Goal: Task Accomplishment & Management: Manage account settings

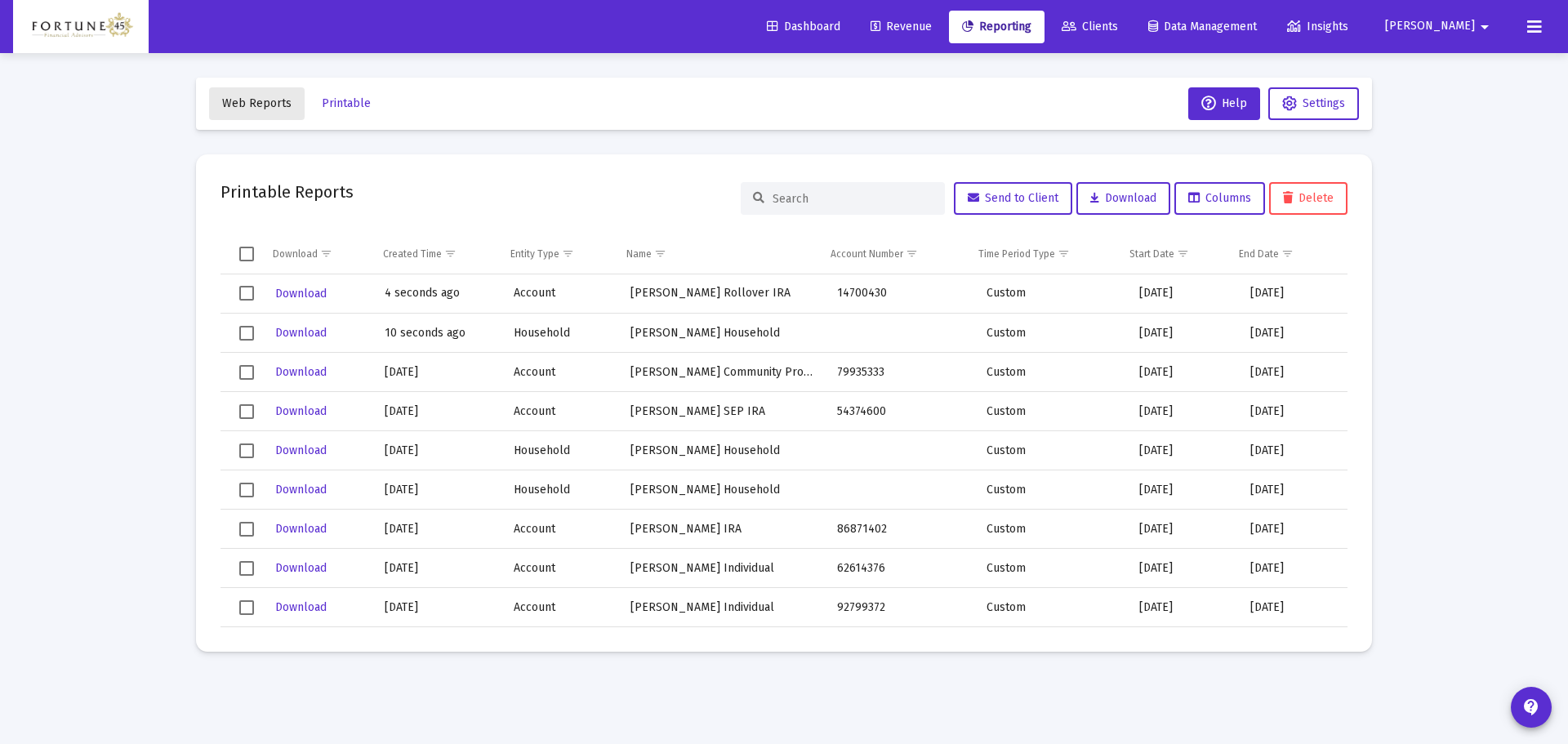
click at [261, 105] on span "Web Reports" at bounding box center [257, 103] width 70 height 14
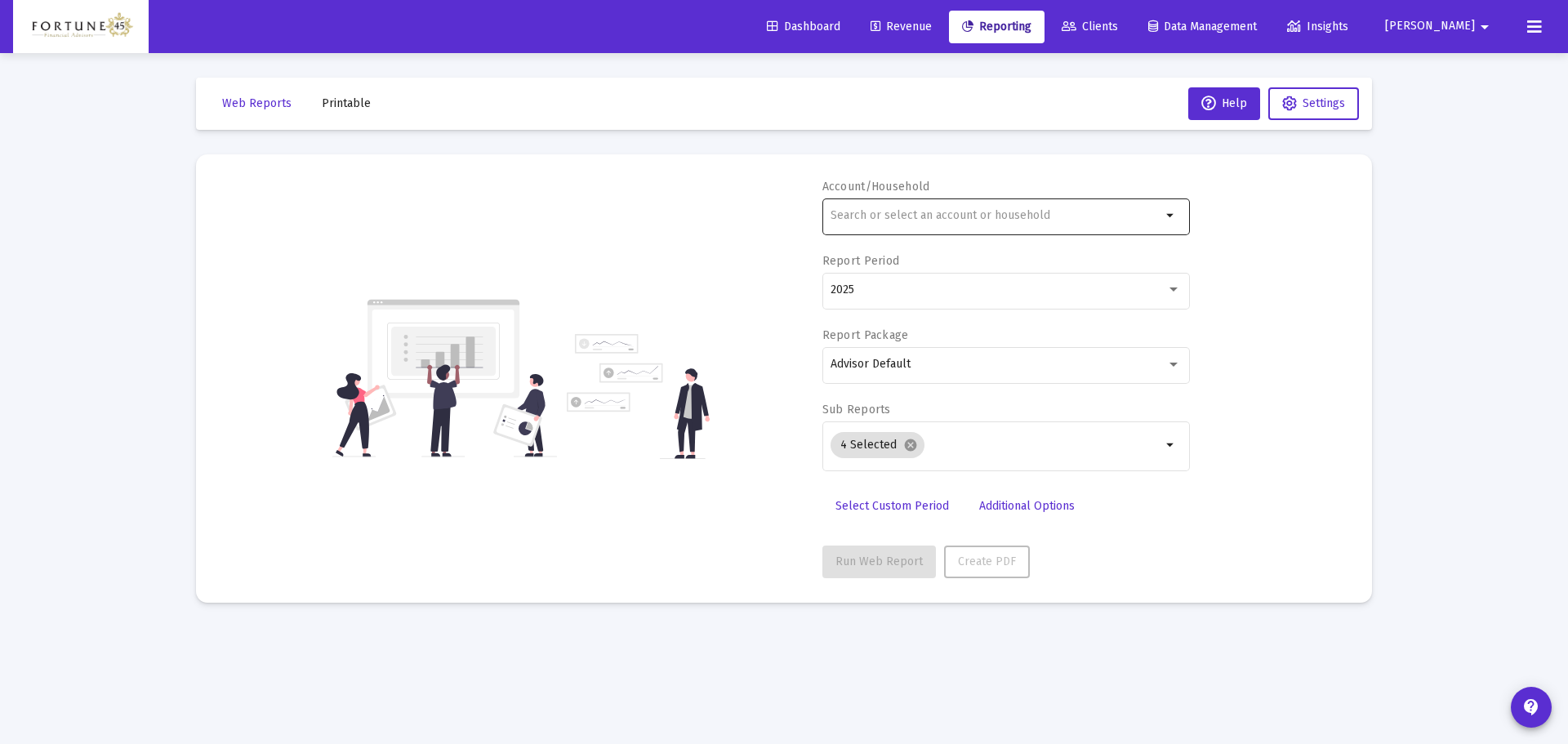
click at [871, 223] on div at bounding box center [995, 215] width 331 height 40
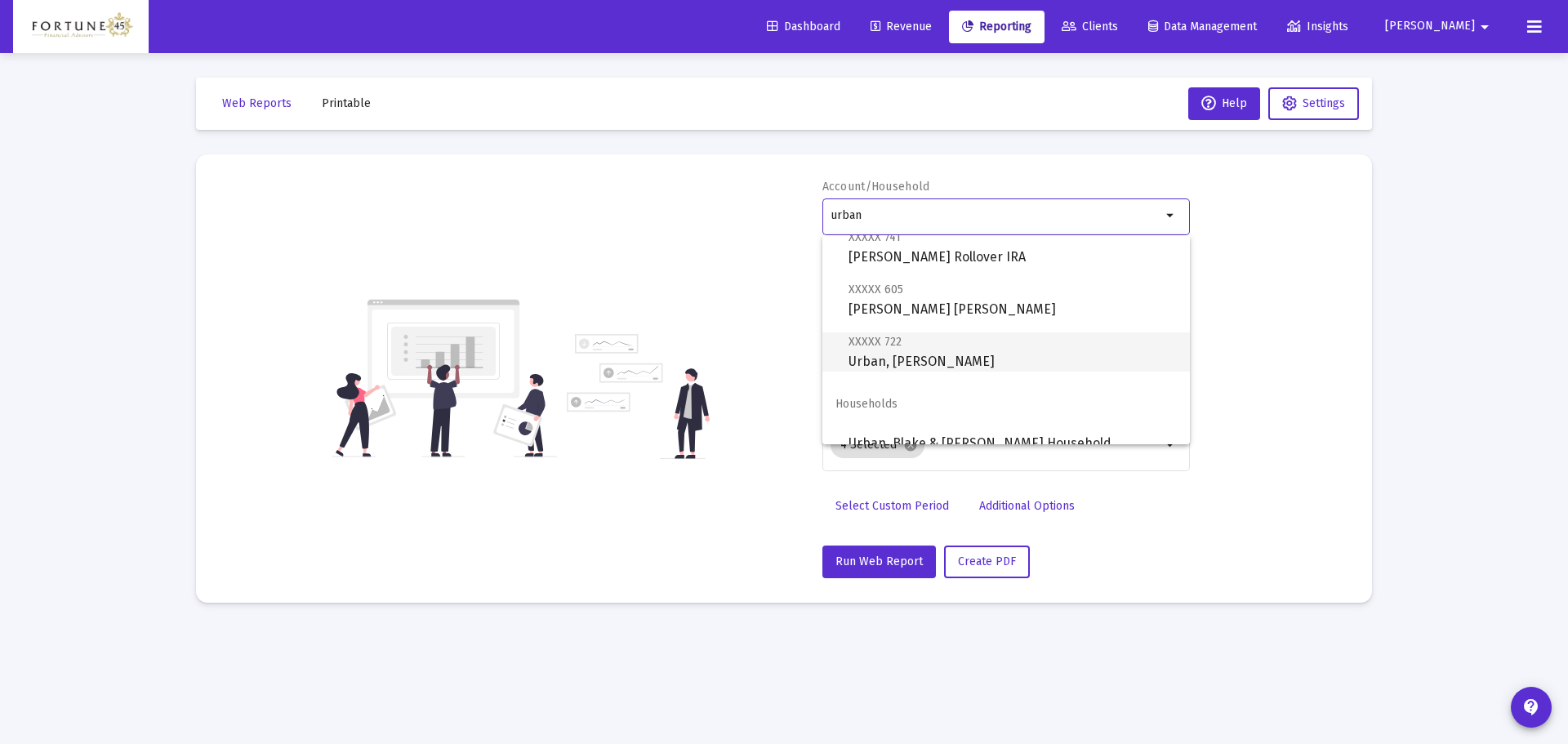
scroll to position [118, 0]
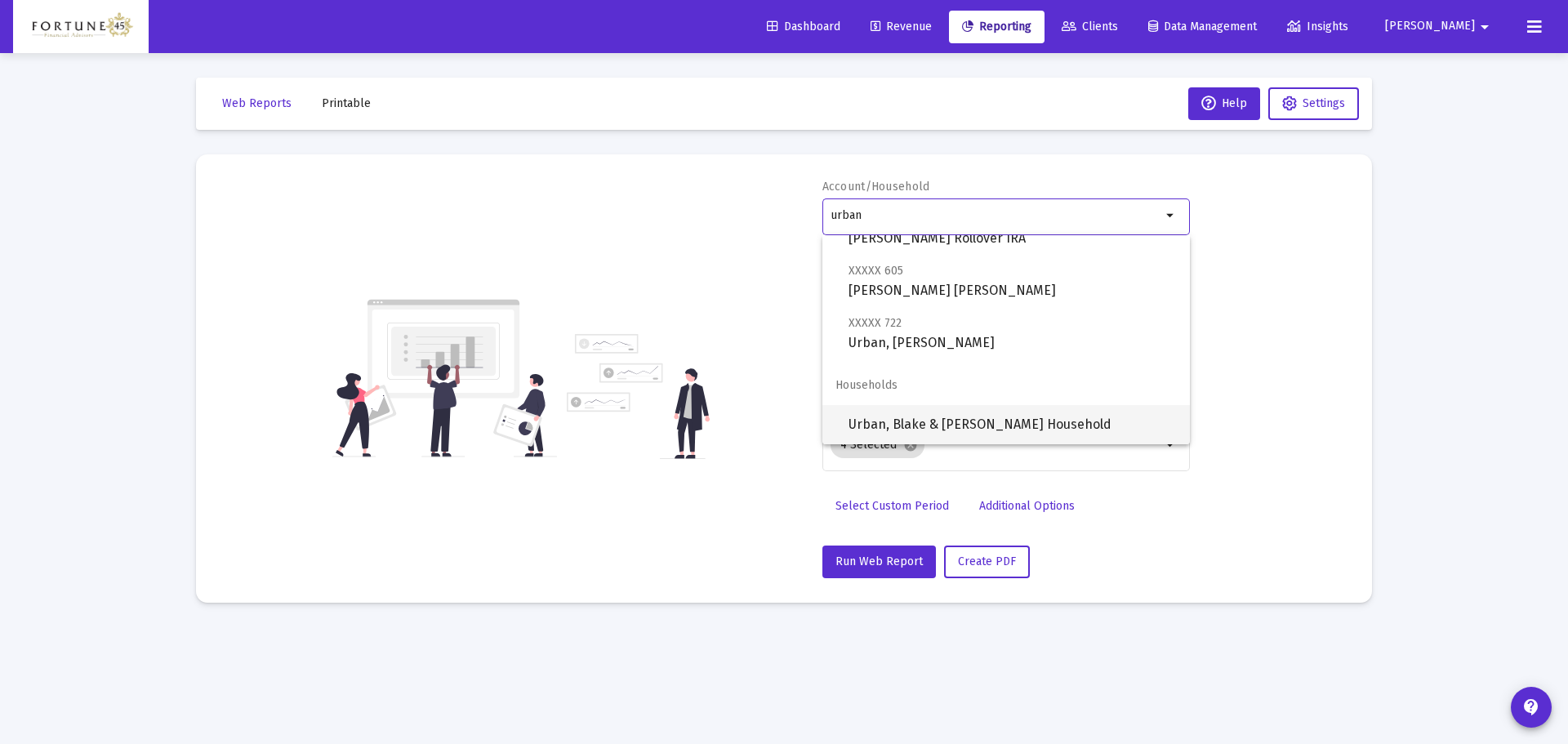
click at [966, 419] on span "Urban, Blake & [PERSON_NAME] Household" at bounding box center [1013, 424] width 328 height 39
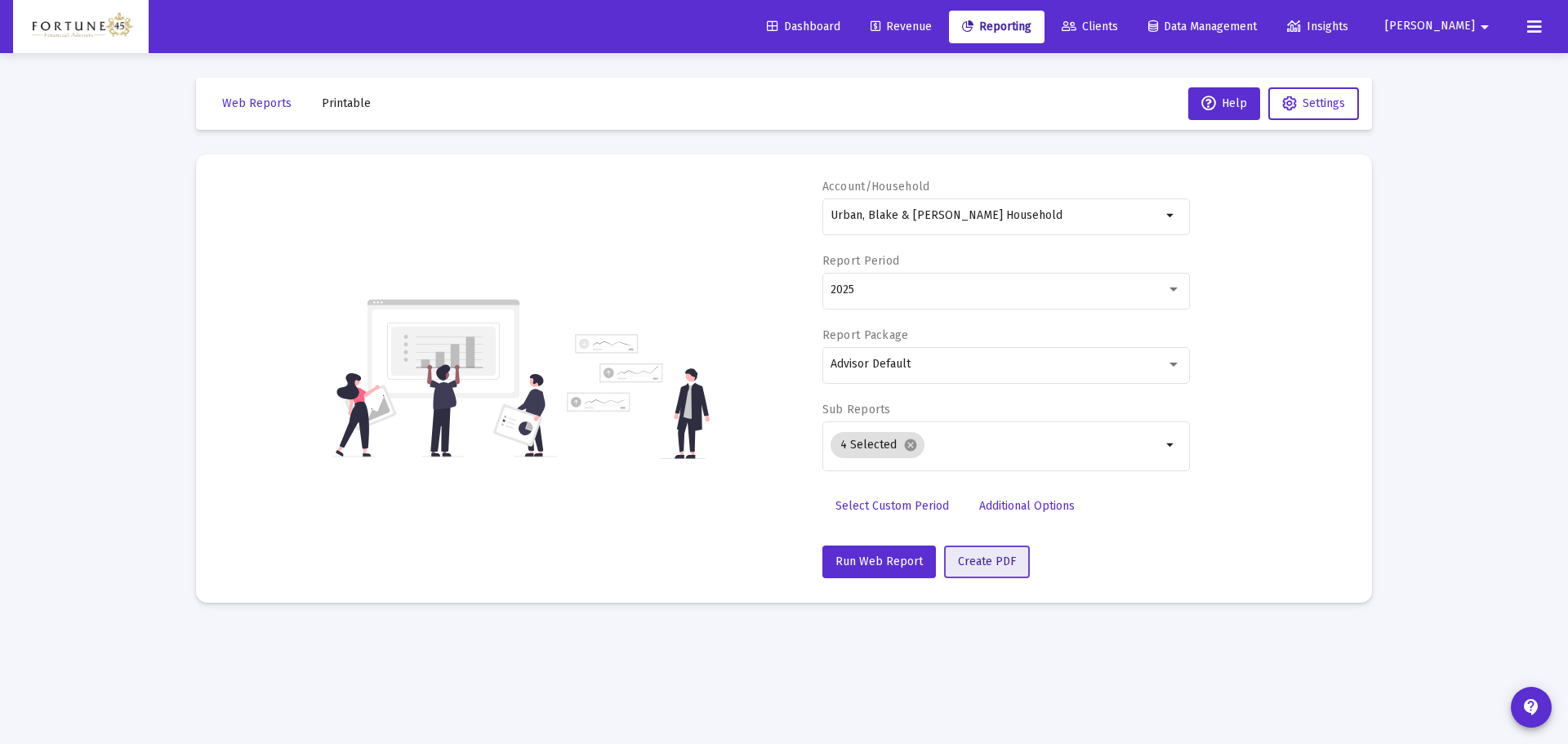
click at [987, 558] on span "Create PDF" at bounding box center [987, 561] width 58 height 14
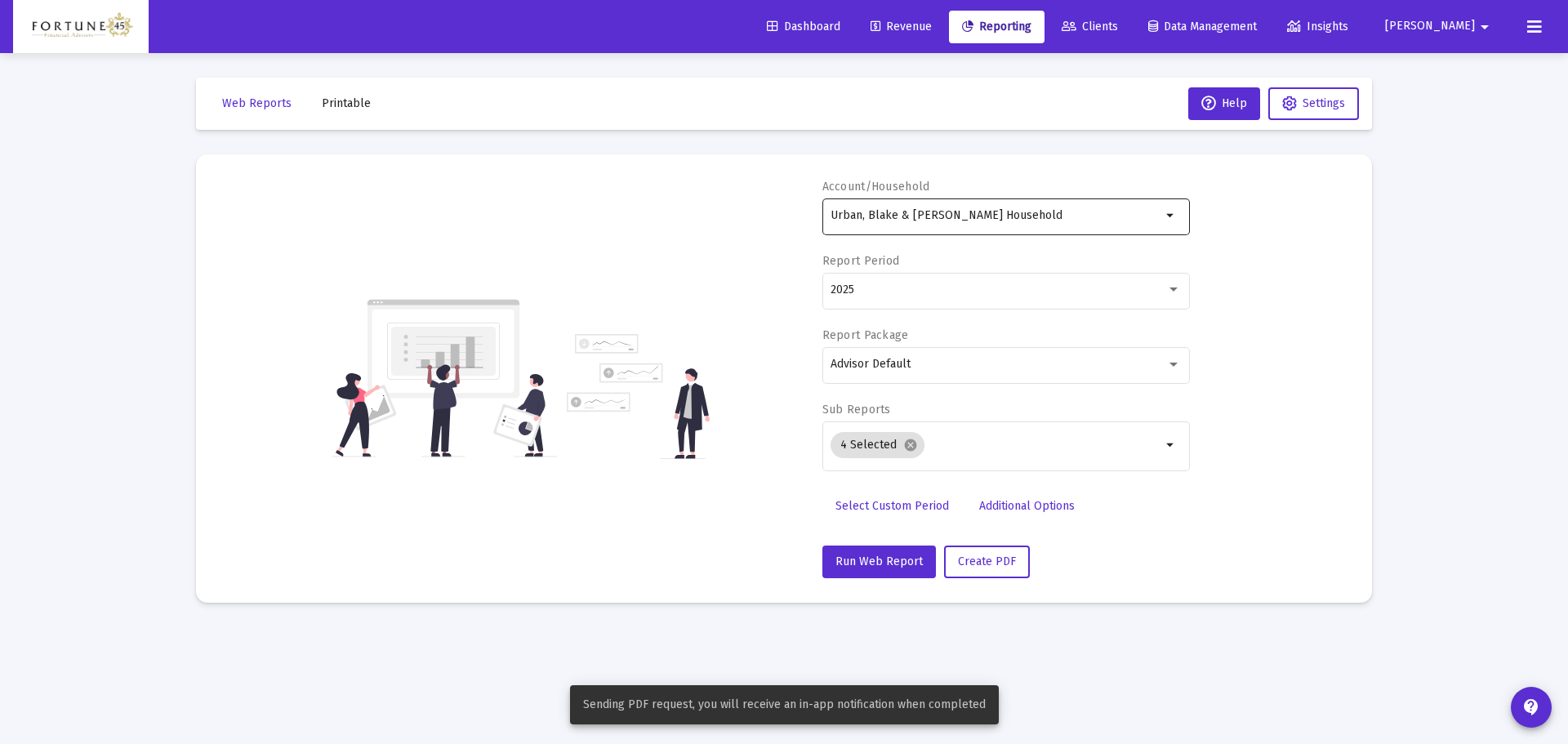
click at [1003, 222] on div "Urban, Blake & [PERSON_NAME] Household" at bounding box center [995, 215] width 331 height 40
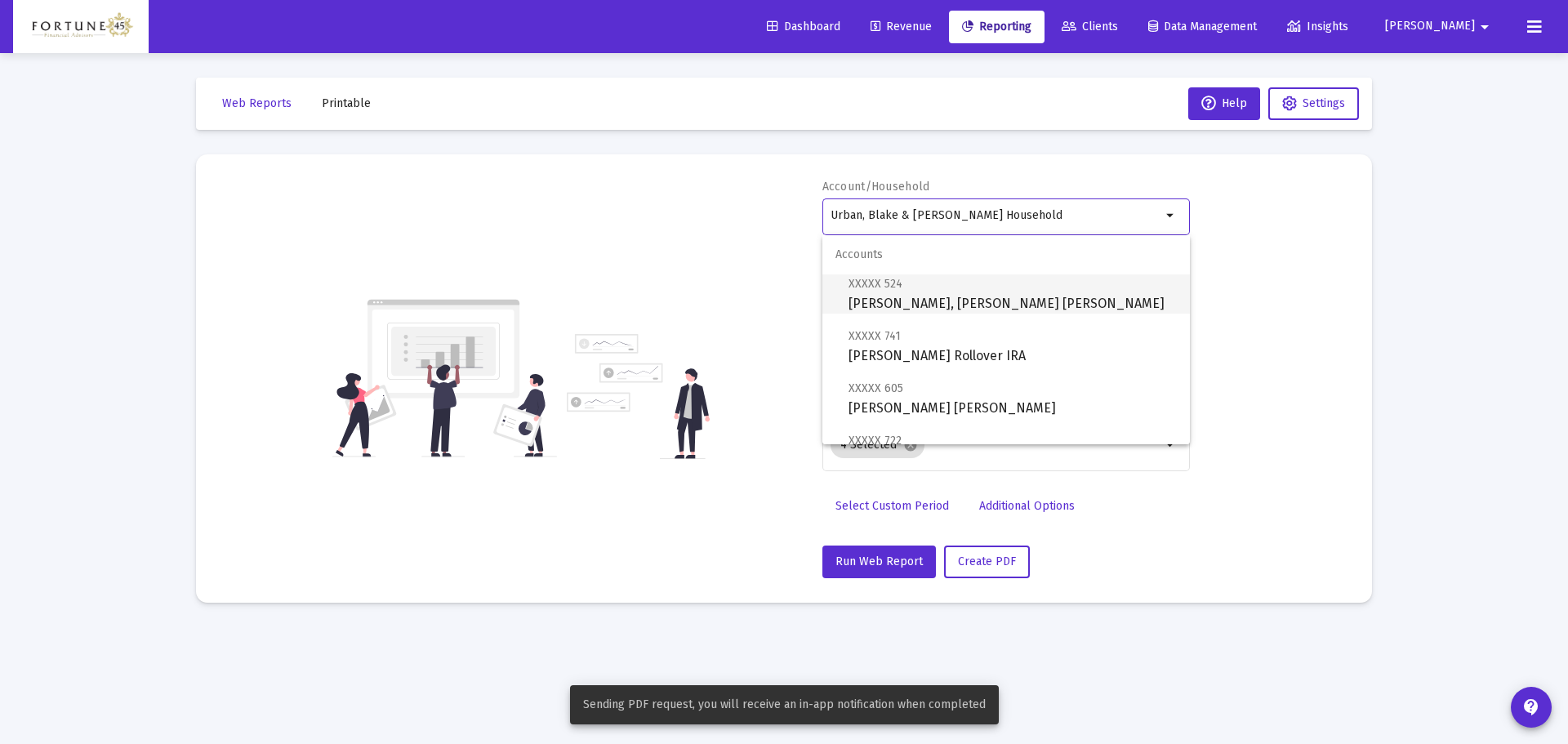
click at [963, 294] on span "XXXXX 524 Urban, [PERSON_NAME] [PERSON_NAME]" at bounding box center [1013, 293] width 328 height 40
type input "[PERSON_NAME], [PERSON_NAME] [PERSON_NAME]"
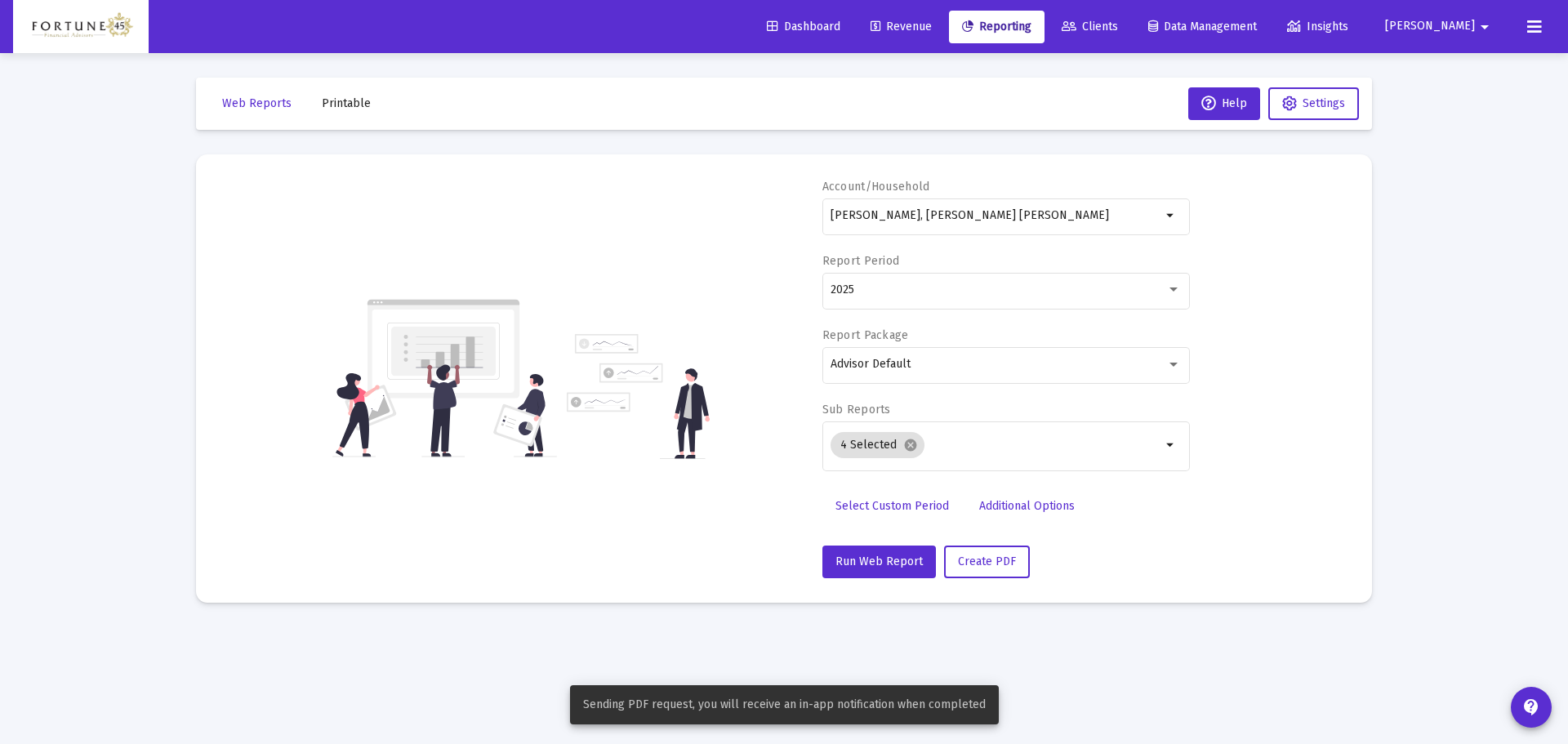
click at [722, 274] on div "Account/Household Urban, [PERSON_NAME] [PERSON_NAME] arrow_drop_down Report Per…" at bounding box center [784, 379] width 1127 height 399
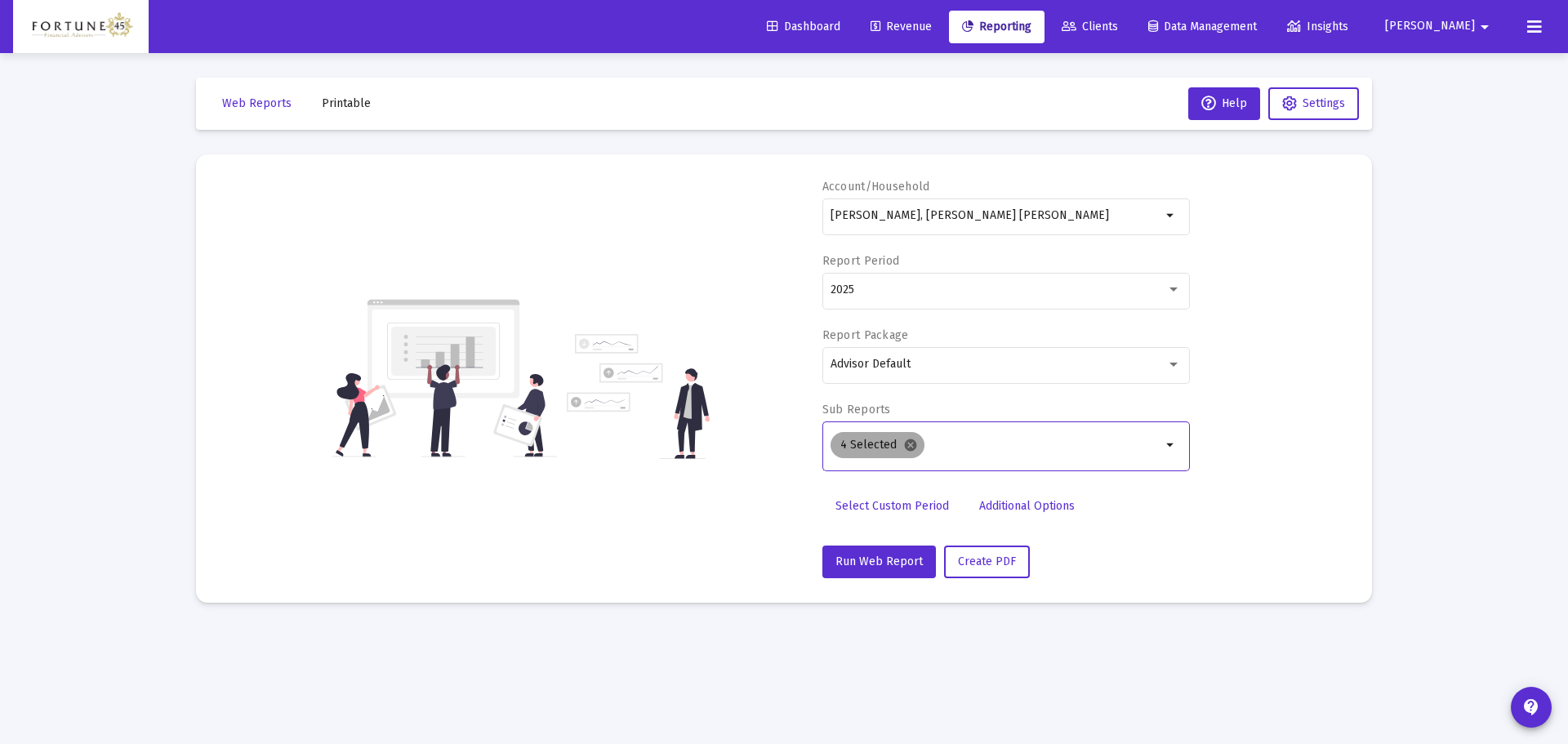
click at [912, 447] on mat-icon "cancel" at bounding box center [911, 445] width 15 height 15
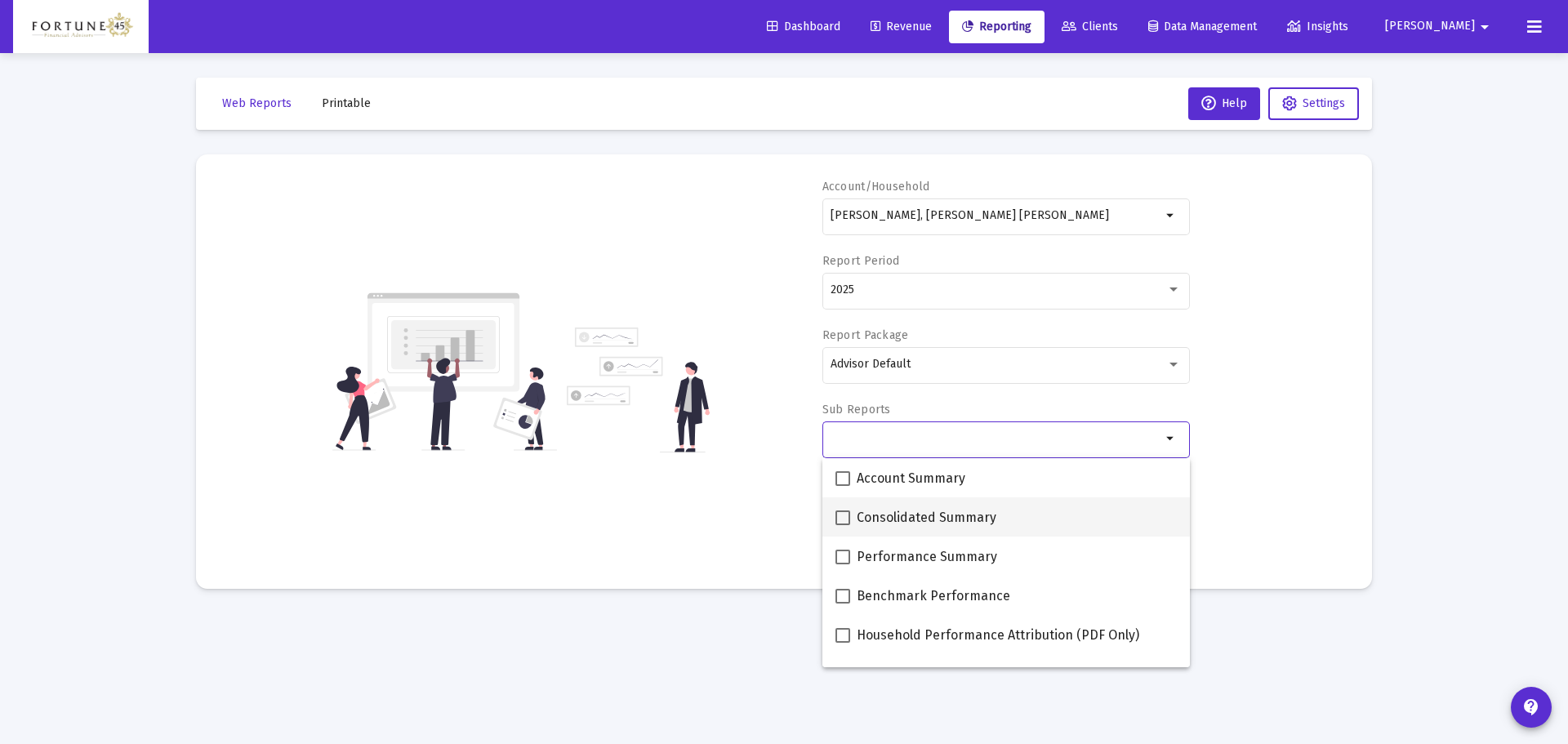
click at [888, 512] on span "Consolidated Summary" at bounding box center [927, 518] width 140 height 20
click at [843, 525] on input "Consolidated Summary" at bounding box center [842, 525] width 1 height 1
checkbox input "true"
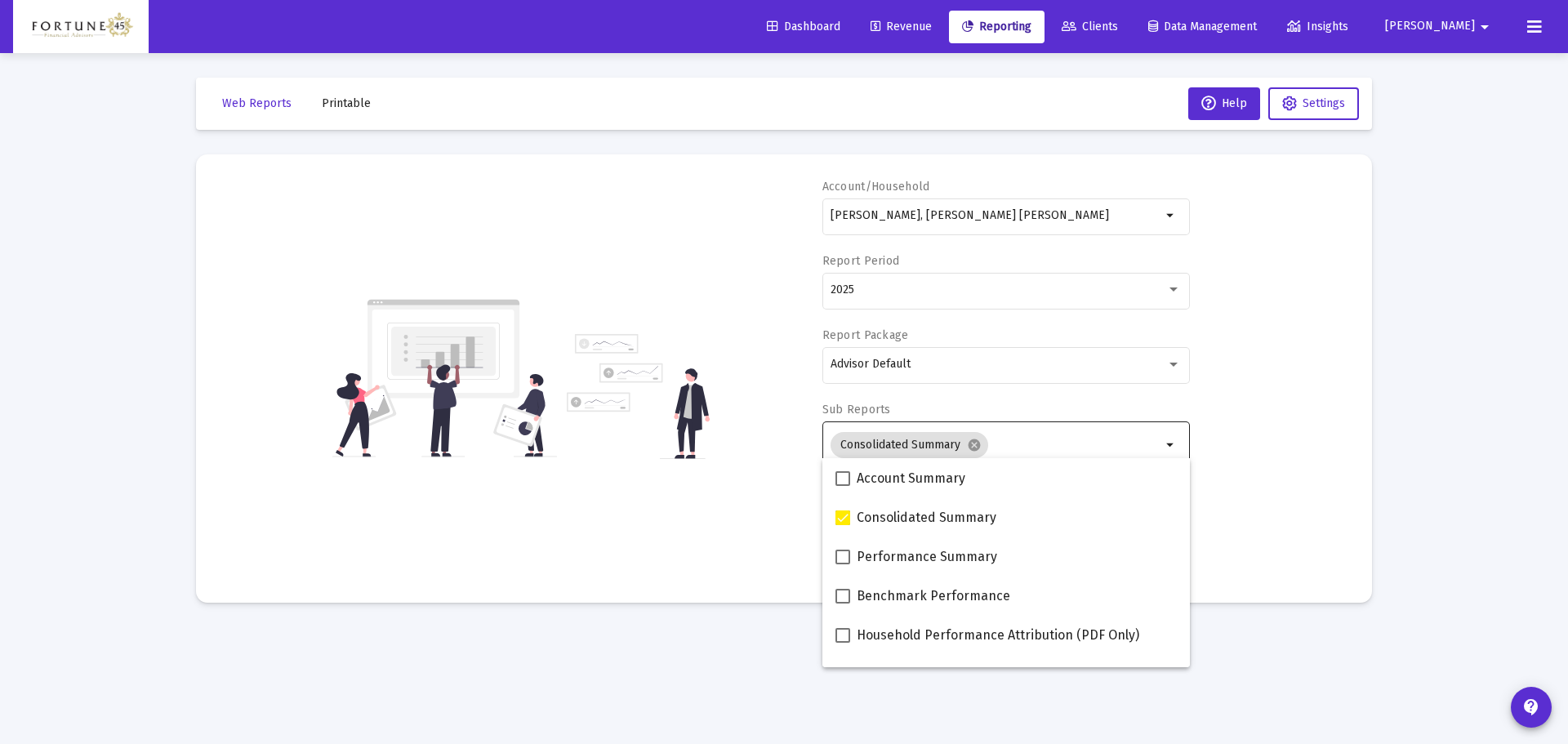
click at [748, 457] on div "Account/Household Urban, [PERSON_NAME] [PERSON_NAME] arrow_drop_down Report Per…" at bounding box center [784, 379] width 1127 height 399
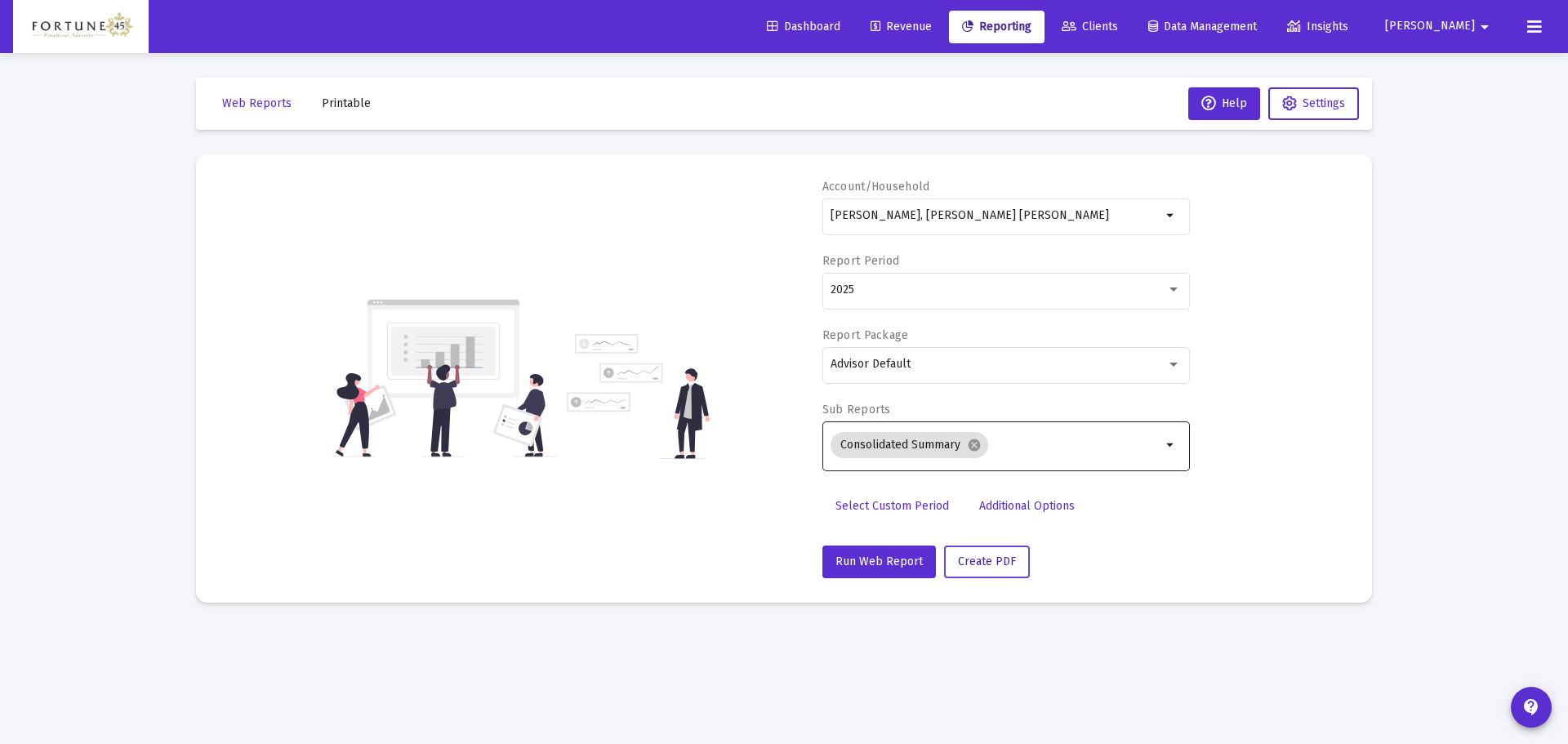
click at [1019, 562] on button "Create PDF" at bounding box center [986, 561] width 85 height 32
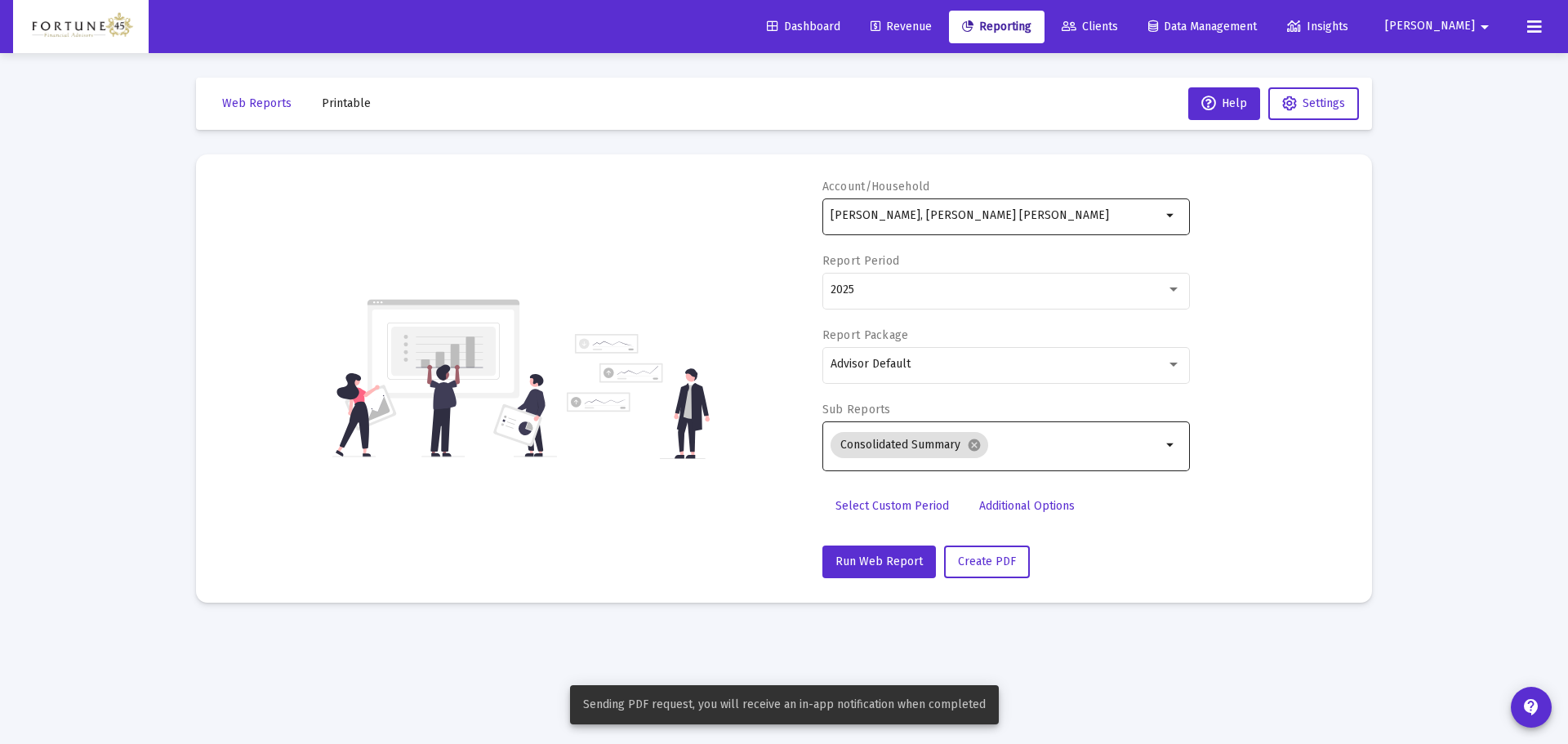
click at [974, 227] on div "[PERSON_NAME], [PERSON_NAME] [PERSON_NAME]" at bounding box center [995, 215] width 331 height 40
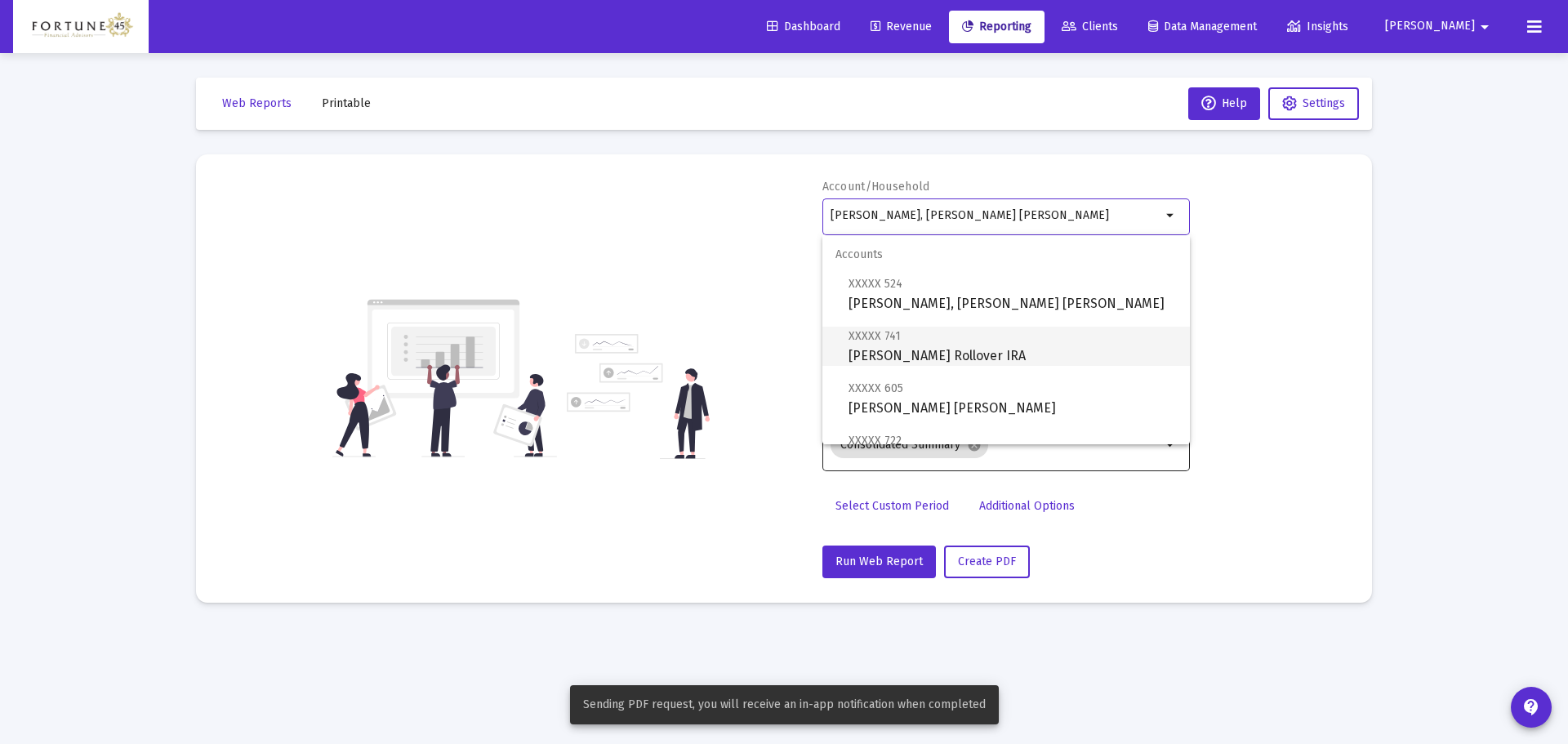
click at [956, 344] on span "XXXXX 741 [PERSON_NAME] Rollover IRA" at bounding box center [1013, 345] width 328 height 40
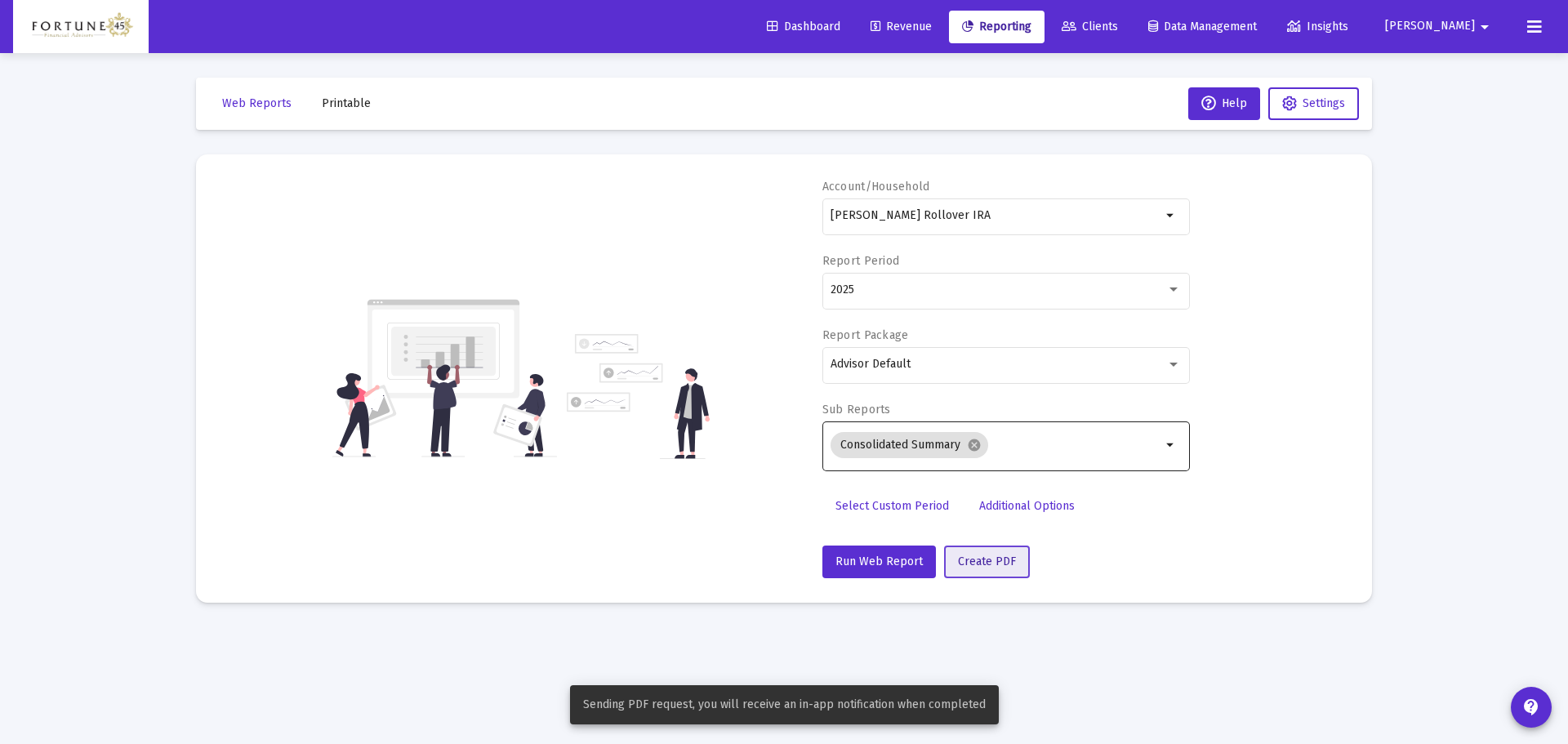
click at [992, 568] on span "Create PDF" at bounding box center [987, 561] width 58 height 14
click at [943, 225] on div "[PERSON_NAME] Rollover IRA" at bounding box center [995, 215] width 331 height 40
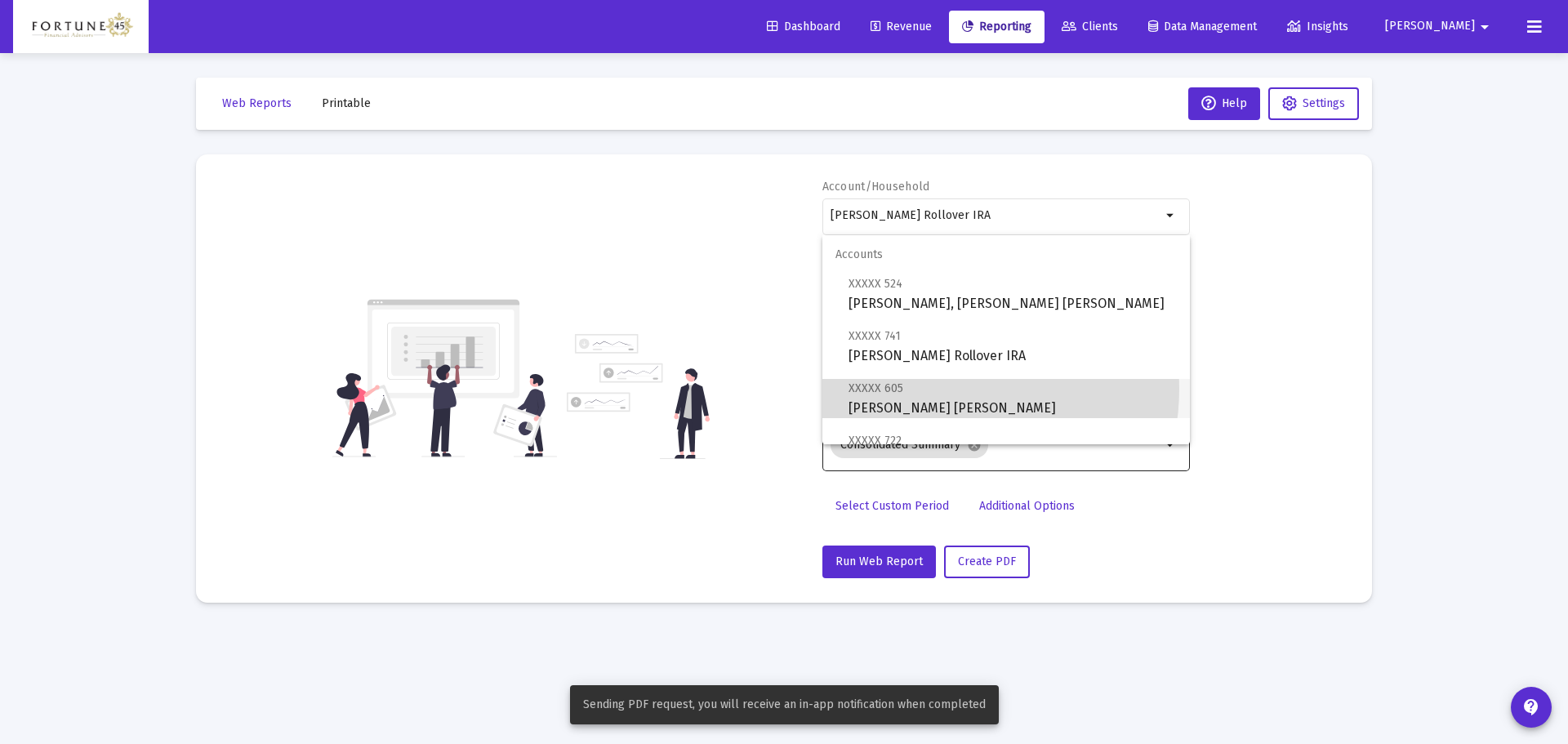
click at [943, 389] on span "XXXXX 605 [PERSON_NAME] [PERSON_NAME]" at bounding box center [1013, 398] width 328 height 40
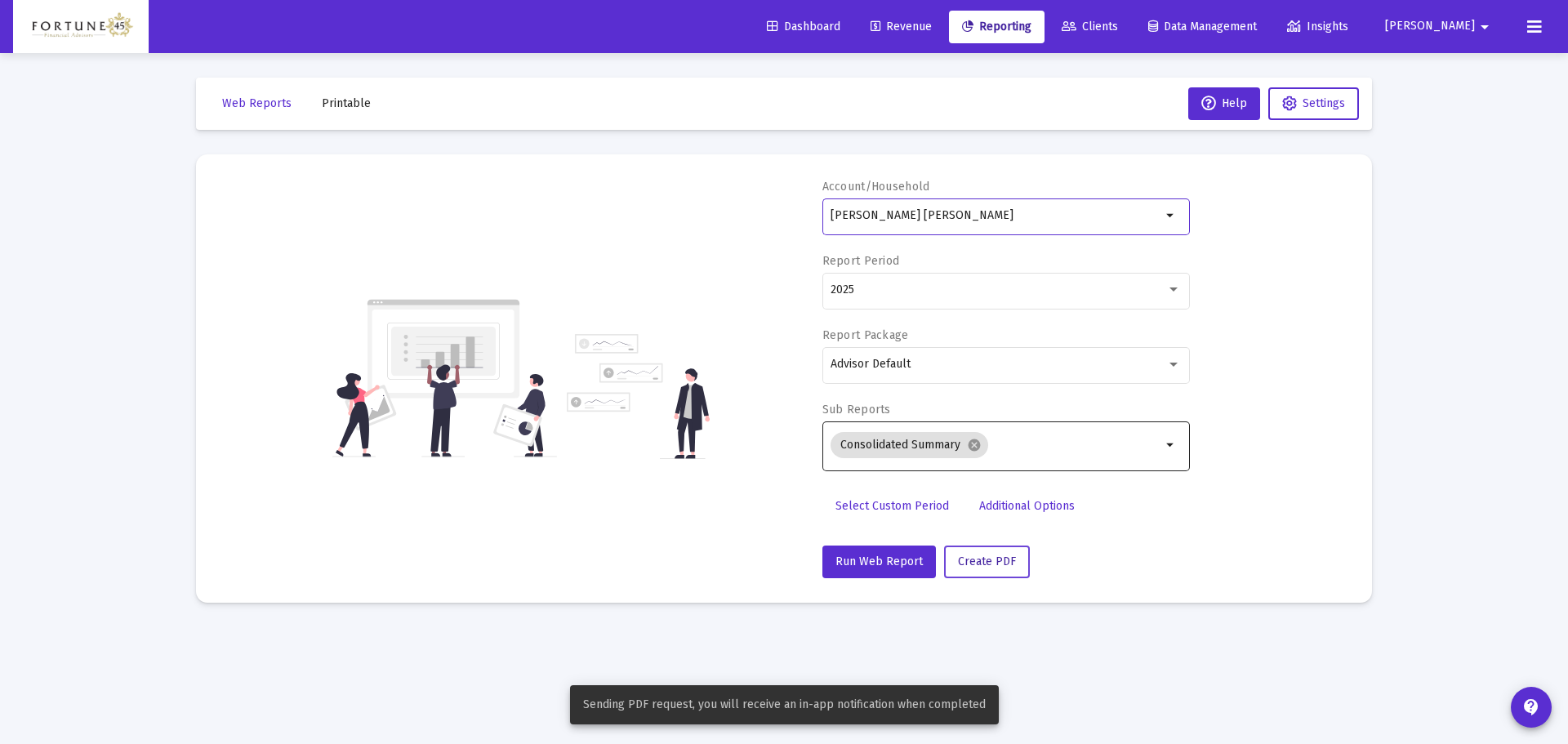
click at [985, 550] on button "Create PDF" at bounding box center [986, 561] width 85 height 32
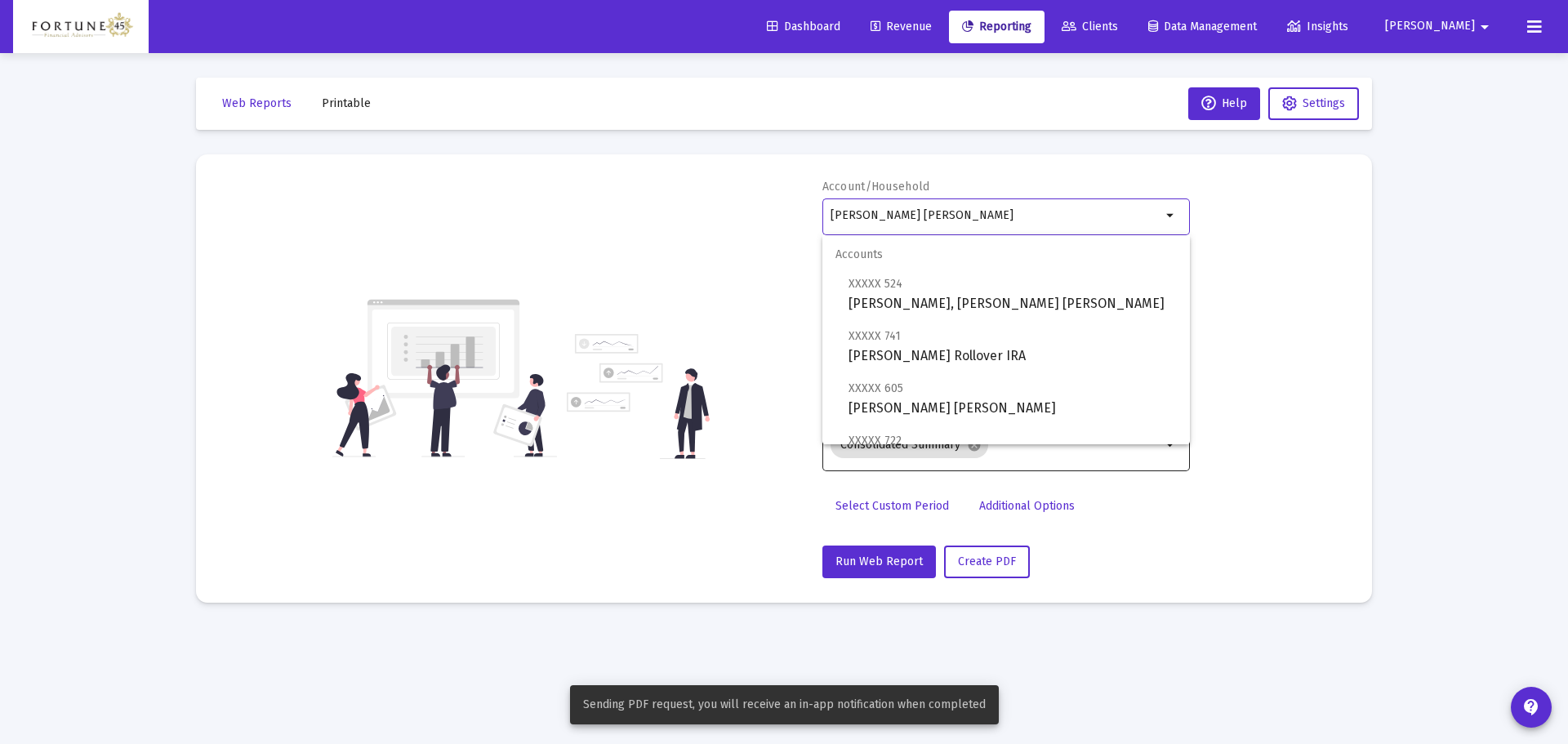
click at [946, 210] on input "[PERSON_NAME] [PERSON_NAME]" at bounding box center [995, 215] width 331 height 13
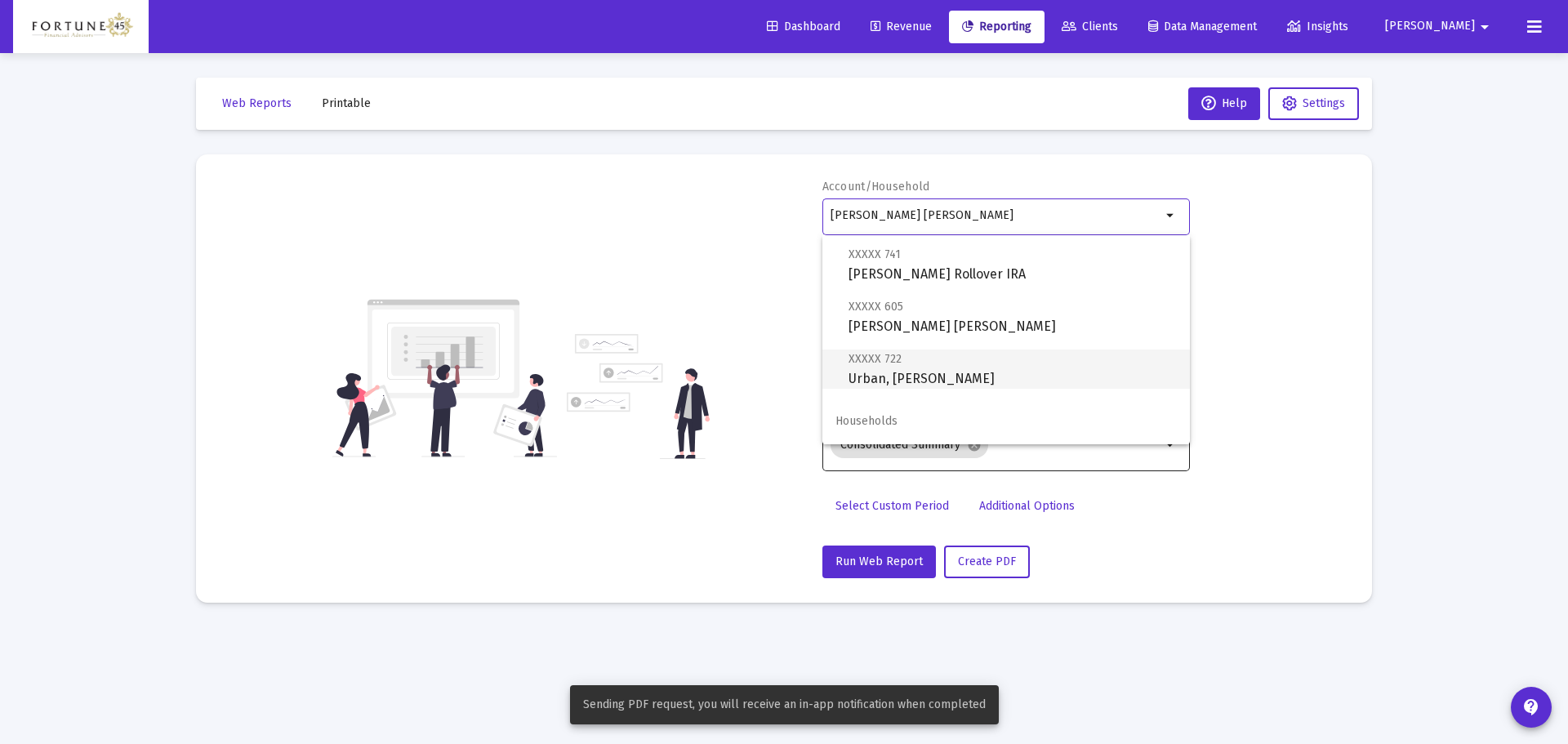
click at [966, 375] on span "XXXXX 722 Urban, [PERSON_NAME]" at bounding box center [1013, 369] width 328 height 40
type input "Urban, [PERSON_NAME]"
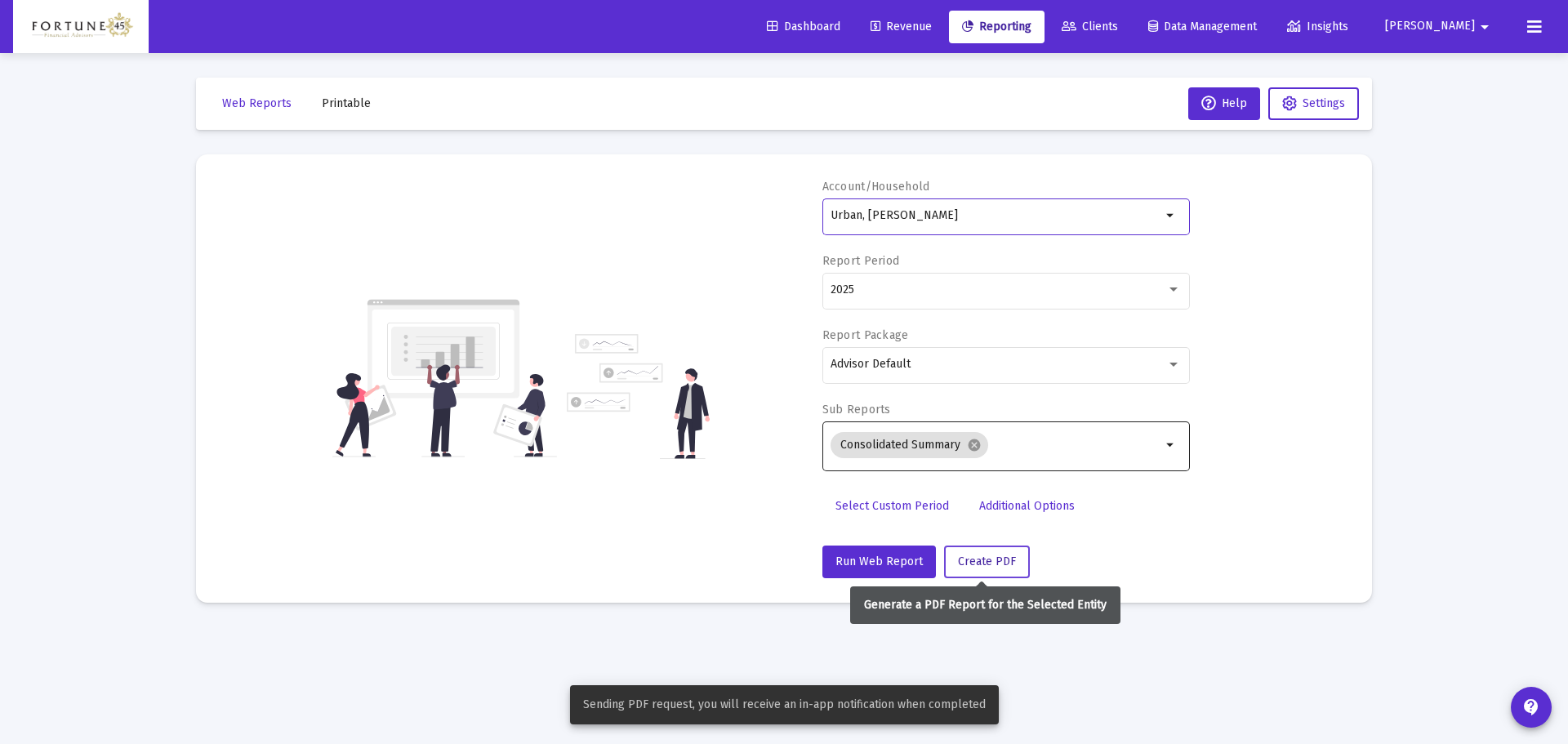
click at [990, 560] on span "Create PDF" at bounding box center [987, 561] width 58 height 14
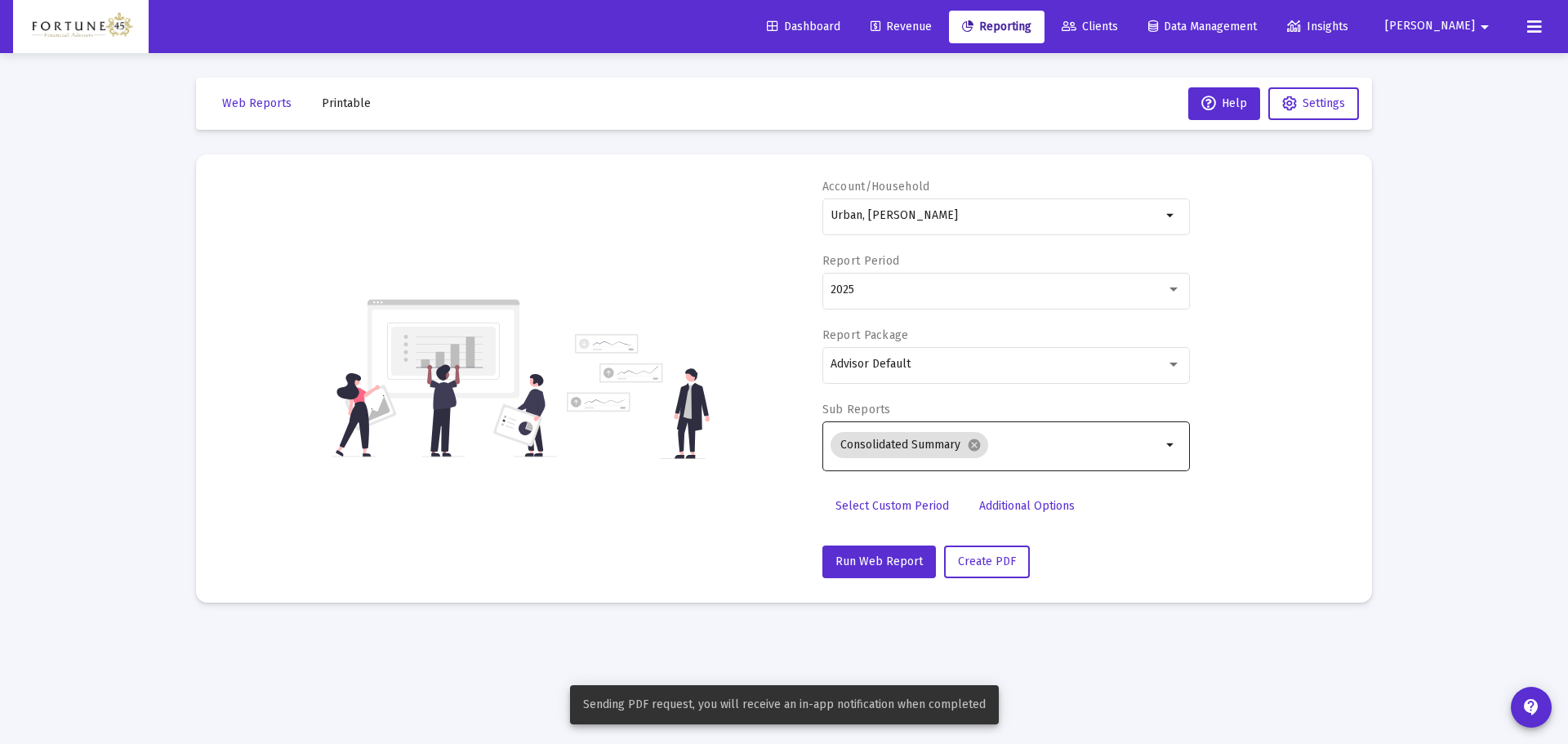
click at [338, 93] on button "Printable" at bounding box center [346, 103] width 75 height 32
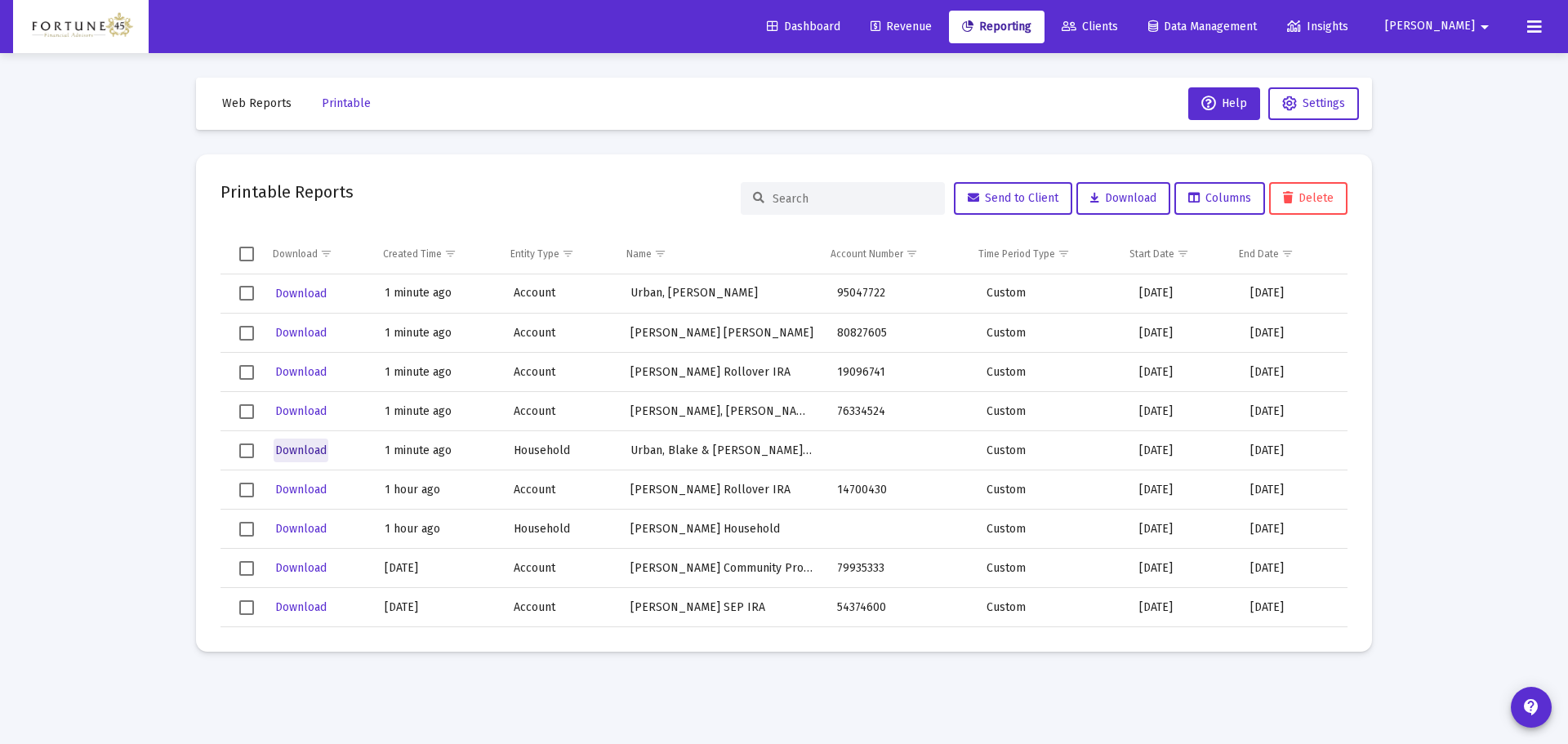
click at [317, 451] on span "Download" at bounding box center [301, 450] width 51 height 14
click at [301, 417] on span "Download" at bounding box center [301, 411] width 51 height 14
click at [294, 375] on span "Download" at bounding box center [301, 371] width 51 height 14
click at [292, 341] on button "Download" at bounding box center [301, 332] width 55 height 24
click at [294, 277] on td "Download" at bounding box center [317, 293] width 111 height 39
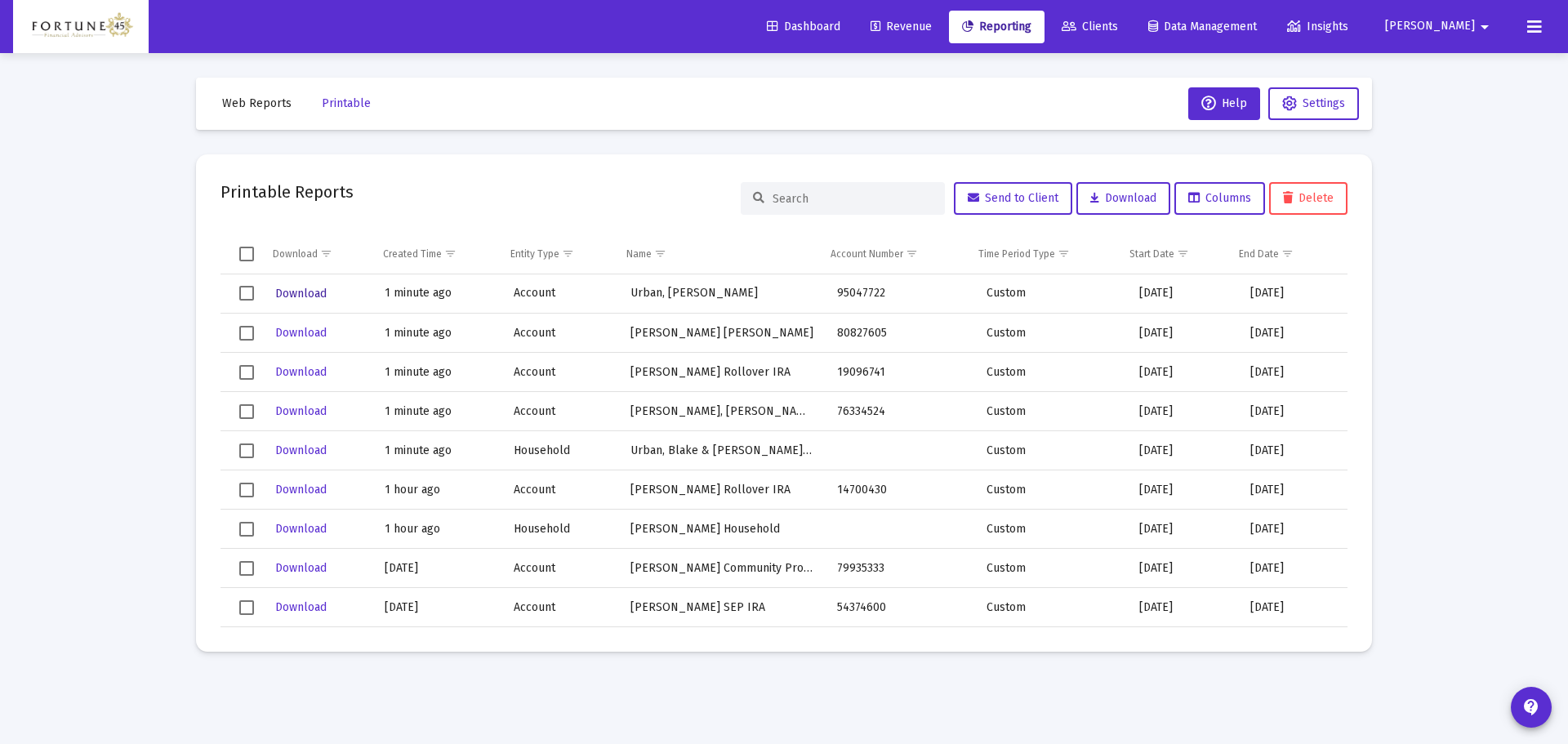
click at [295, 288] on span "Download" at bounding box center [301, 293] width 51 height 14
click at [1118, 21] on span "Clients" at bounding box center [1090, 27] width 56 height 14
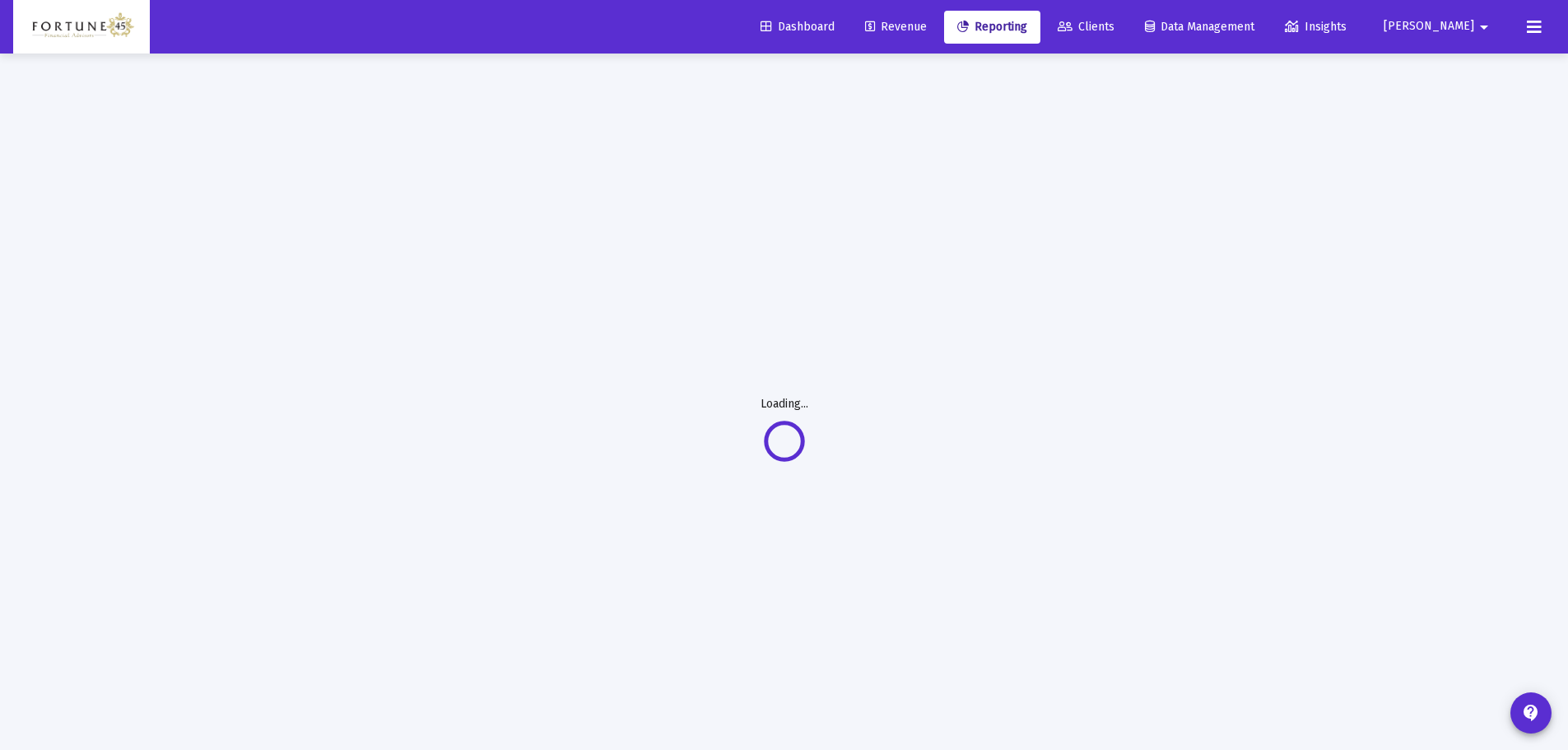
click at [1041, 19] on link "Reporting" at bounding box center [992, 27] width 96 height 33
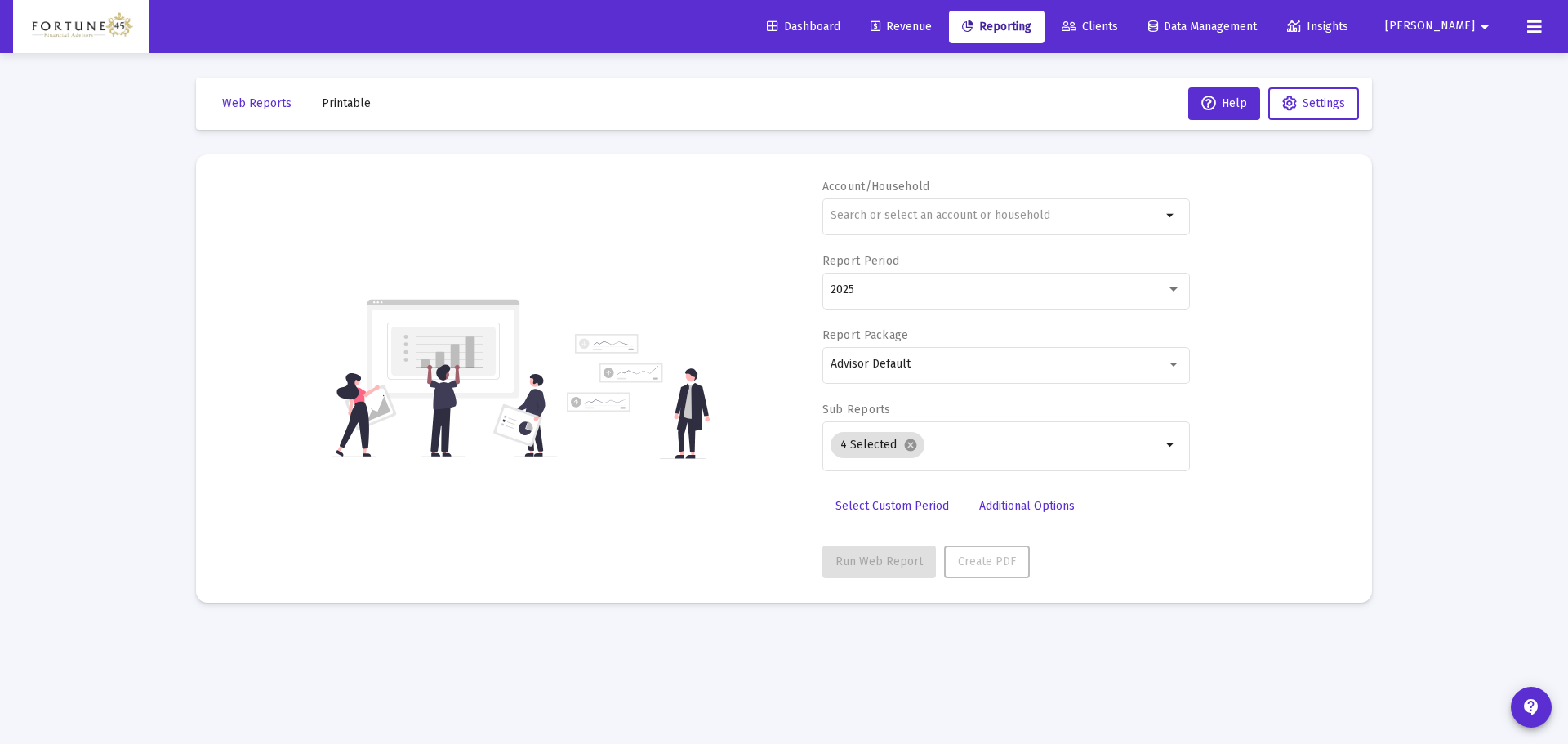
click at [1032, 28] on span "Reporting" at bounding box center [997, 27] width 70 height 14
drag, startPoint x: 961, startPoint y: 202, endPoint x: 962, endPoint y: 214, distance: 12.0
click at [961, 213] on div at bounding box center [995, 215] width 331 height 40
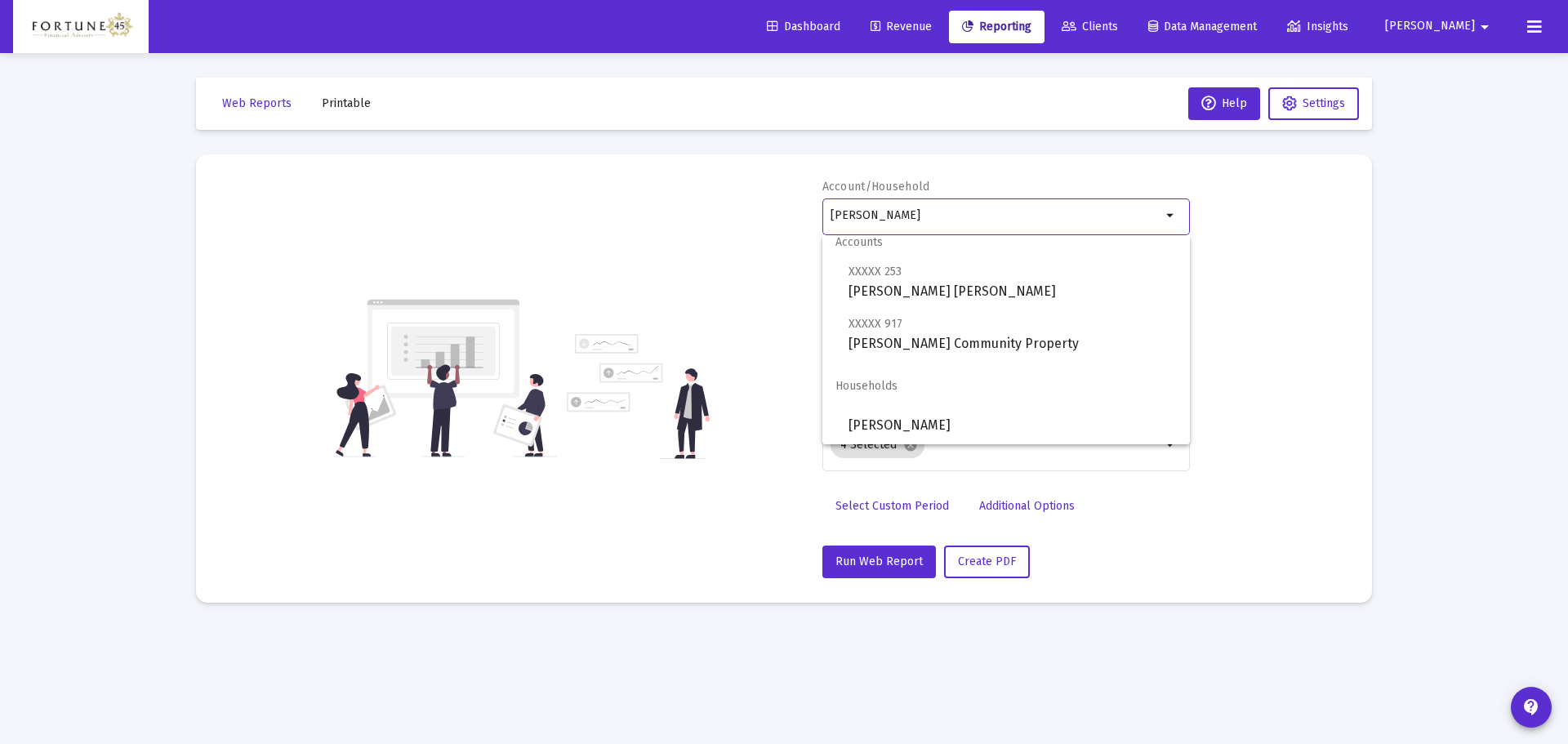
scroll to position [13, 0]
click at [965, 400] on span "Households" at bounding box center [1005, 384] width 367 height 39
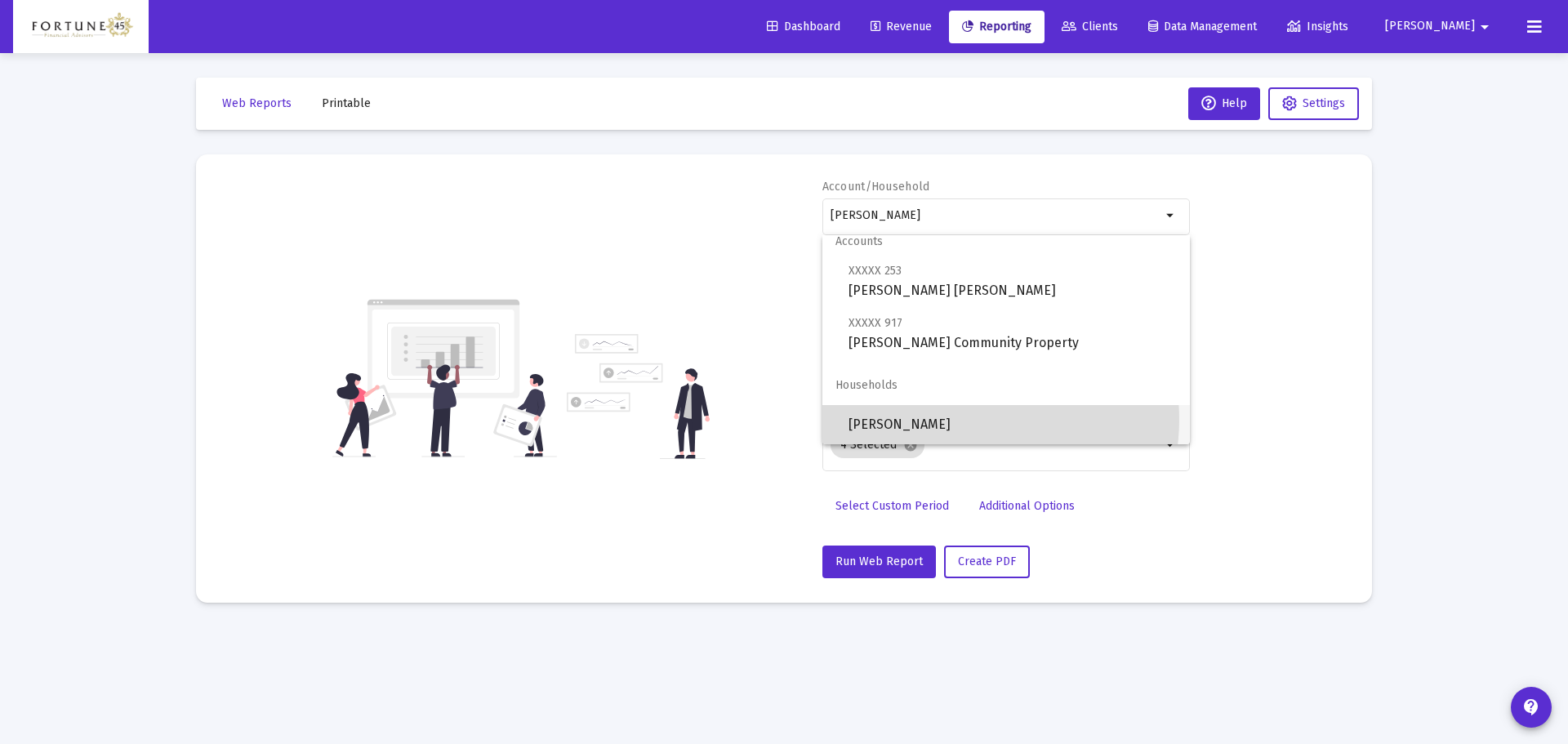
click at [969, 419] on span "Frank Benedetto Household" at bounding box center [1013, 424] width 328 height 39
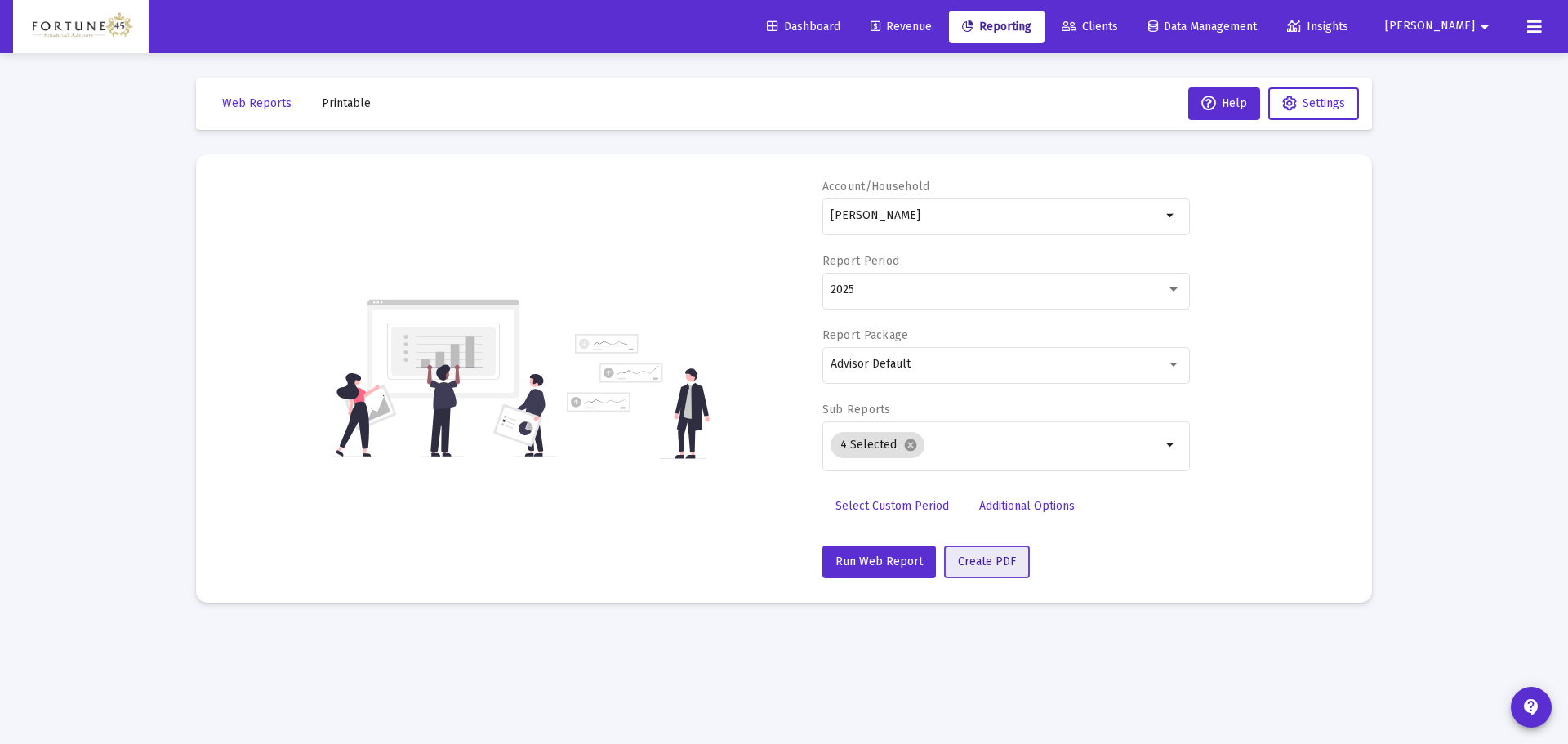
click at [987, 565] on span "Create PDF" at bounding box center [987, 561] width 58 height 14
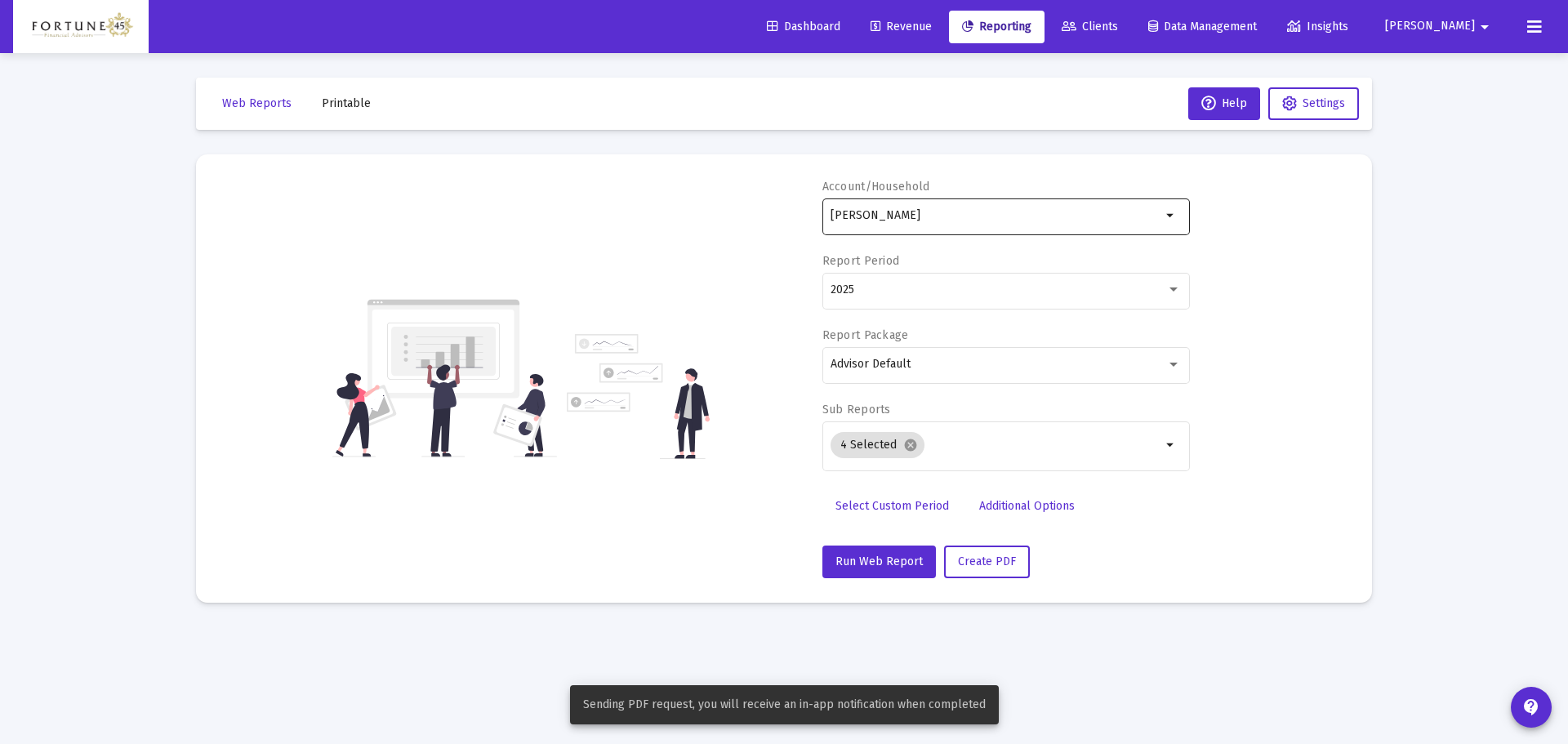
click at [1021, 216] on input "Frank Benedetto Household" at bounding box center [995, 215] width 331 height 13
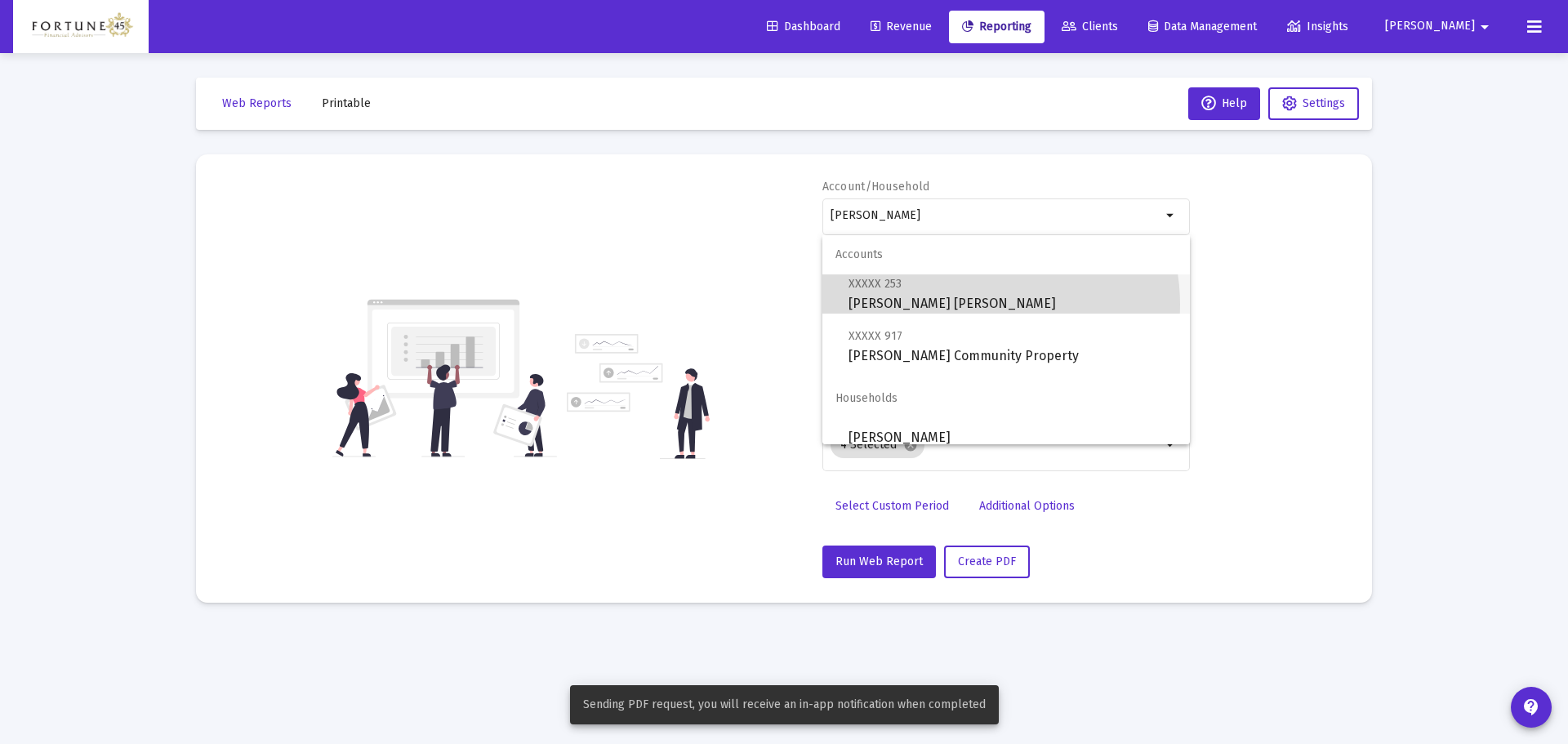
click at [982, 305] on span "XXXXX 253 Frank Benedetto Roth IRA" at bounding box center [1013, 293] width 328 height 40
type input "[PERSON_NAME] [PERSON_NAME]"
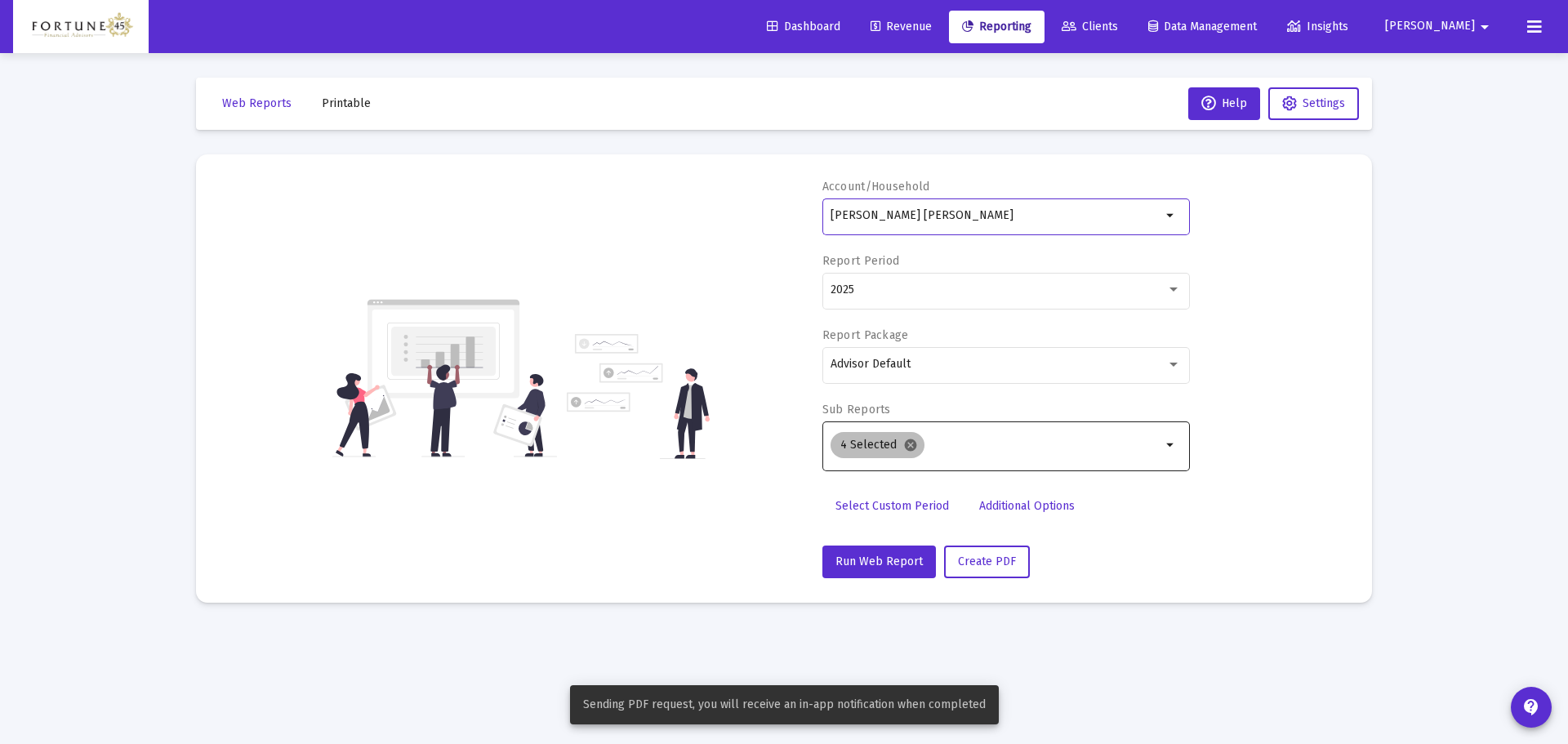
click at [907, 448] on mat-icon "cancel" at bounding box center [911, 445] width 15 height 15
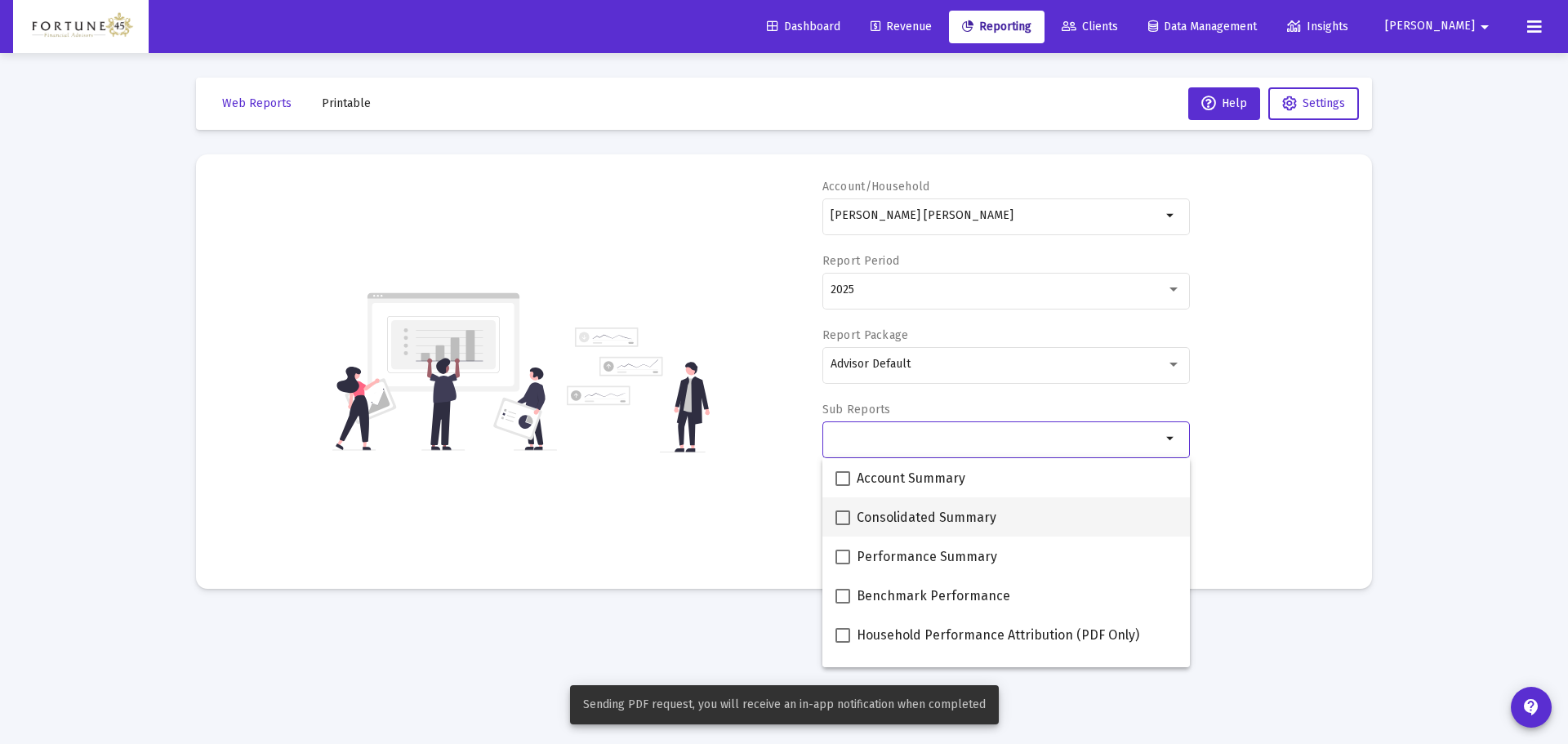
click at [885, 524] on span "Consolidated Summary" at bounding box center [927, 518] width 140 height 20
click at [843, 525] on input "Consolidated Summary" at bounding box center [842, 525] width 1 height 1
checkbox input "true"
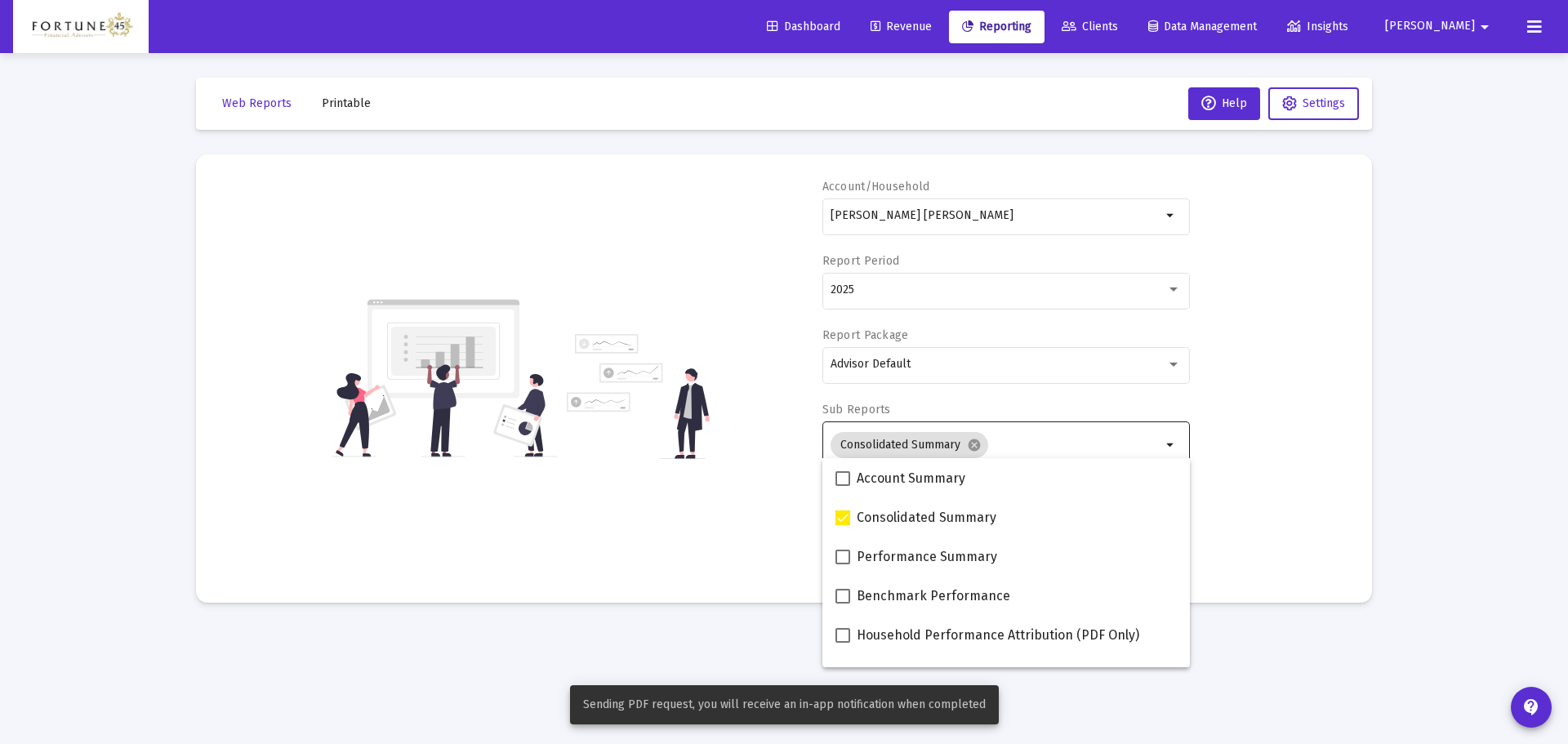
click at [724, 471] on div "Account/Household Frank Benedetto Roth IRA arrow_drop_down Report Period 2025 R…" at bounding box center [784, 379] width 1127 height 399
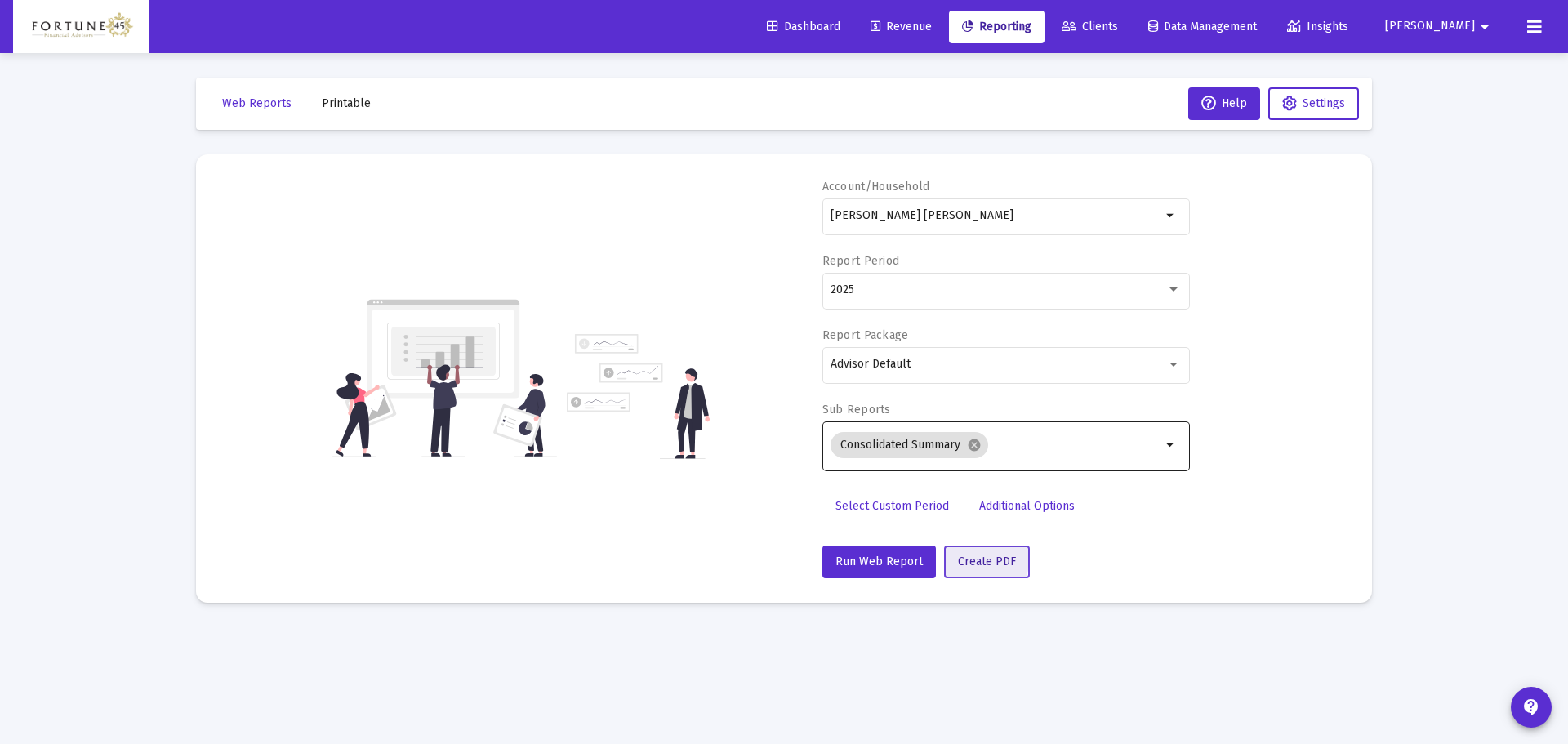
click at [963, 557] on span "Create PDF" at bounding box center [987, 561] width 58 height 14
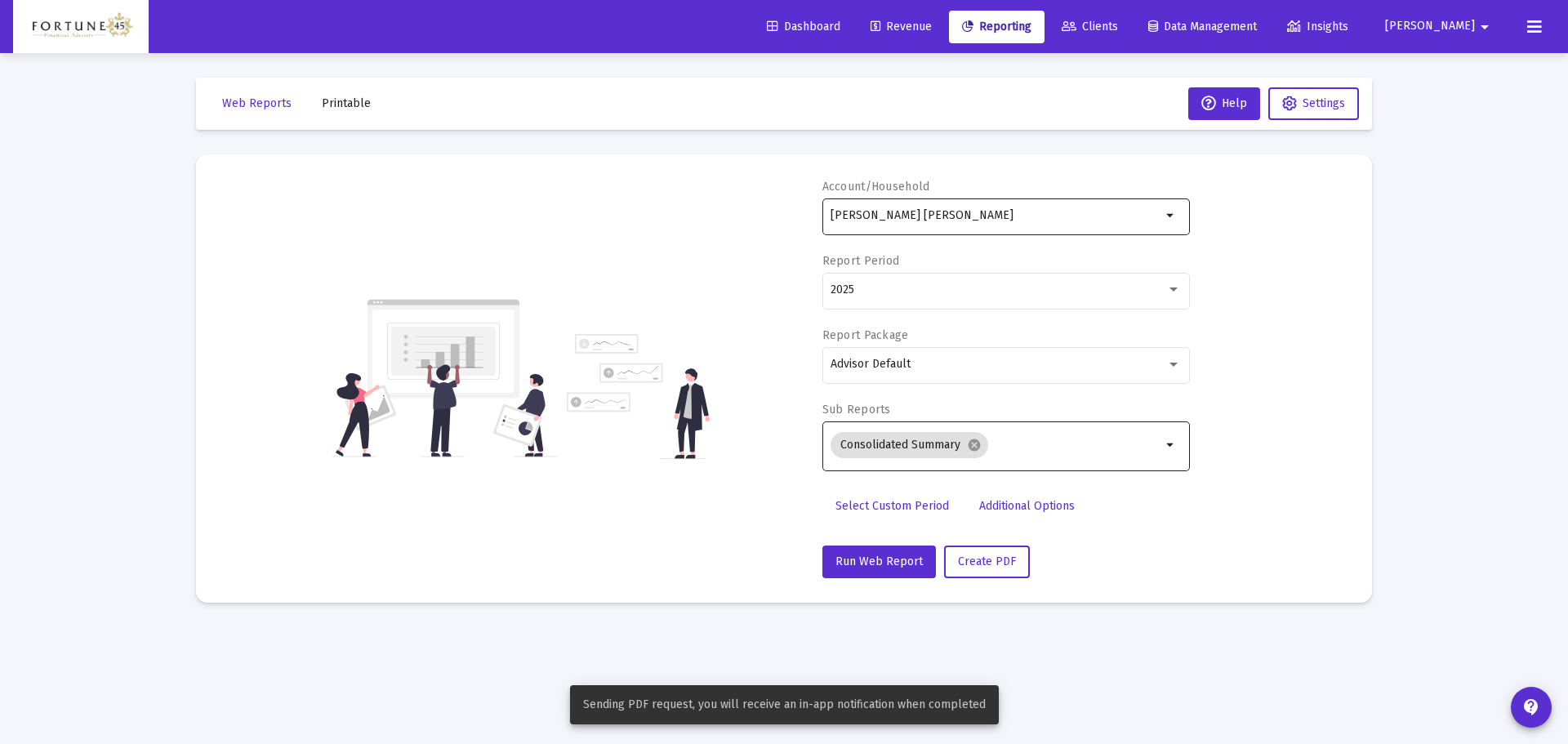
click at [971, 214] on input "[PERSON_NAME] [PERSON_NAME]" at bounding box center [995, 215] width 331 height 13
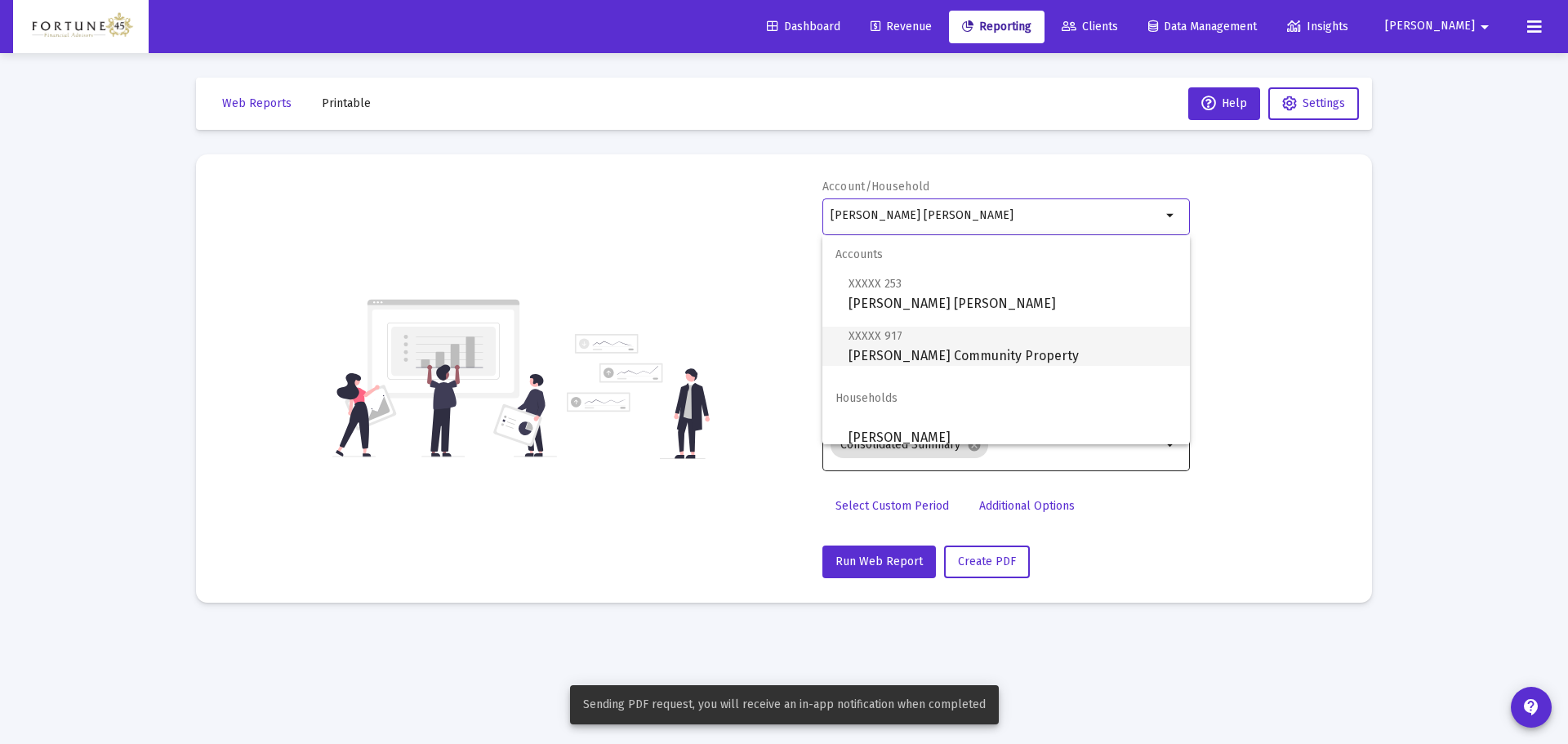
click at [982, 356] on span "XXXXX 917 Frank Benedetto Community Property" at bounding box center [1013, 345] width 328 height 40
type input "Frank Benedetto Community Property"
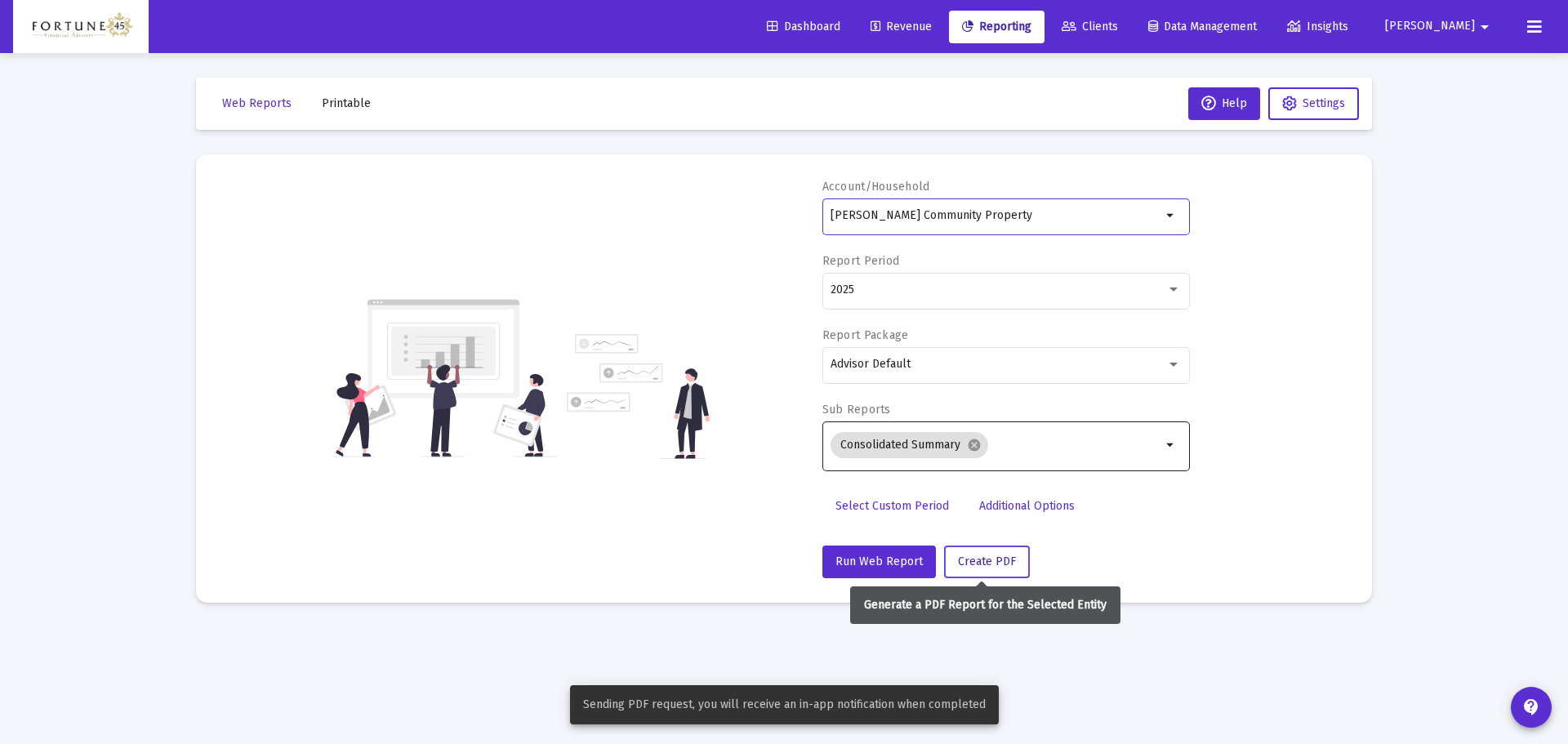
click at [975, 560] on span "Create PDF" at bounding box center [987, 561] width 58 height 14
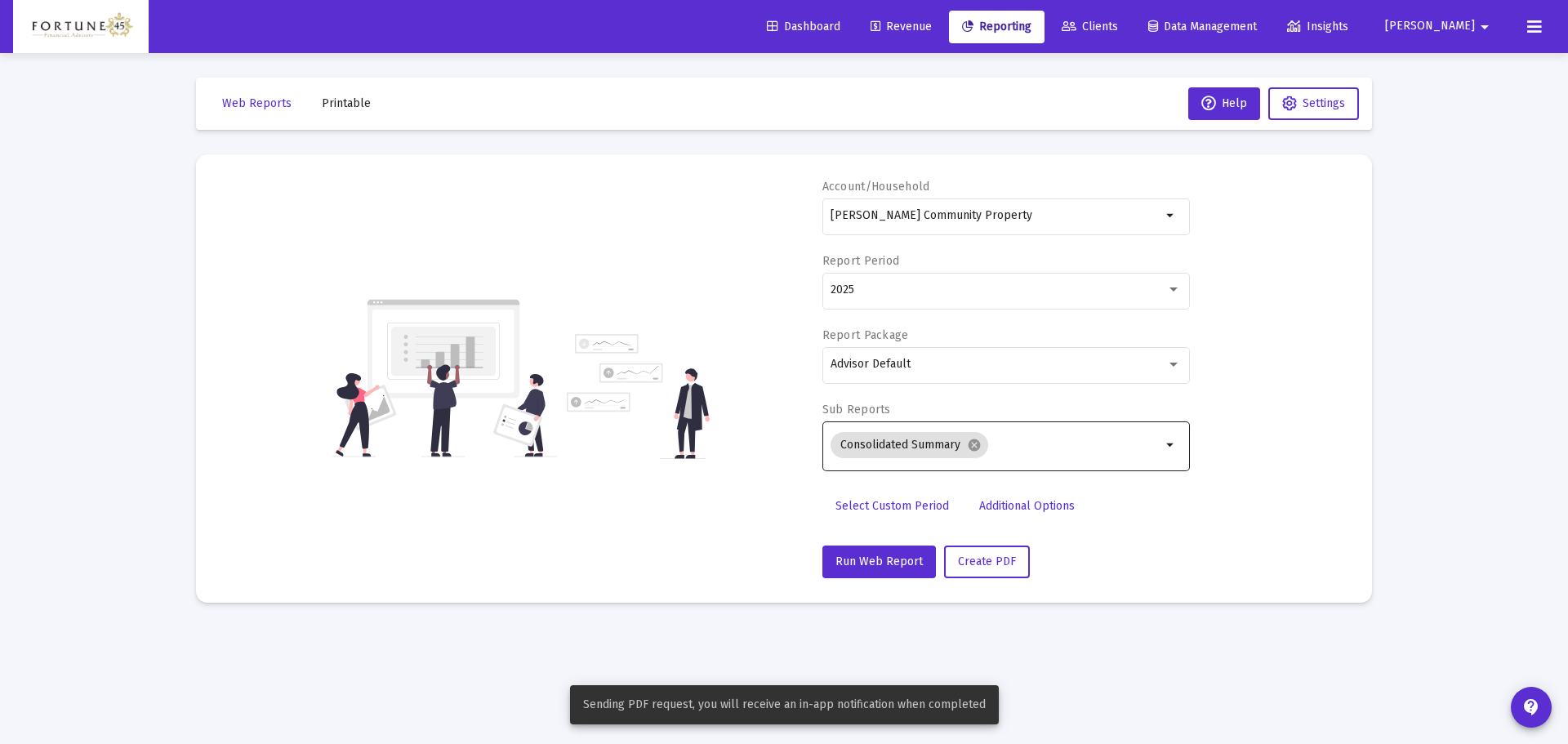
click at [324, 102] on span "Printable" at bounding box center [346, 103] width 49 height 14
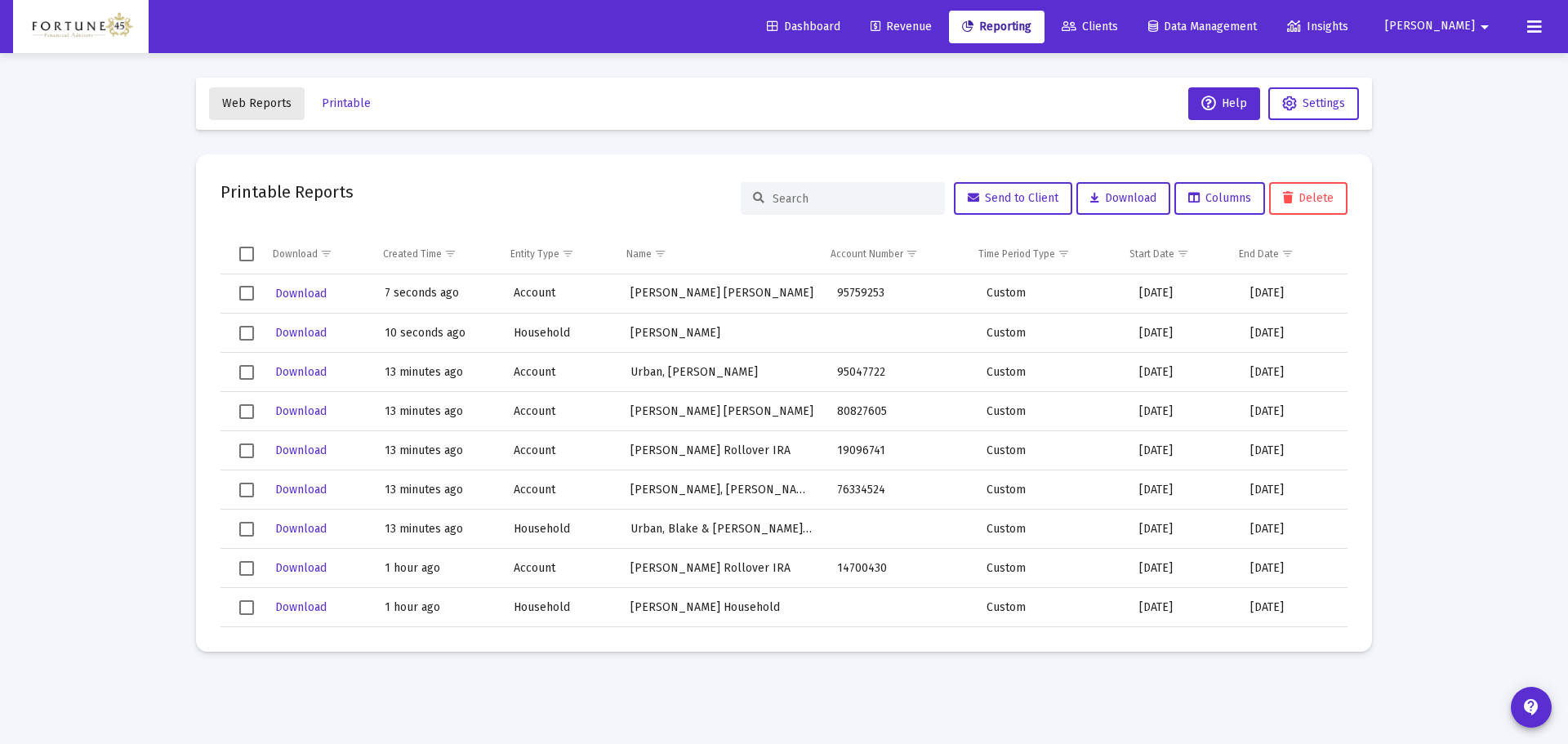
click at [289, 104] on button "Web Reports" at bounding box center [256, 103] width 95 height 32
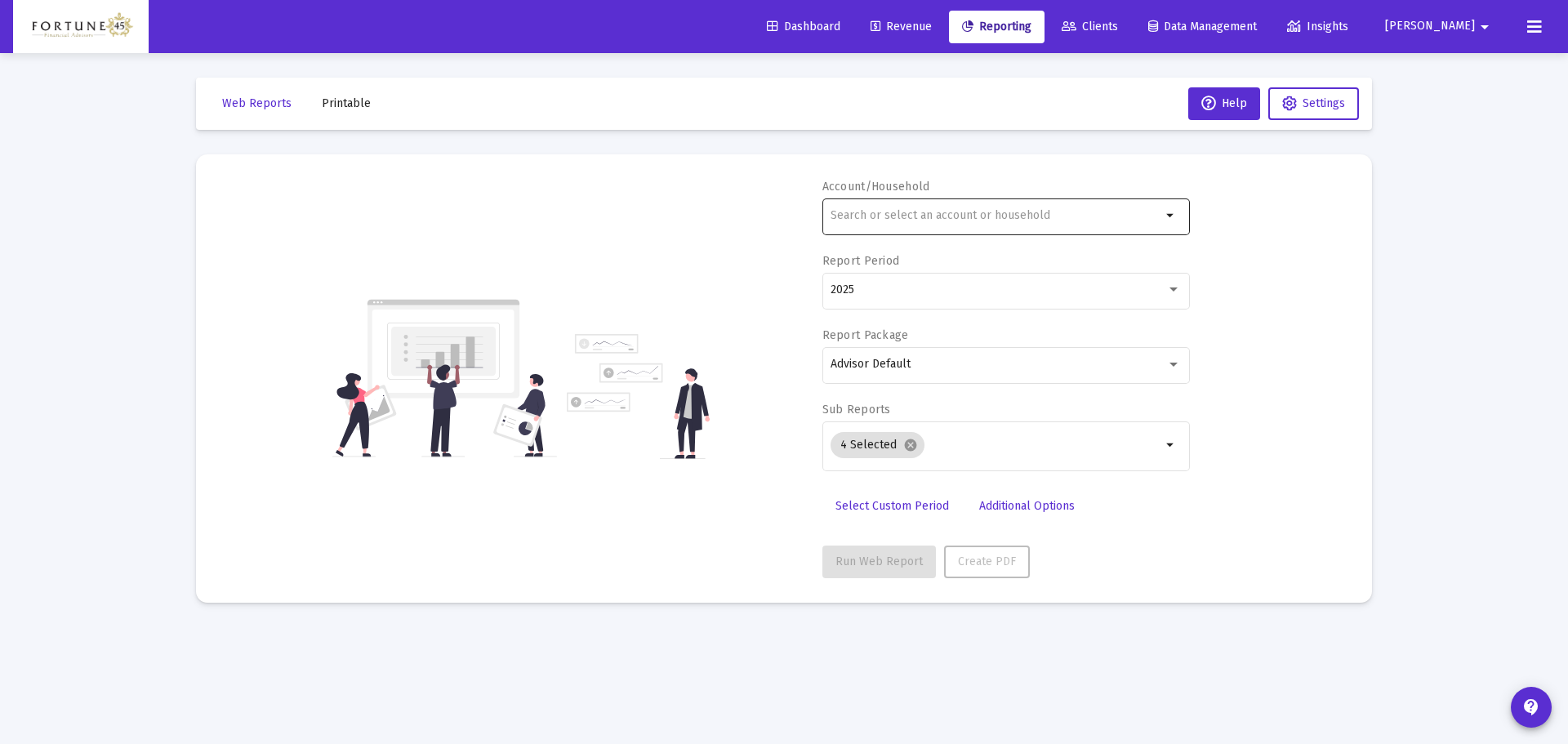
click at [855, 202] on div at bounding box center [995, 215] width 331 height 40
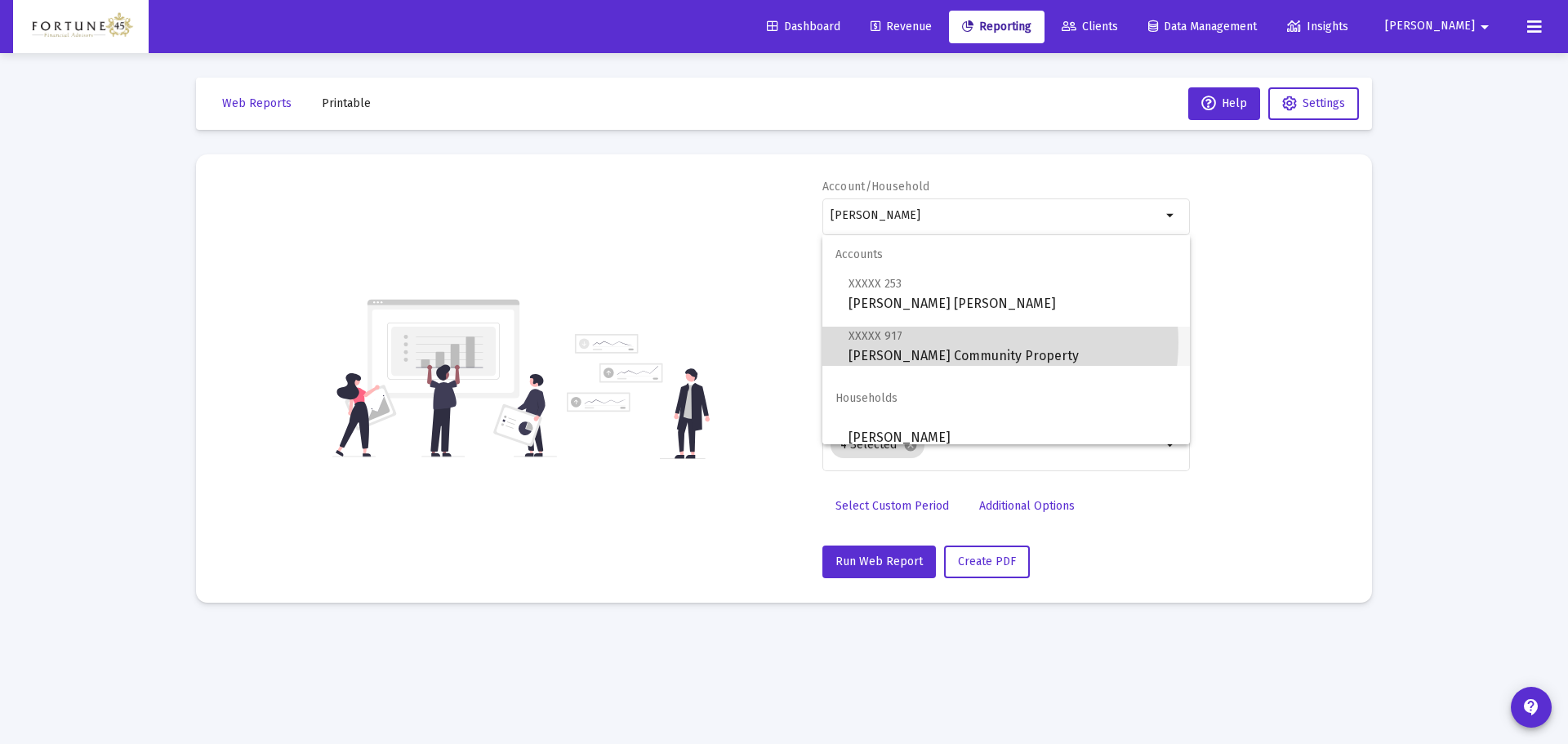
click at [978, 342] on span "XXXXX 917 Frank Benedetto Community Property" at bounding box center [1013, 345] width 328 height 40
type input "Frank Benedetto Community Property"
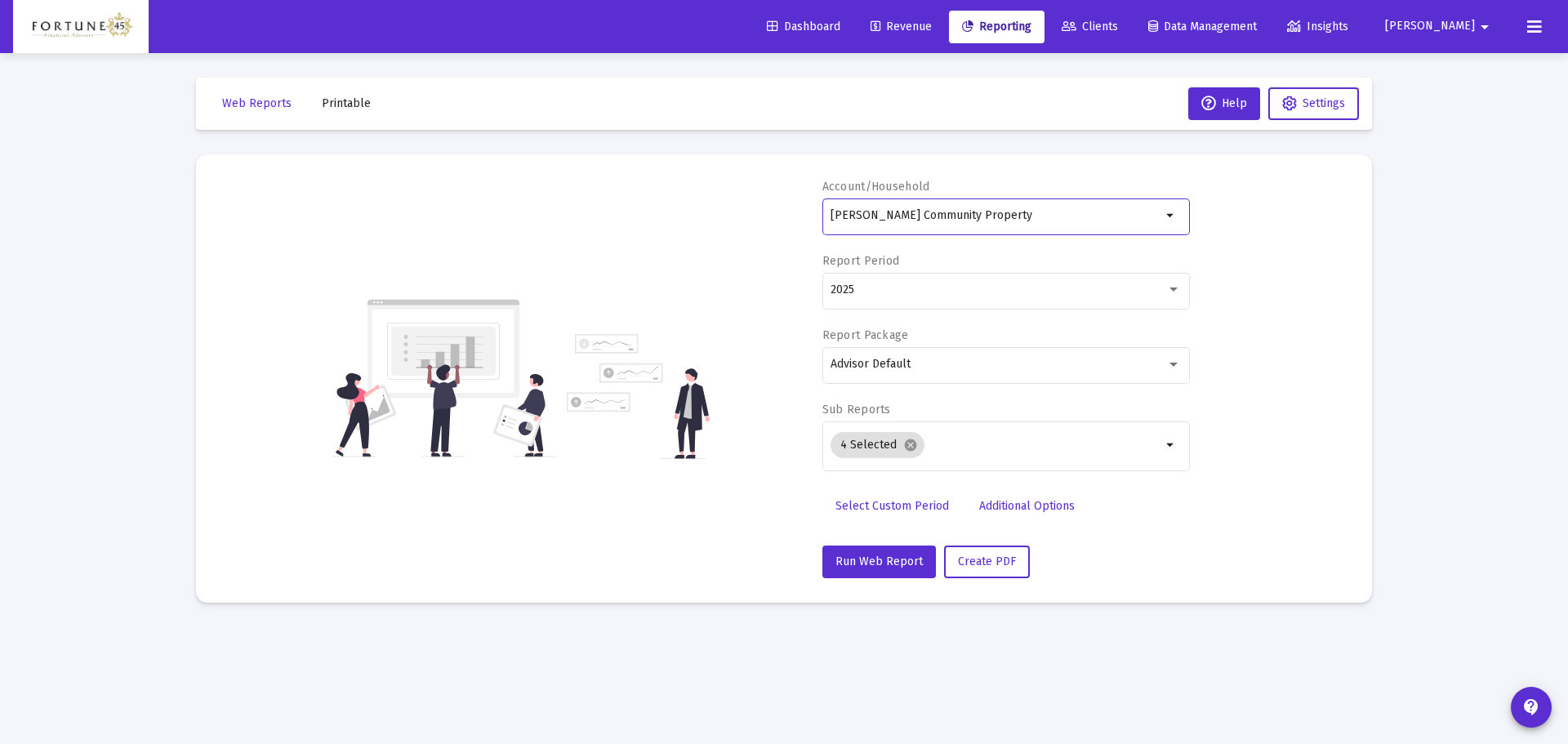
click at [547, 195] on div "Account/Household Frank Benedetto Community Property arrow_drop_down Report Per…" at bounding box center [784, 379] width 1127 height 399
click at [917, 448] on mat-chip "4 Selected cancel" at bounding box center [877, 445] width 94 height 27
click at [912, 445] on mat-icon "cancel" at bounding box center [911, 445] width 15 height 15
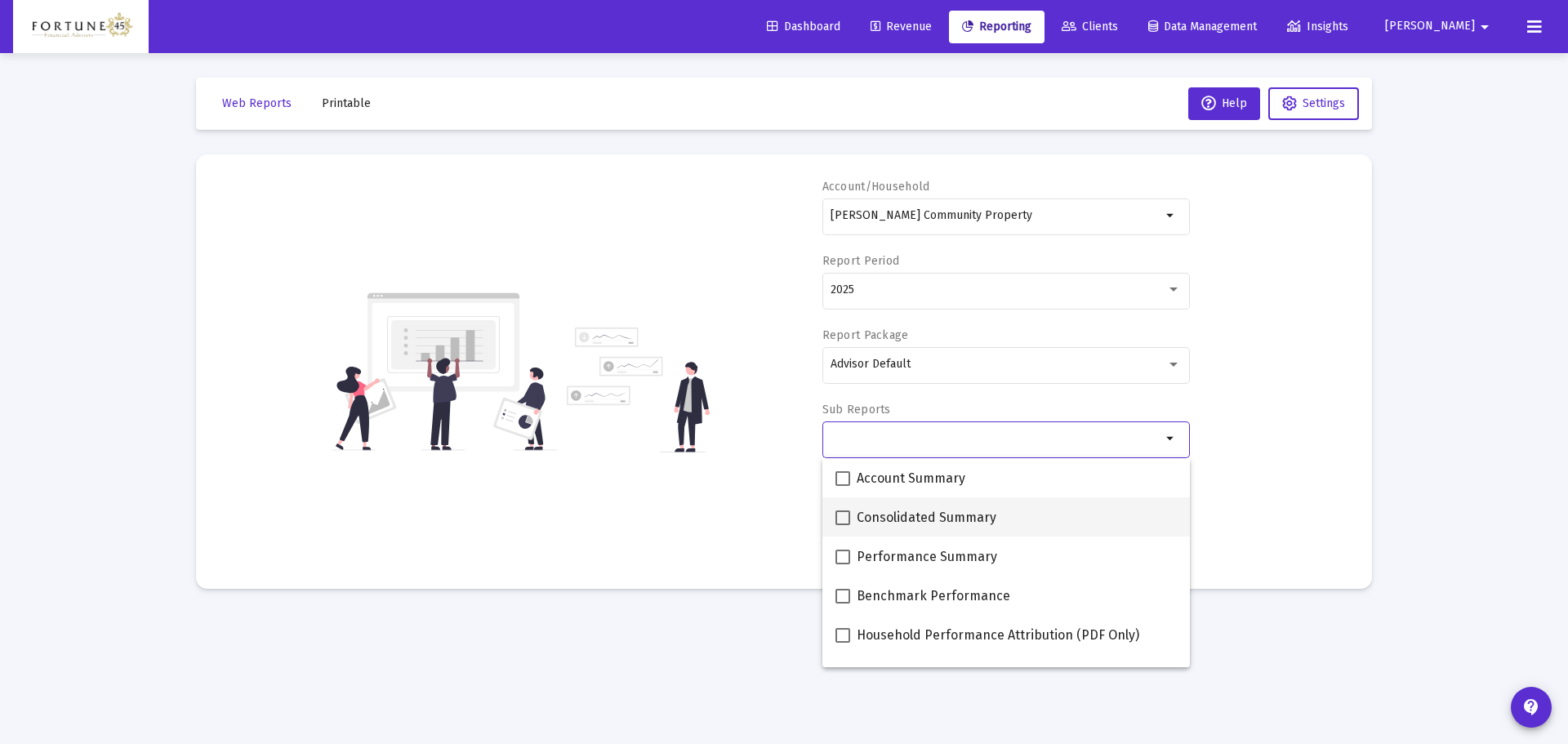
click at [903, 514] on span "Consolidated Summary" at bounding box center [927, 518] width 140 height 20
click at [843, 525] on input "Consolidated Summary" at bounding box center [842, 525] width 1 height 1
checkbox input "true"
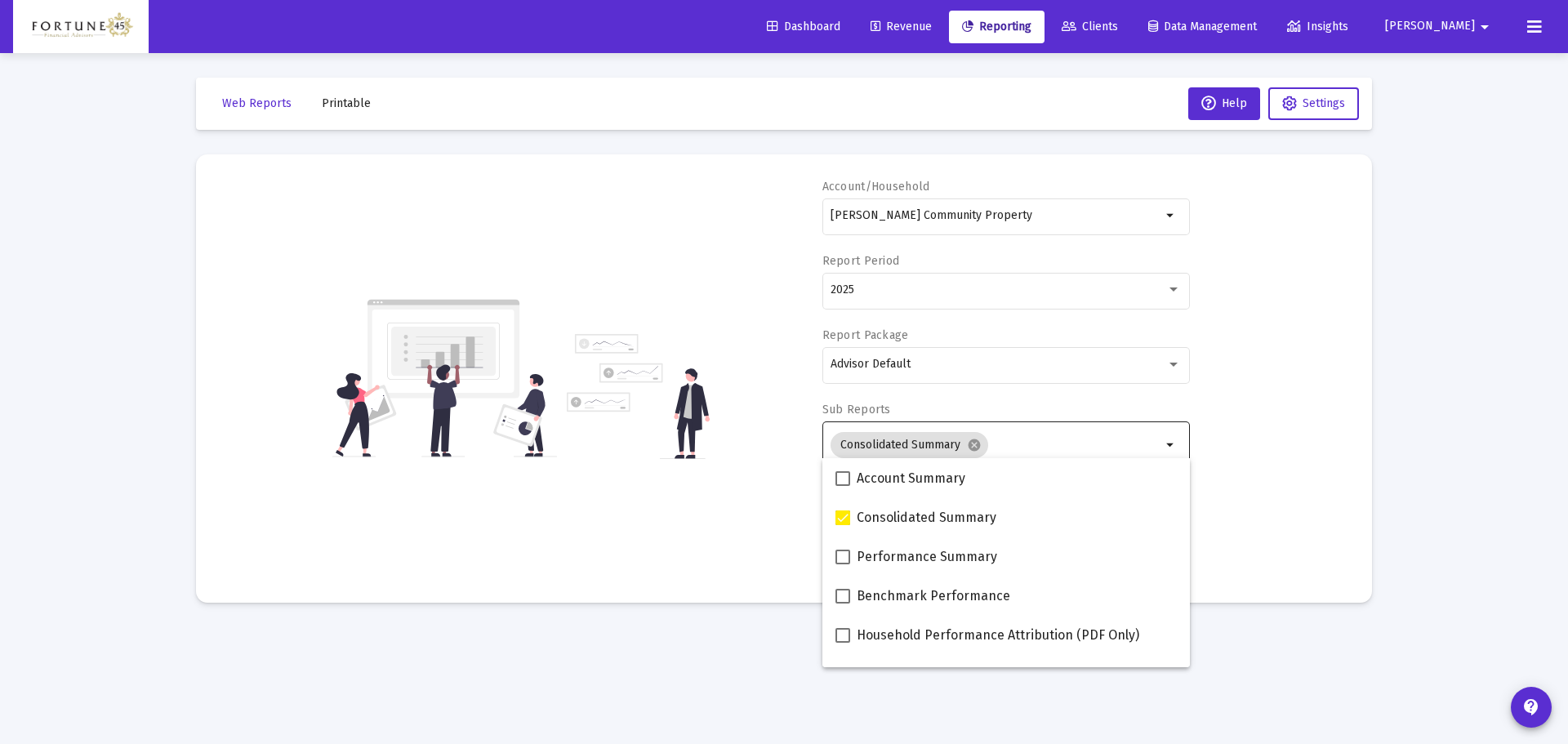
click at [719, 412] on div "Account/Household Frank Benedetto Community Property arrow_drop_down Report Per…" at bounding box center [784, 379] width 1127 height 399
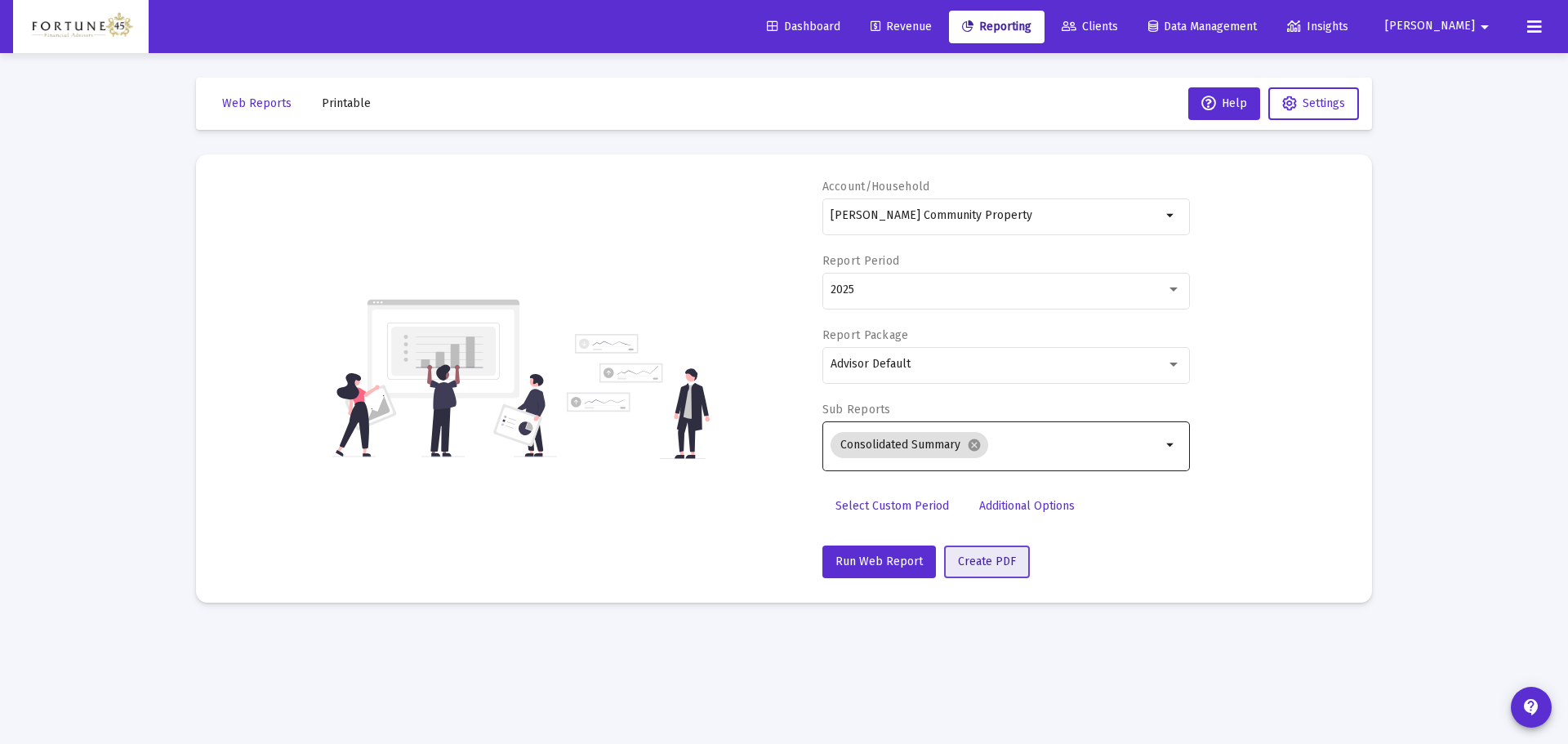
click at [1000, 549] on button "Create PDF" at bounding box center [986, 561] width 85 height 32
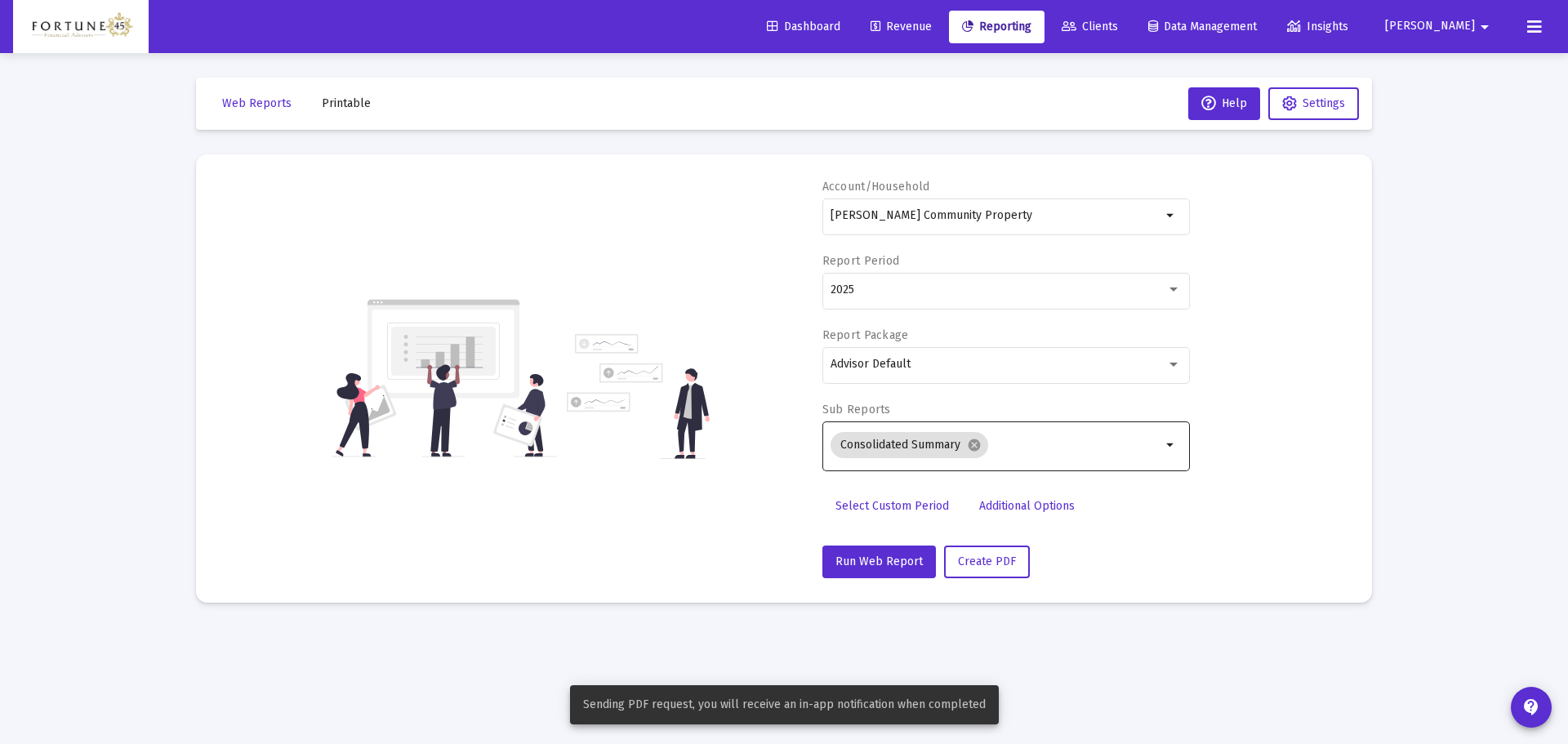
click at [358, 107] on span "Printable" at bounding box center [346, 103] width 49 height 14
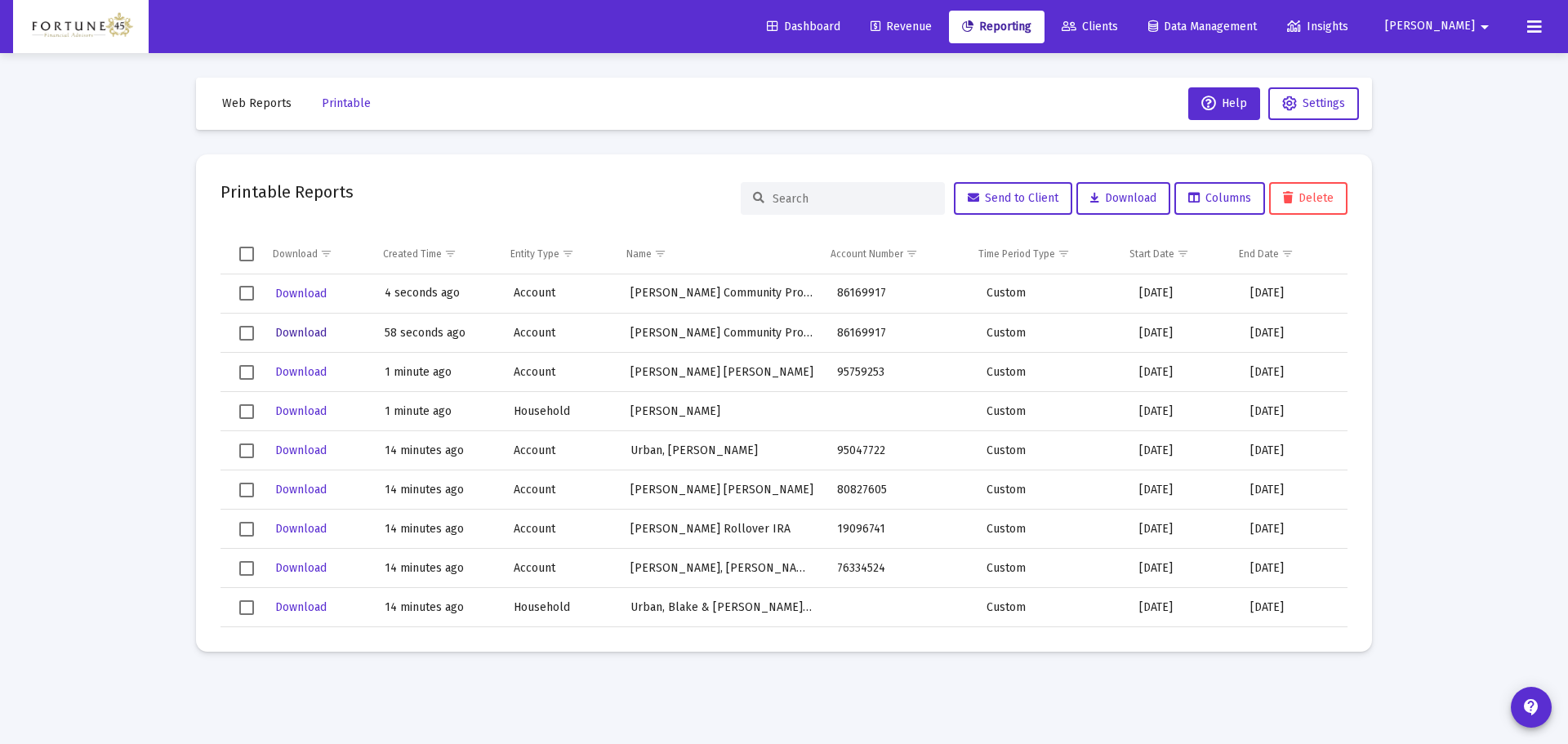
click at [294, 331] on span "Download" at bounding box center [301, 332] width 51 height 14
click at [319, 371] on span "Download" at bounding box center [301, 371] width 51 height 14
click at [310, 415] on span "Download" at bounding box center [301, 411] width 51 height 14
click at [1122, 19] on link "Clients" at bounding box center [1090, 27] width 83 height 32
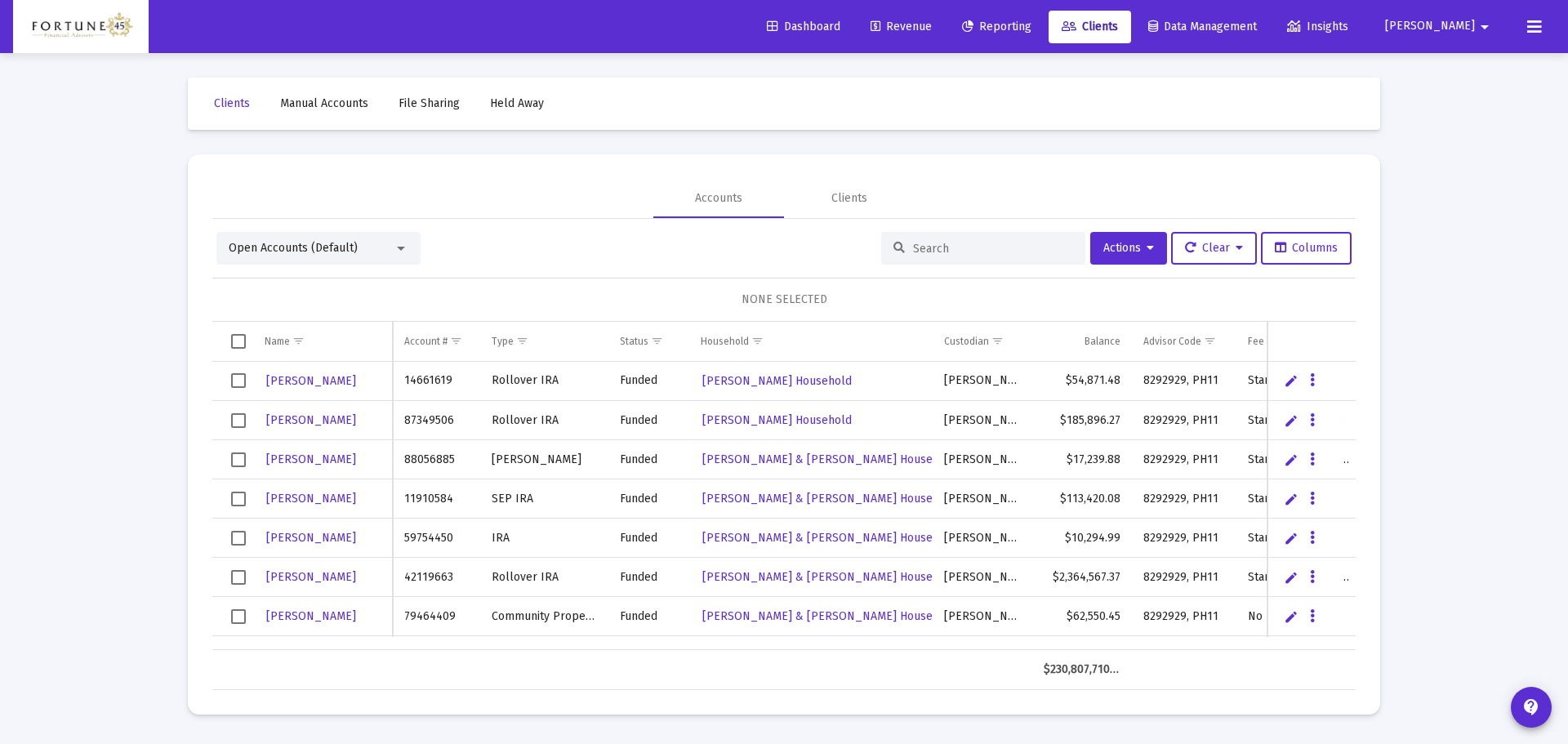
click at [965, 233] on div at bounding box center [983, 248] width 204 height 32
click at [965, 235] on div at bounding box center [983, 248] width 204 height 32
click at [964, 243] on input at bounding box center [993, 249] width 160 height 14
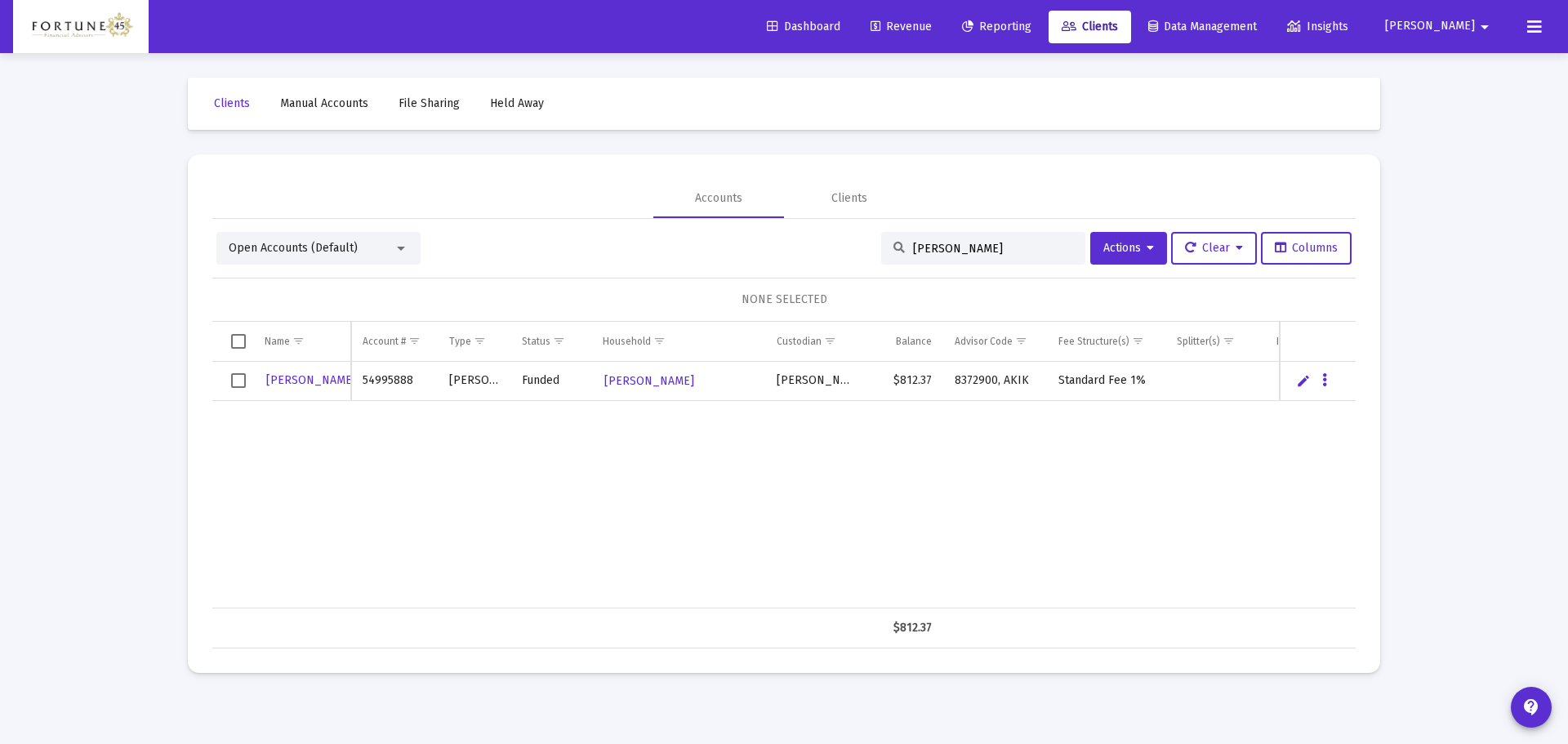
drag, startPoint x: 951, startPoint y: 253, endPoint x: 981, endPoint y: 254, distance: 30.0
click at [981, 254] on input "gracie" at bounding box center [993, 249] width 160 height 14
drag, startPoint x: 940, startPoint y: 254, endPoint x: 894, endPoint y: 249, distance: 46.3
click at [894, 249] on div "gracie" at bounding box center [983, 248] width 204 height 32
type input "b"
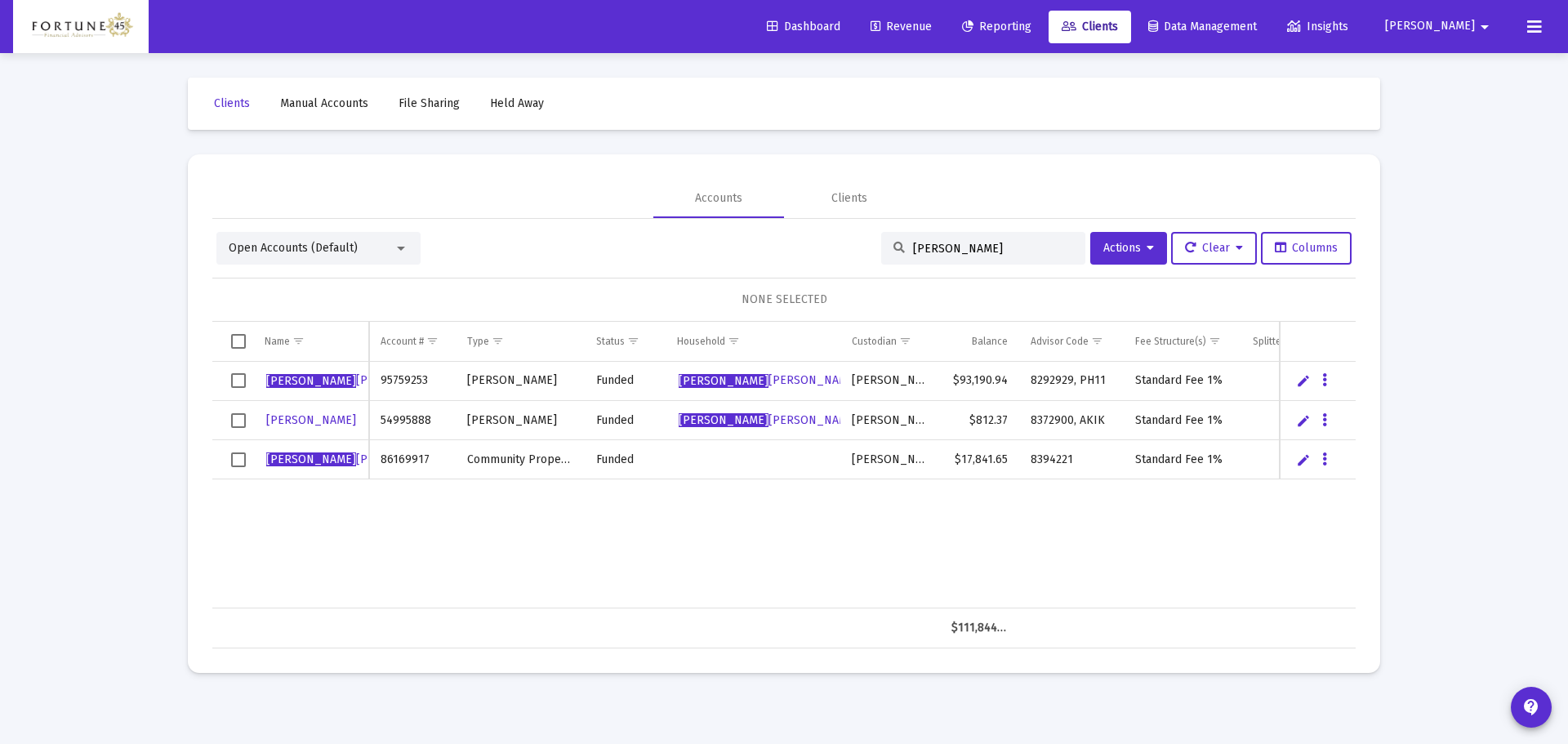
type input "frank"
click at [1328, 464] on button "Data grid" at bounding box center [1324, 459] width 15 height 15
click at [1382, 565] on button "Map to Household" at bounding box center [1390, 570] width 146 height 39
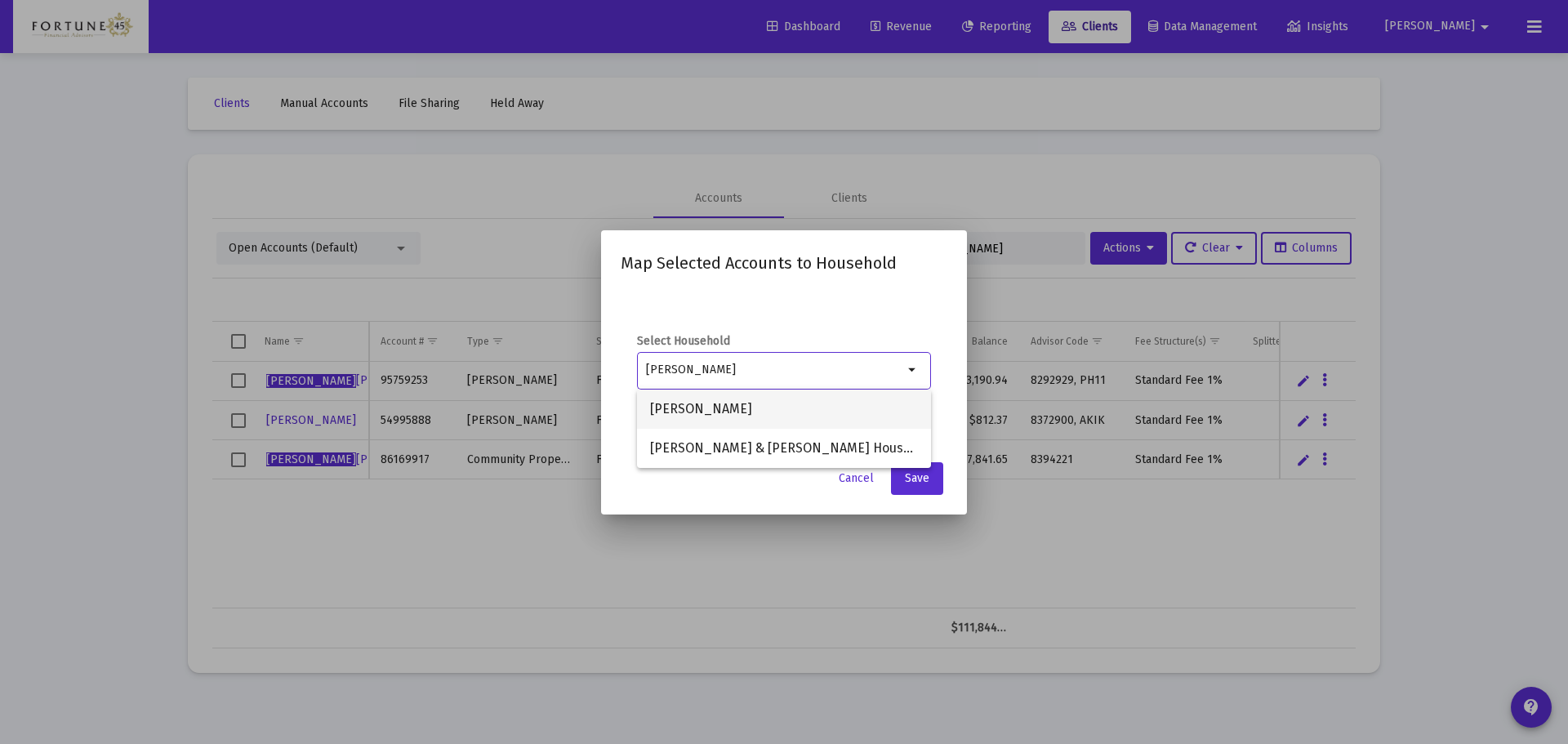
click at [687, 408] on span "Frank Benedetto Household" at bounding box center [783, 408] width 268 height 39
type input "Frank Benedetto Household"
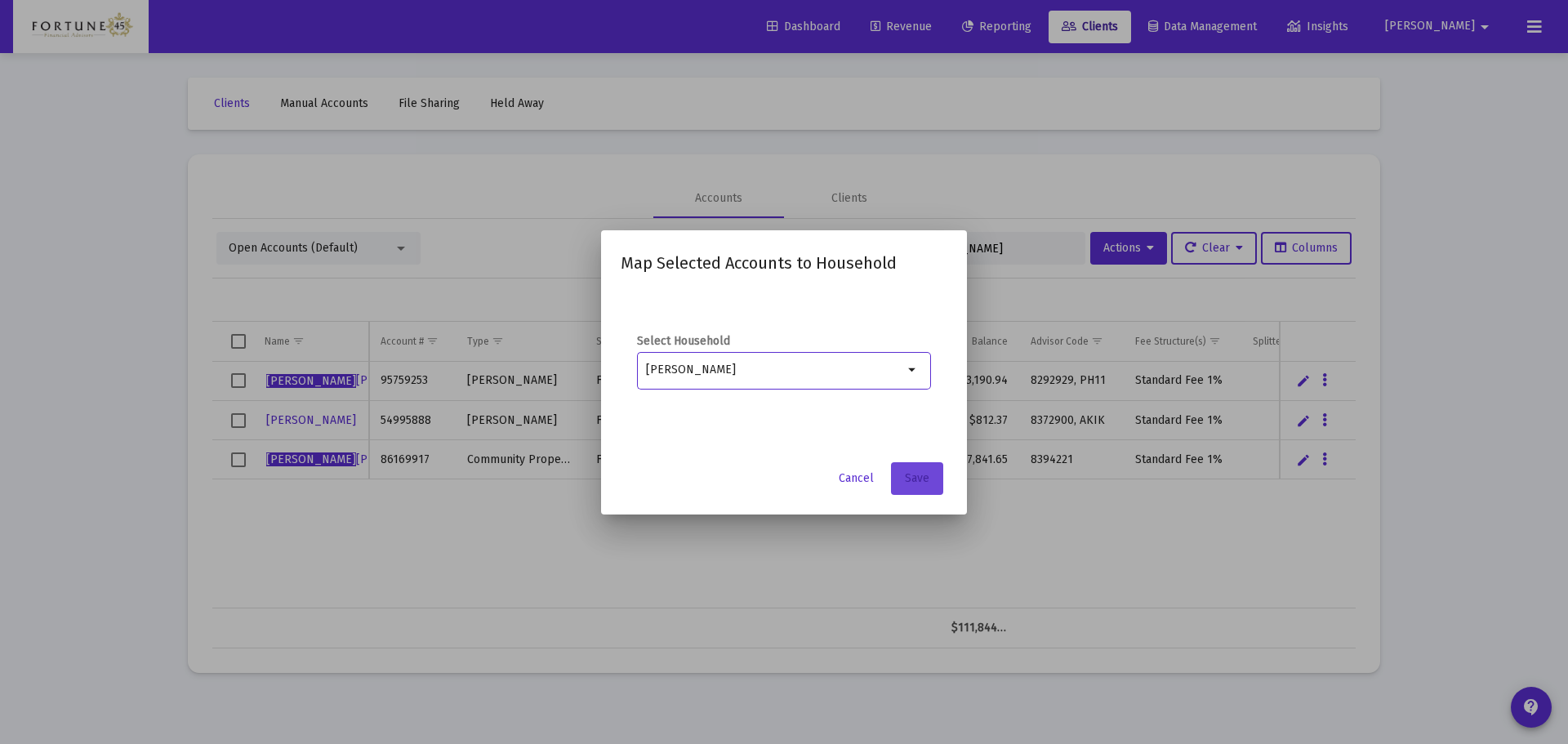
click at [936, 468] on button "Save" at bounding box center [917, 478] width 52 height 32
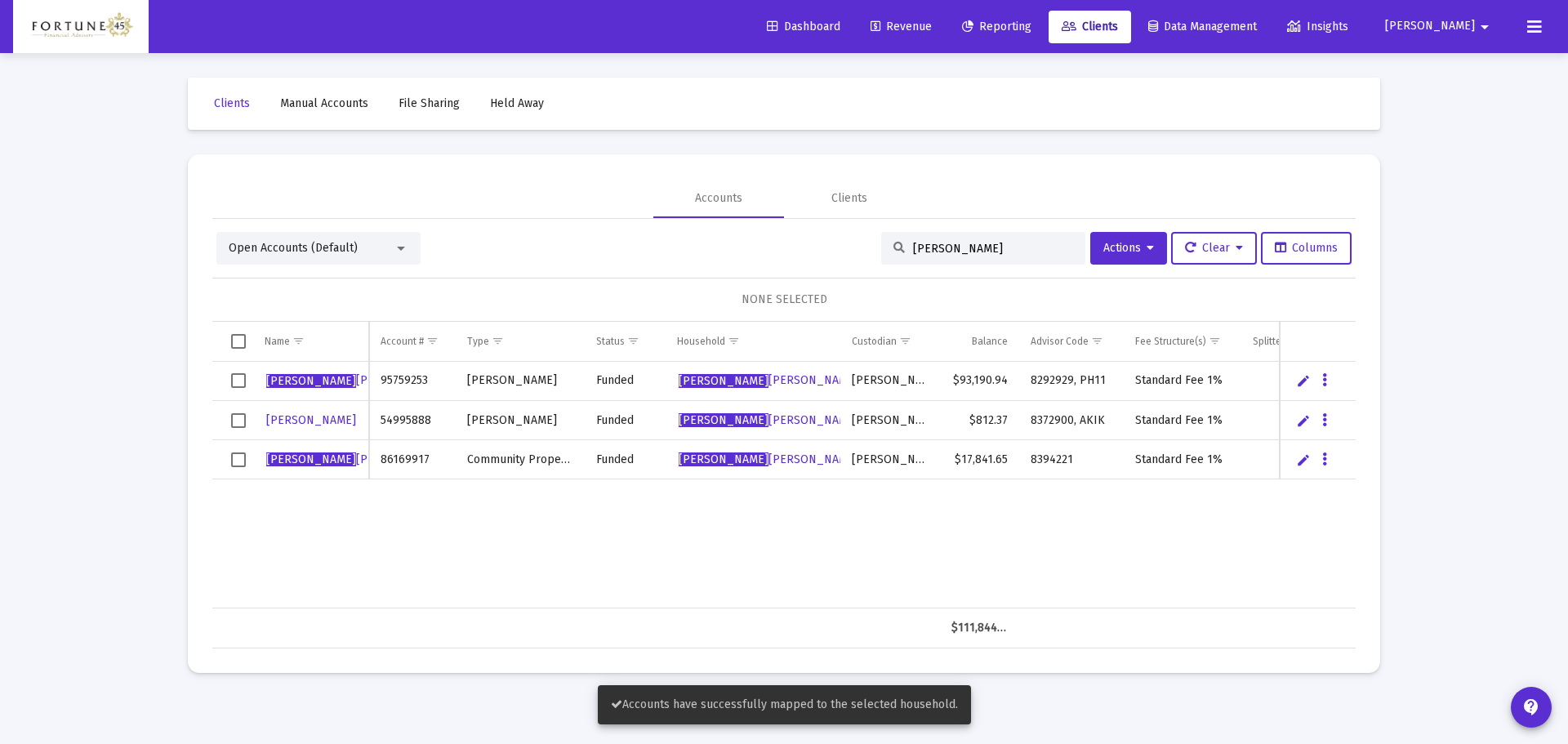
click at [500, 251] on div "Open Accounts (Default) frank Actions Clear Columns" at bounding box center [784, 248] width 1135 height 32
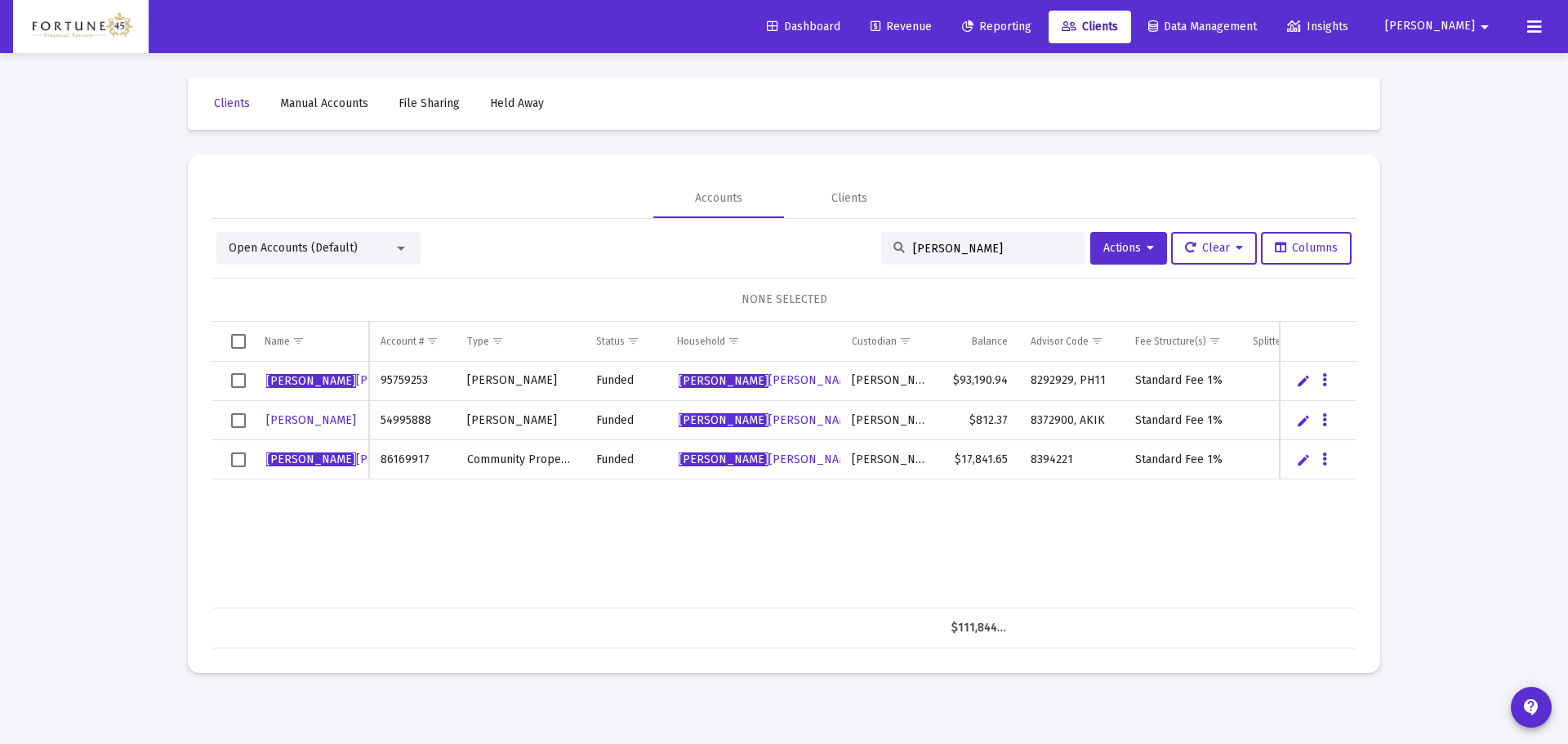
click at [1043, 33] on link "Reporting" at bounding box center [996, 27] width 95 height 32
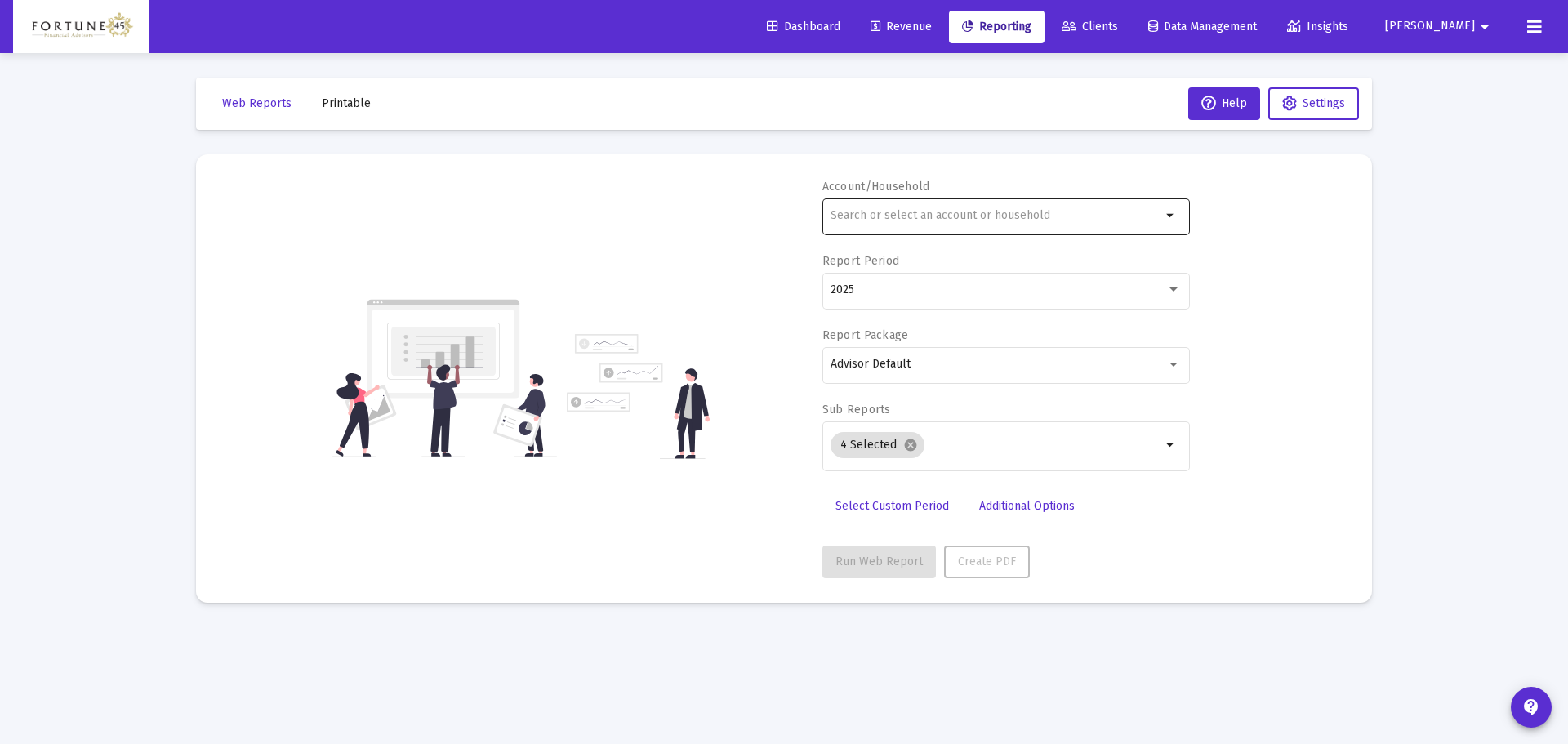
click at [961, 206] on div at bounding box center [995, 215] width 331 height 40
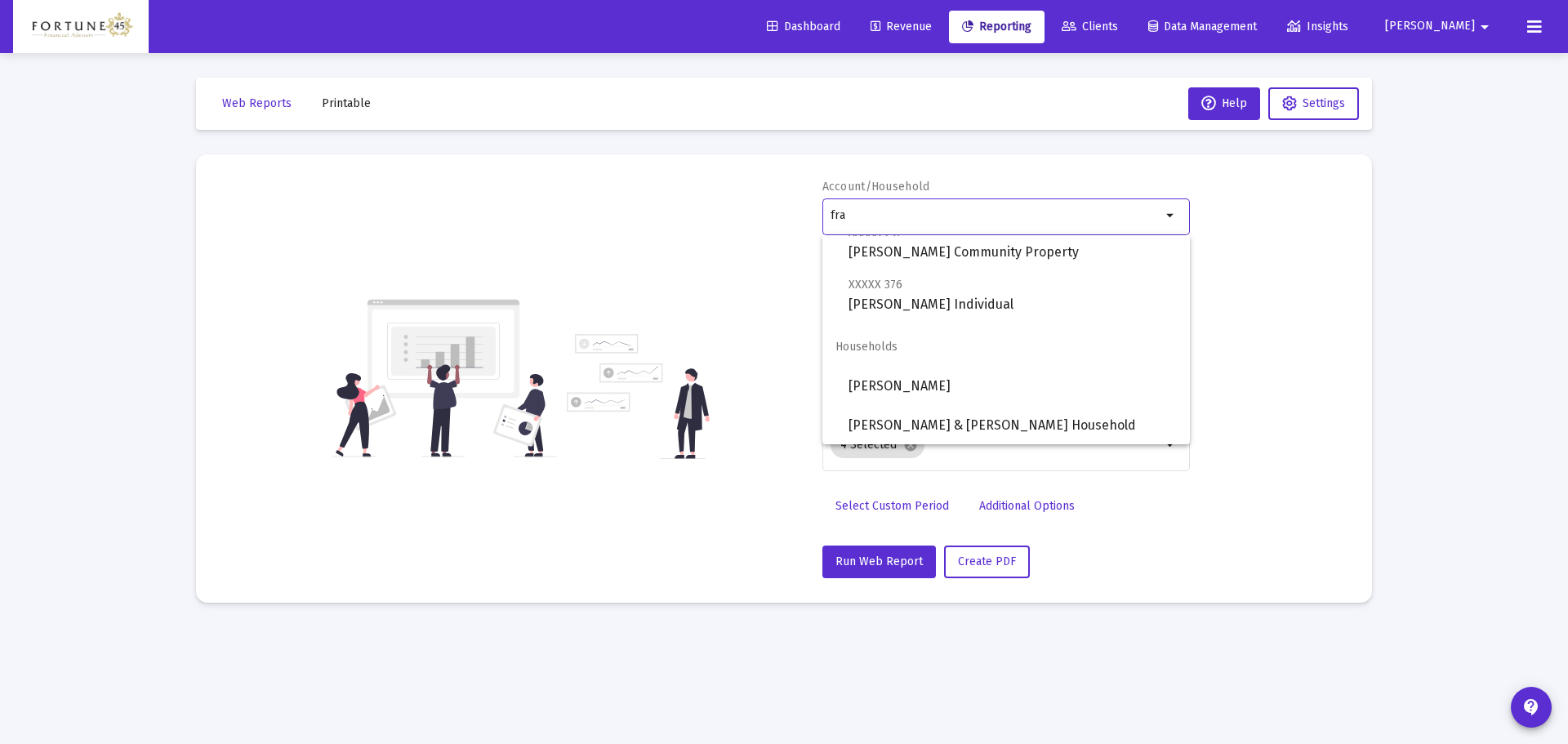
scroll to position [104, 0]
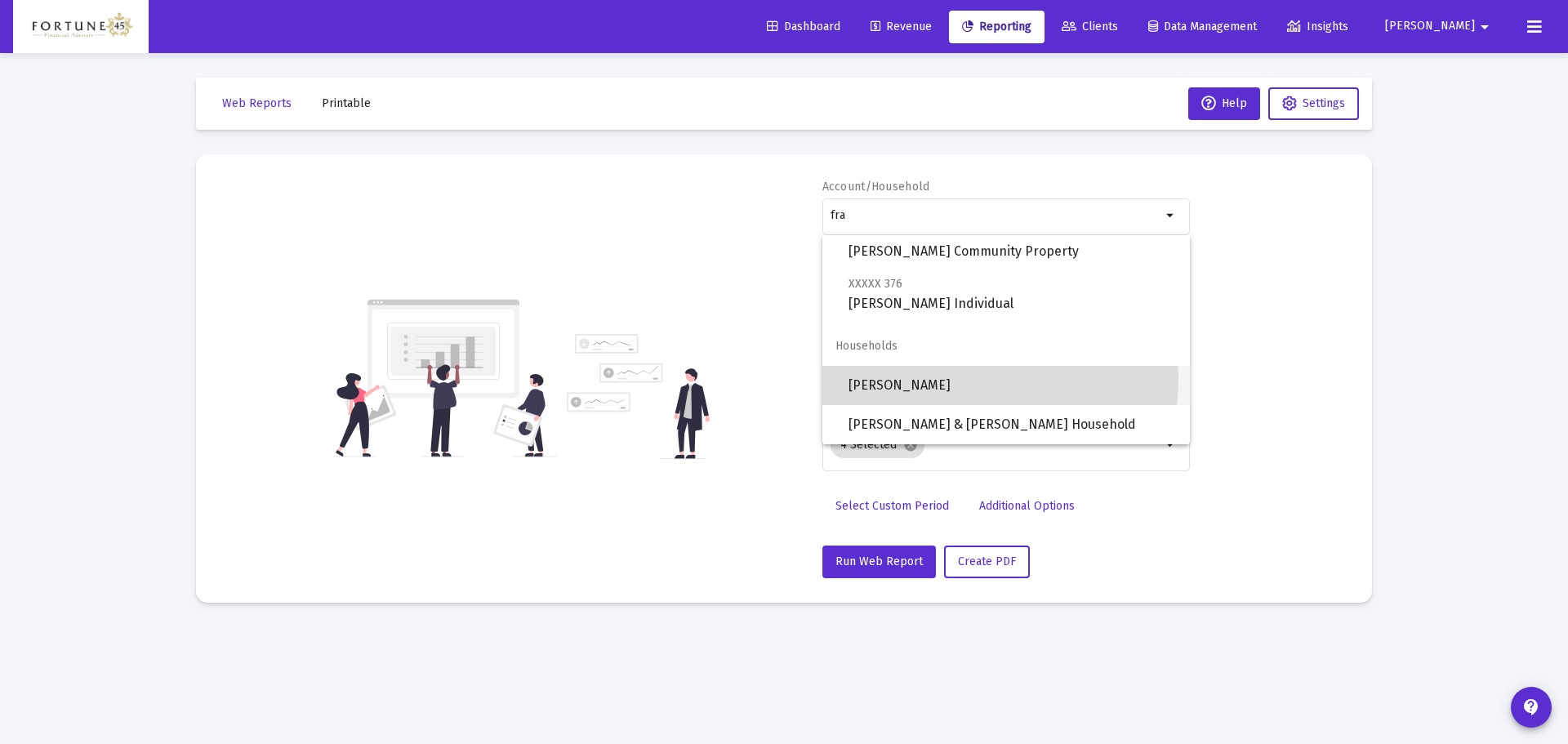
click at [972, 380] on span "Frank Benedetto Household" at bounding box center [1013, 384] width 328 height 39
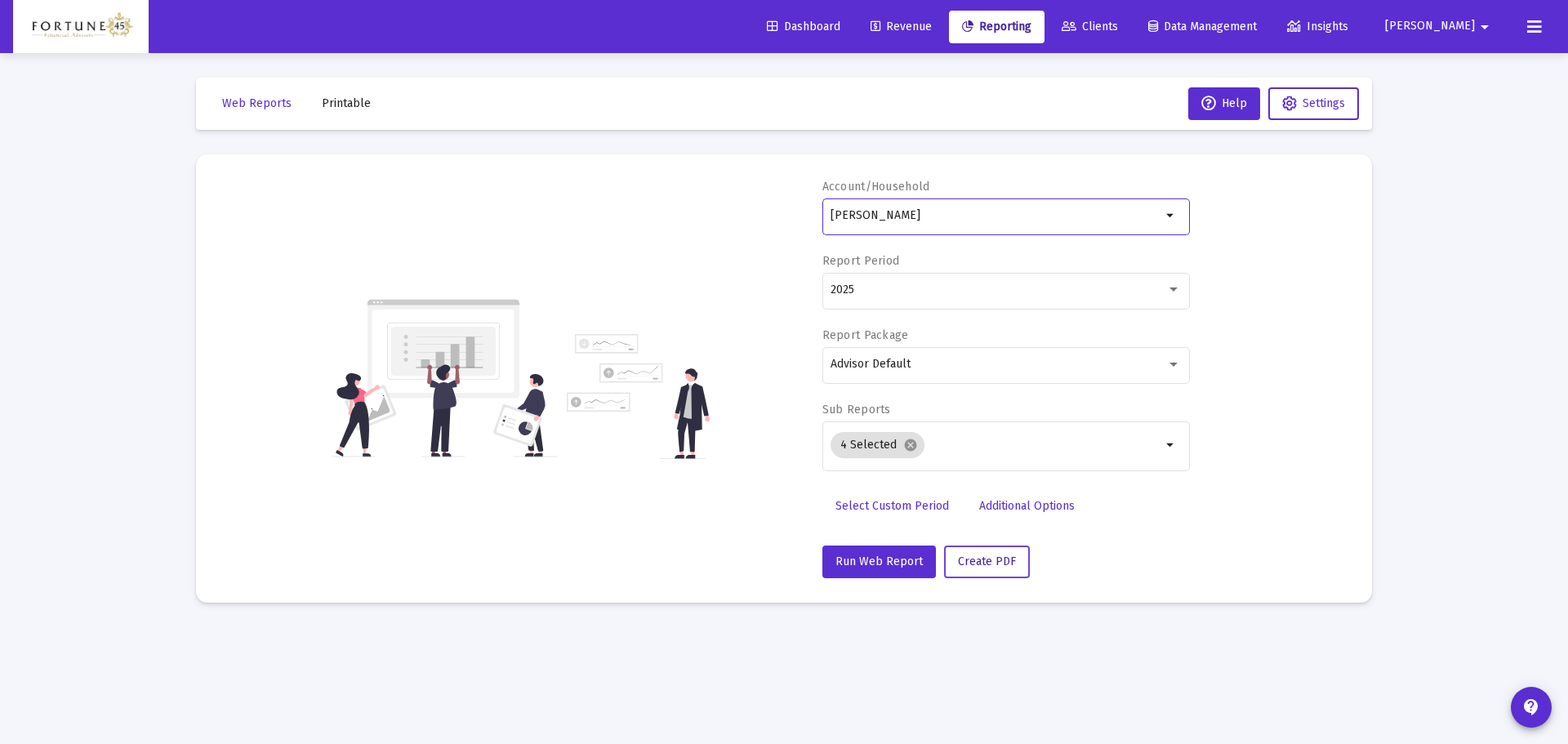
click at [1006, 561] on span "Create PDF" at bounding box center [987, 561] width 58 height 14
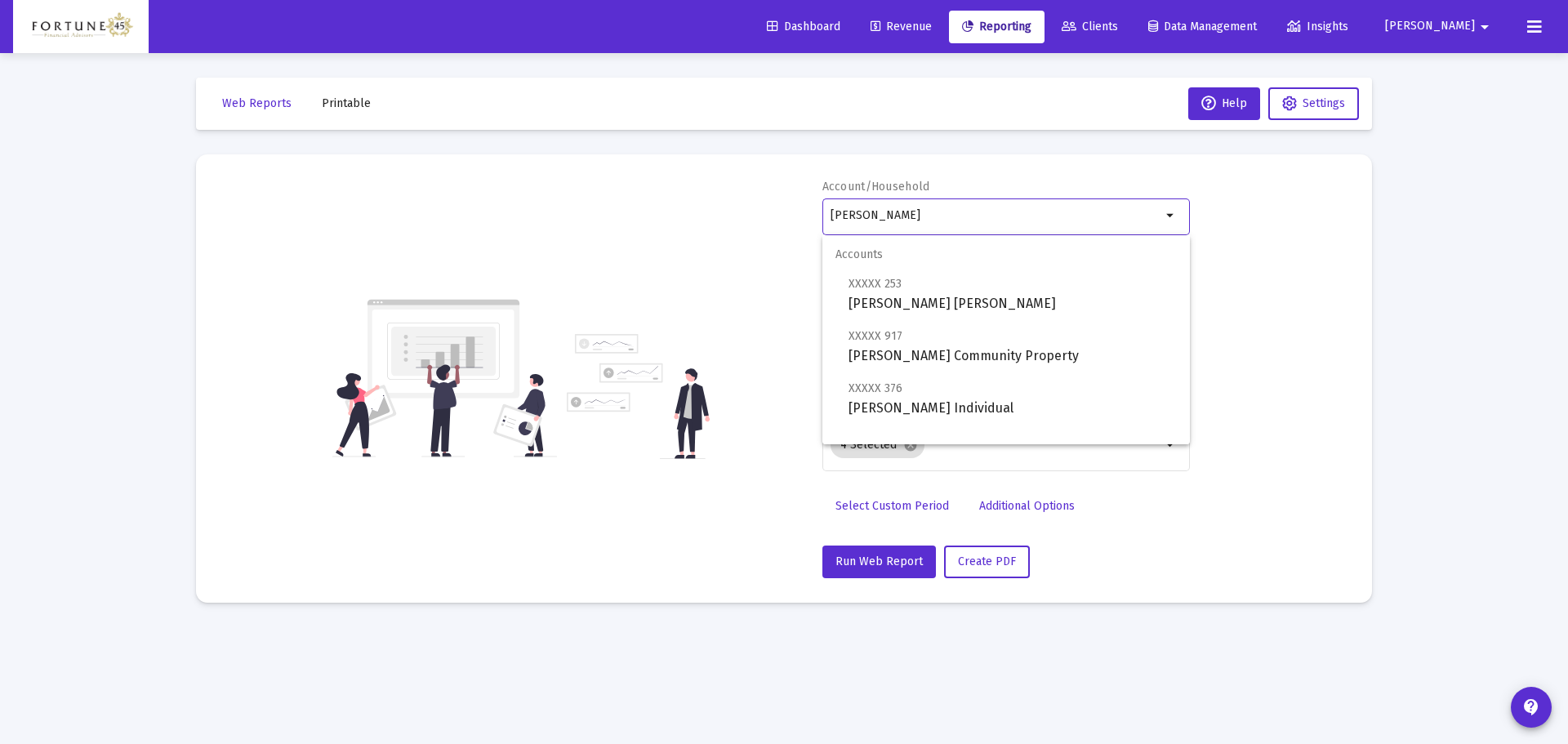
click at [999, 210] on input "Frank Benedetto Household" at bounding box center [995, 215] width 331 height 13
click at [992, 287] on span "XXXXX 253 Frank Benedetto Roth IRA" at bounding box center [1013, 293] width 328 height 40
type input "[PERSON_NAME] [PERSON_NAME]"
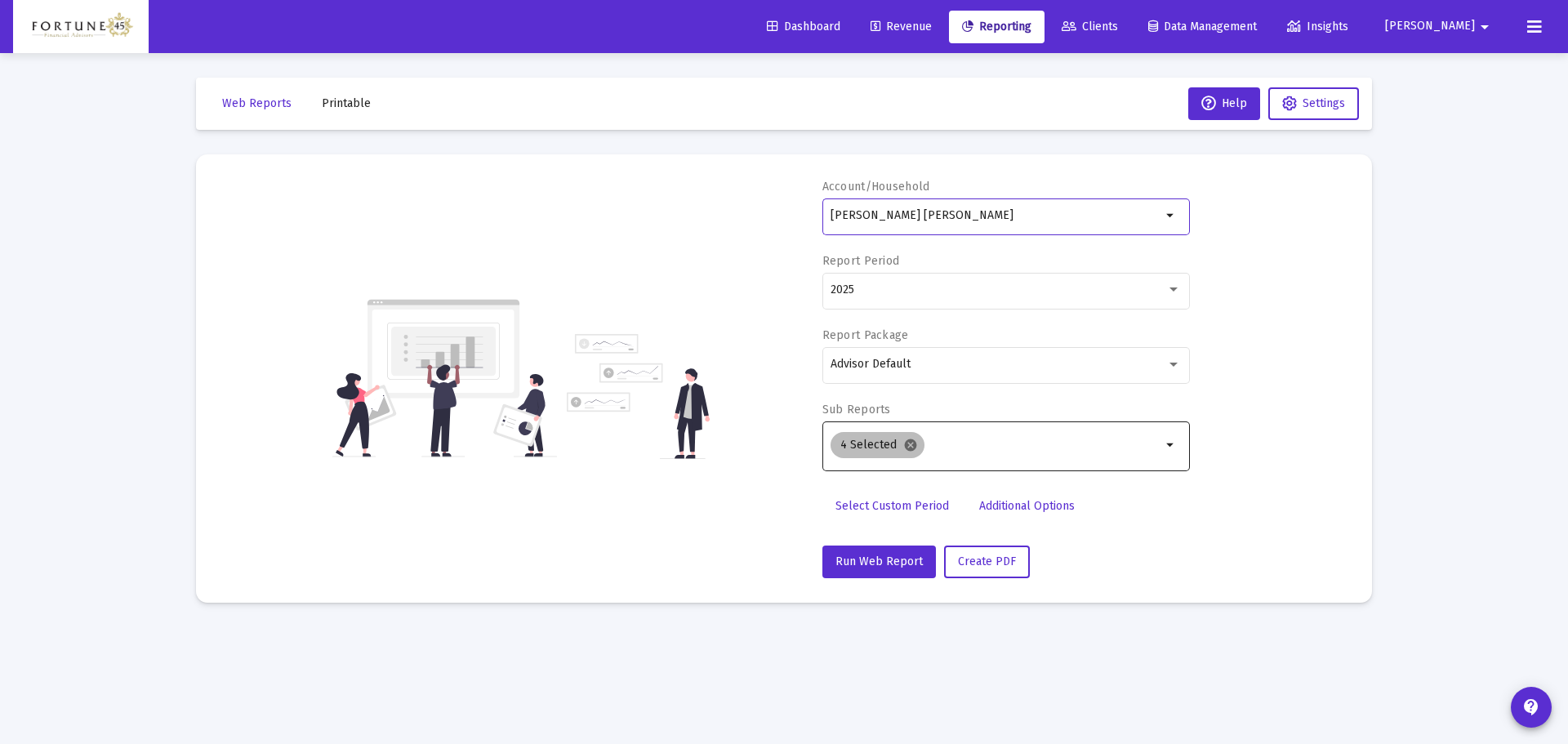
click at [912, 452] on mat-icon "cancel" at bounding box center [911, 445] width 15 height 15
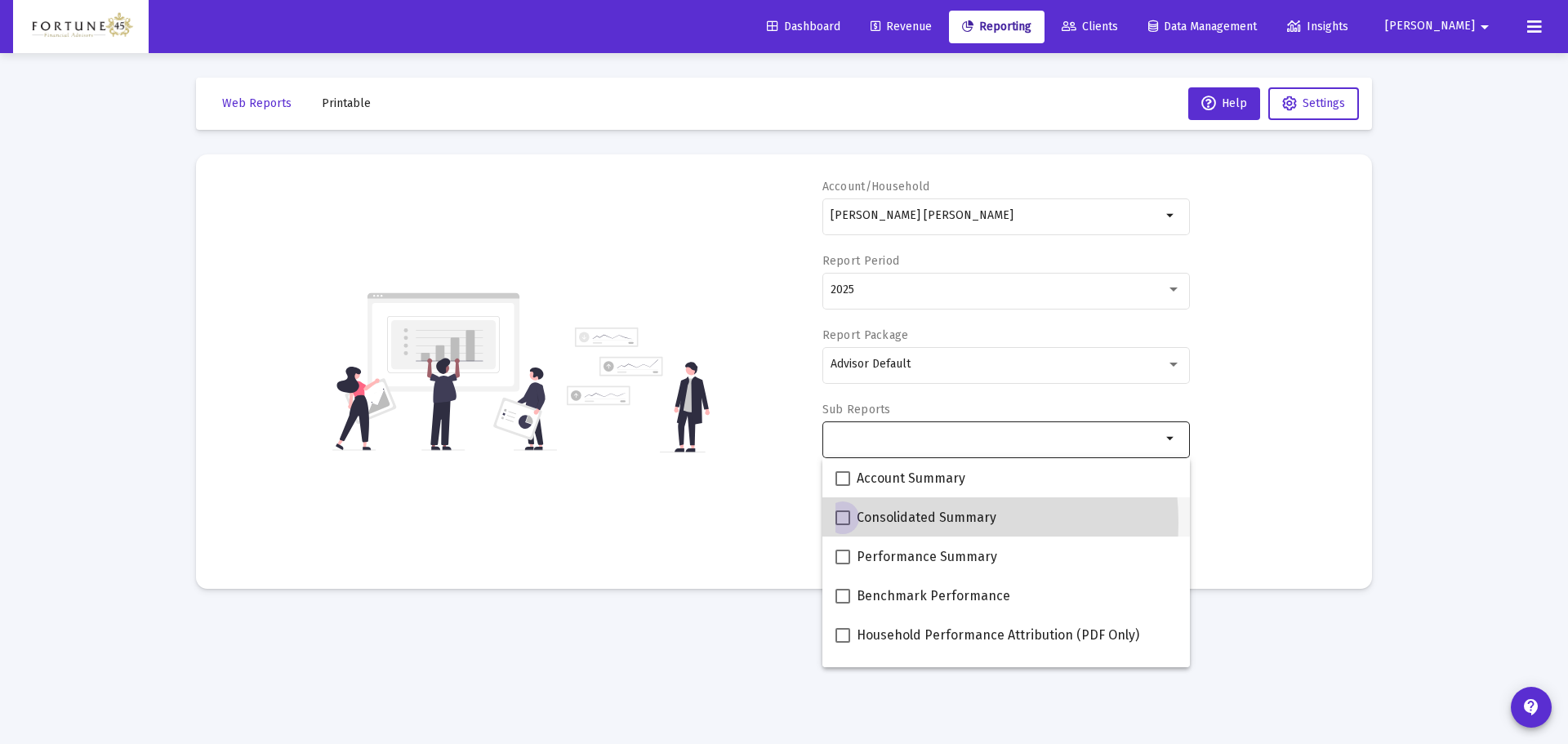
click at [895, 523] on span "Consolidated Summary" at bounding box center [927, 518] width 140 height 20
click at [843, 525] on input "Consolidated Summary" at bounding box center [842, 525] width 1 height 1
checkbox input "true"
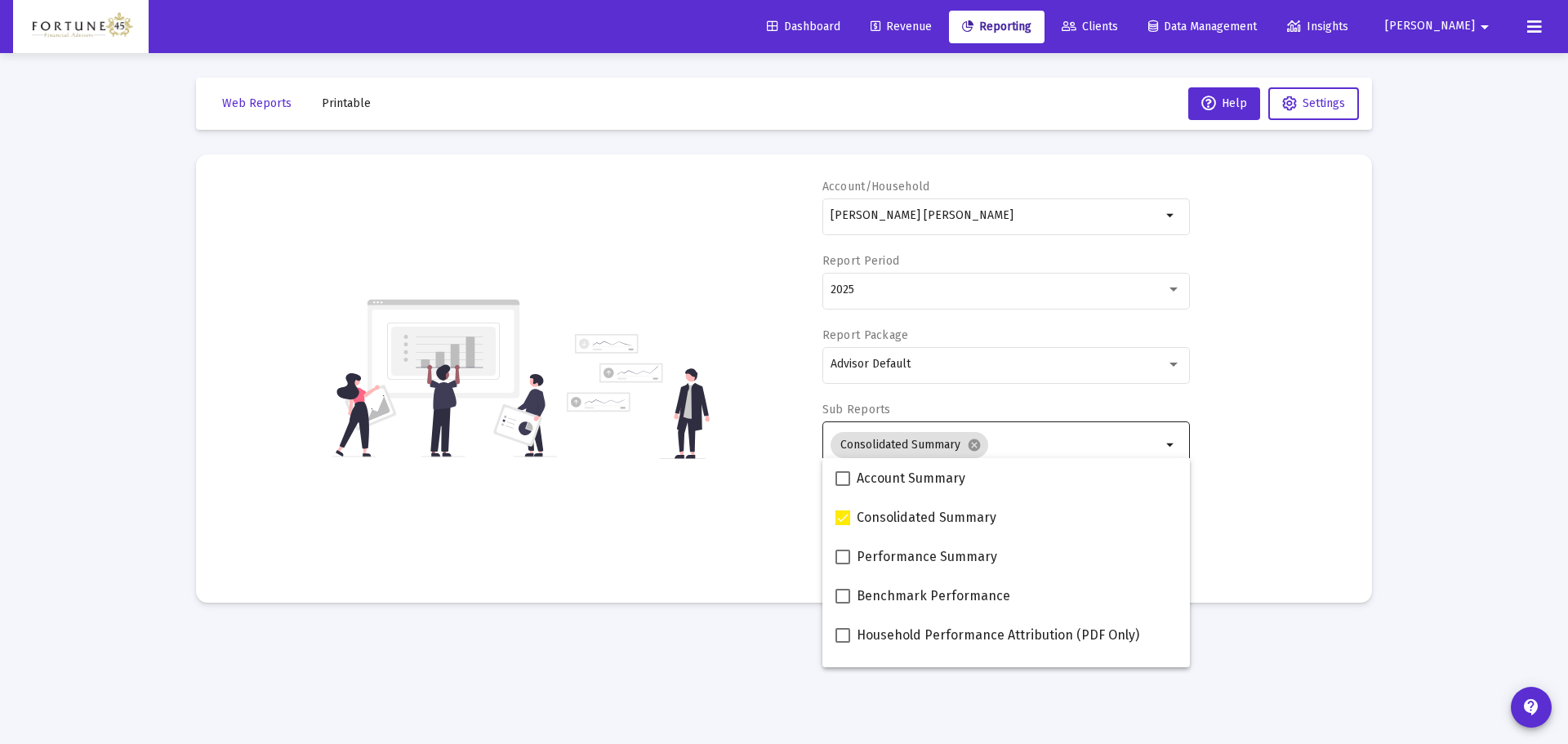
click at [704, 403] on img at bounding box center [638, 396] width 143 height 125
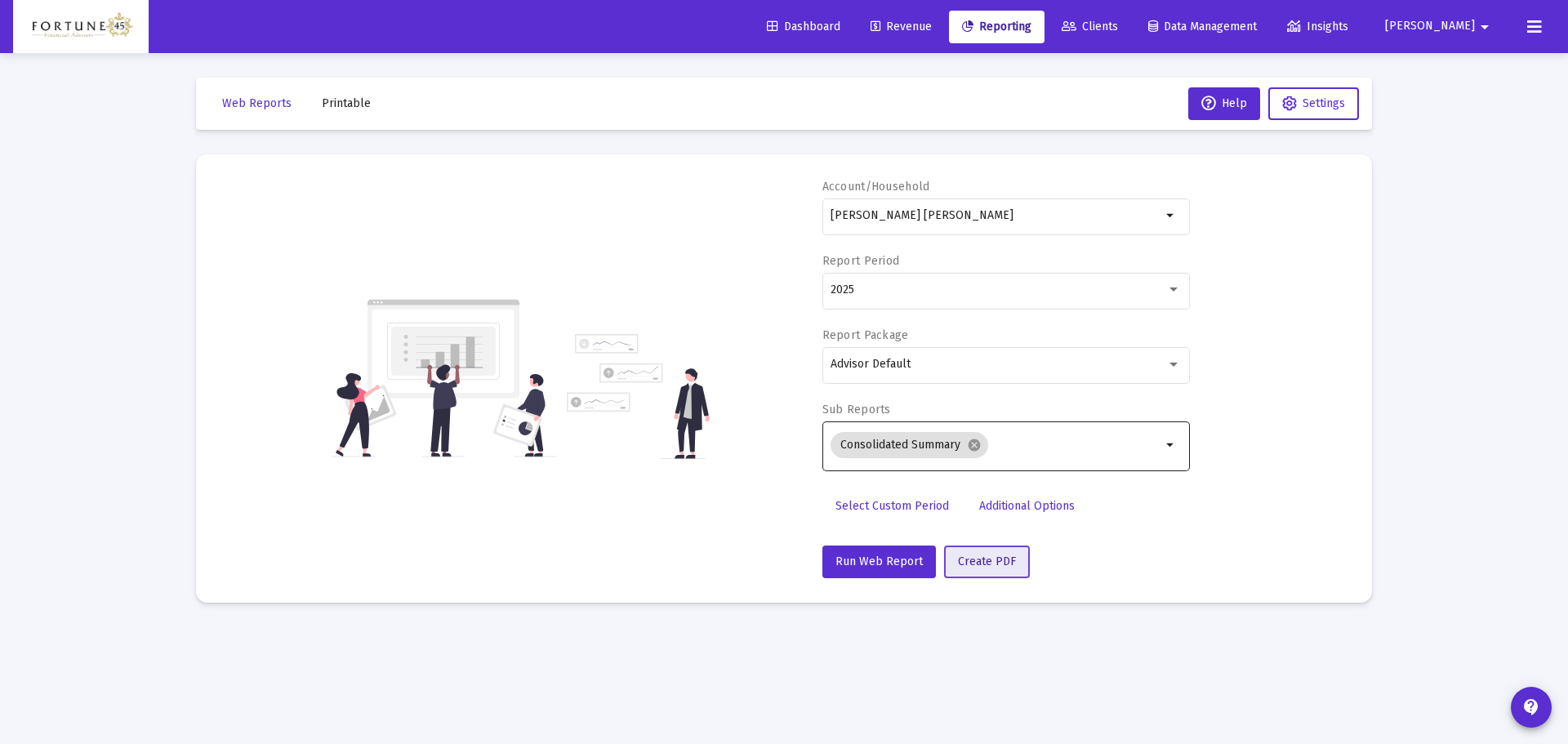
click at [975, 565] on span "Create PDF" at bounding box center [987, 561] width 58 height 14
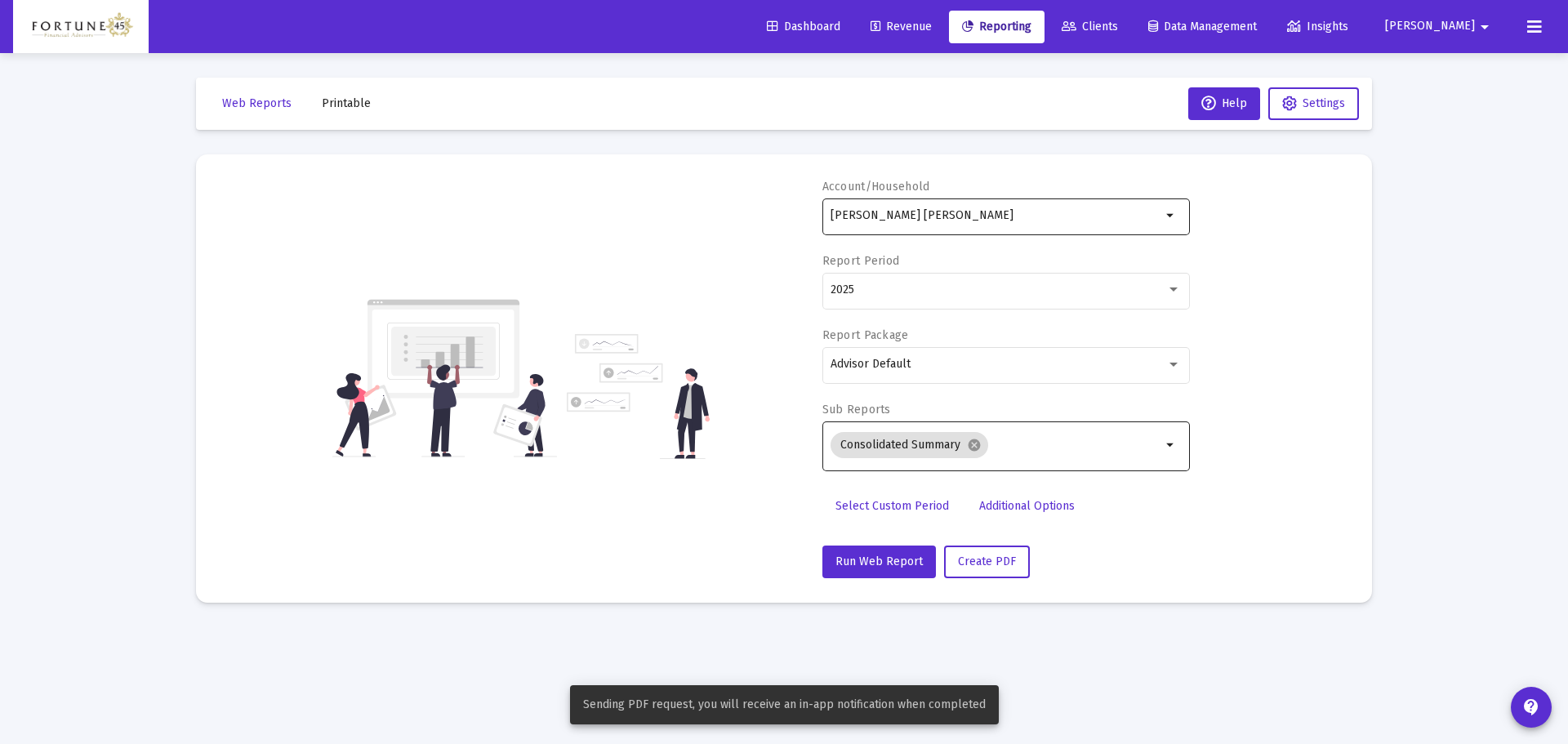
click at [952, 204] on div "[PERSON_NAME] [PERSON_NAME]" at bounding box center [995, 215] width 331 height 40
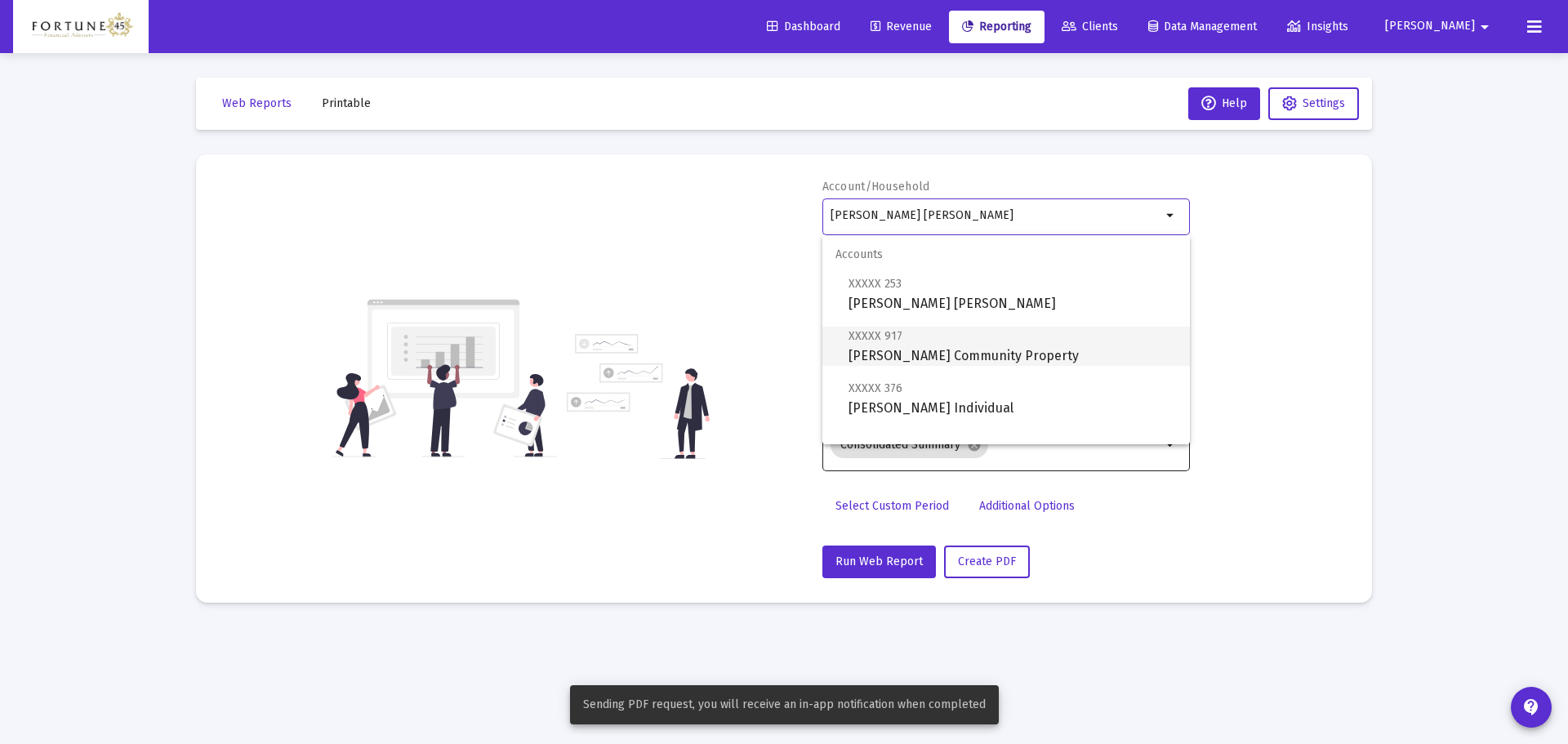
click at [963, 338] on span "XXXXX 917 Frank Benedetto Community Property" at bounding box center [1013, 345] width 328 height 40
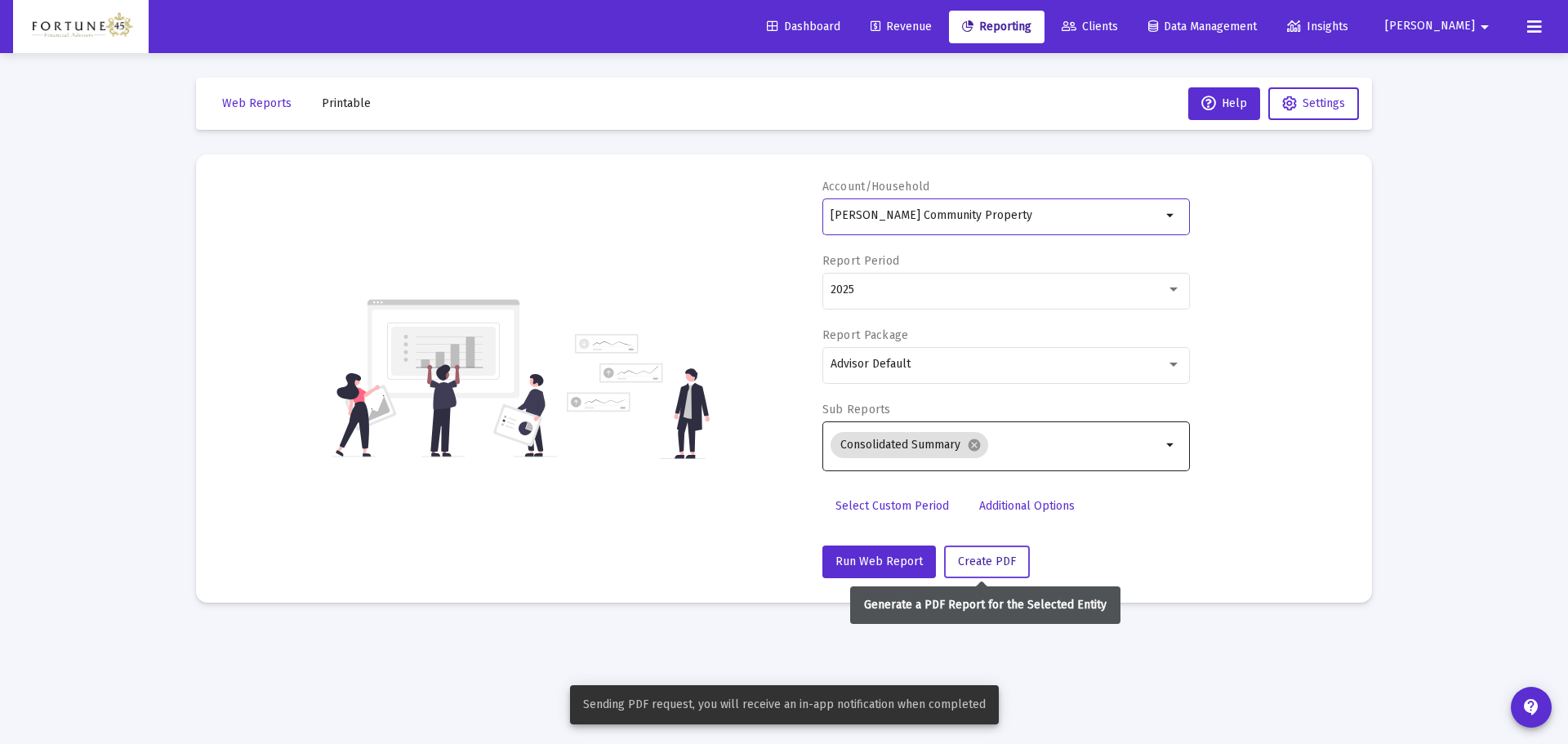
click at [1003, 567] on span "Create PDF" at bounding box center [987, 561] width 58 height 14
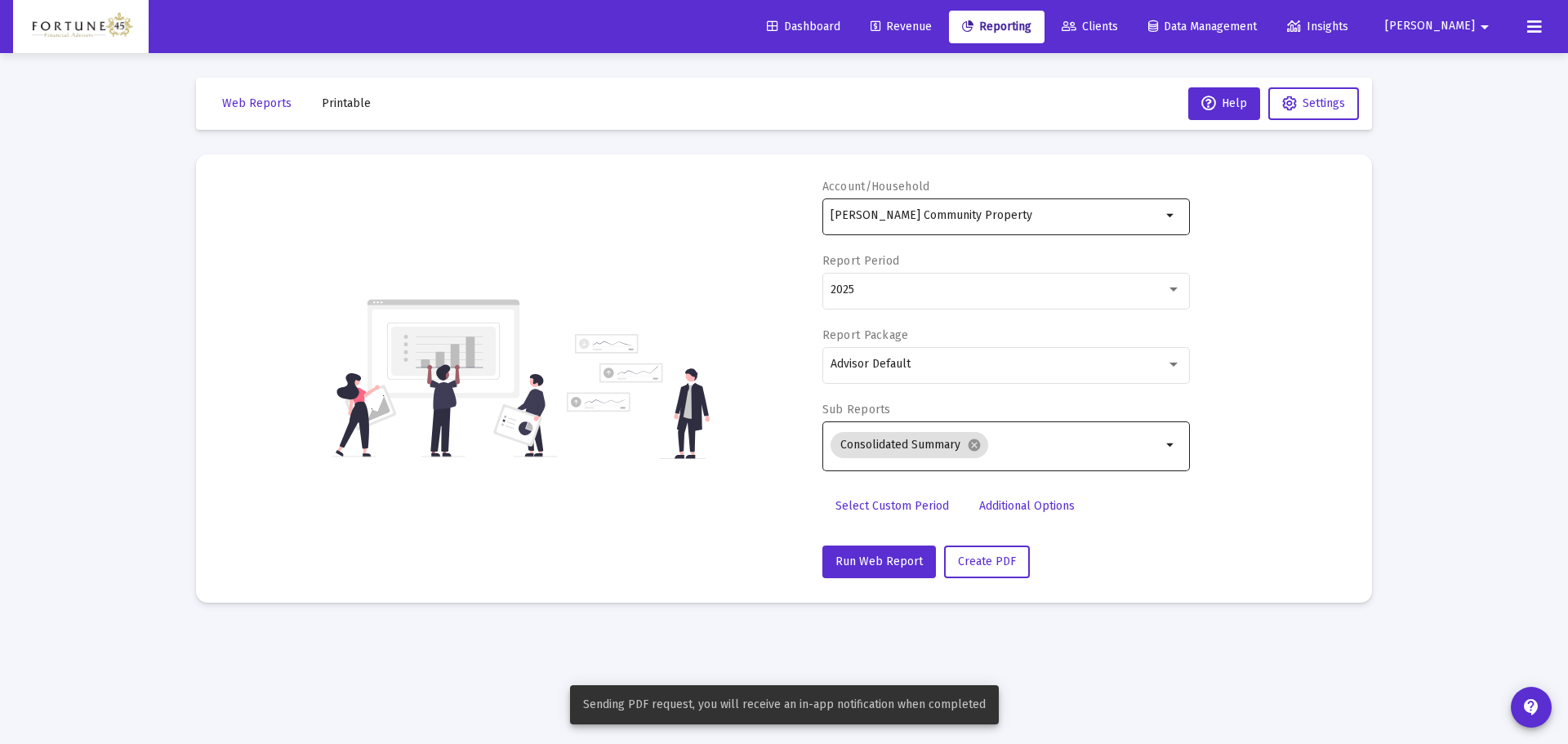
click at [1025, 229] on div "Frank Benedetto Community Property" at bounding box center [995, 215] width 331 height 40
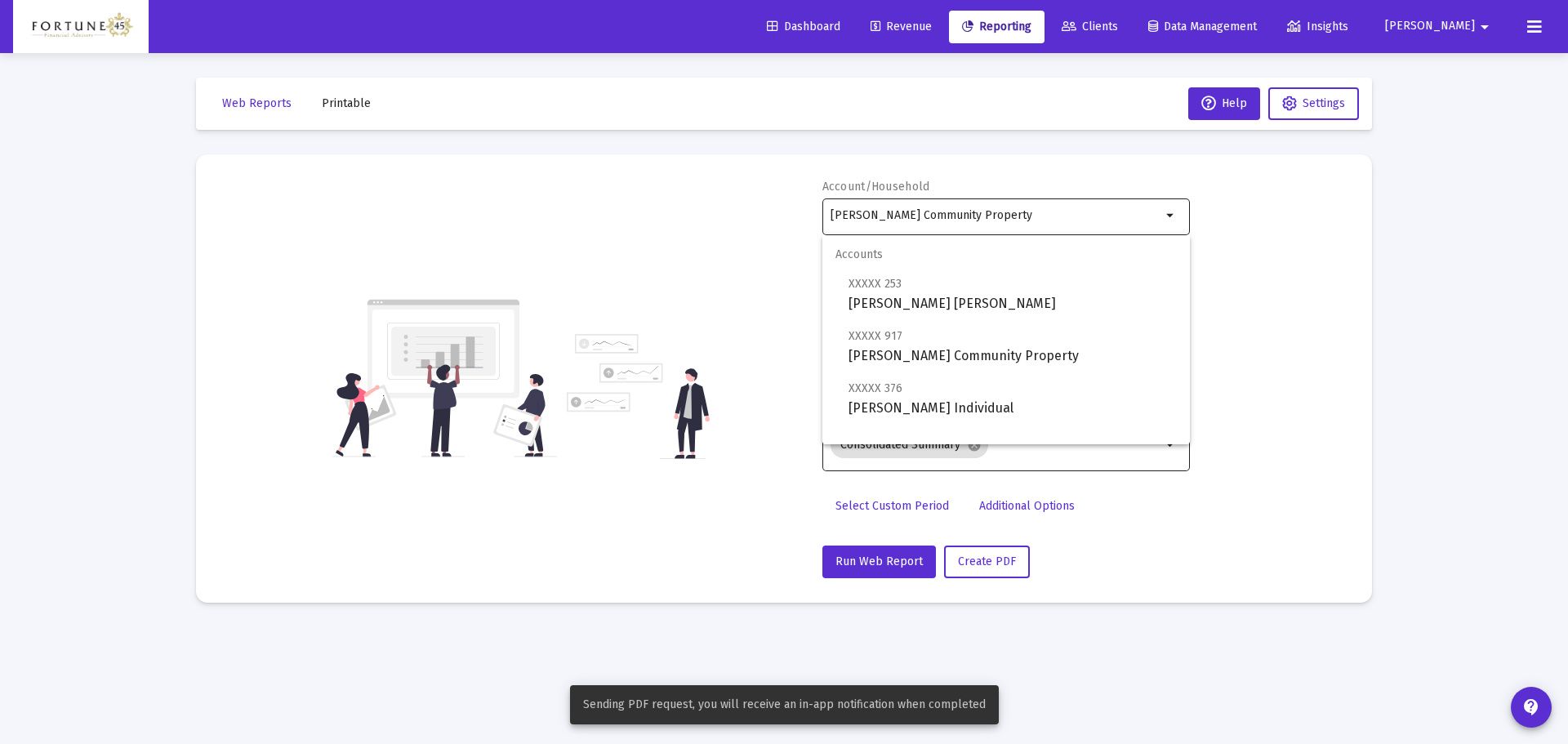
drag, startPoint x: 1022, startPoint y: 226, endPoint x: 1035, endPoint y: 217, distance: 15.8
click at [1023, 226] on div "Frank Benedetto Community Property" at bounding box center [995, 215] width 331 height 40
drag, startPoint x: 1036, startPoint y: 215, endPoint x: 696, endPoint y: 229, distance: 340.3
click at [698, 229] on div "Account/Household Frank Benedetto Community Property arrow_drop_down Report Per…" at bounding box center [784, 379] width 1127 height 399
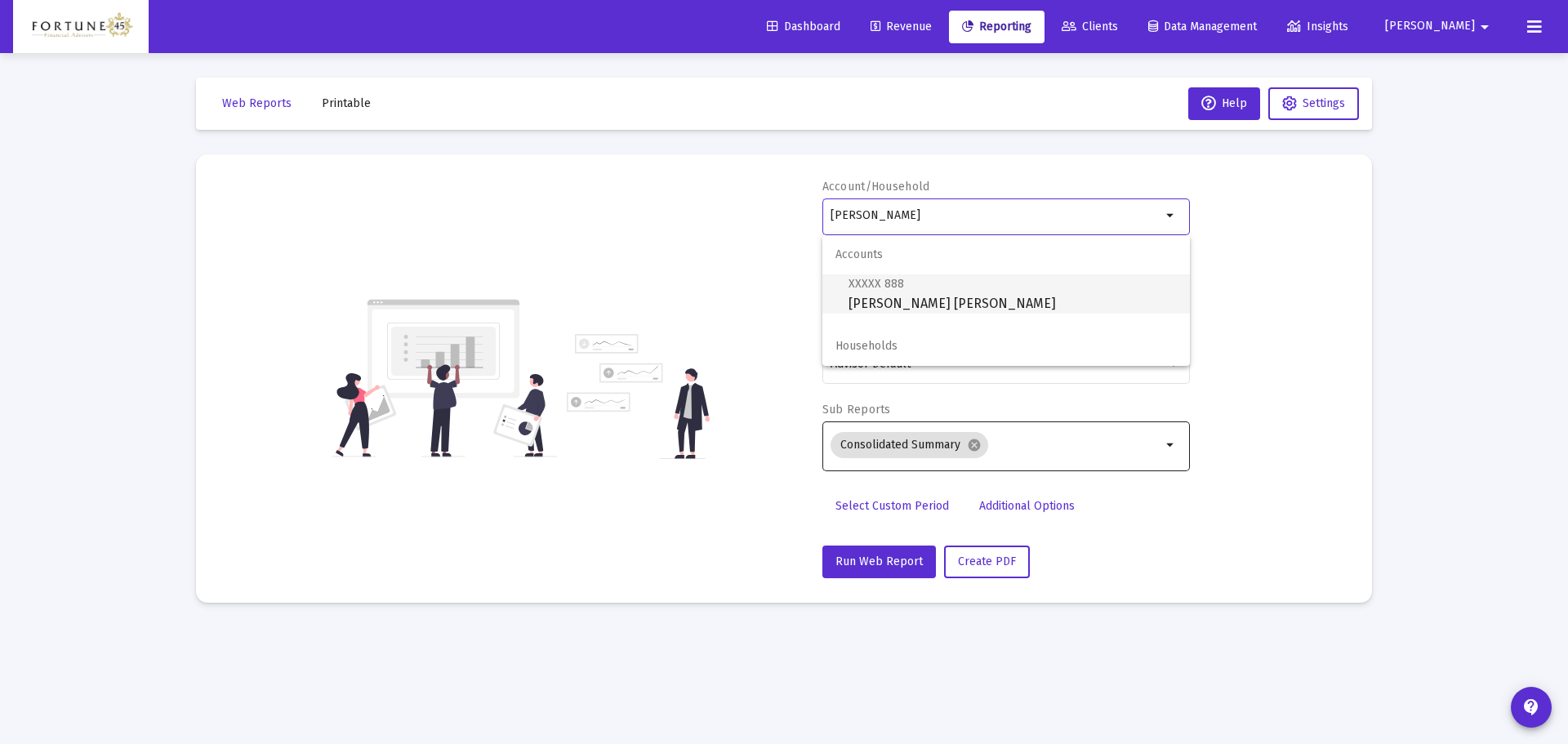
click at [899, 294] on span "XXXXX 888 Baker, Gracie Roth IRA" at bounding box center [1013, 293] width 328 height 40
type input "Baker, Gracie Roth IRA"
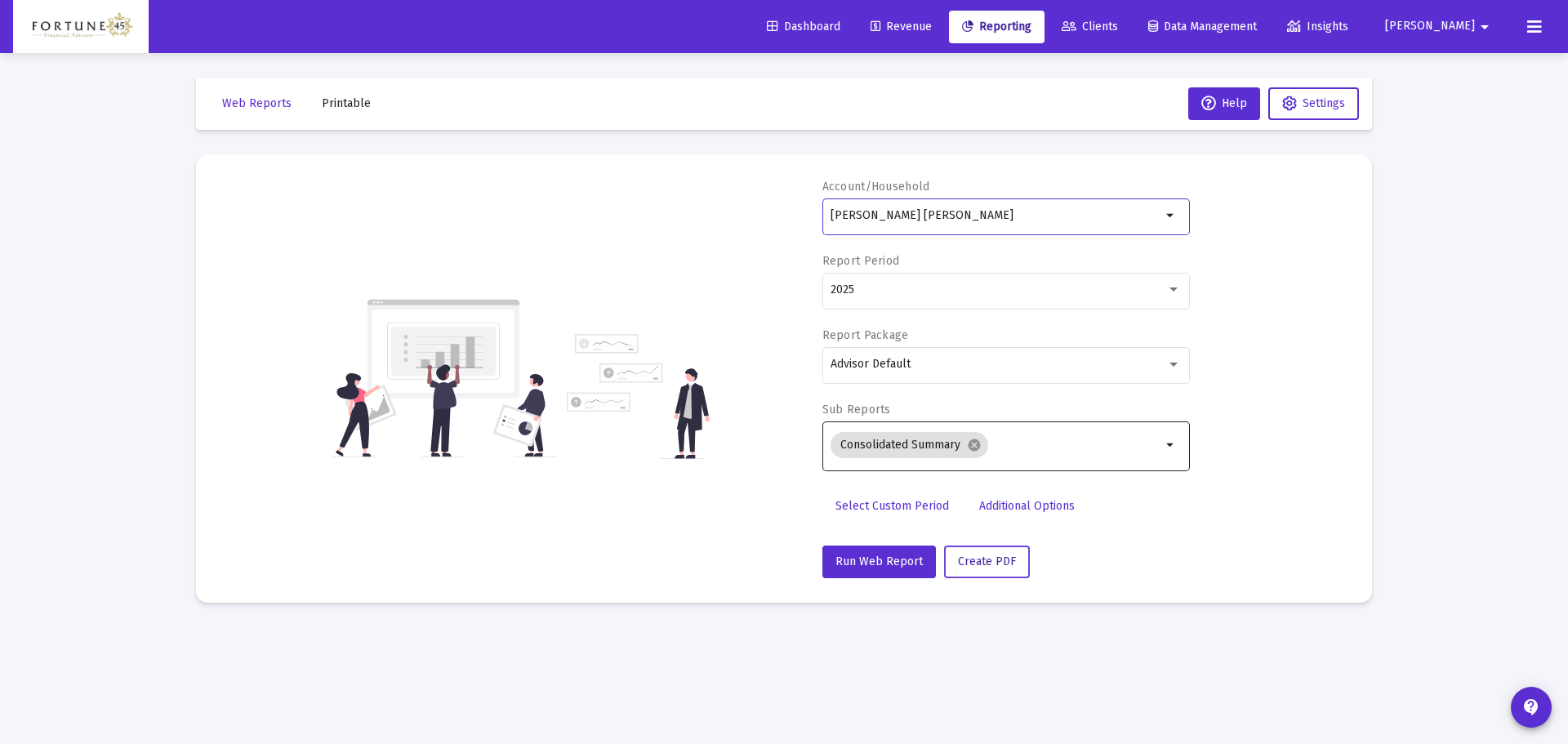
click at [1010, 570] on button "Create PDF" at bounding box center [986, 561] width 85 height 32
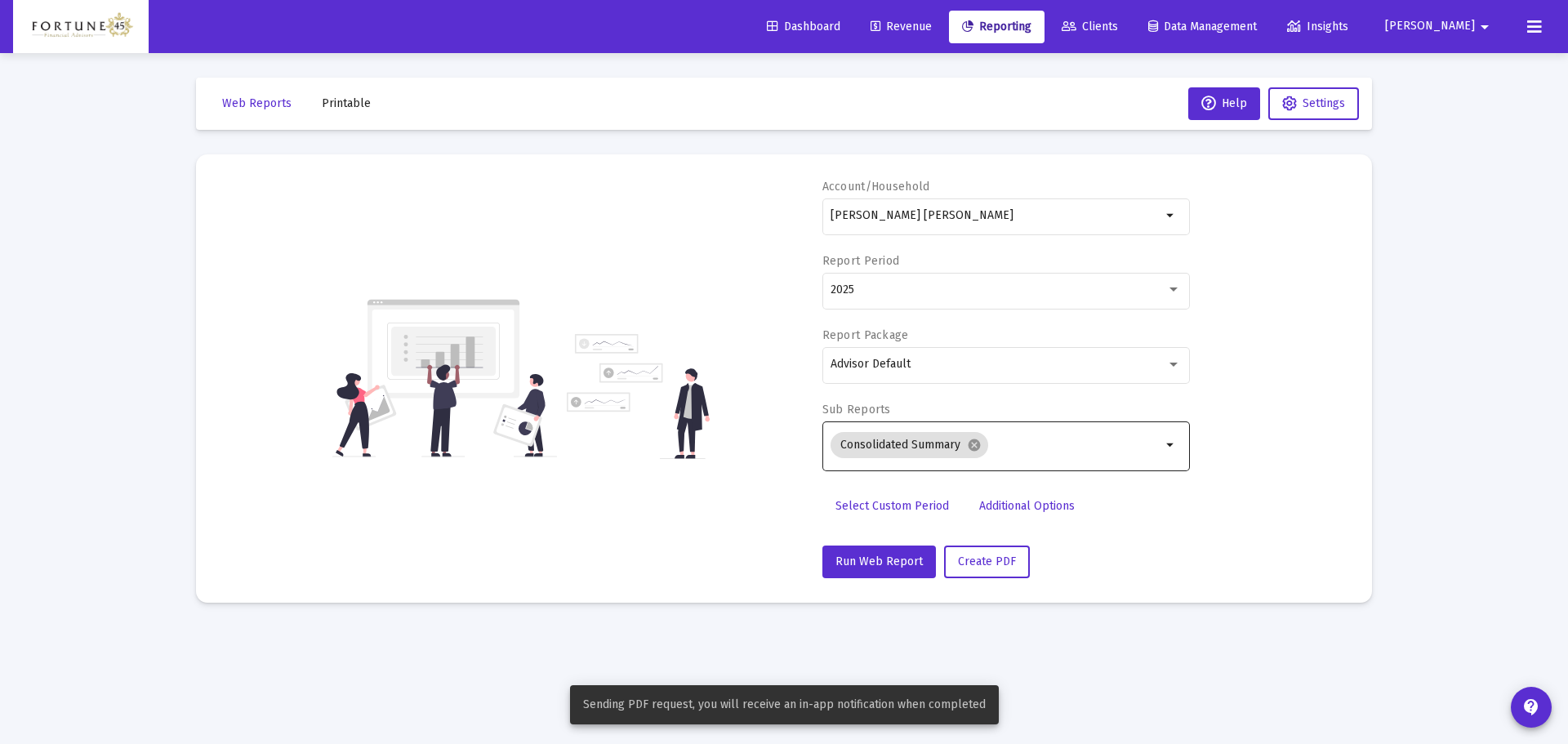
click at [342, 98] on span "Printable" at bounding box center [346, 103] width 49 height 14
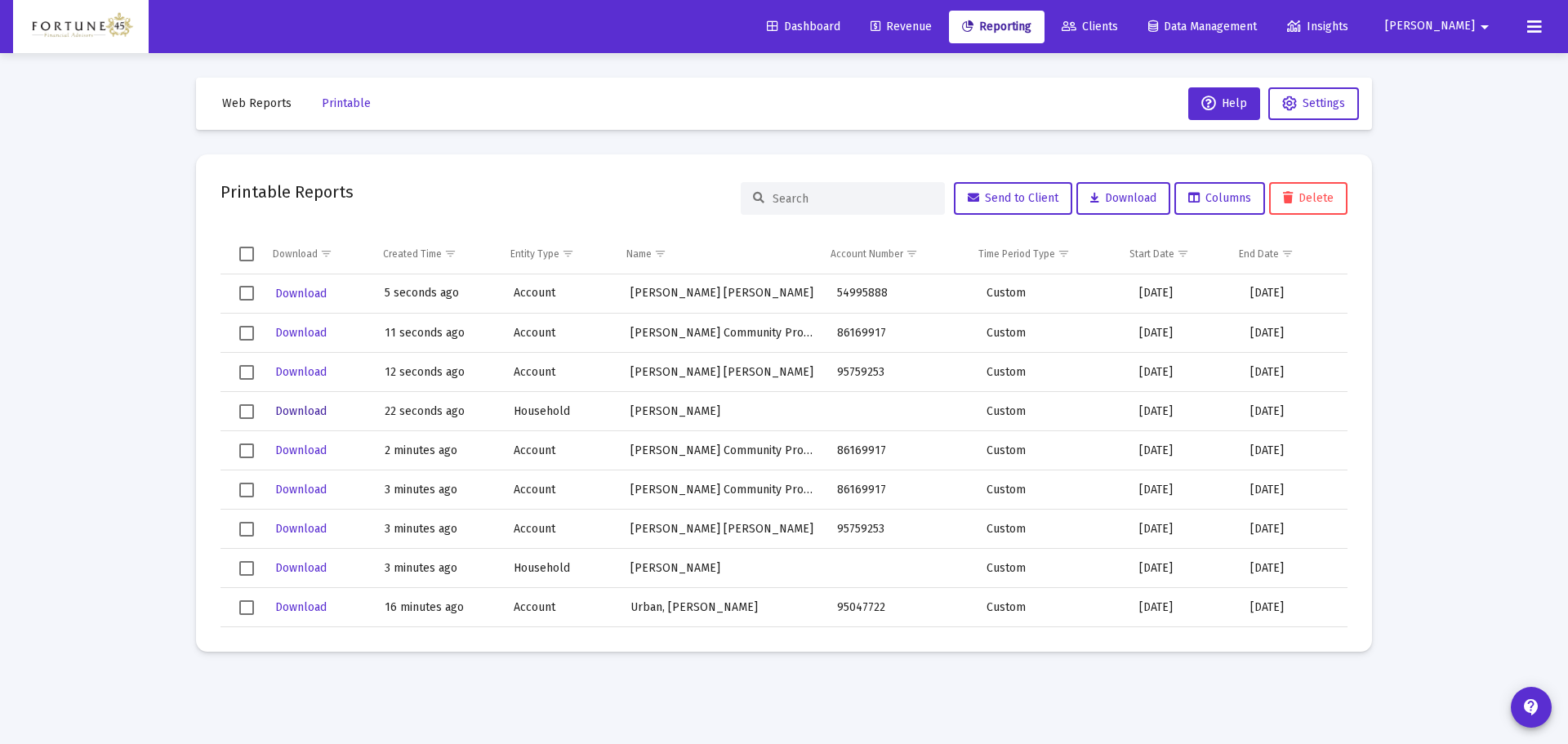
click at [316, 410] on span "Download" at bounding box center [301, 411] width 51 height 14
click at [307, 373] on span "Download" at bounding box center [301, 371] width 51 height 14
click at [304, 336] on span "Download" at bounding box center [301, 332] width 51 height 14
click at [303, 294] on span "Download" at bounding box center [301, 293] width 51 height 14
click at [272, 99] on span "Web Reports" at bounding box center [257, 103] width 70 height 14
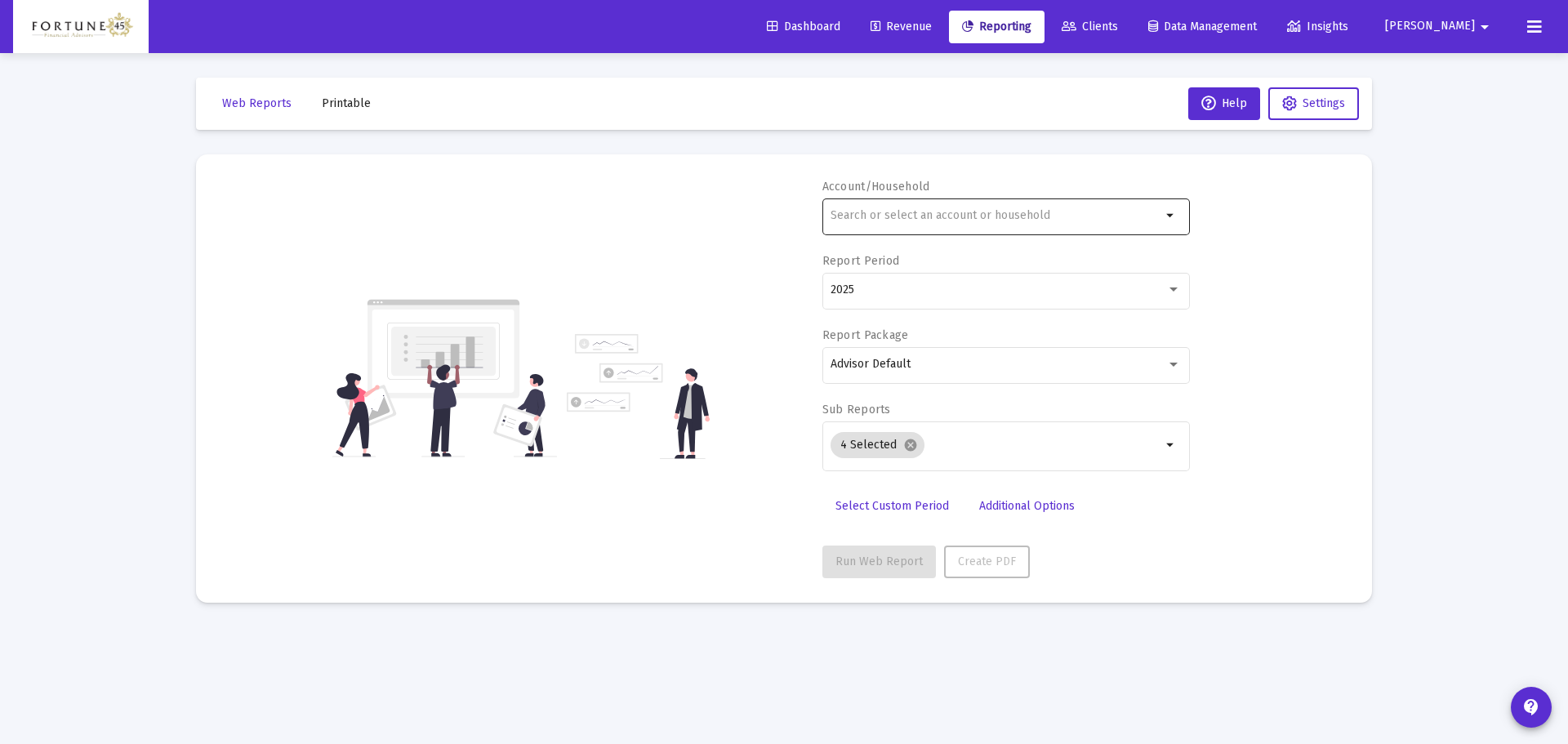
click at [888, 212] on input "text" at bounding box center [995, 215] width 331 height 13
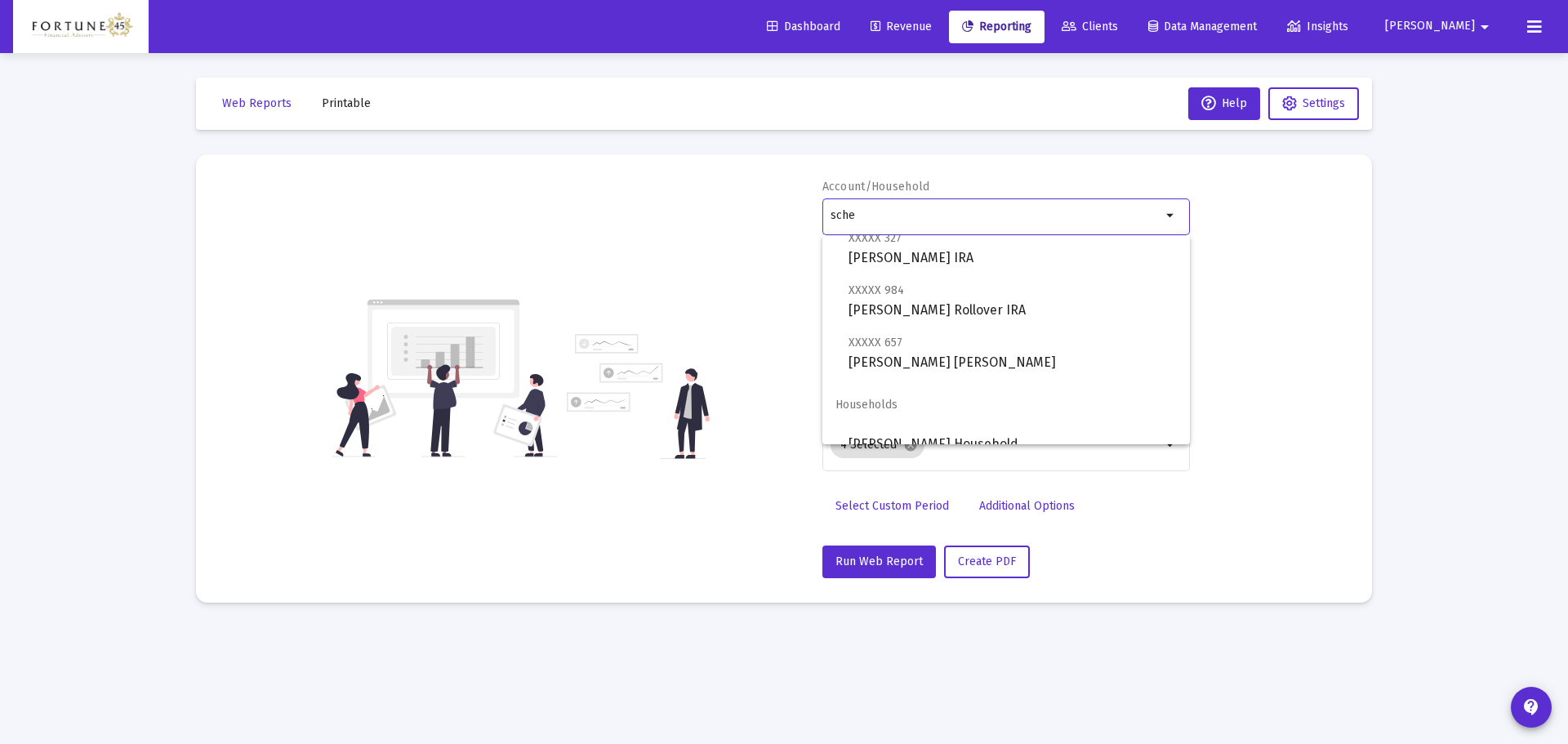
scroll to position [222, 0]
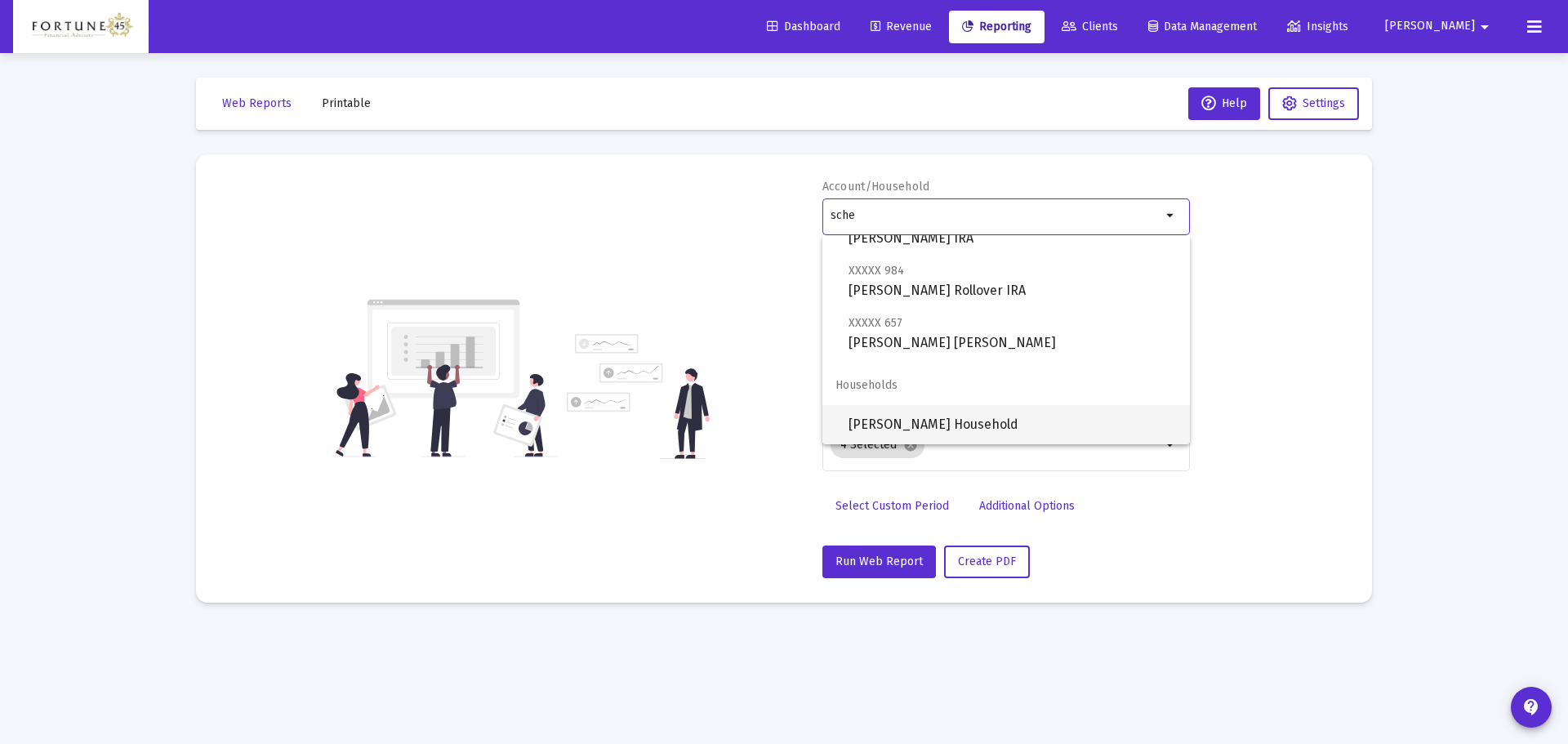
click at [944, 419] on span "Neal Schexnayder Household" at bounding box center [1013, 424] width 328 height 39
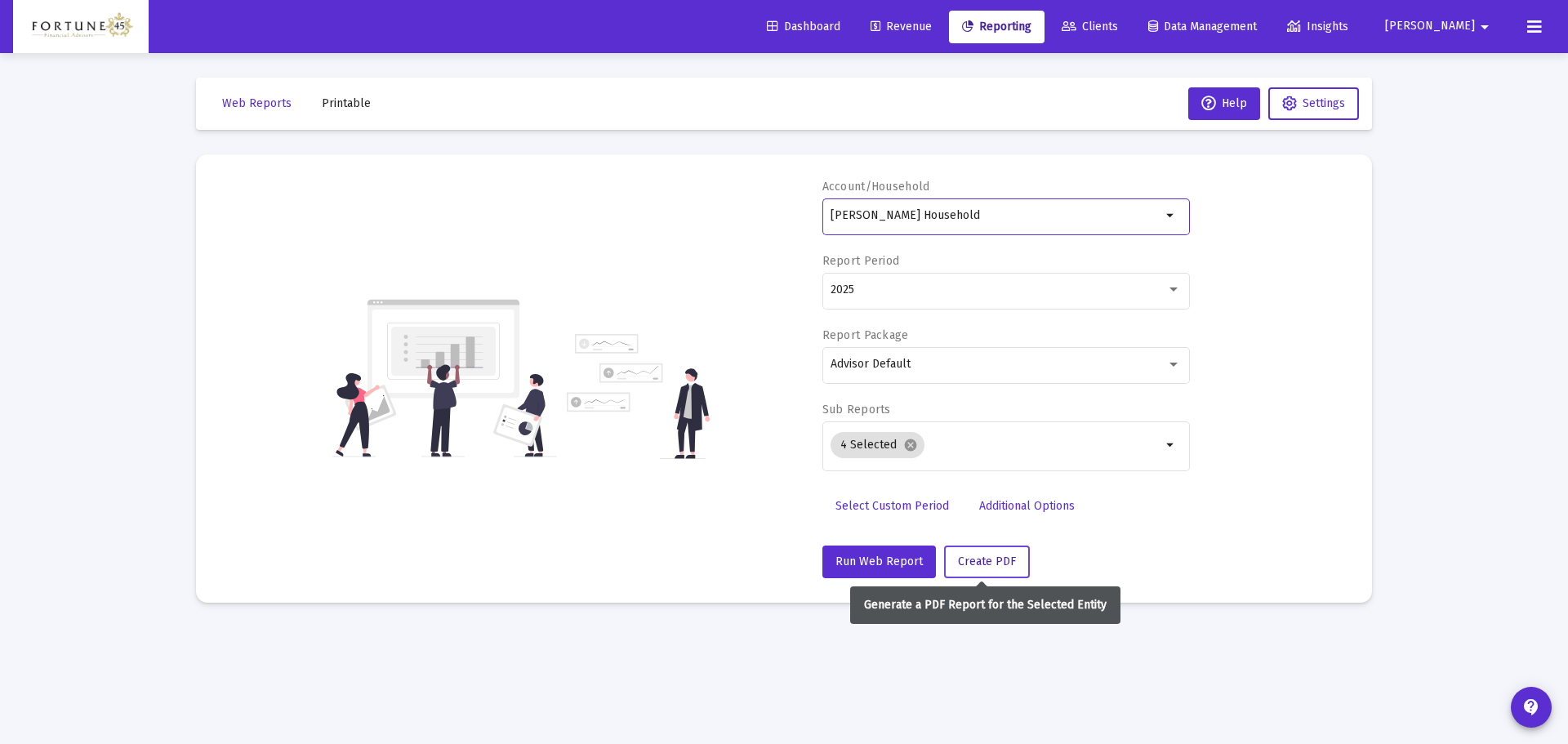
click at [975, 556] on span "Create PDF" at bounding box center [987, 561] width 58 height 14
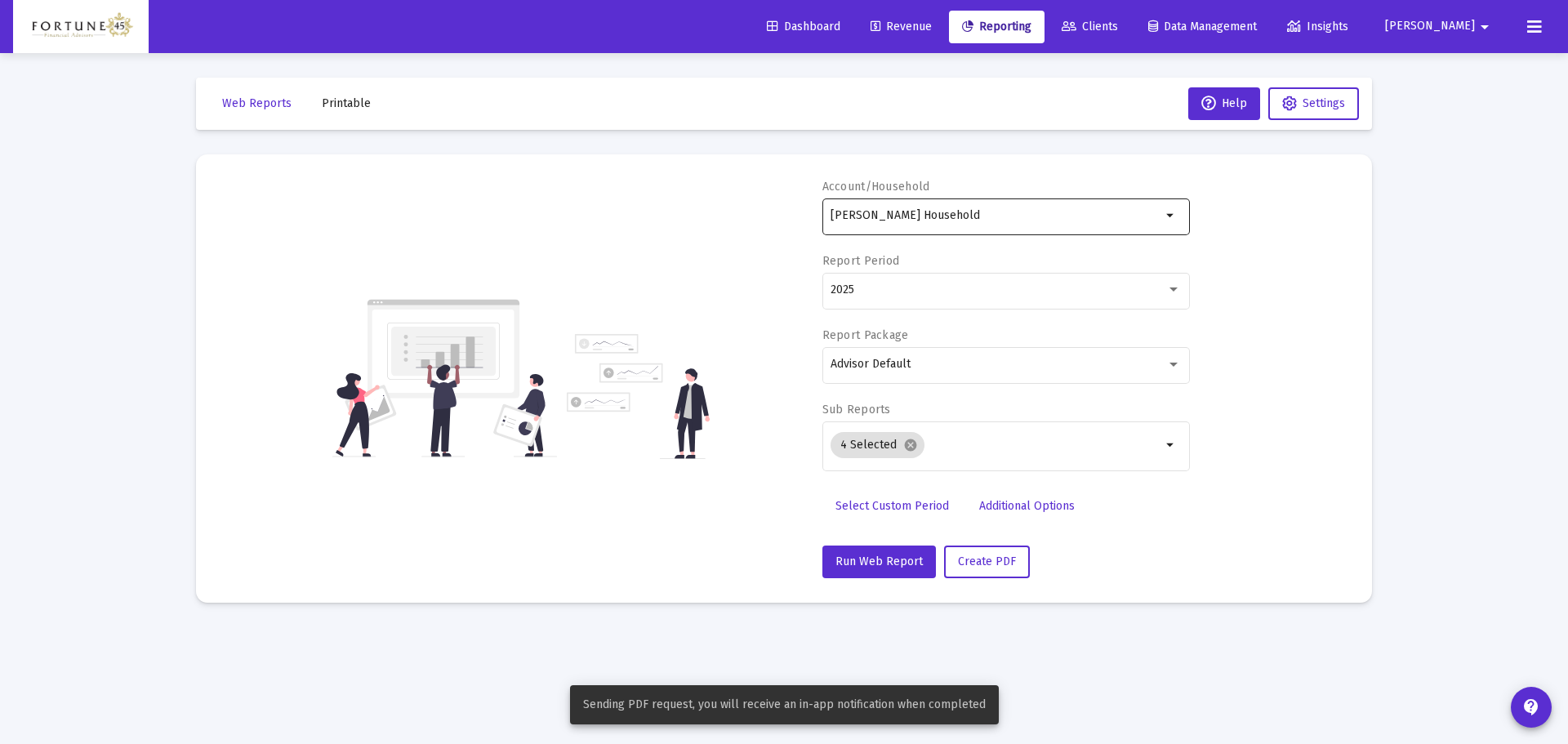
click at [911, 210] on input "Neal Schexnayder Household" at bounding box center [995, 215] width 331 height 13
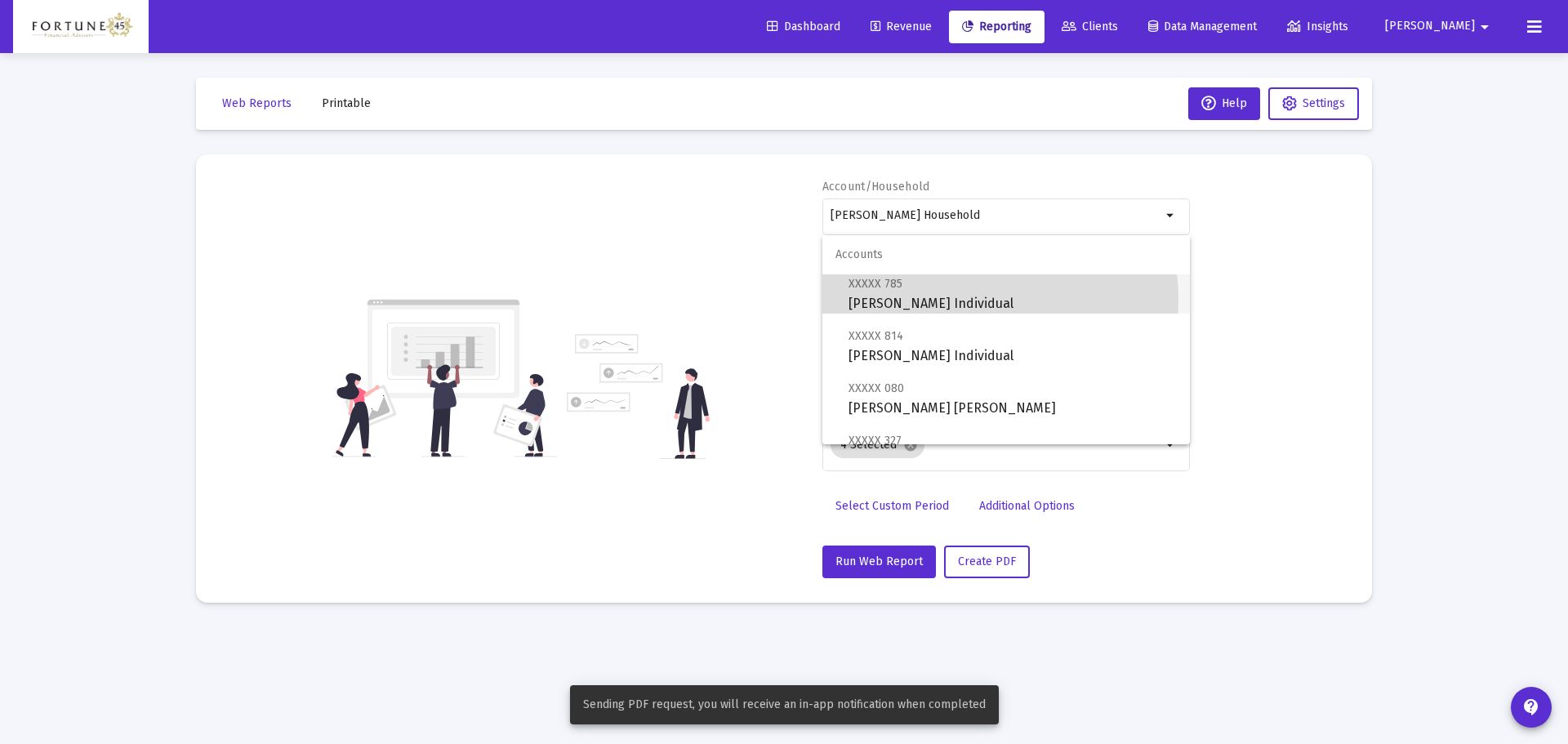
click at [957, 300] on span "XXXXX 785 Neal Schexnayder Individual" at bounding box center [1013, 293] width 328 height 40
type input "Neal Schexnayder Individual"
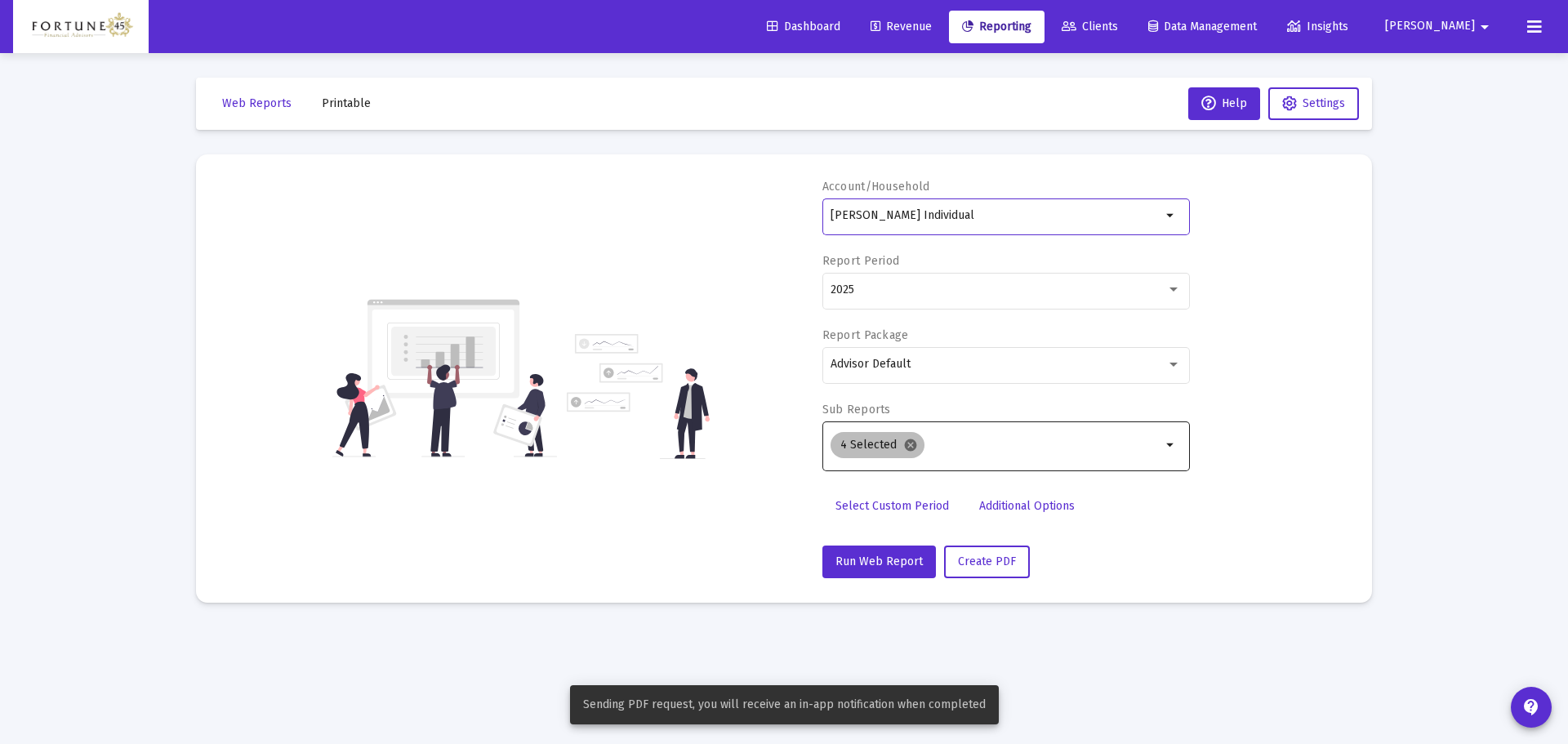
click at [911, 449] on mat-icon "cancel" at bounding box center [911, 445] width 15 height 15
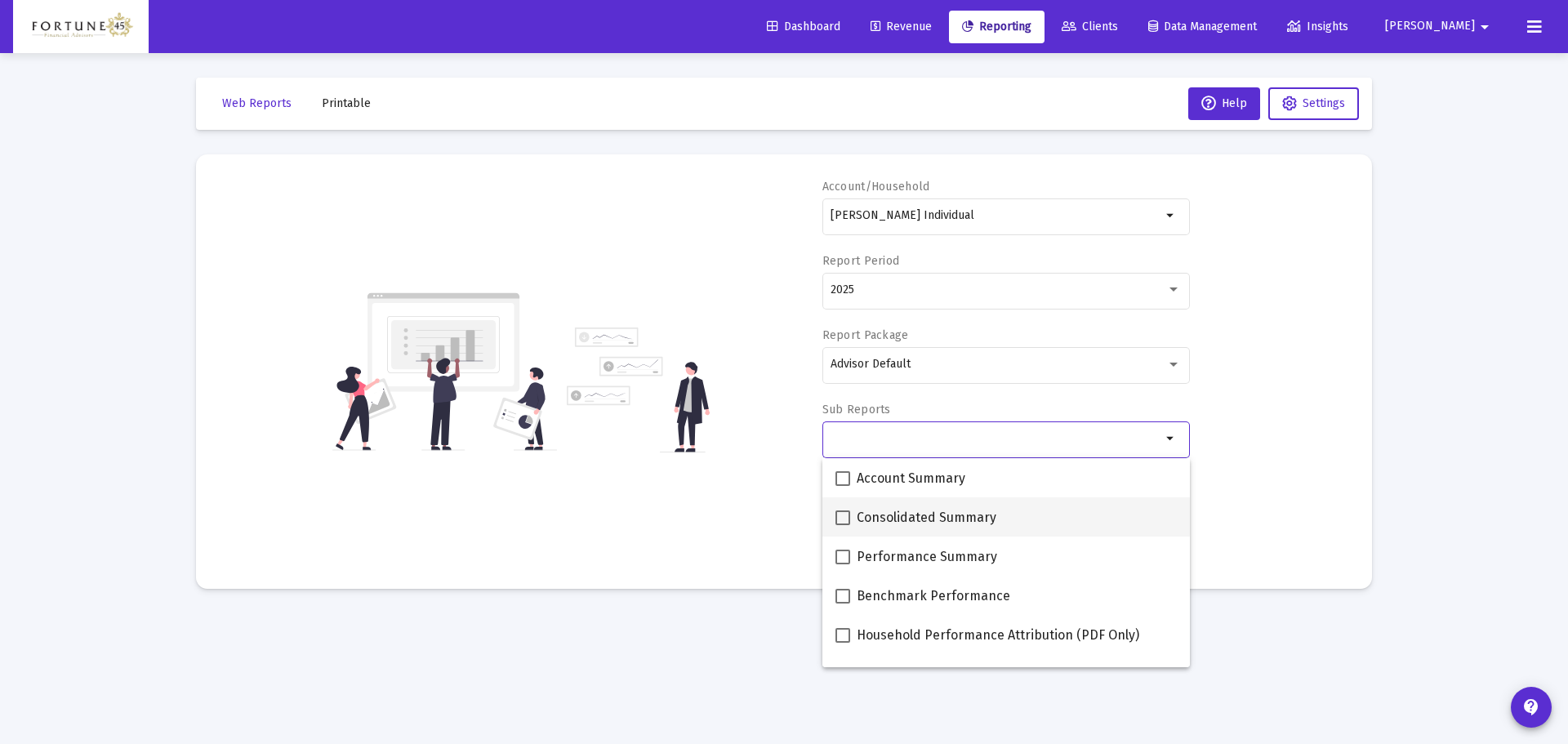
click at [903, 510] on span "Consolidated Summary" at bounding box center [927, 518] width 140 height 20
click at [843, 525] on input "Consolidated Summary" at bounding box center [842, 525] width 1 height 1
checkbox input "true"
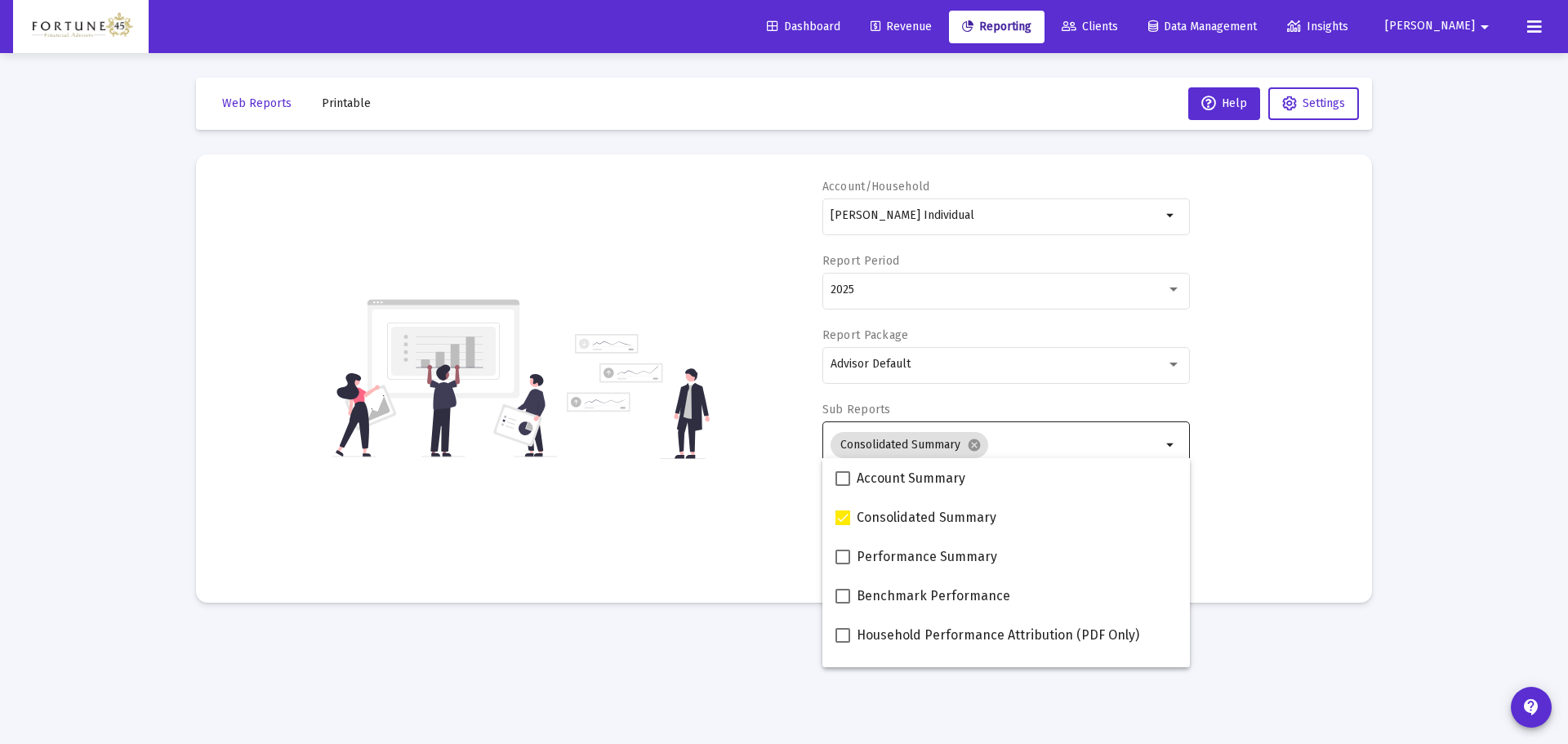
click at [752, 461] on div "Account/Household Neal Schexnayder Individual arrow_drop_down Report Period 202…" at bounding box center [784, 379] width 1127 height 399
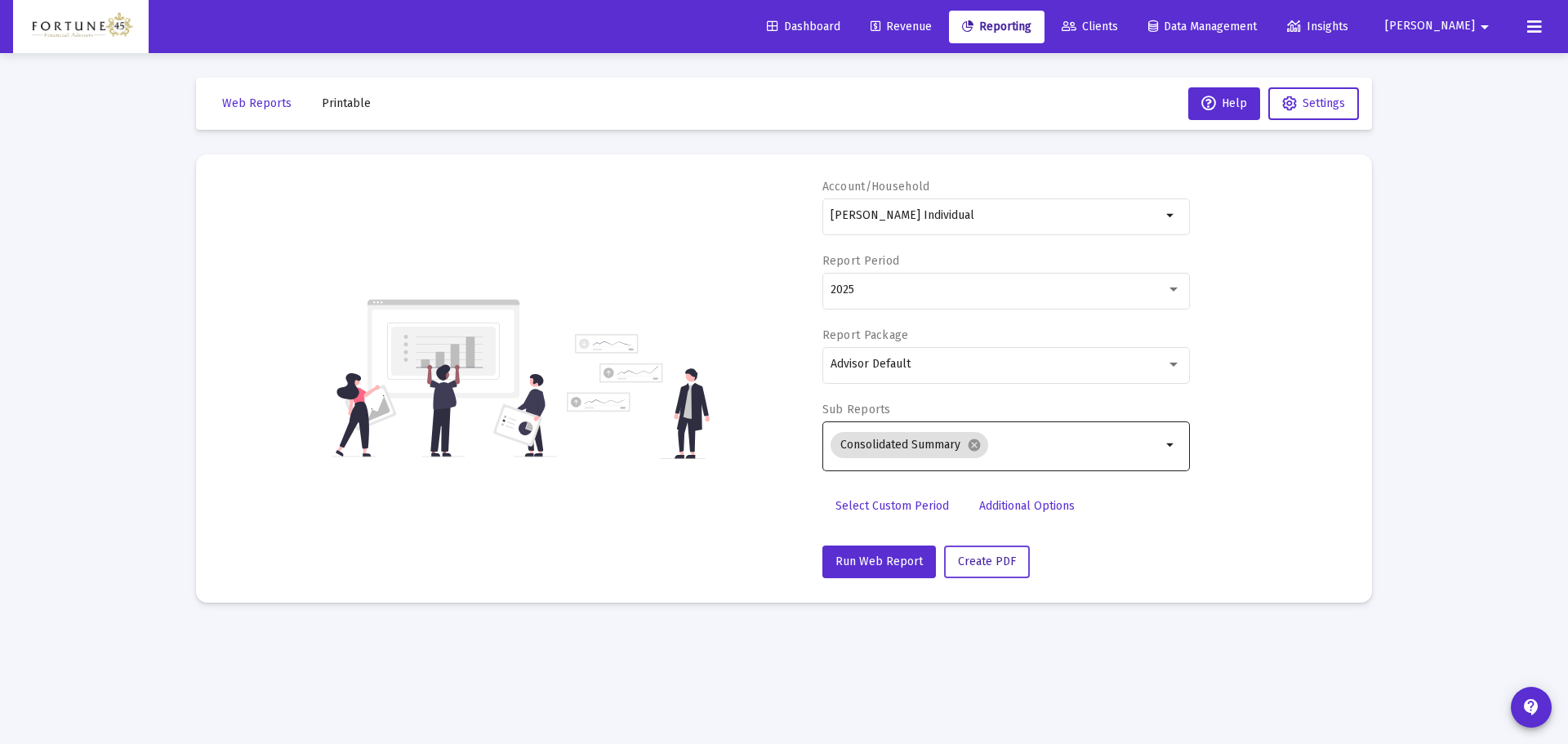
click at [973, 554] on span "Create PDF" at bounding box center [987, 561] width 58 height 14
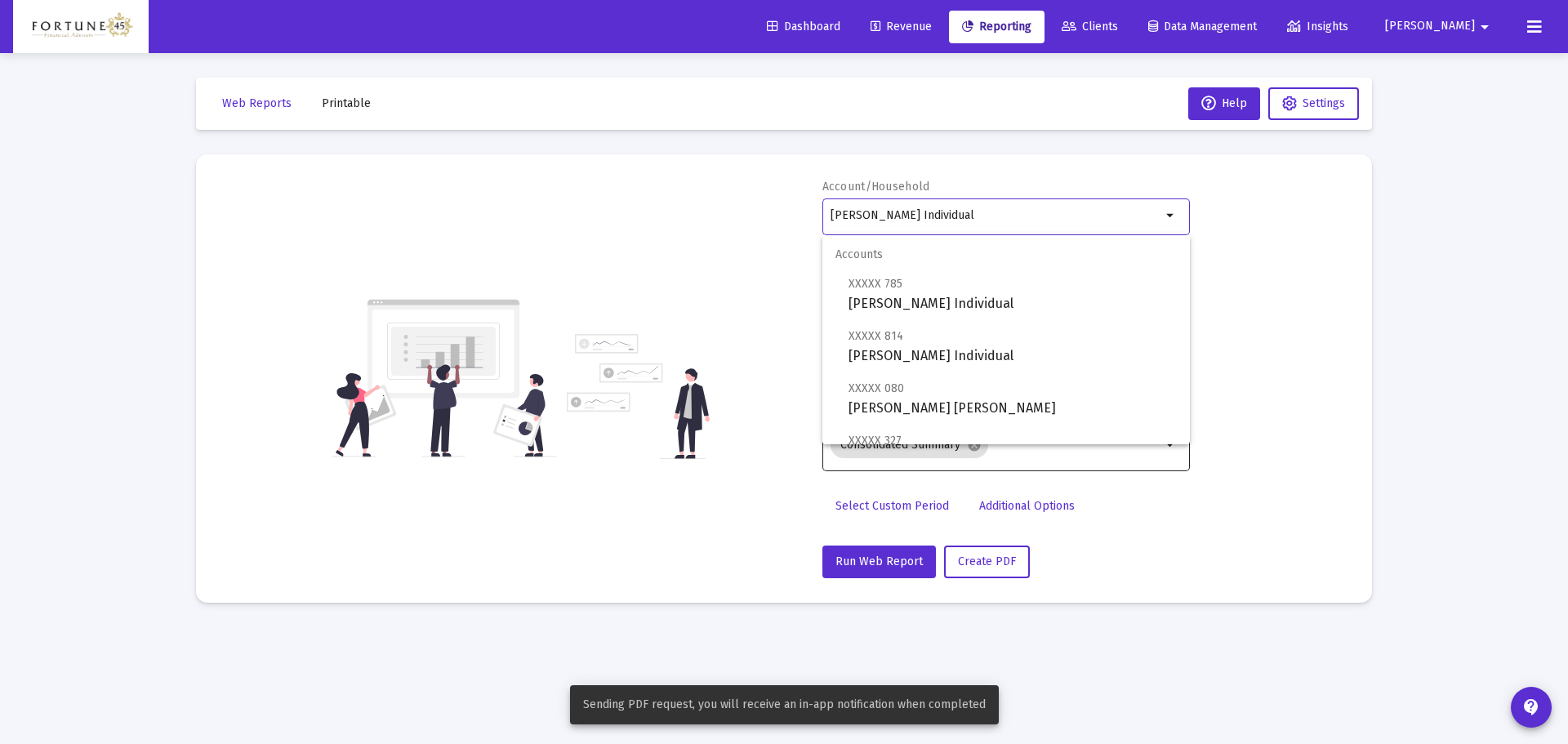
click at [946, 213] on input "Neal Schexnayder Individual" at bounding box center [995, 215] width 331 height 13
click at [961, 406] on span "XXXXX 080 Neal Schexnayder Roth IRA" at bounding box center [1013, 398] width 328 height 40
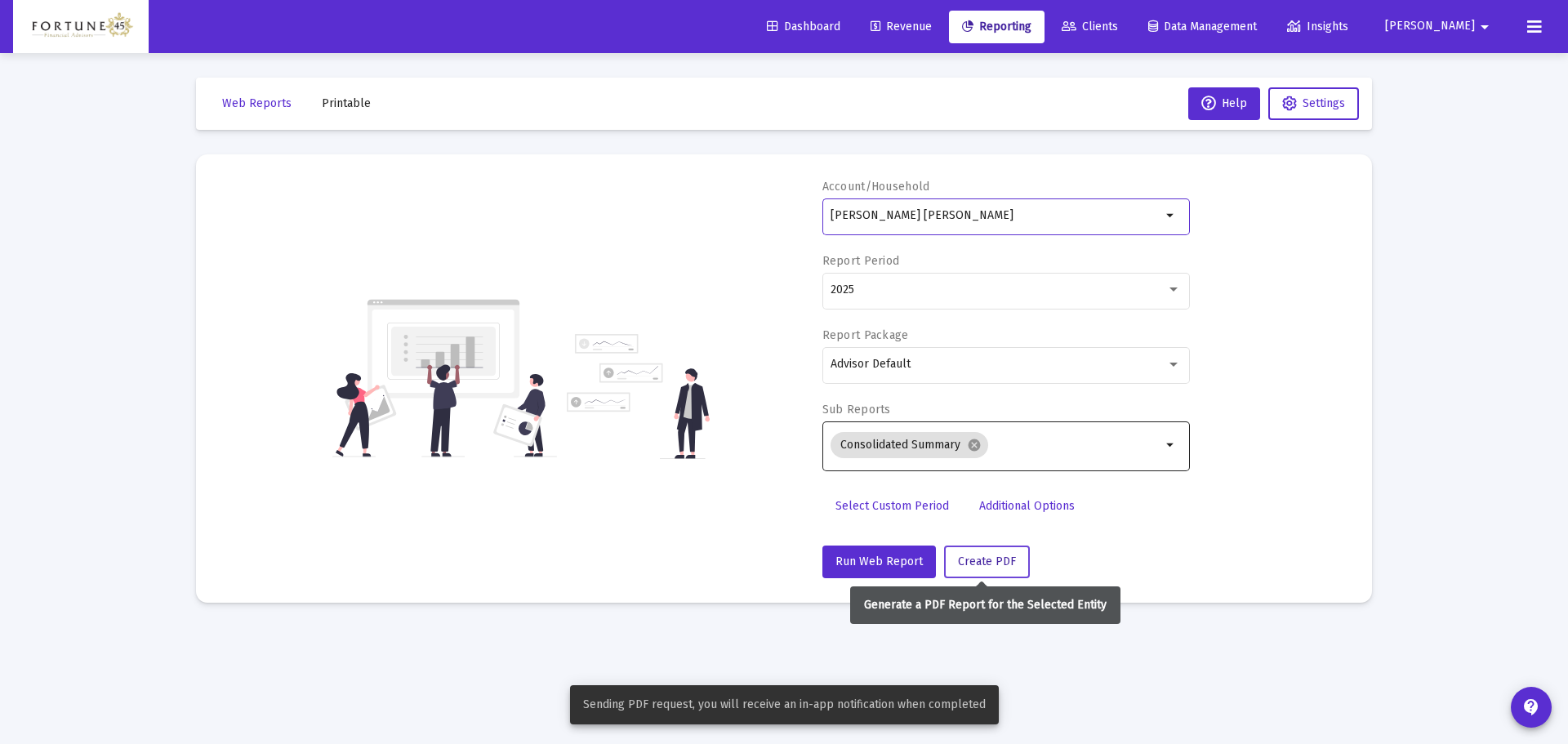
click at [962, 565] on span "Create PDF" at bounding box center [987, 561] width 58 height 14
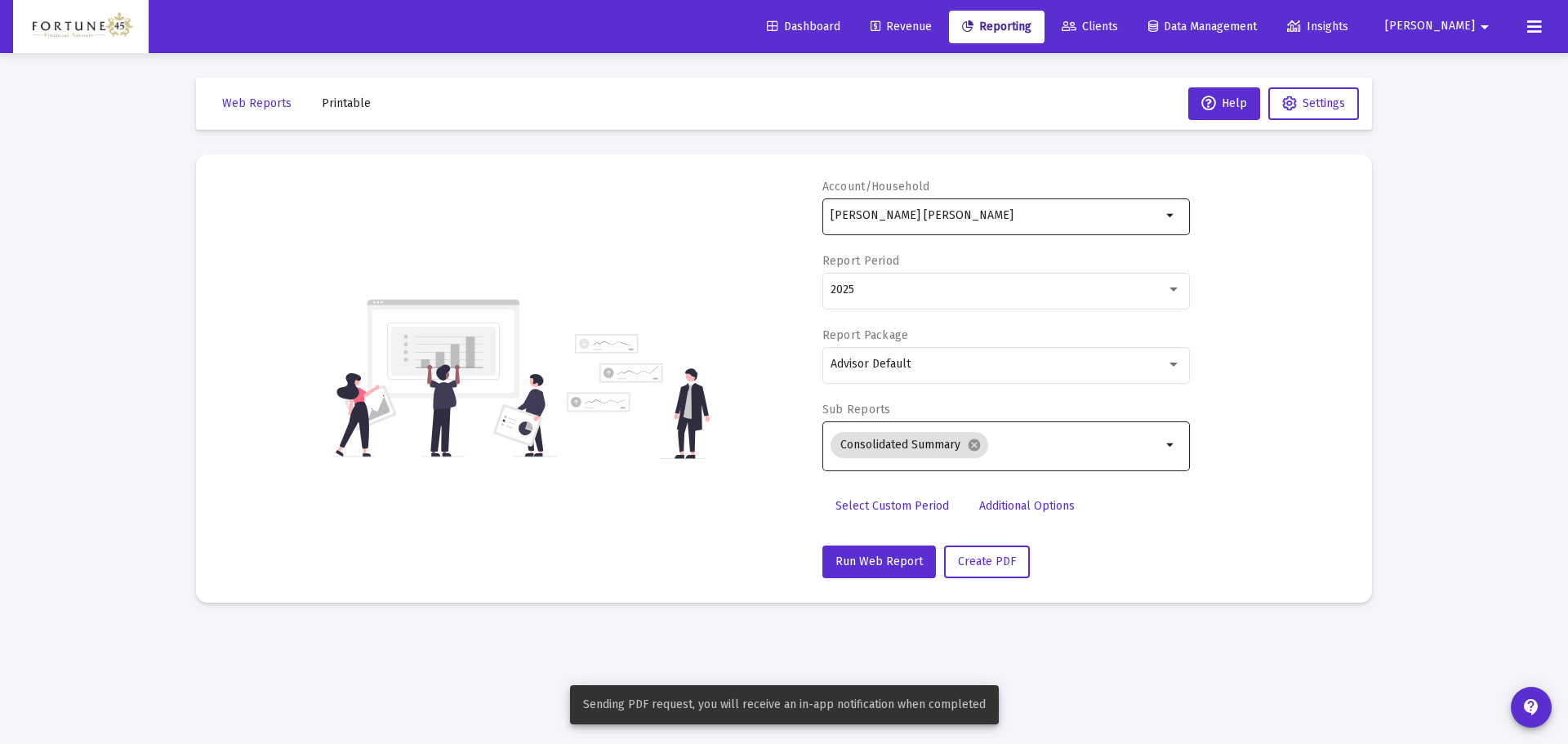
click at [937, 226] on div "Neal Schexnayder Roth IRA" at bounding box center [995, 215] width 331 height 40
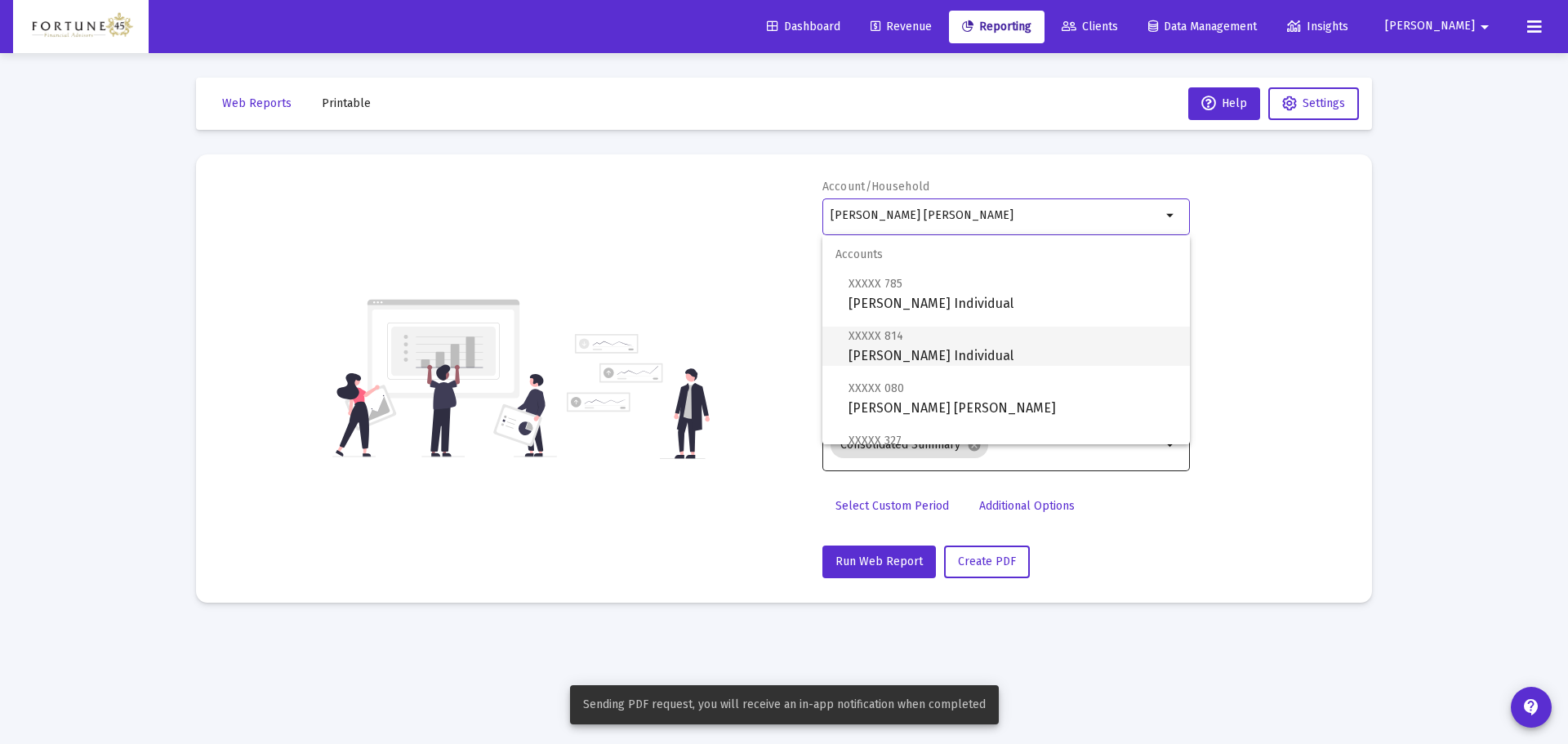
scroll to position [82, 0]
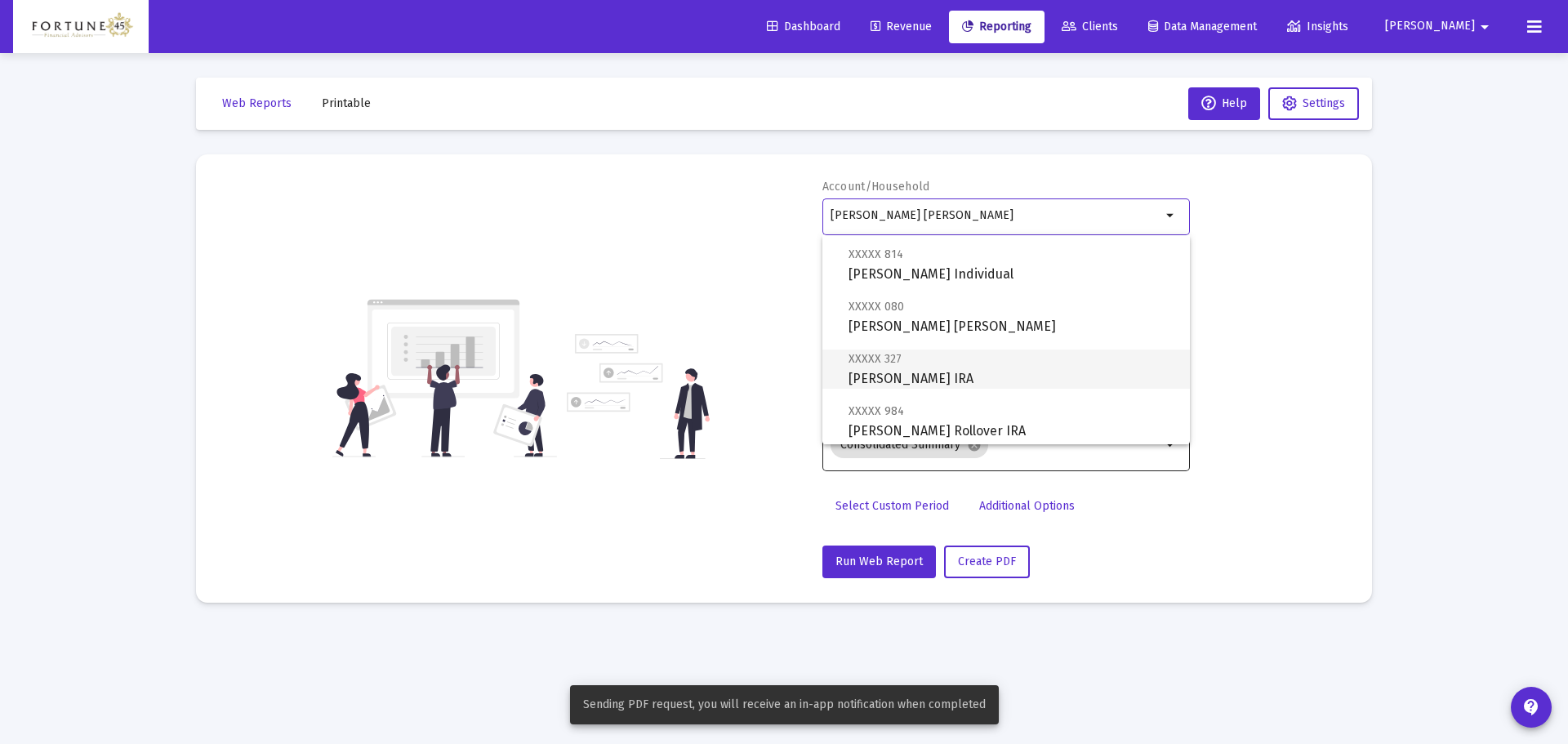
click at [951, 375] on span "XXXXX 327 Goldie Schexnayder IRA" at bounding box center [1013, 369] width 328 height 40
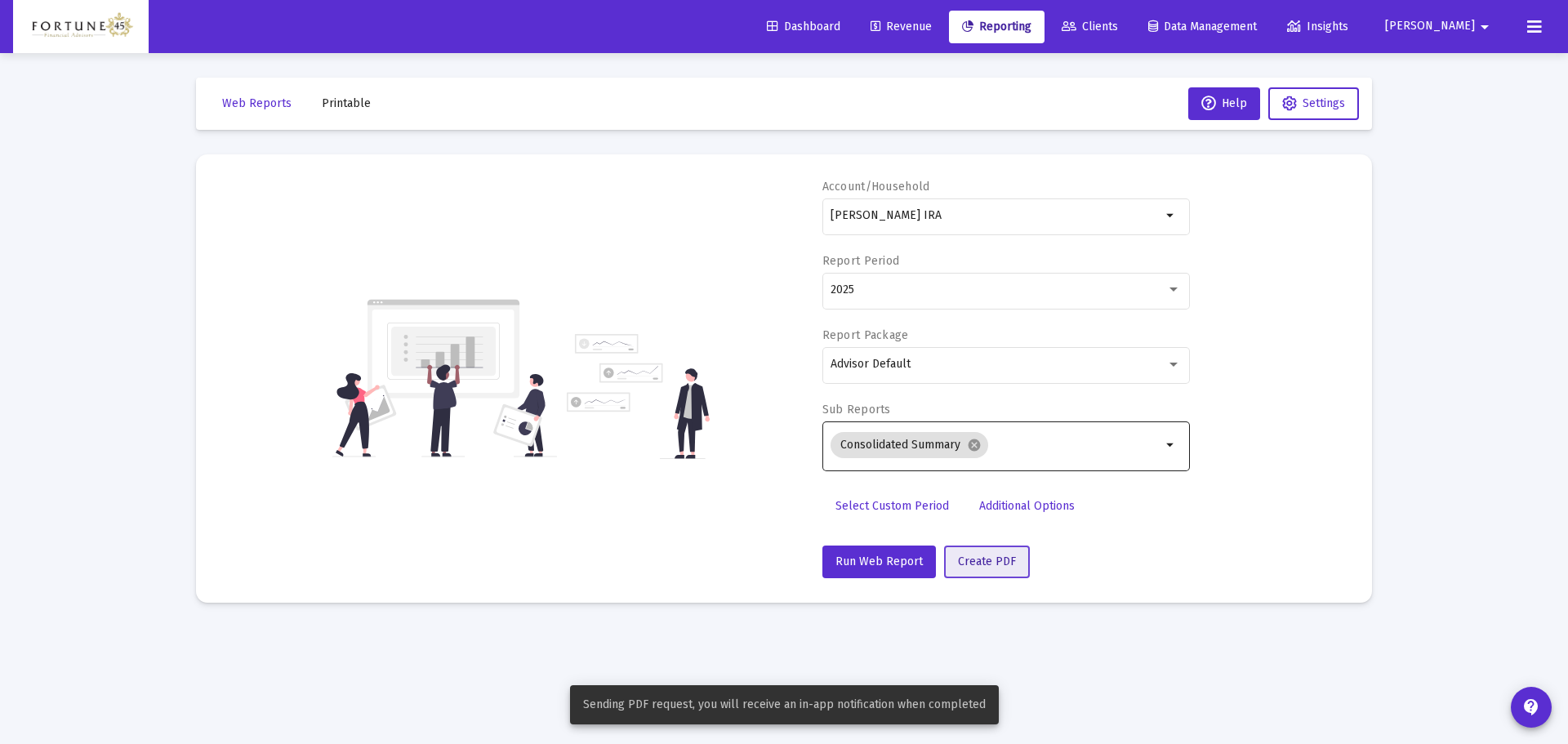
click at [998, 545] on button "Create PDF" at bounding box center [986, 561] width 85 height 32
click at [966, 179] on div "Account/Household Goldie Schexnayder IRA arrow_drop_down" at bounding box center [1005, 216] width 367 height 75
click at [966, 208] on div "Goldie Schexnayder IRA" at bounding box center [995, 215] width 331 height 40
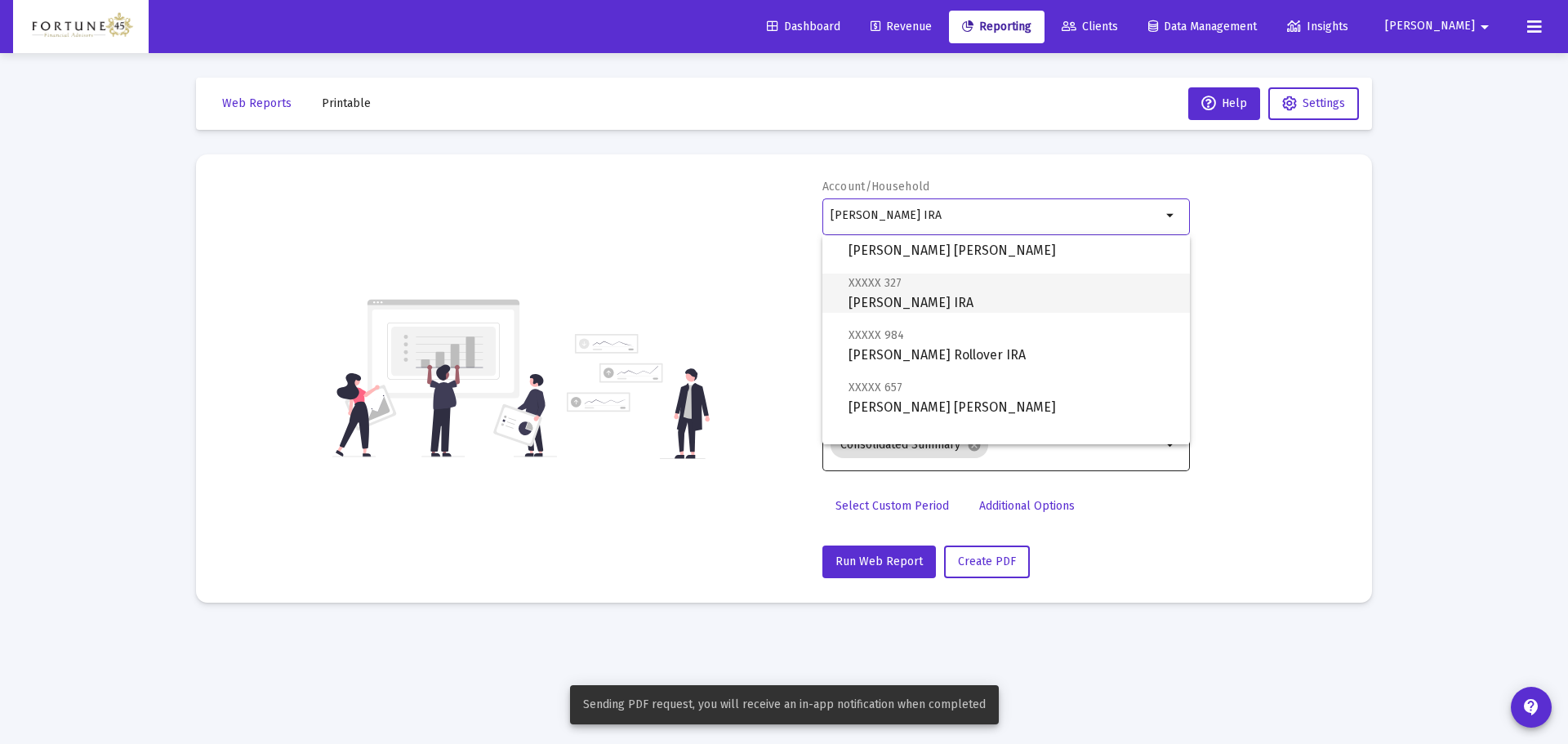
scroll to position [163, 0]
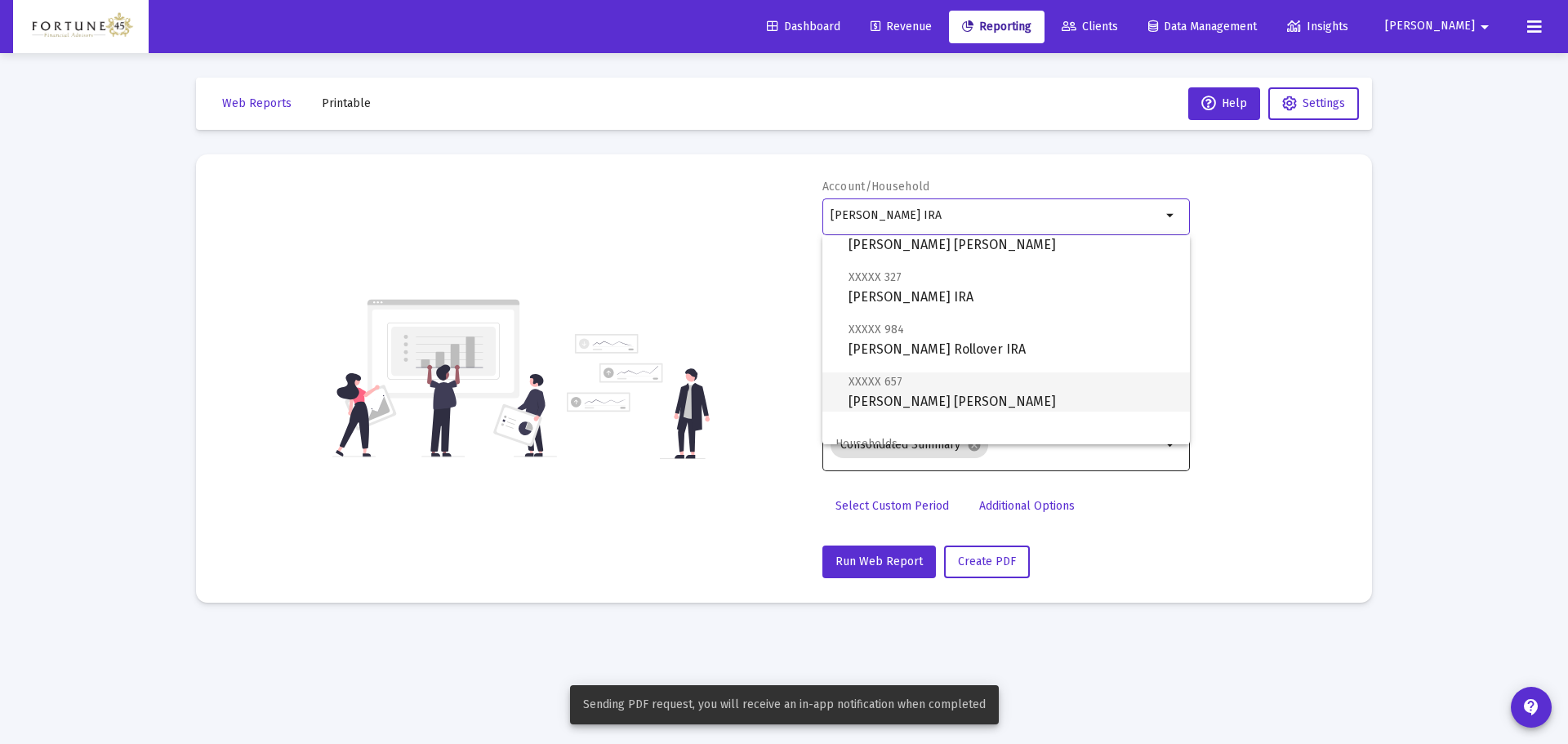
click at [955, 393] on span "XXXXX 657 Goldie Schexnayder Roth IRA" at bounding box center [1013, 391] width 328 height 40
type input "Goldie Schexnayder Roth IRA"
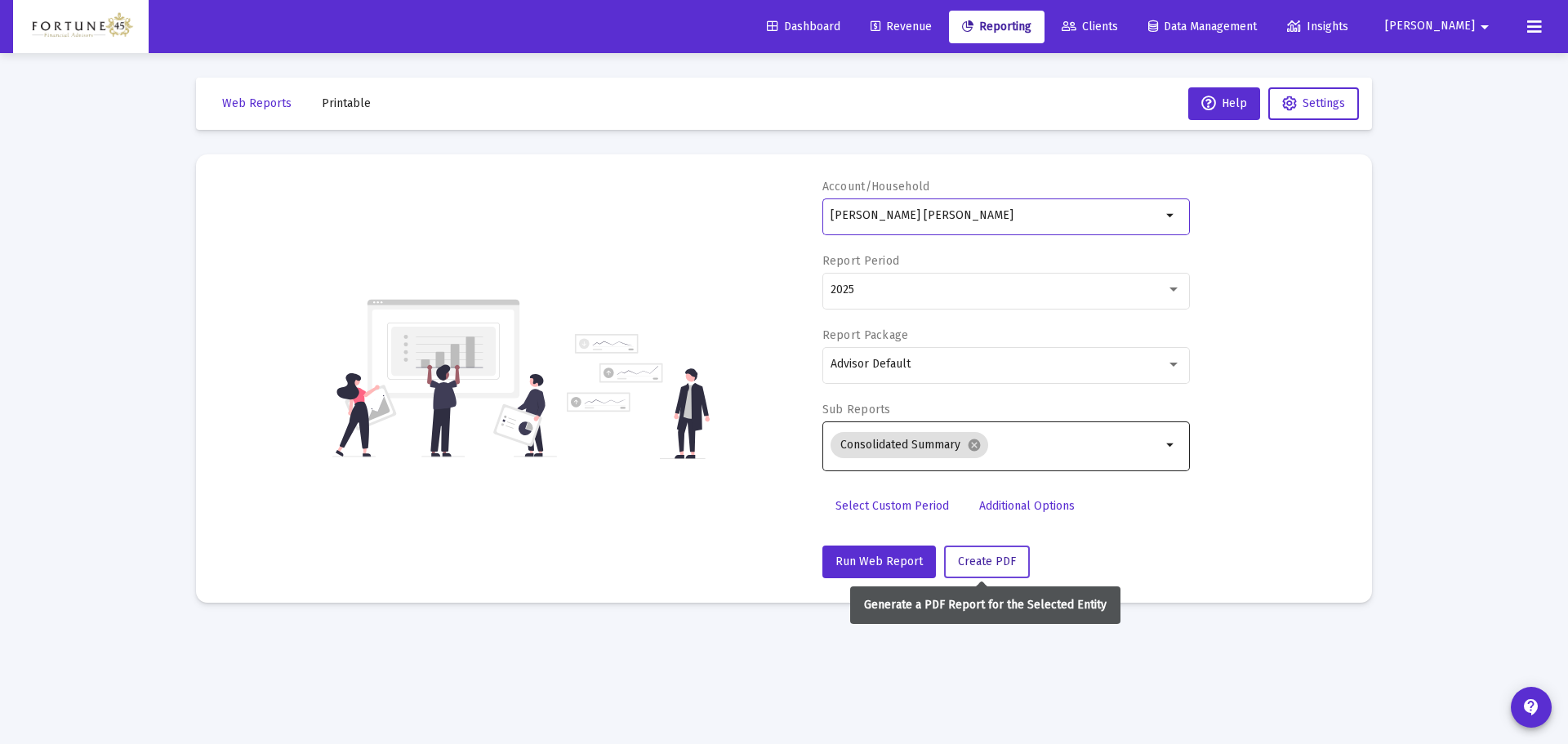
click at [1005, 570] on button "Create PDF" at bounding box center [986, 561] width 85 height 32
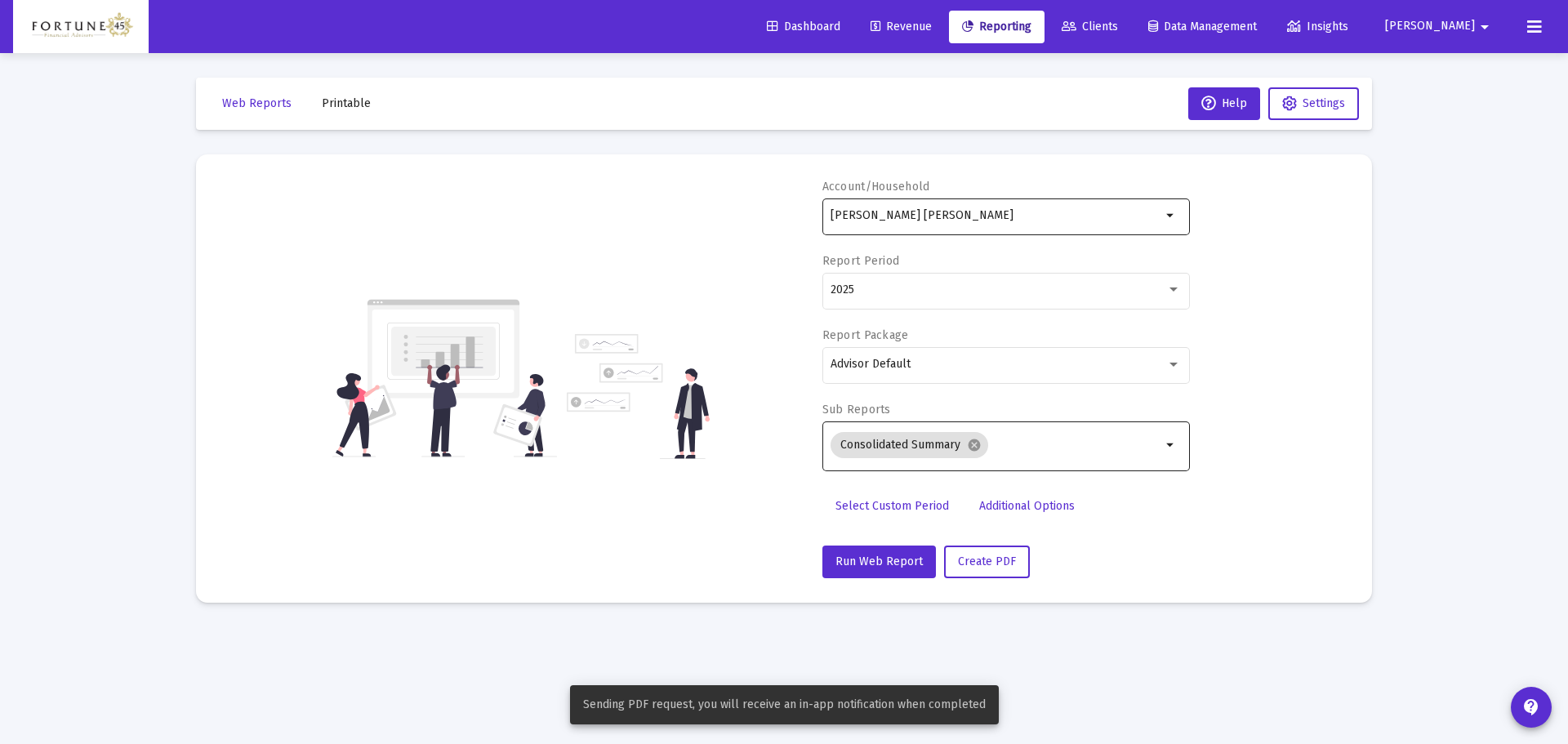
click at [967, 209] on input "Goldie Schexnayder Roth IRA" at bounding box center [995, 215] width 331 height 13
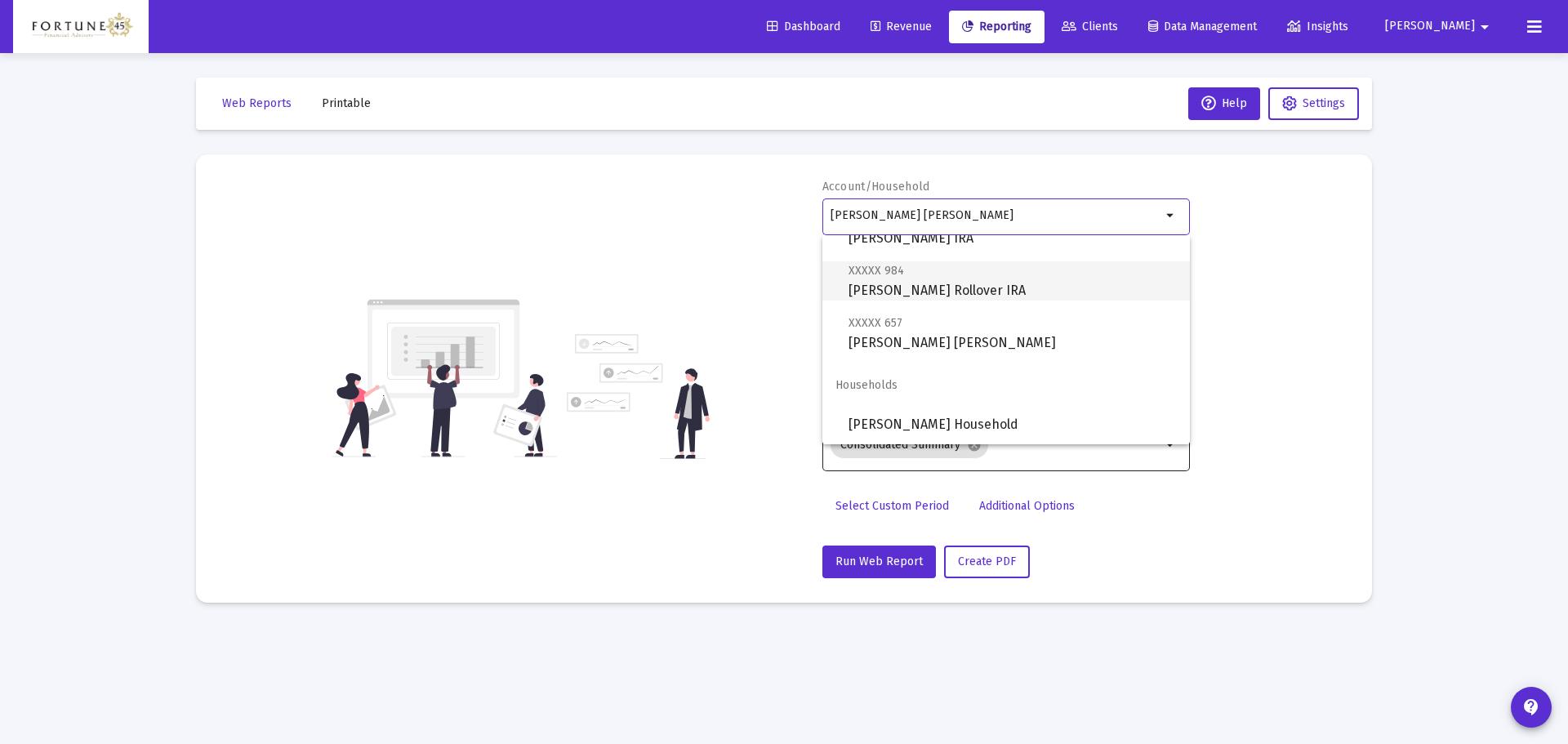
scroll to position [140, 0]
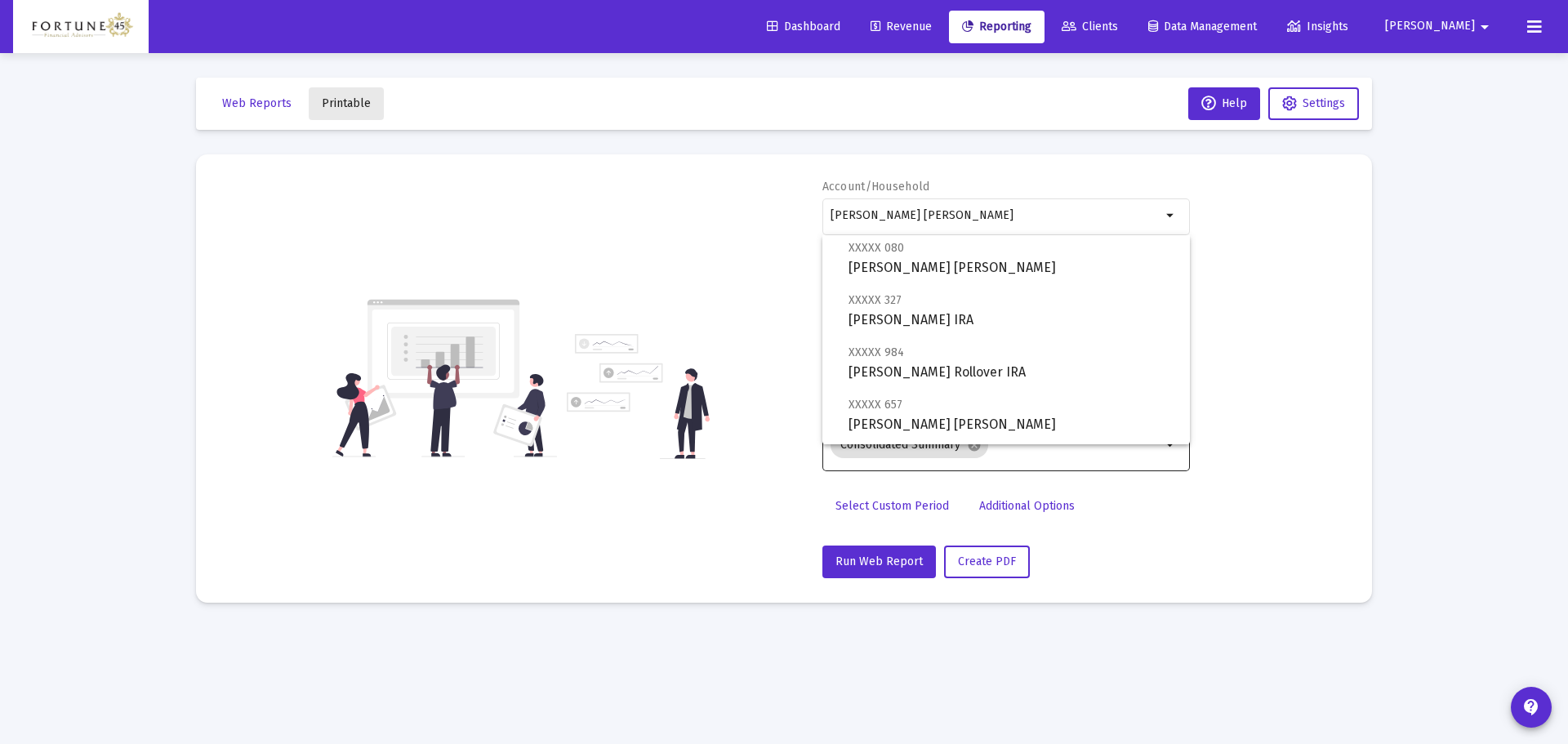
click at [351, 102] on span "Printable" at bounding box center [346, 103] width 49 height 14
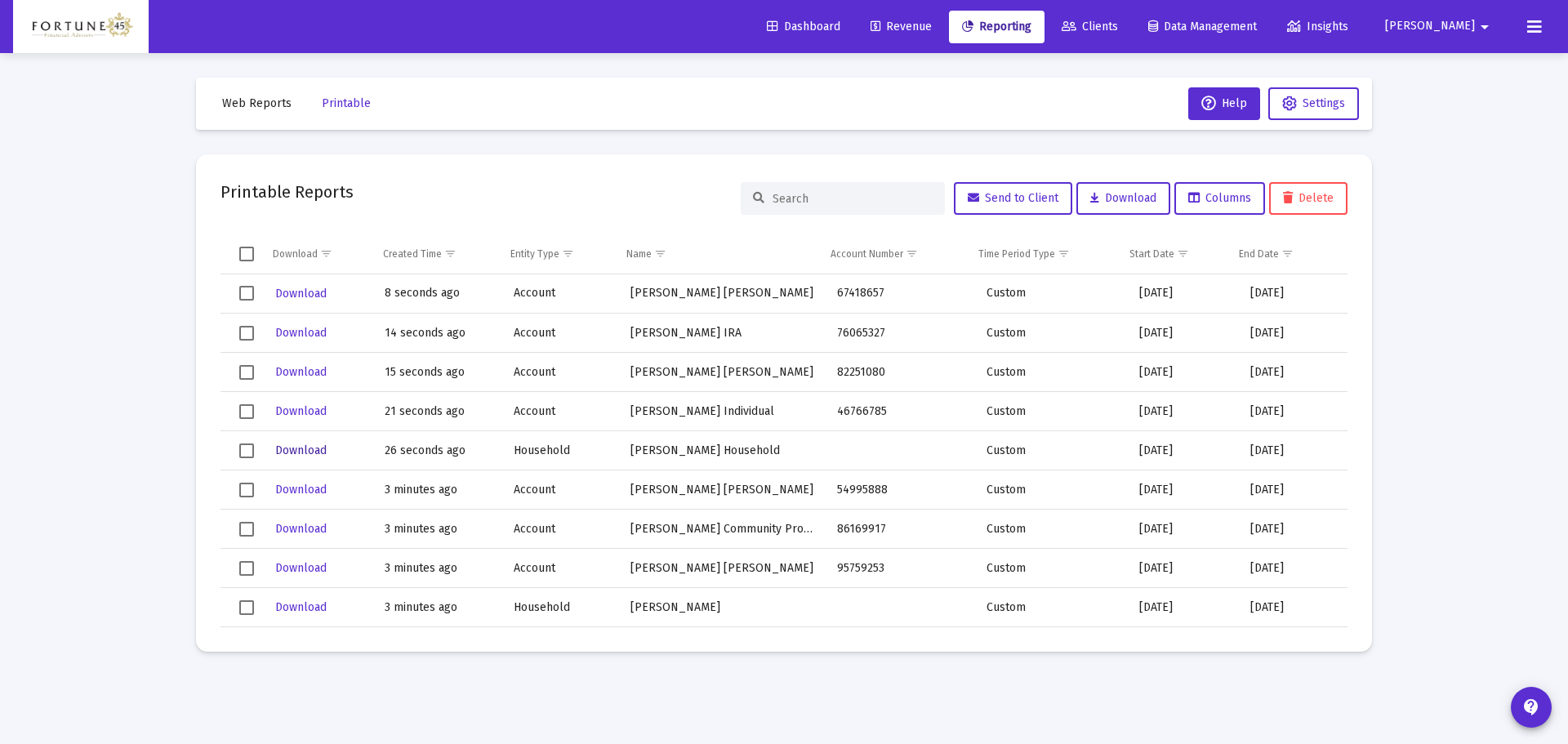
click at [313, 452] on span "Download" at bounding box center [301, 450] width 51 height 14
click at [306, 409] on span "Download" at bounding box center [301, 411] width 51 height 14
click at [306, 360] on td "Download" at bounding box center [317, 372] width 111 height 39
click at [310, 368] on span "Download" at bounding box center [301, 371] width 51 height 14
click at [305, 337] on span "Download" at bounding box center [301, 332] width 51 height 14
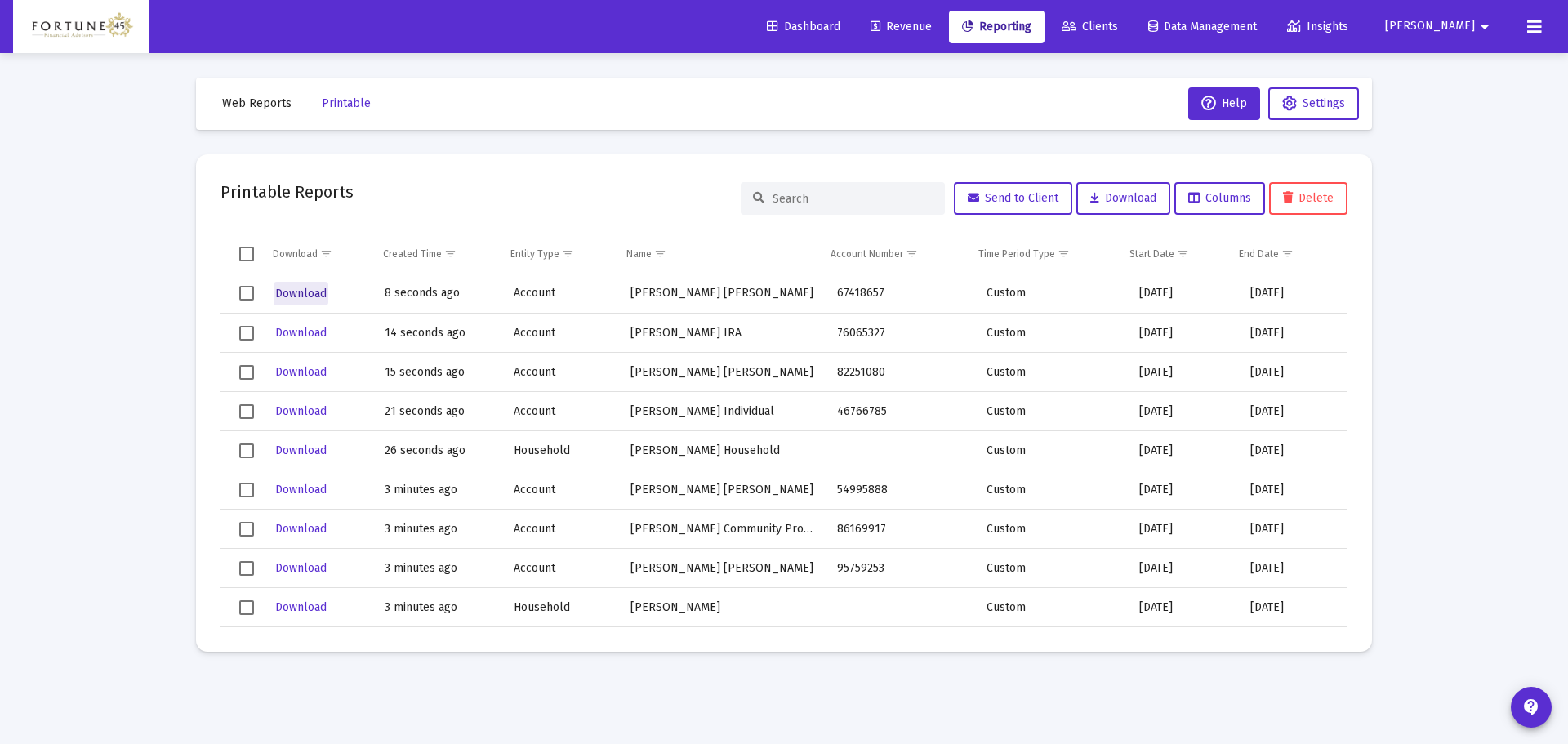
click at [314, 287] on span "Download" at bounding box center [301, 293] width 51 height 14
click at [1077, 28] on icon at bounding box center [1069, 27] width 15 height 12
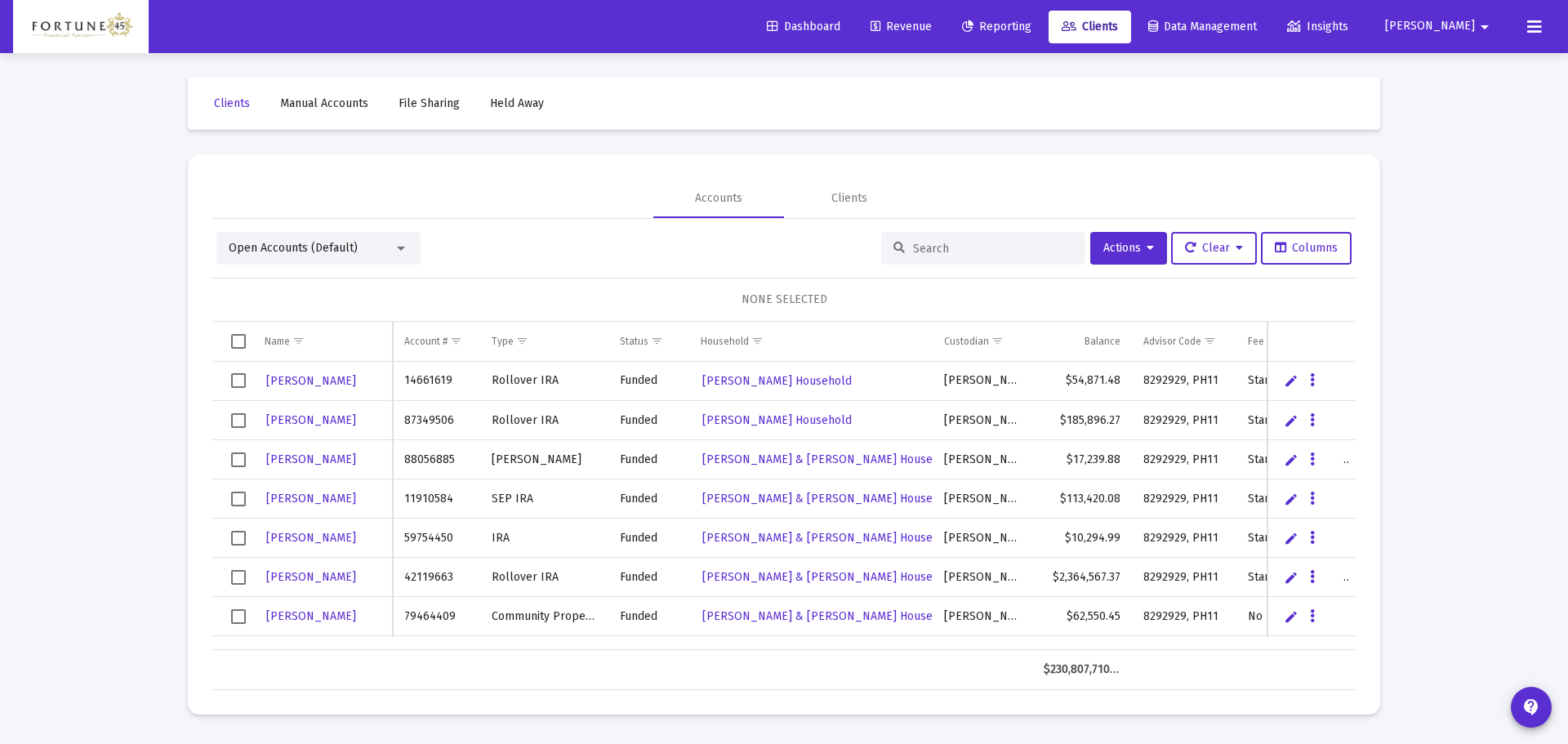
click at [959, 240] on div at bounding box center [983, 248] width 204 height 32
click at [953, 250] on input at bounding box center [993, 249] width 160 height 14
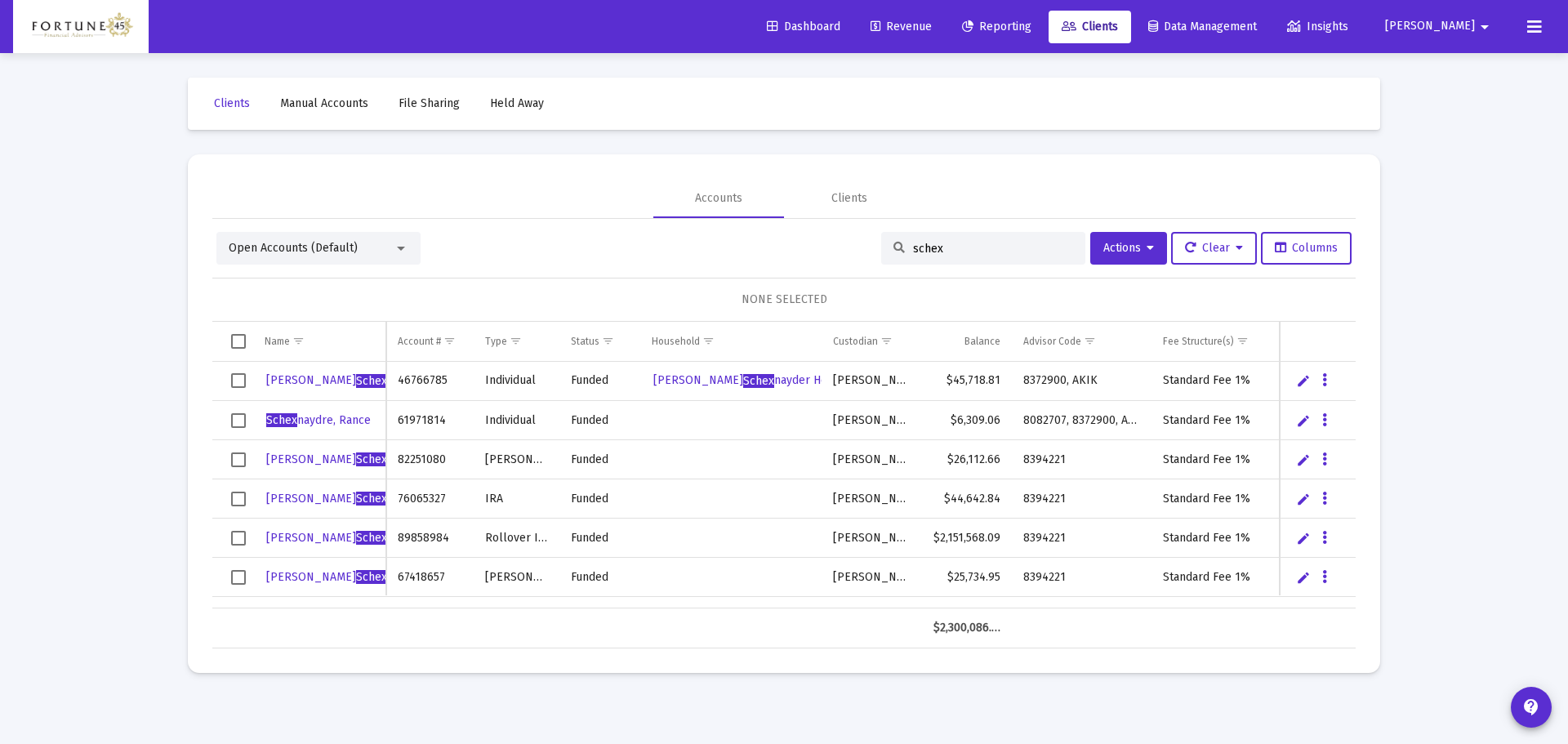
type input "schex"
click at [1322, 583] on icon "Data grid" at bounding box center [1324, 577] width 5 height 20
click at [1361, 693] on button "Map to Household" at bounding box center [1390, 688] width 146 height 39
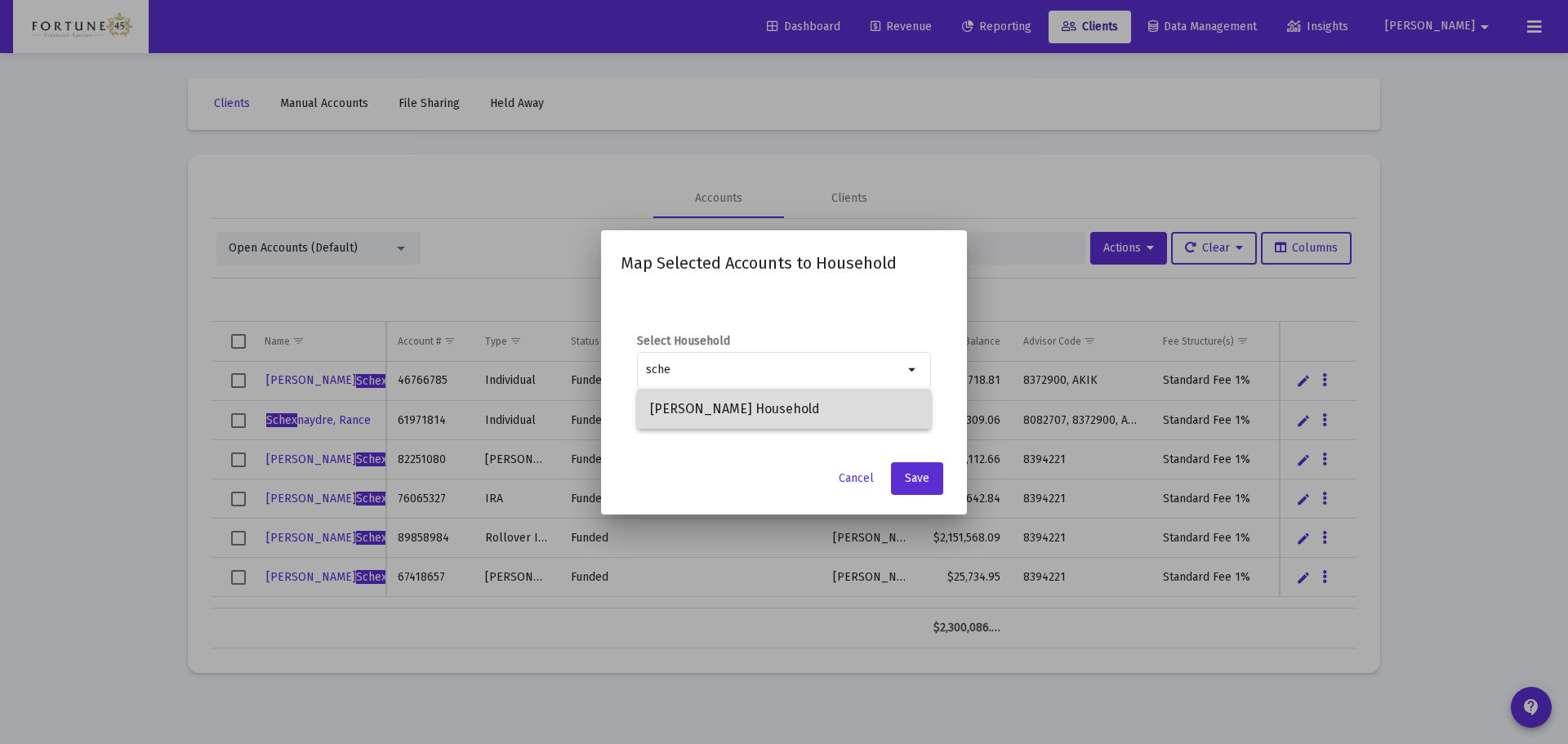
click at [832, 415] on span "Neal Schexnayder Household" at bounding box center [783, 408] width 268 height 39
type input "Neal Schexnayder Household"
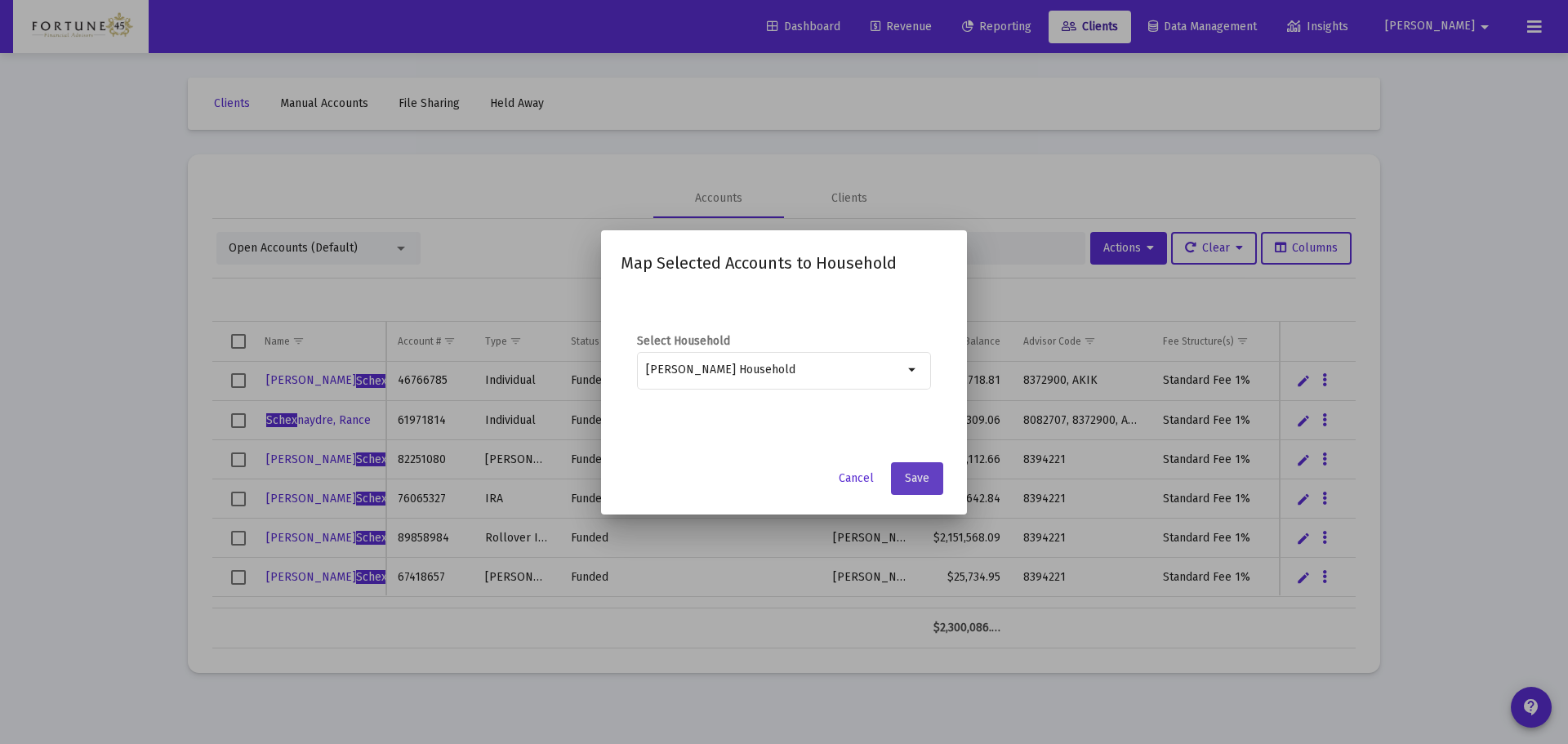
click at [919, 471] on span "Save" at bounding box center [917, 478] width 25 height 14
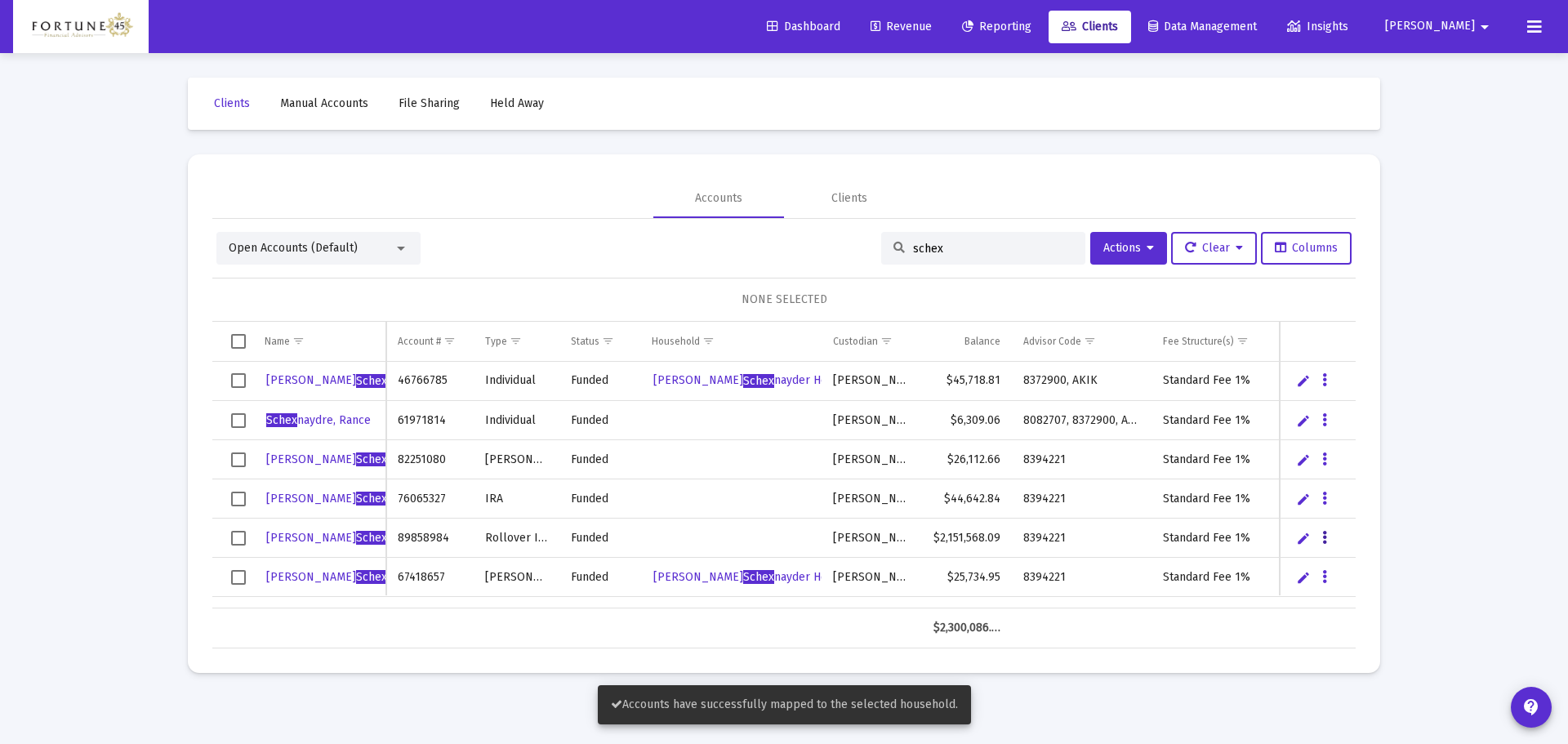
click at [1327, 535] on button "Data grid" at bounding box center [1324, 538] width 15 height 15
click at [1360, 643] on button "Map to Household" at bounding box center [1390, 649] width 146 height 39
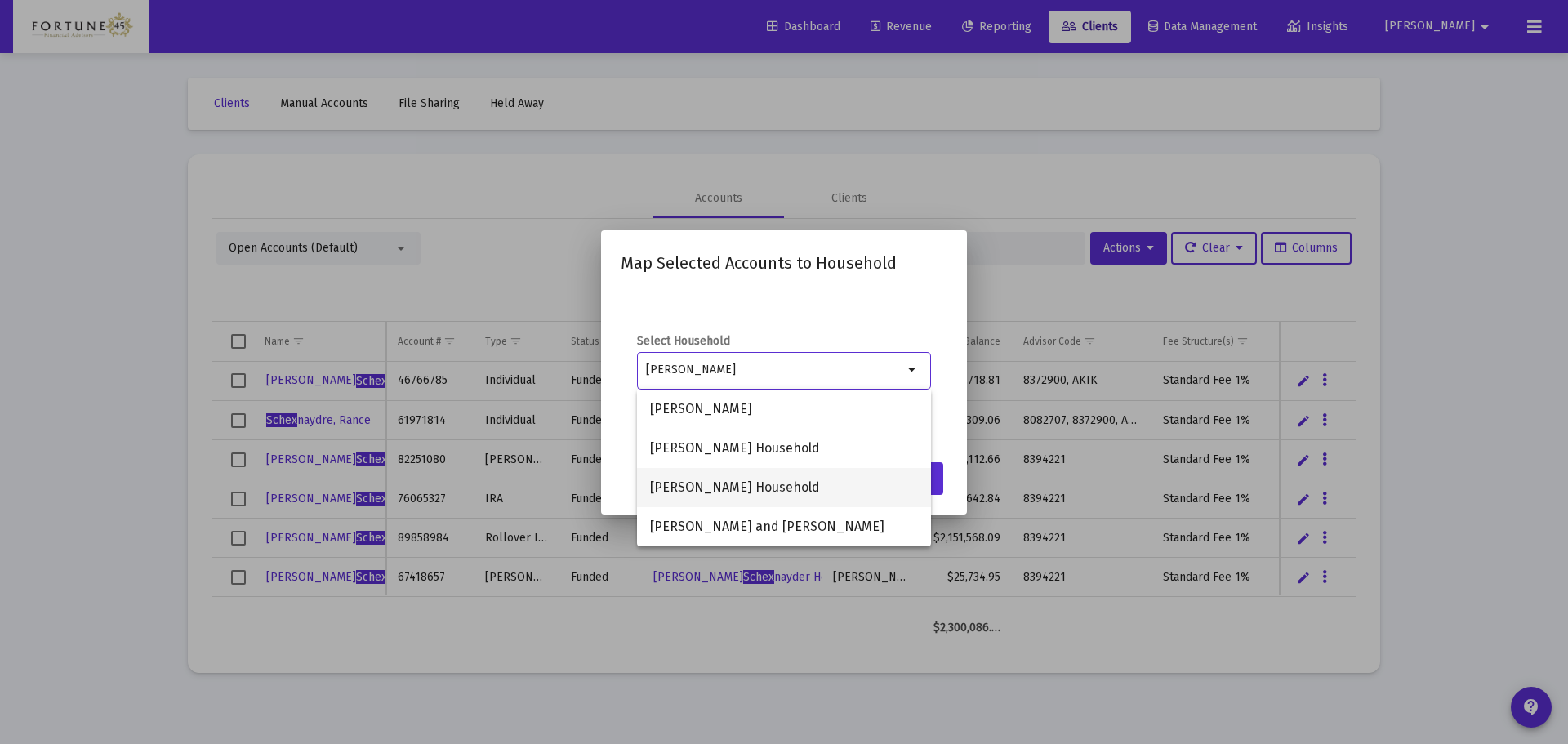
click at [796, 488] on span "Neal Schexnayder Household" at bounding box center [783, 487] width 268 height 39
type input "Neal Schexnayder Household"
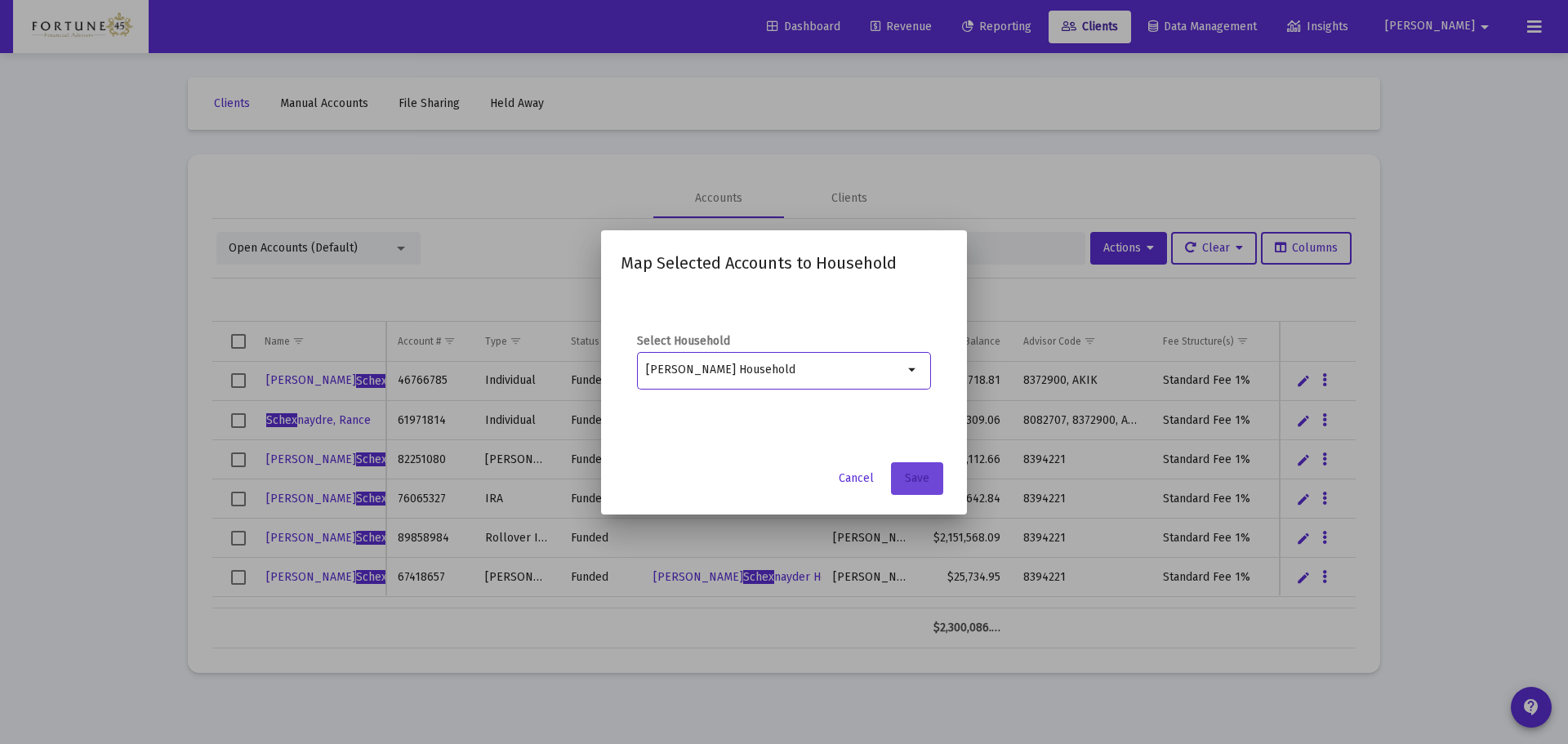
click at [925, 479] on span "Save" at bounding box center [917, 478] width 25 height 14
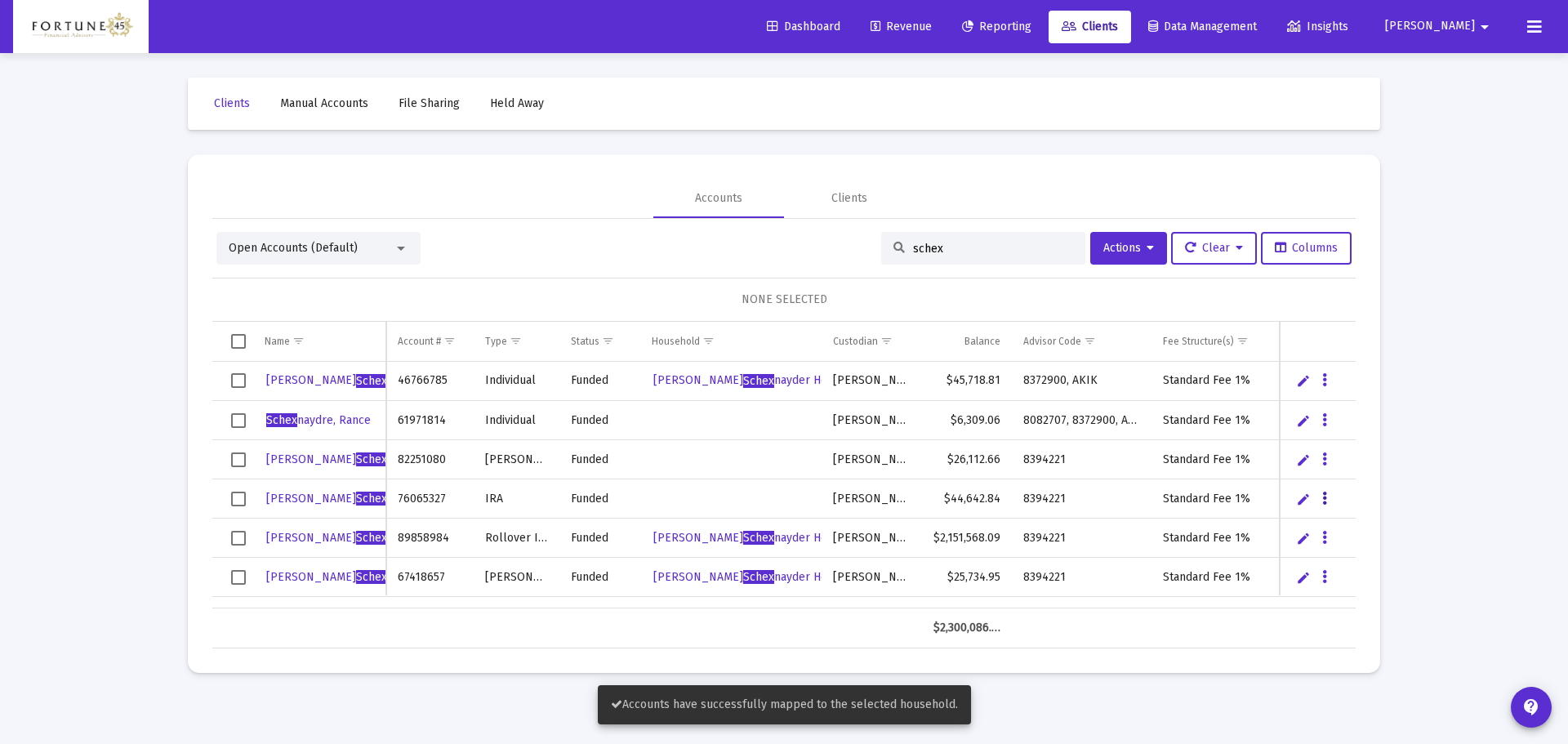
click at [1324, 495] on icon "Data grid" at bounding box center [1324, 499] width 5 height 20
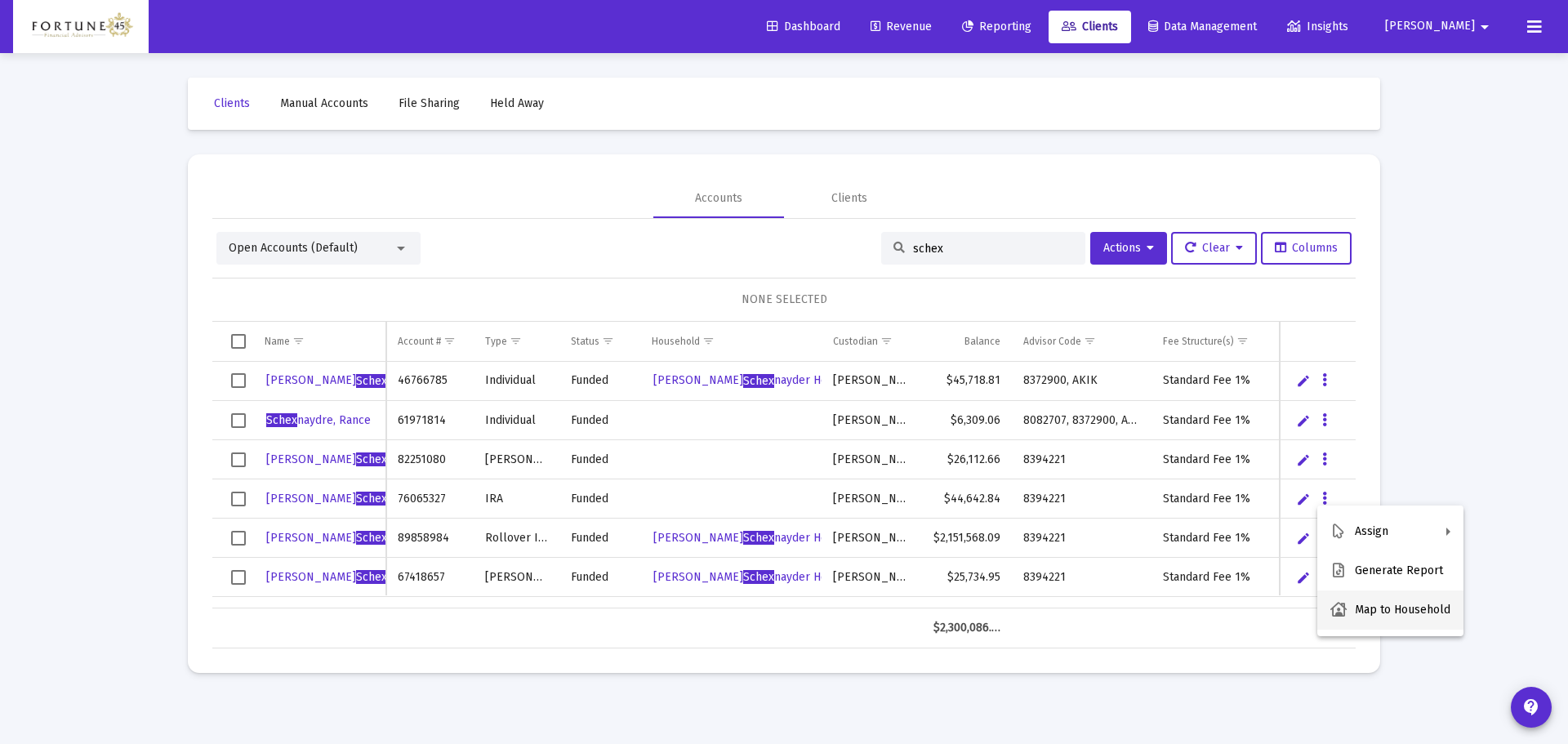
click at [1357, 602] on button "Map to Household" at bounding box center [1390, 609] width 146 height 39
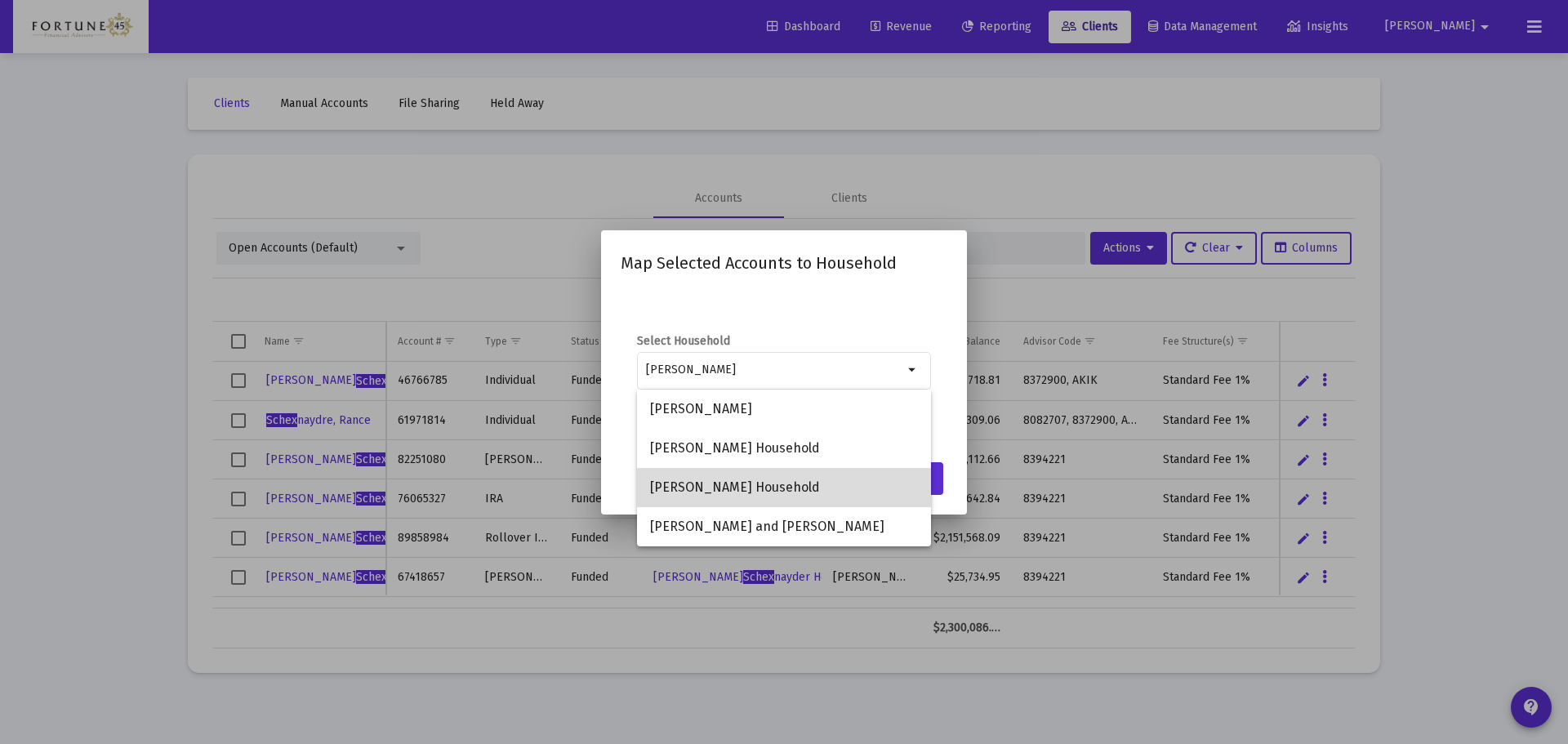
click at [816, 479] on span "Neal Schexnayder Household" at bounding box center [783, 487] width 268 height 39
type input "Neal Schexnayder Household"
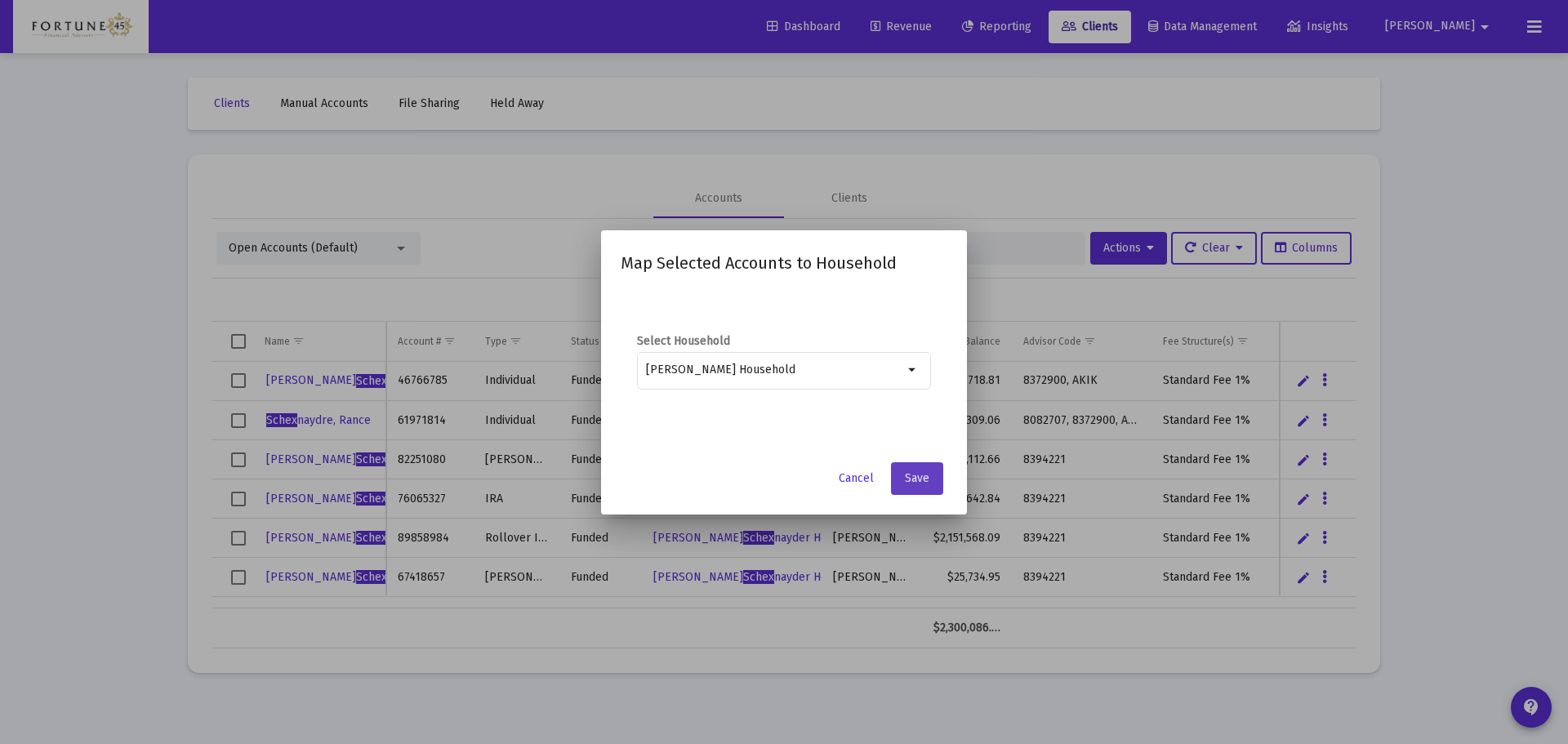
click at [910, 466] on button "Save" at bounding box center [917, 478] width 52 height 32
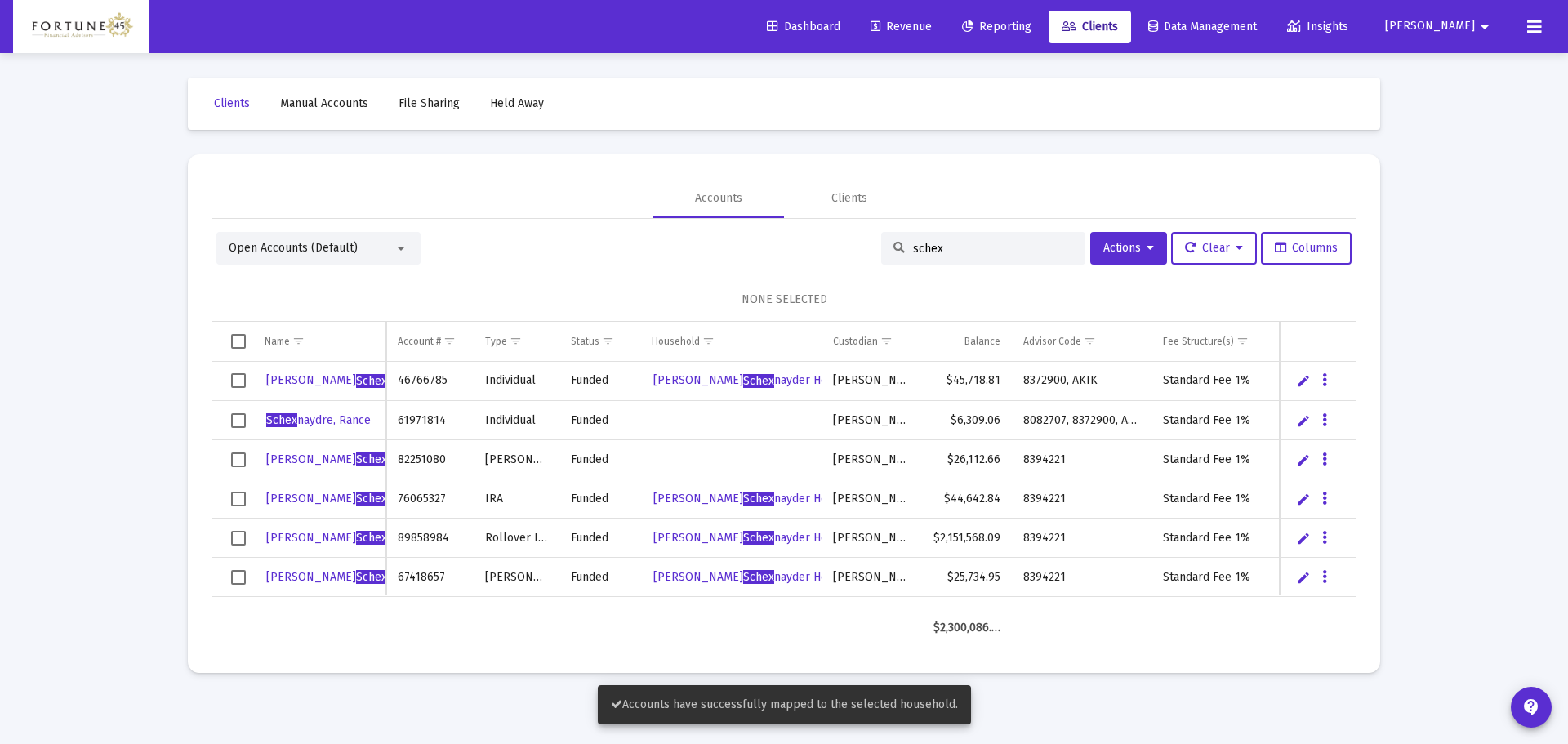
click at [1335, 457] on div "Data grid" at bounding box center [1325, 458] width 21 height 14
click at [1326, 456] on icon "Data grid" at bounding box center [1324, 460] width 5 height 20
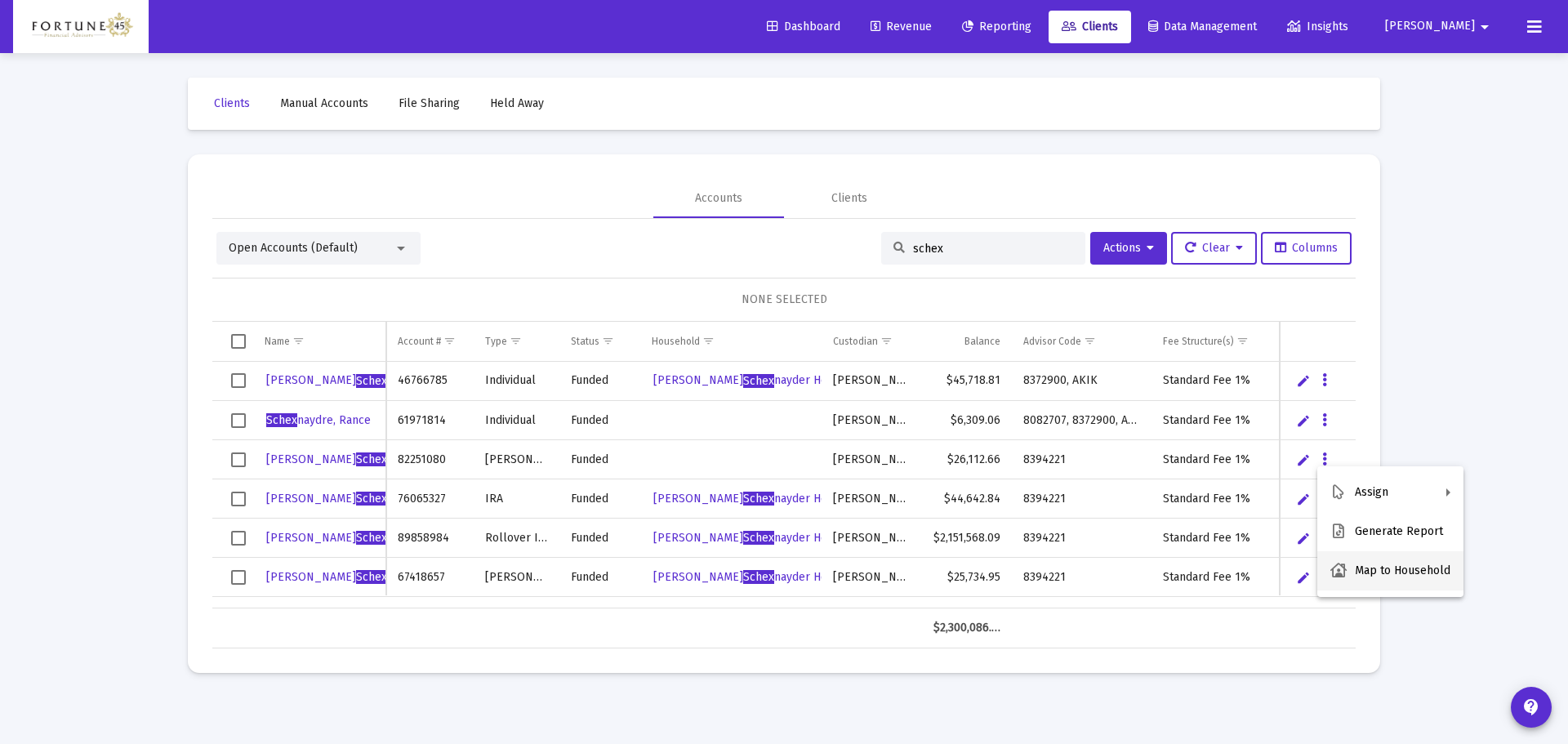
click at [1357, 572] on button "Map to Household" at bounding box center [1390, 570] width 146 height 39
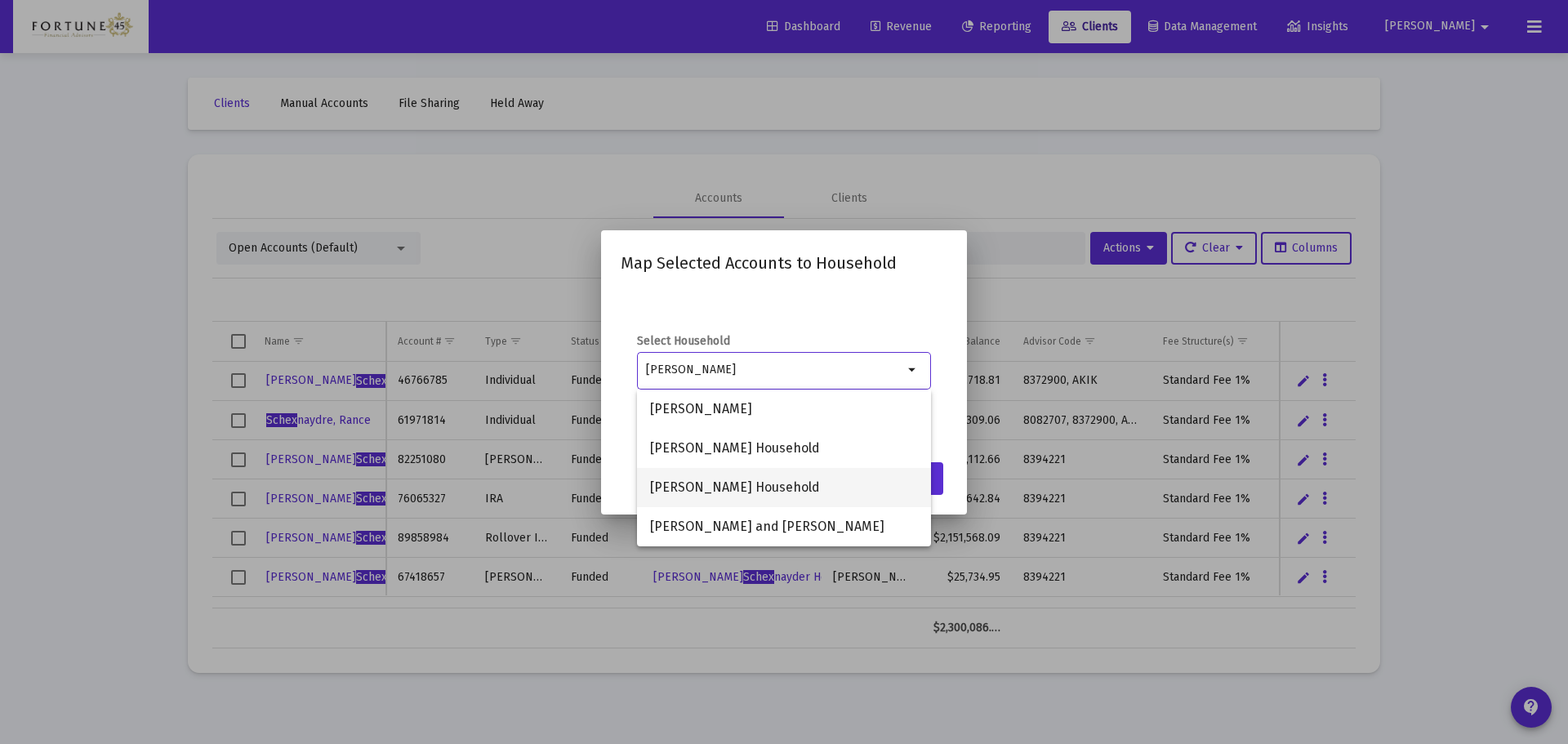
click at [782, 493] on span "Neal Schexnayder Household" at bounding box center [783, 487] width 268 height 39
type input "Neal Schexnayder Household"
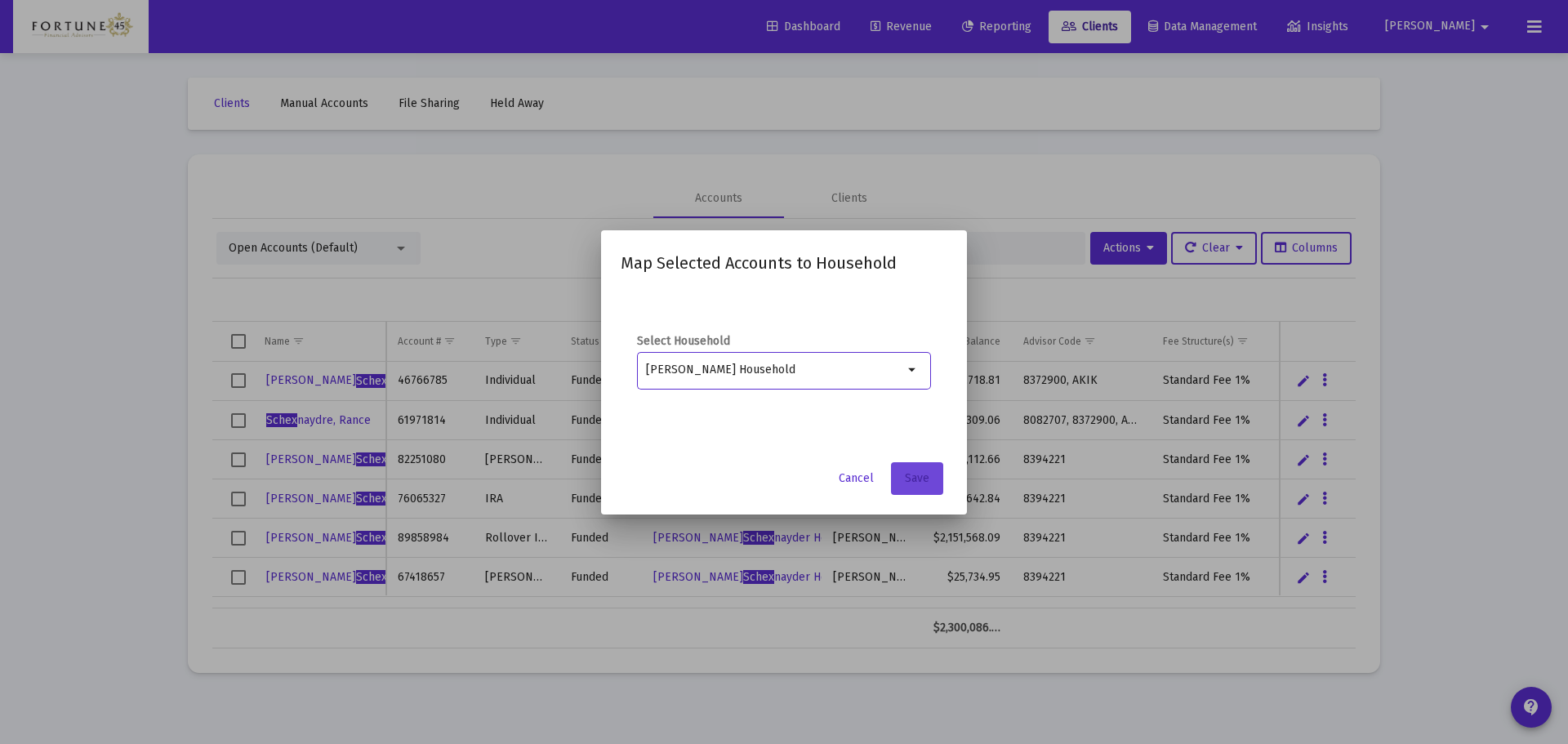
click at [913, 481] on span "Save" at bounding box center [917, 478] width 25 height 14
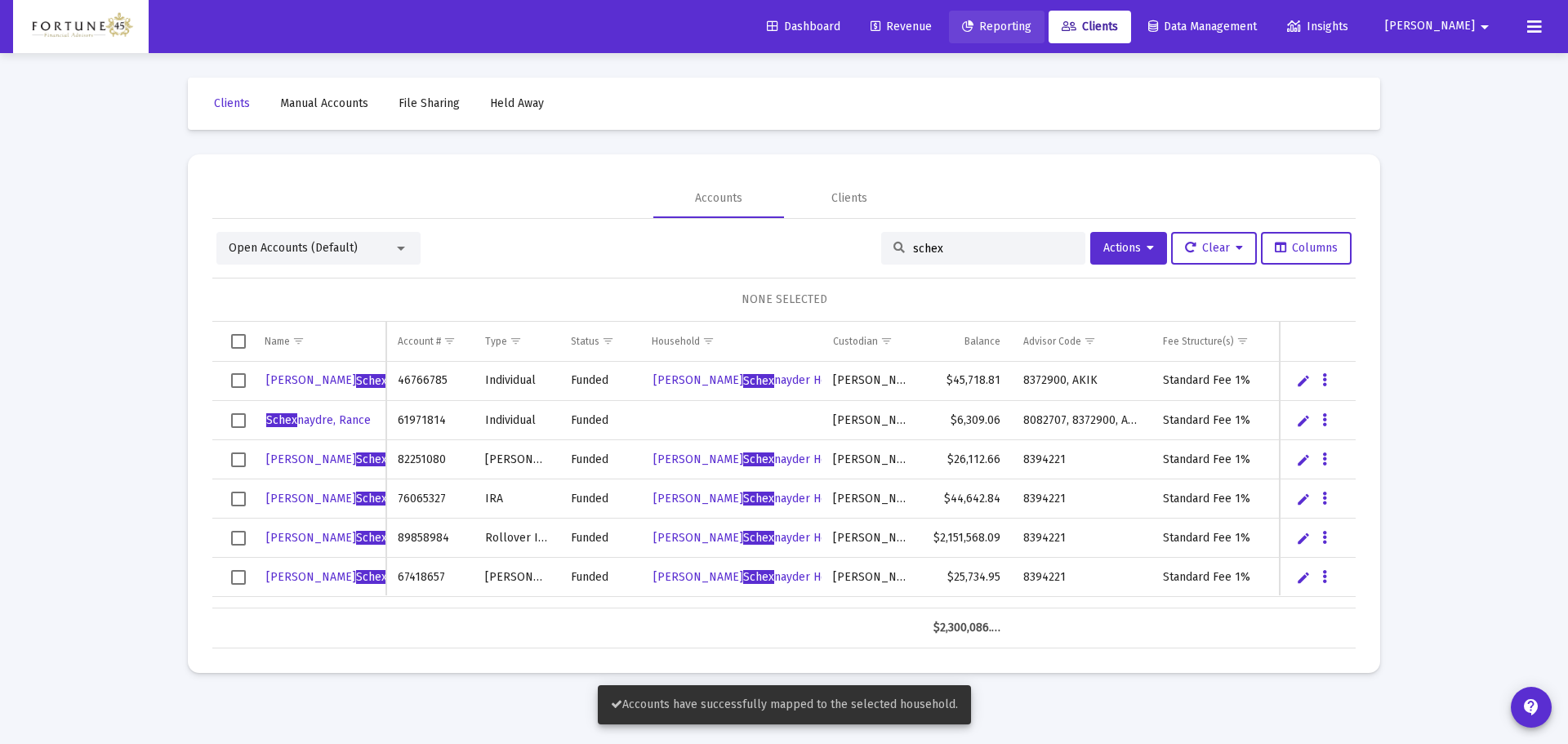
click at [1032, 28] on span "Reporting" at bounding box center [997, 27] width 70 height 14
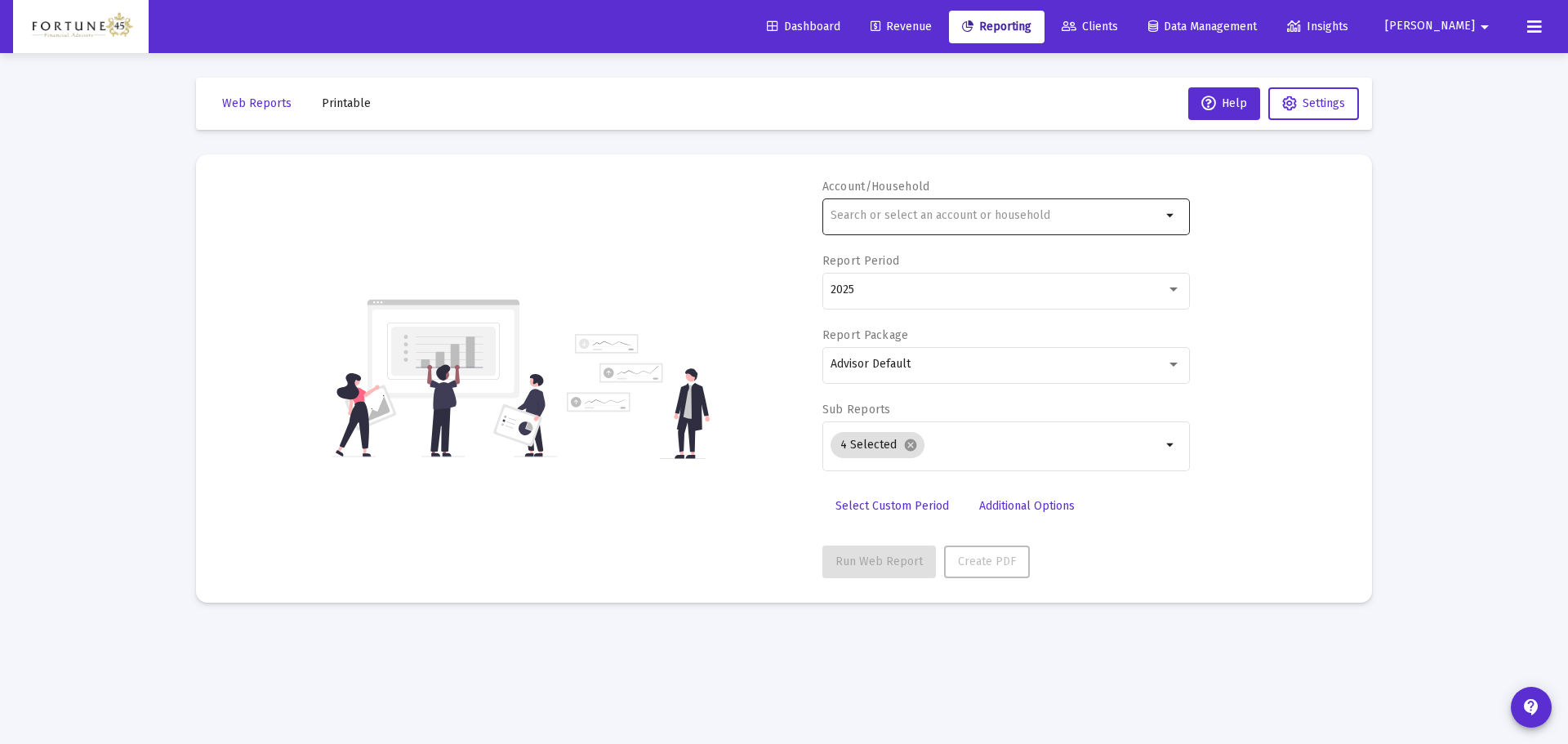
click at [908, 196] on div at bounding box center [995, 215] width 331 height 40
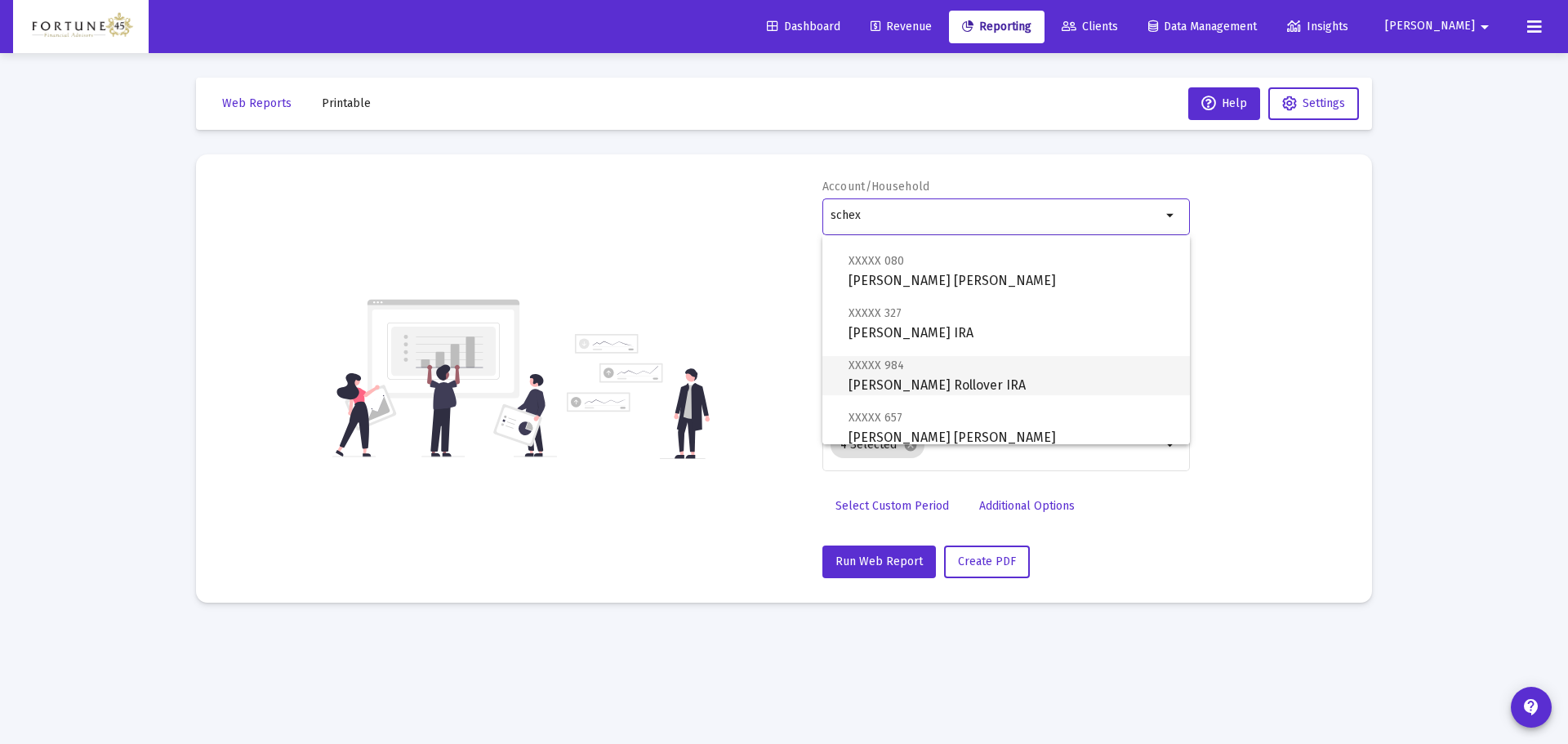
scroll to position [222, 0]
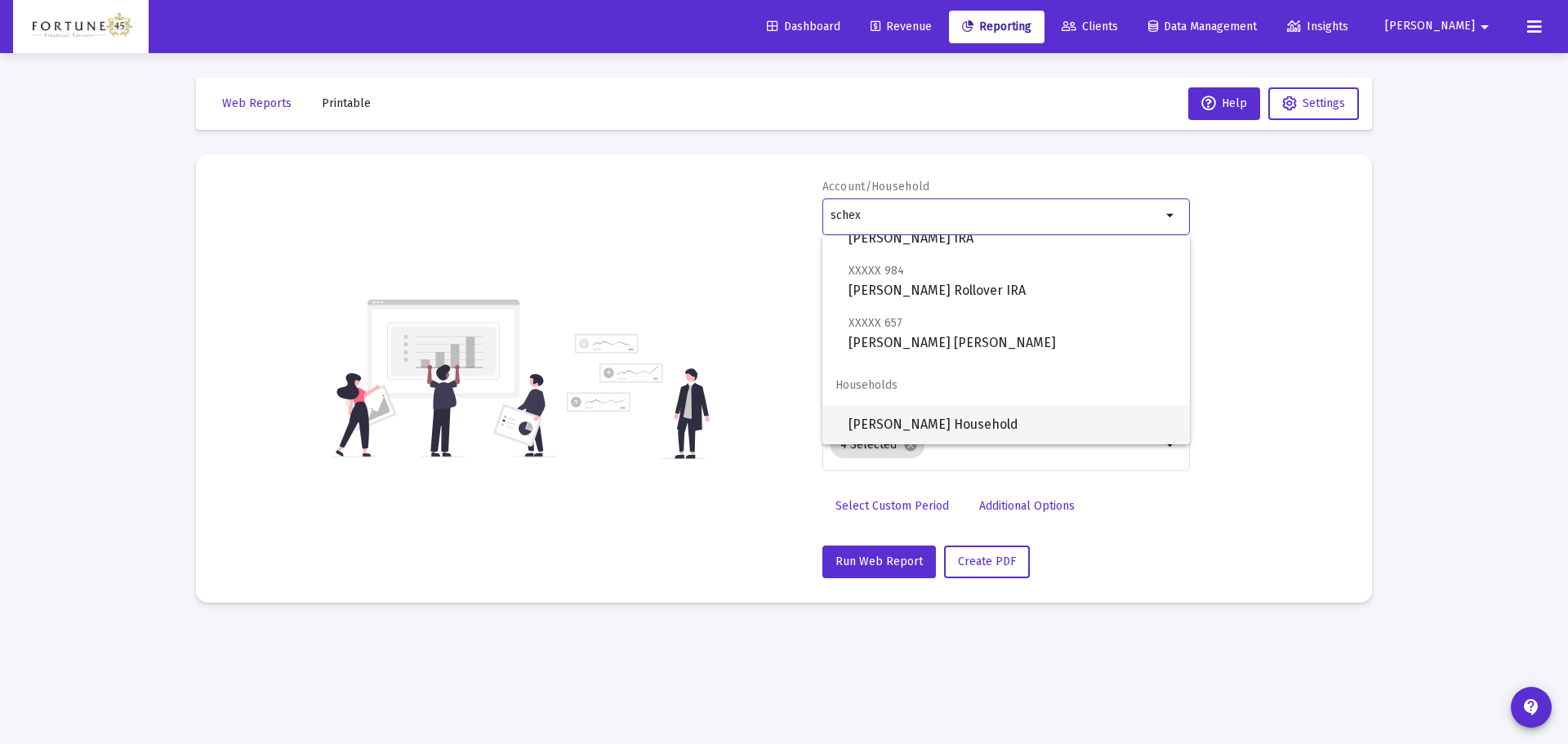
click at [967, 423] on span "Neal Schexnayder Household" at bounding box center [1013, 424] width 328 height 39
type input "Neal Schexnayder Household"
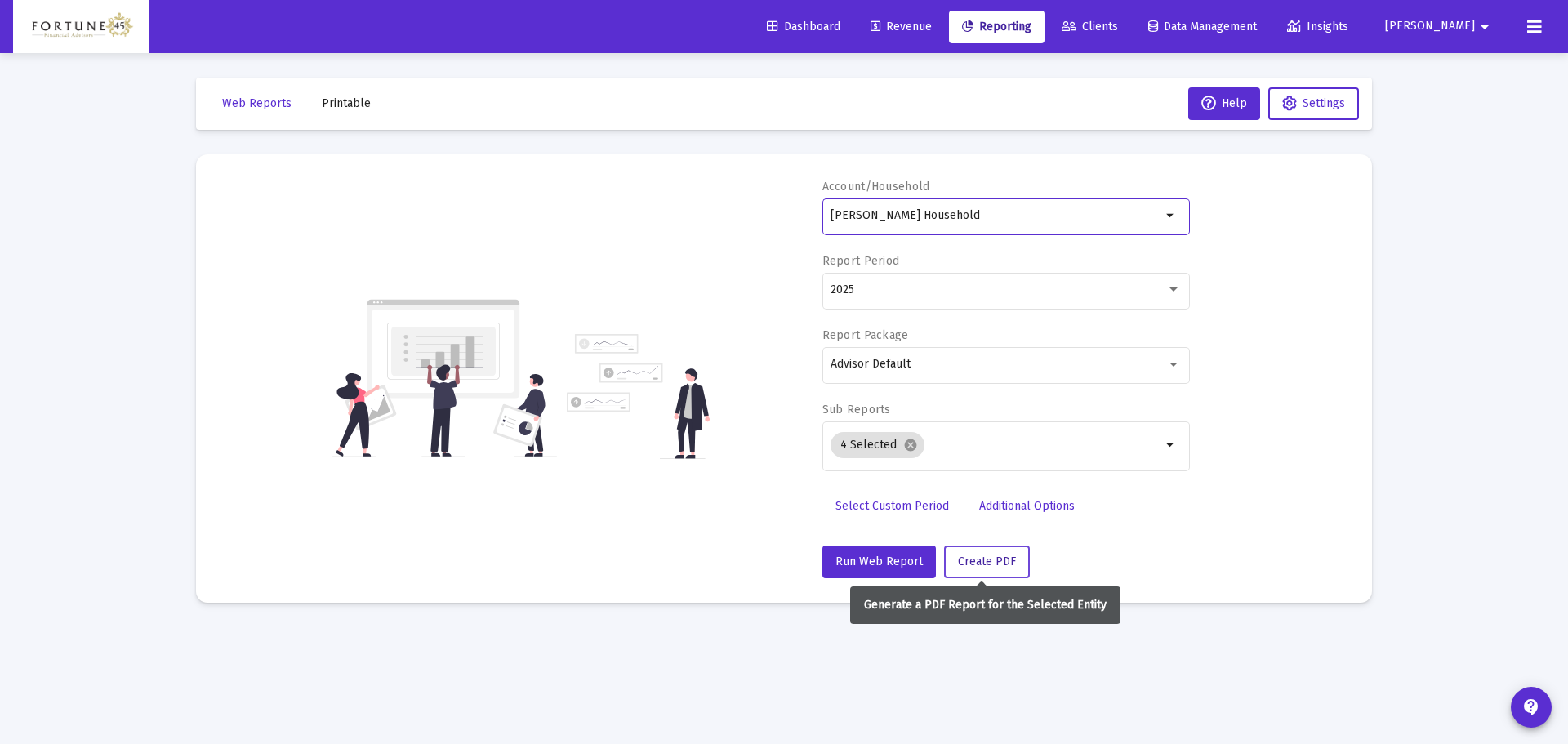
click at [979, 564] on span "Create PDF" at bounding box center [987, 561] width 58 height 14
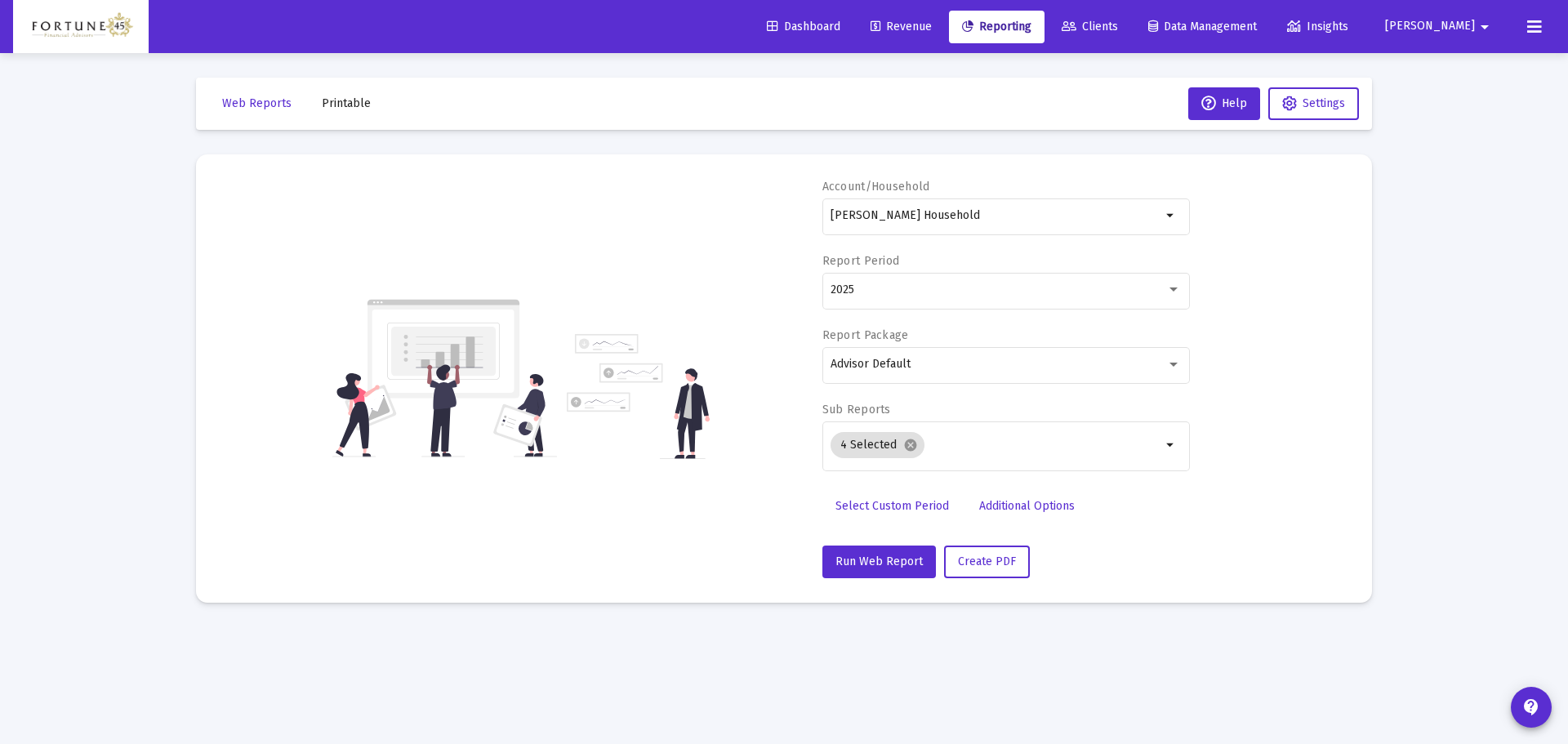
click at [353, 109] on span "Printable" at bounding box center [346, 103] width 49 height 14
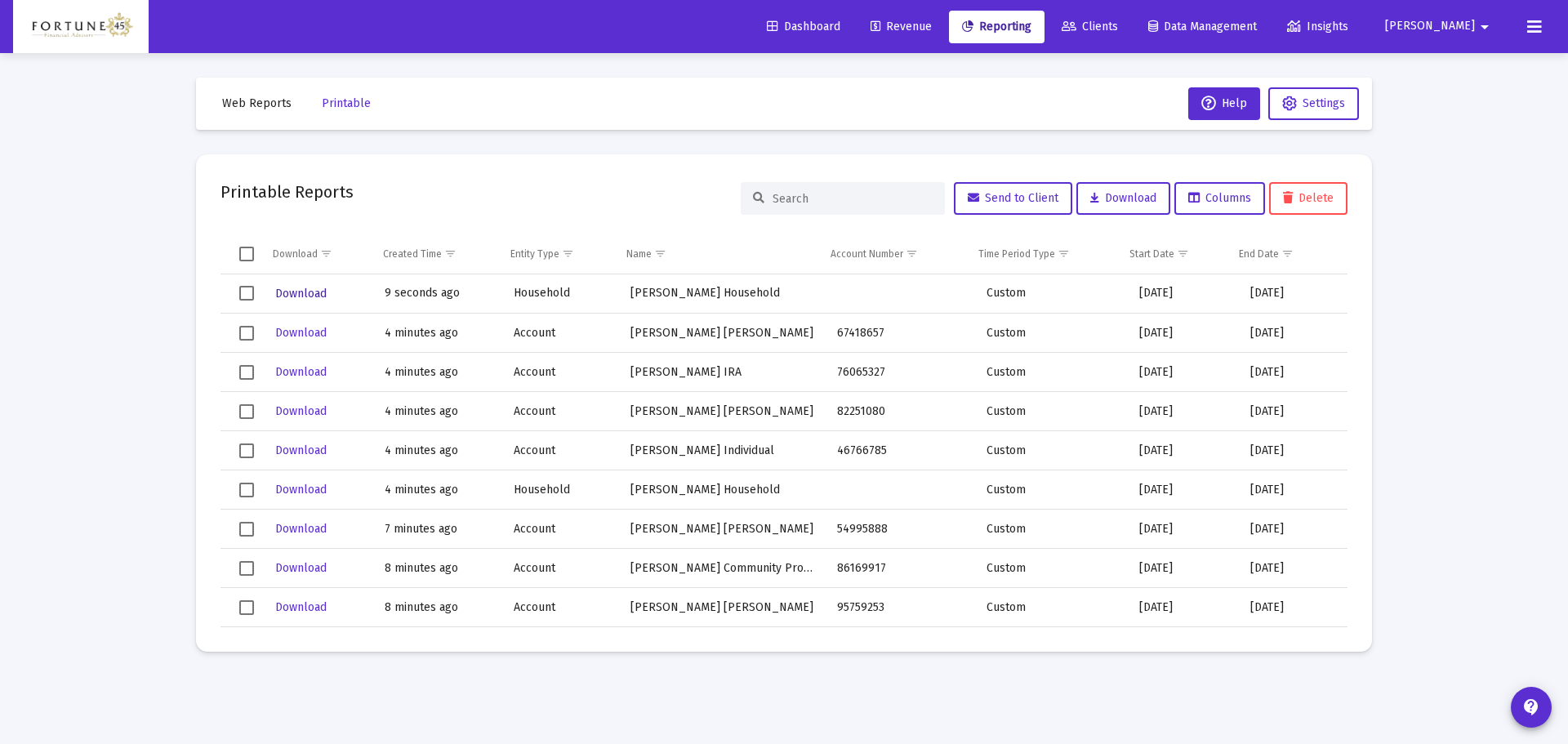
click at [301, 297] on span "Download" at bounding box center [301, 293] width 51 height 14
click at [265, 105] on span "Web Reports" at bounding box center [257, 103] width 70 height 14
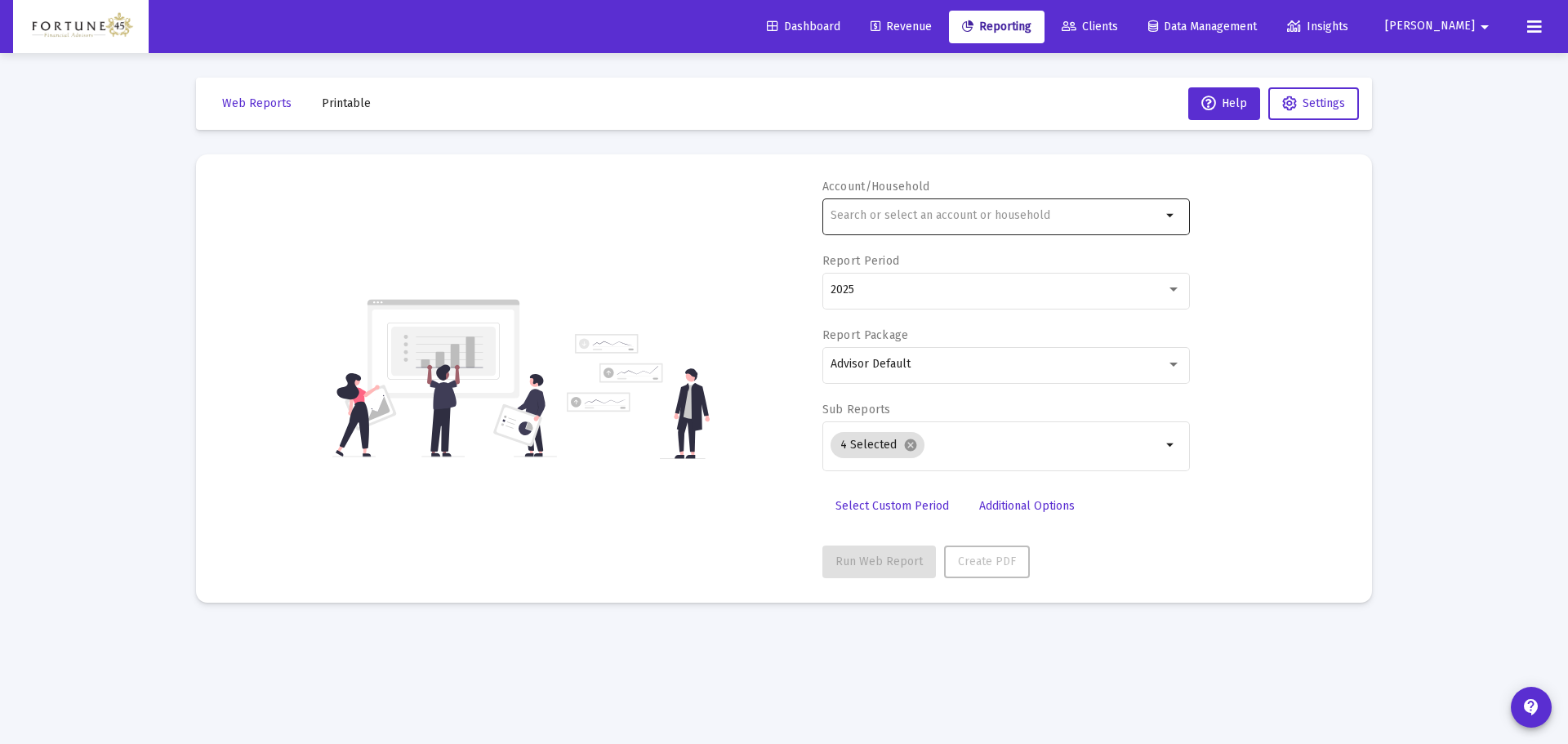
click at [951, 220] on input "text" at bounding box center [995, 215] width 331 height 13
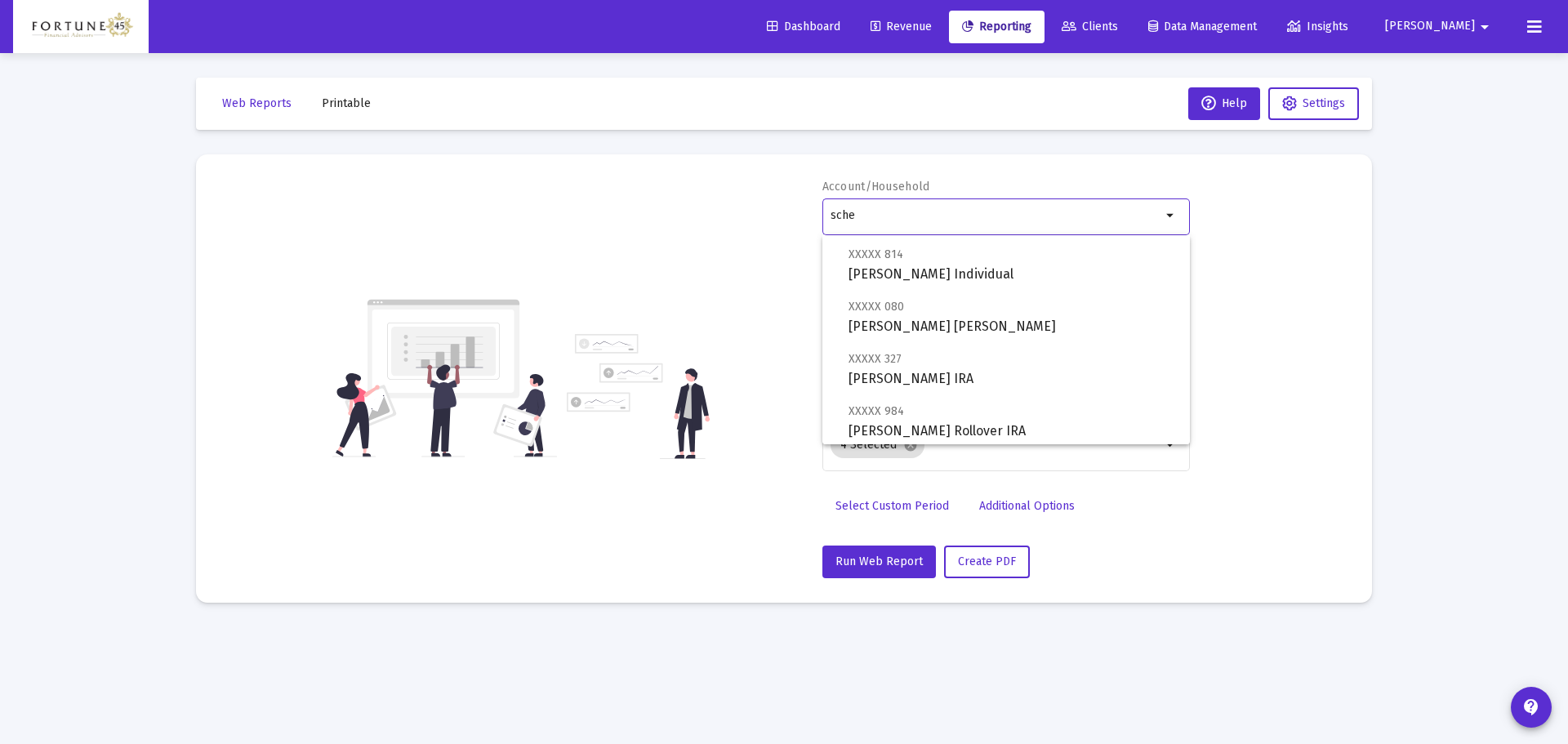
scroll to position [163, 0]
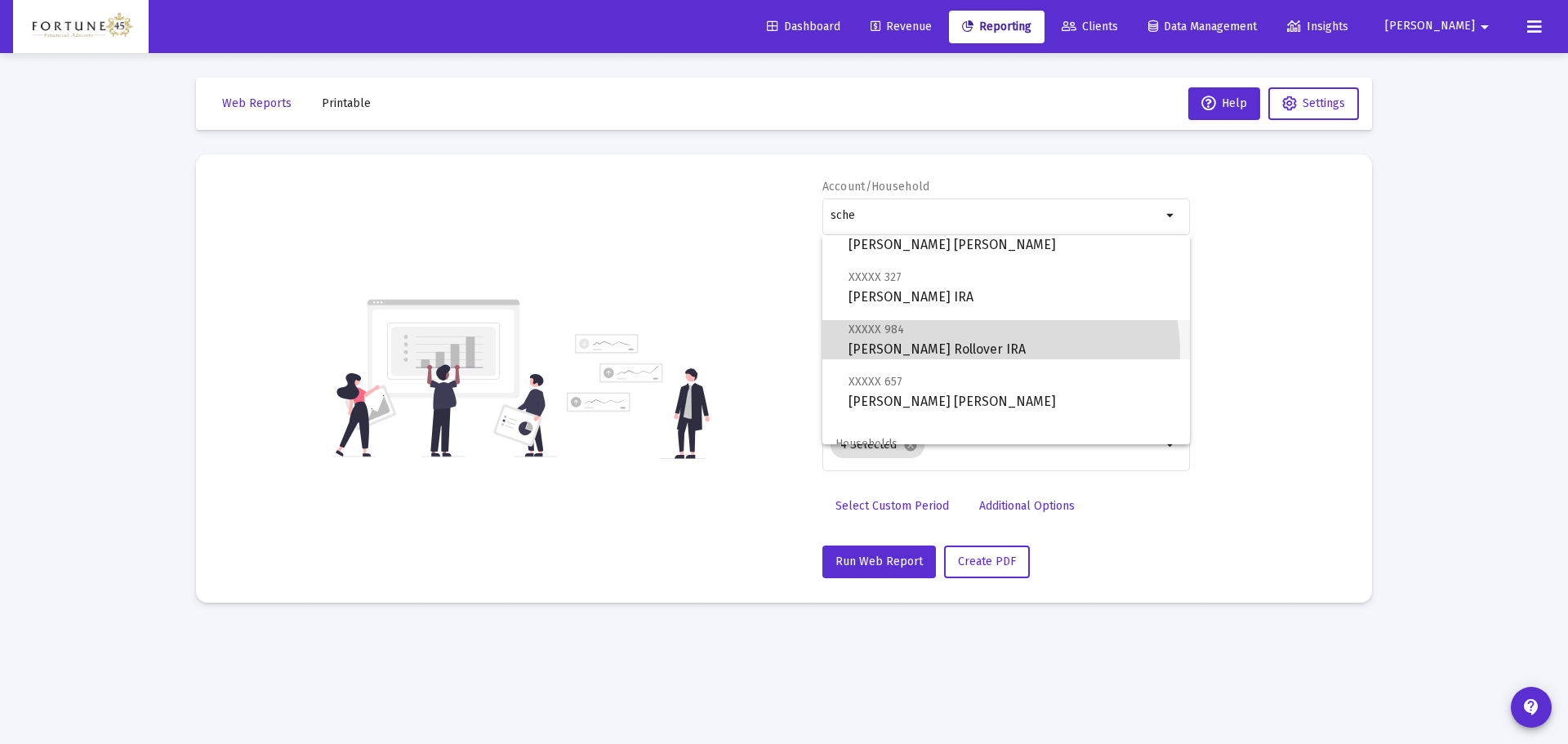
click at [992, 352] on span "XXXXX 984 Neal Schexnayder Rollover IRA" at bounding box center [1013, 339] width 328 height 40
type input "Neal Schexnayder Rollover IRA"
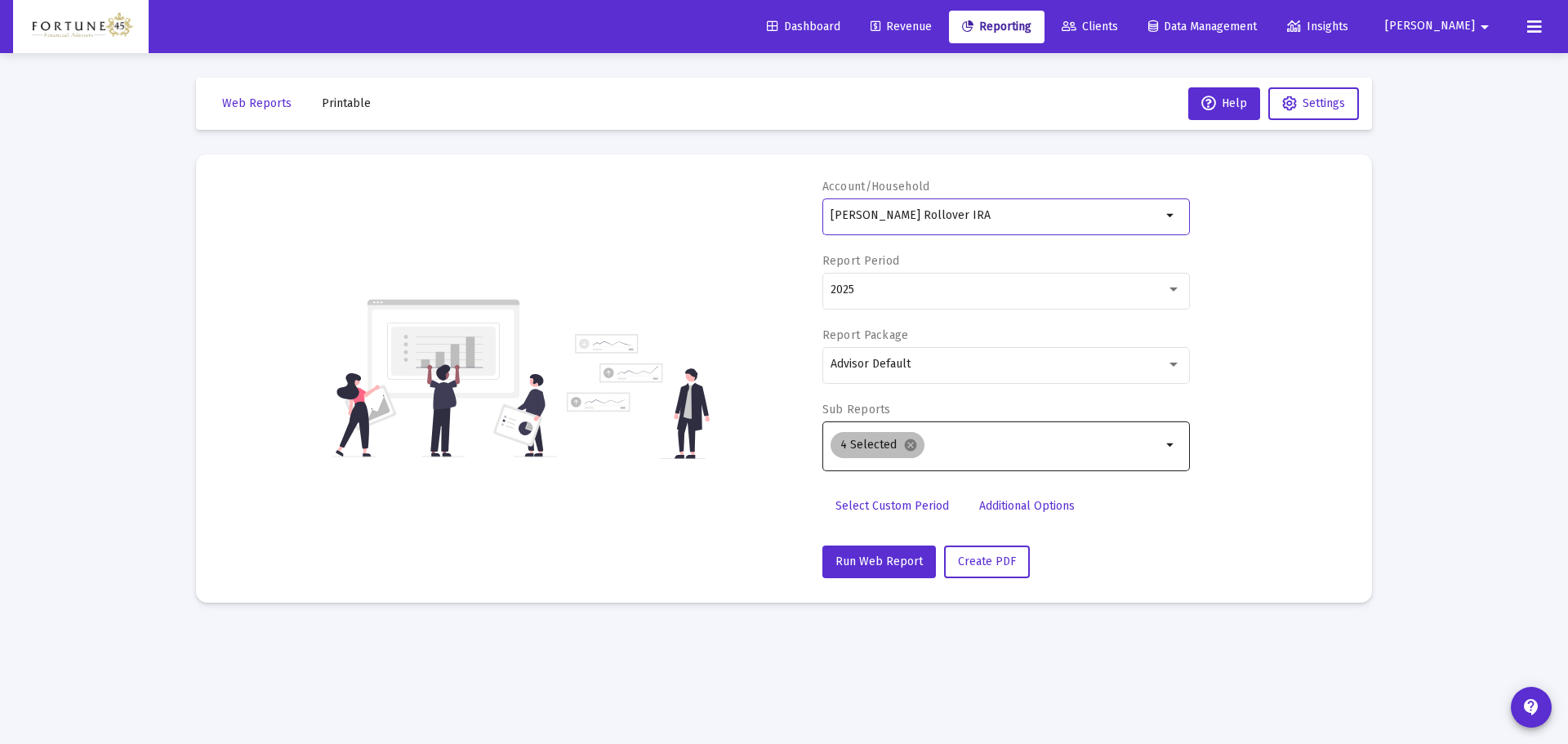
click at [910, 446] on mat-icon "cancel" at bounding box center [911, 445] width 15 height 15
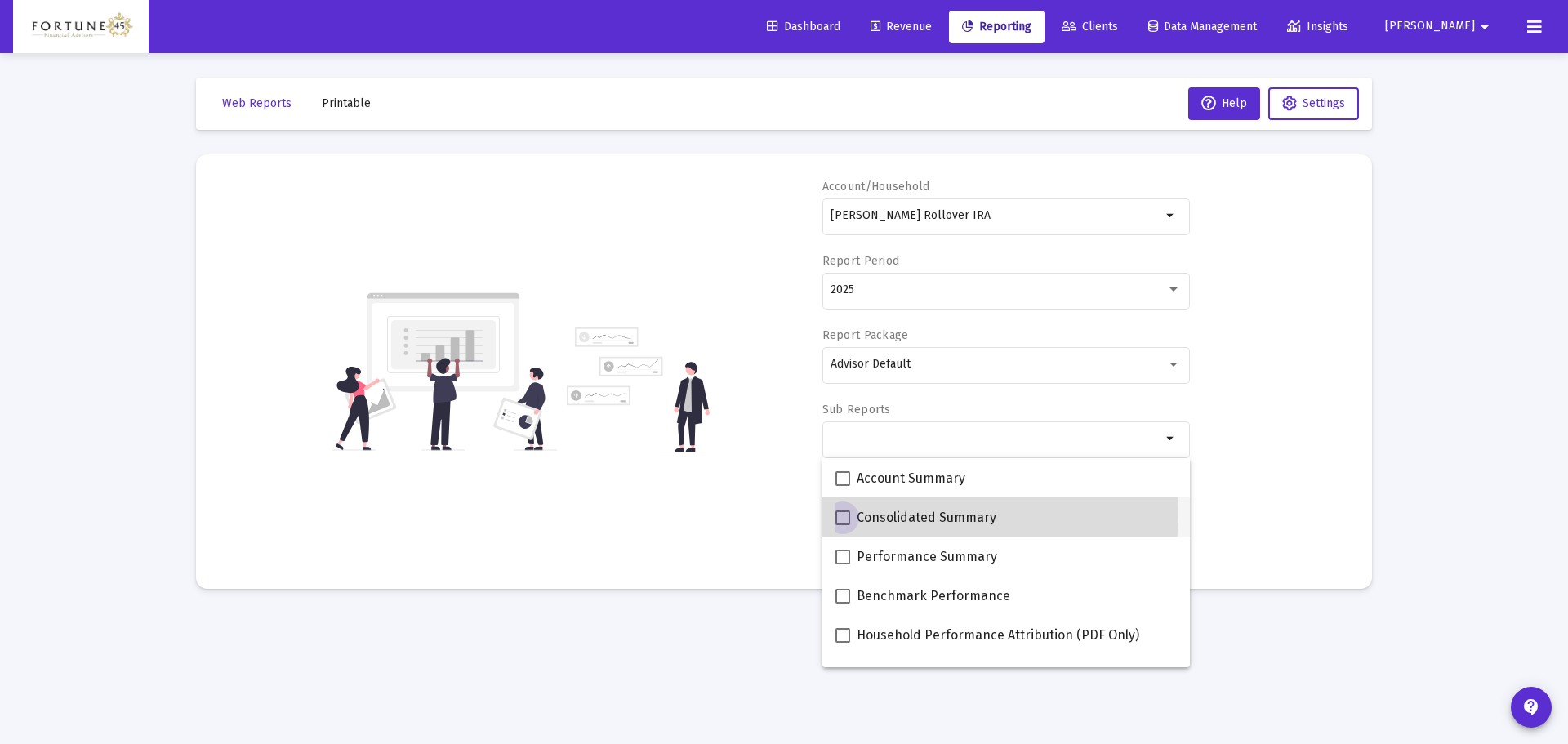
click at [903, 511] on span "Consolidated Summary" at bounding box center [927, 518] width 140 height 20
click at [843, 525] on input "Consolidated Summary" at bounding box center [842, 525] width 1 height 1
checkbox input "true"
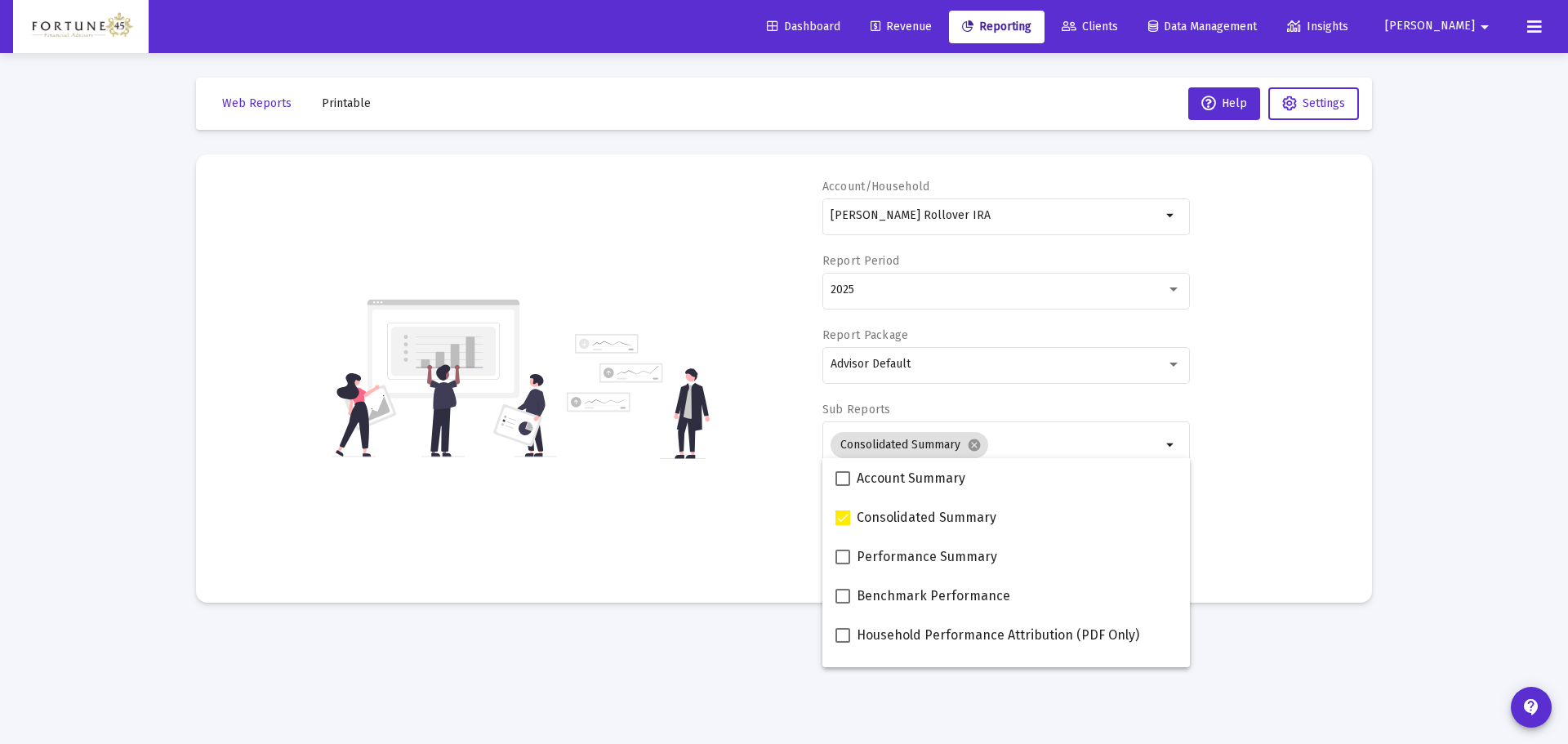
click at [743, 452] on div "Account/Household Neal Schexnayder Rollover IRA arrow_drop_down Report Period 2…" at bounding box center [784, 379] width 1127 height 399
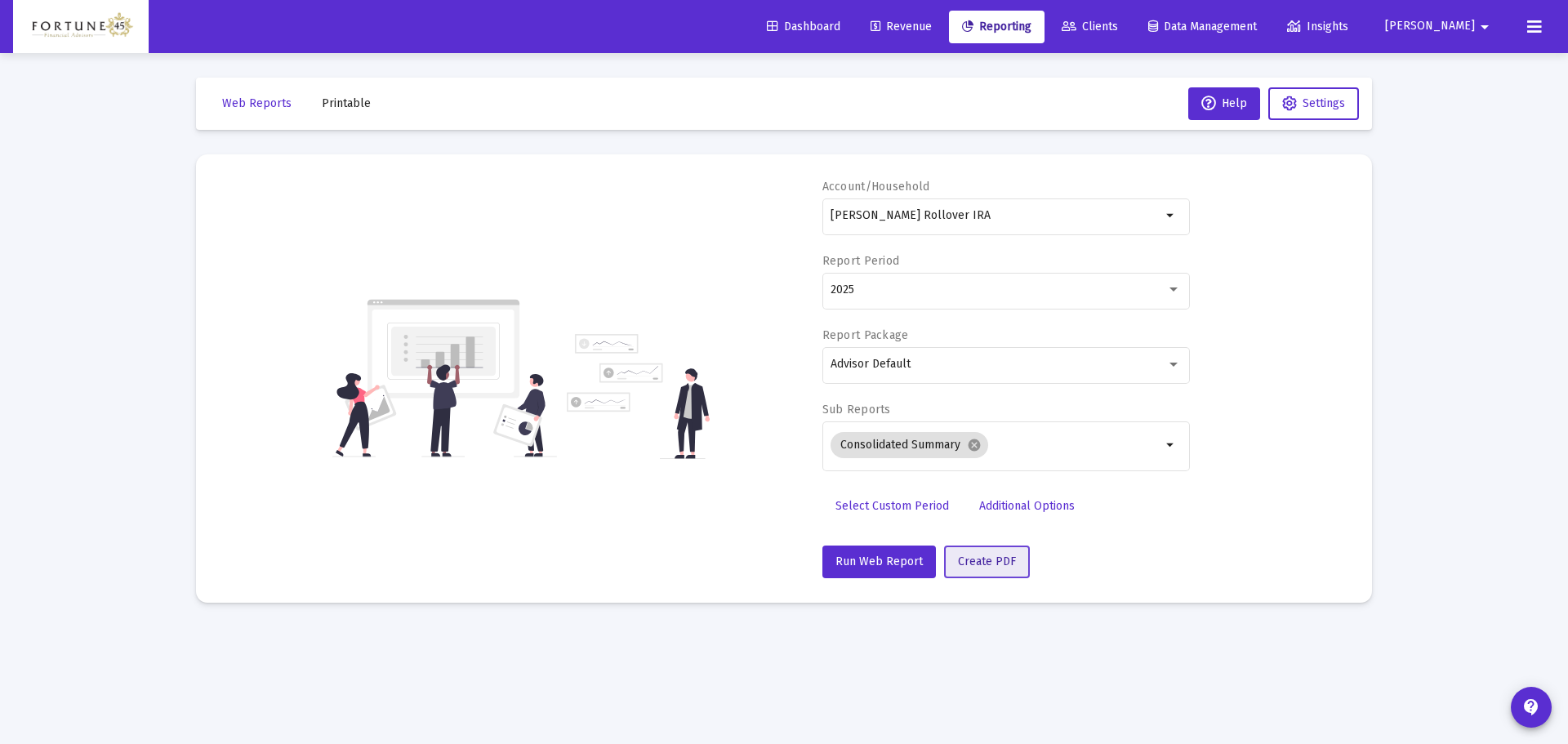
click at [988, 553] on button "Create PDF" at bounding box center [986, 561] width 85 height 32
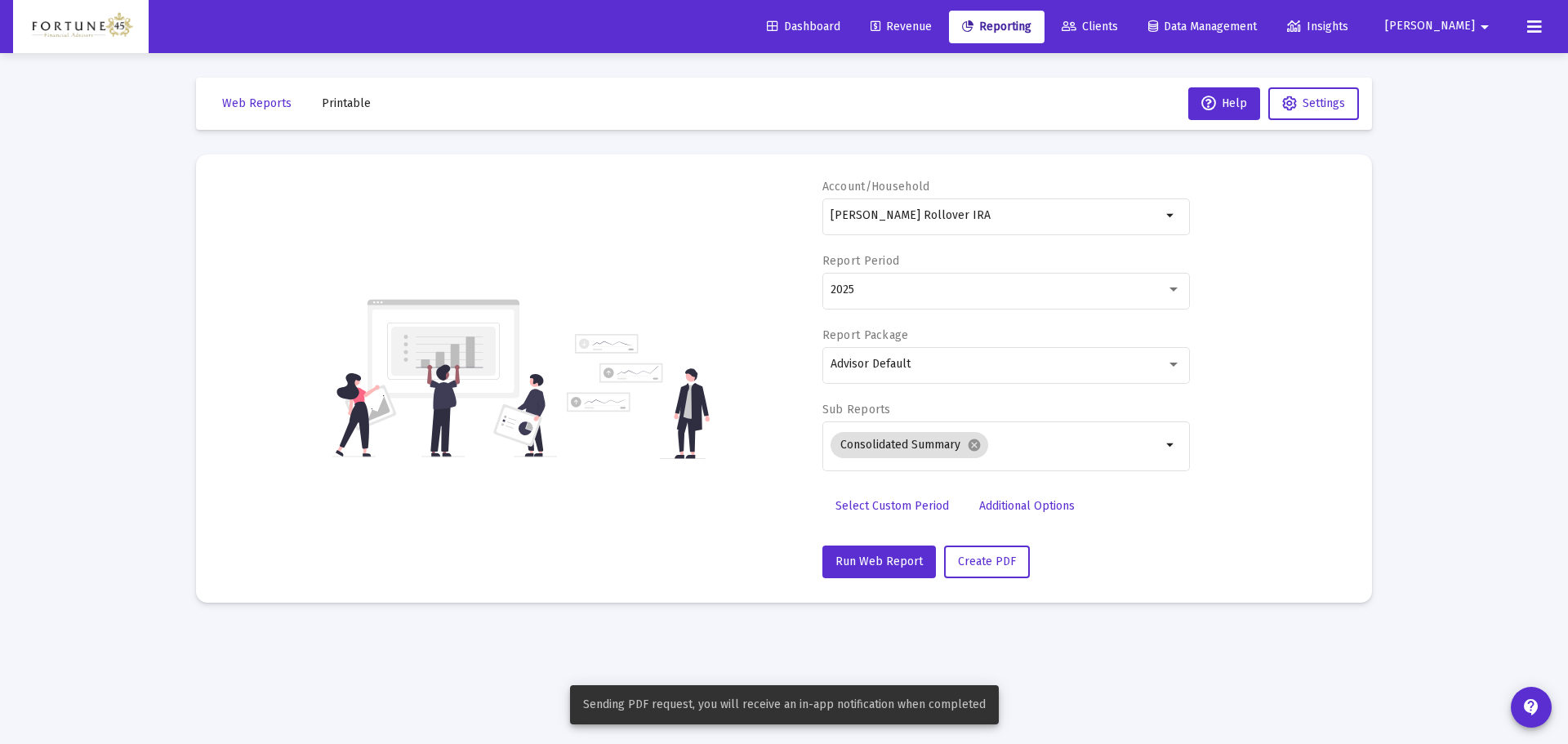
click at [330, 105] on span "Printable" at bounding box center [346, 103] width 49 height 14
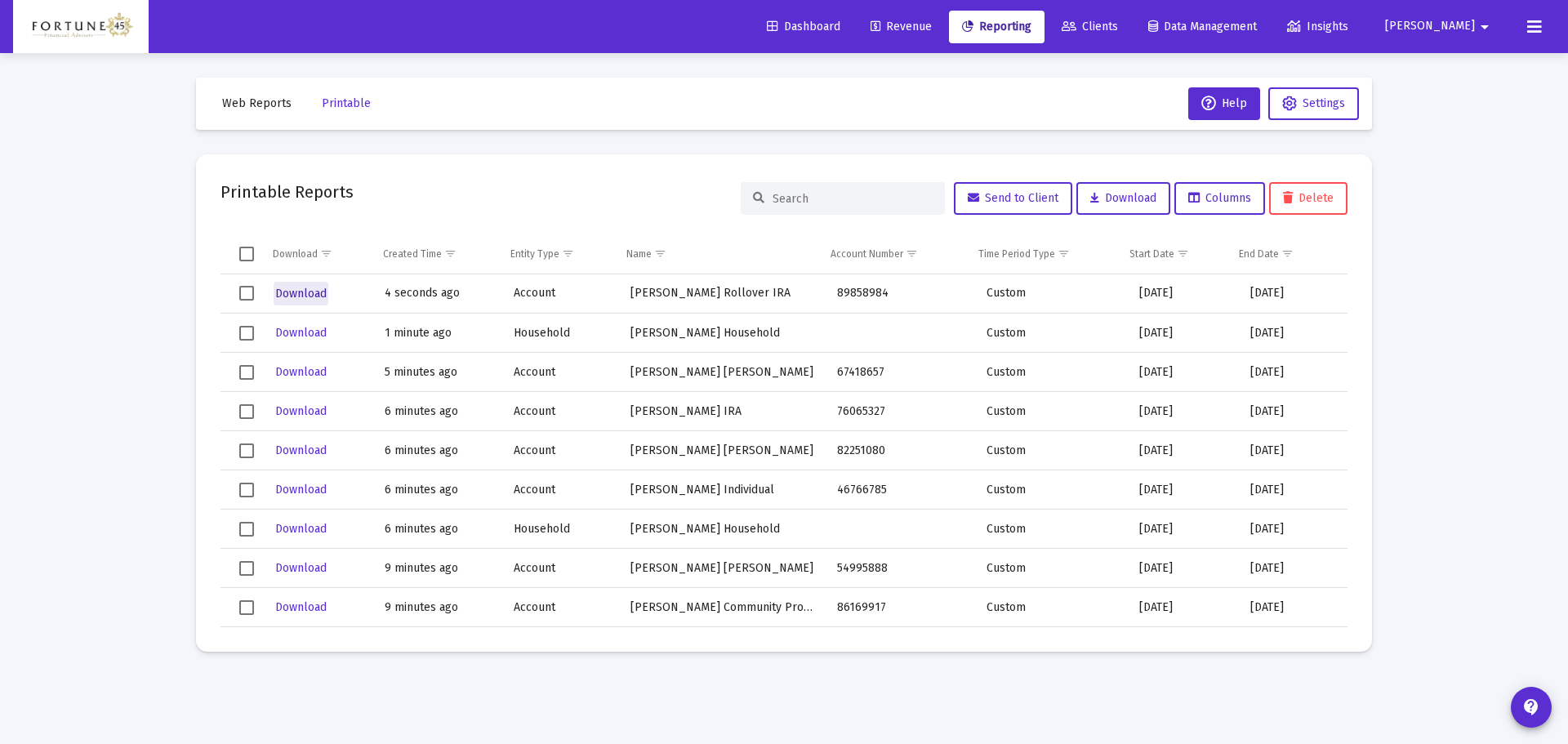
click at [295, 300] on span "Download" at bounding box center [301, 293] width 51 height 14
